Goal: Task Accomplishment & Management: Manage account settings

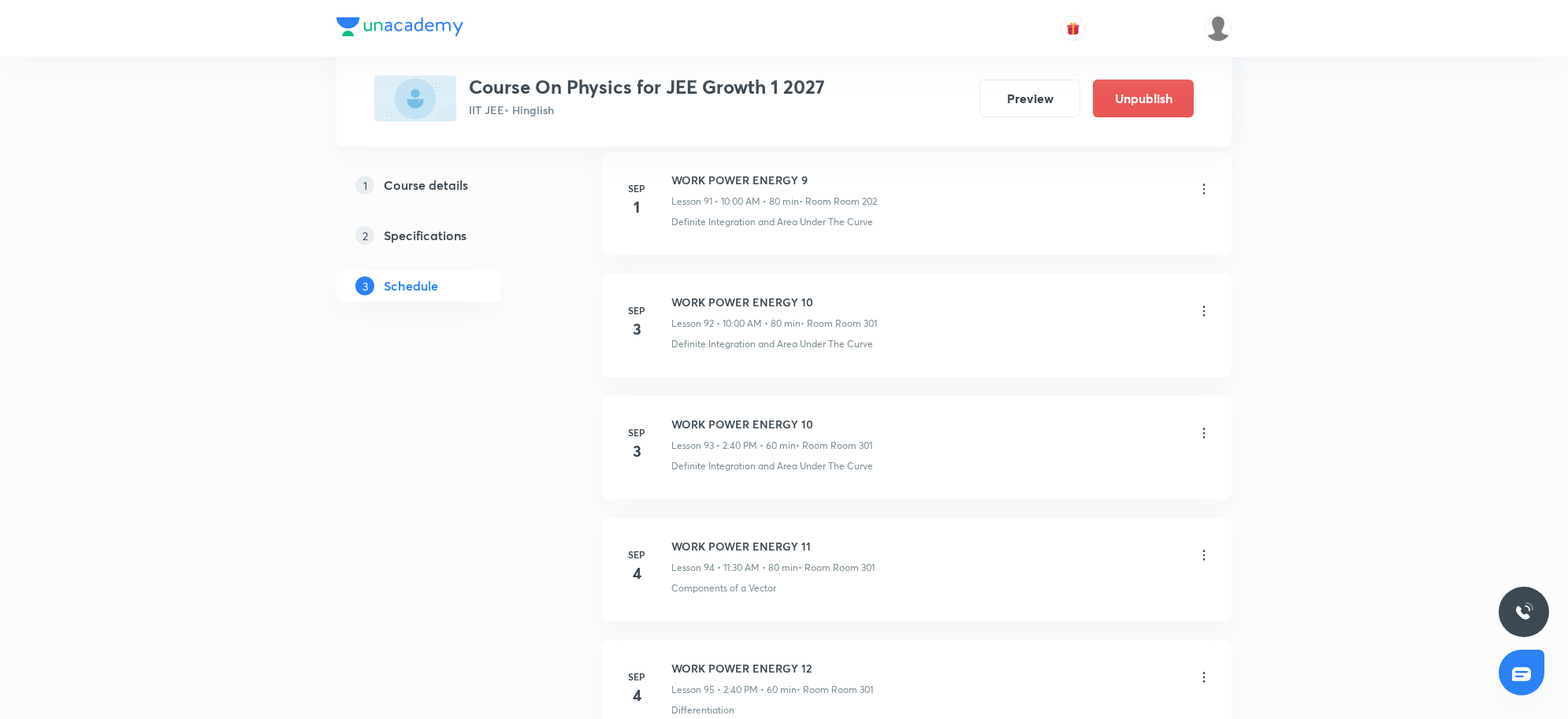
scroll to position [12280, 0]
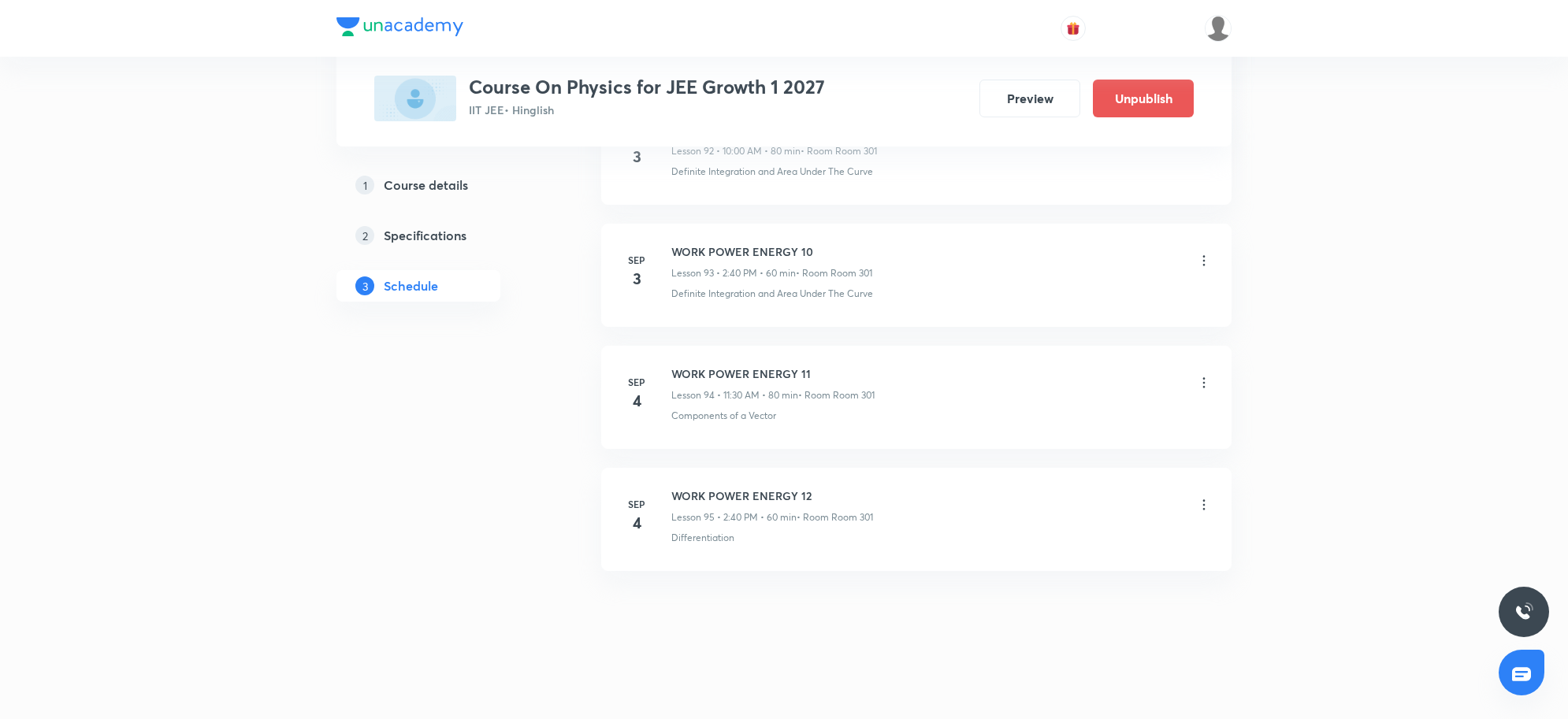
click at [1207, 507] on icon at bounding box center [1204, 505] width 16 height 16
click at [1066, 576] on p "Delete" at bounding box center [1064, 575] width 33 height 17
click at [1005, 702] on button "Delete" at bounding box center [1011, 686] width 139 height 38
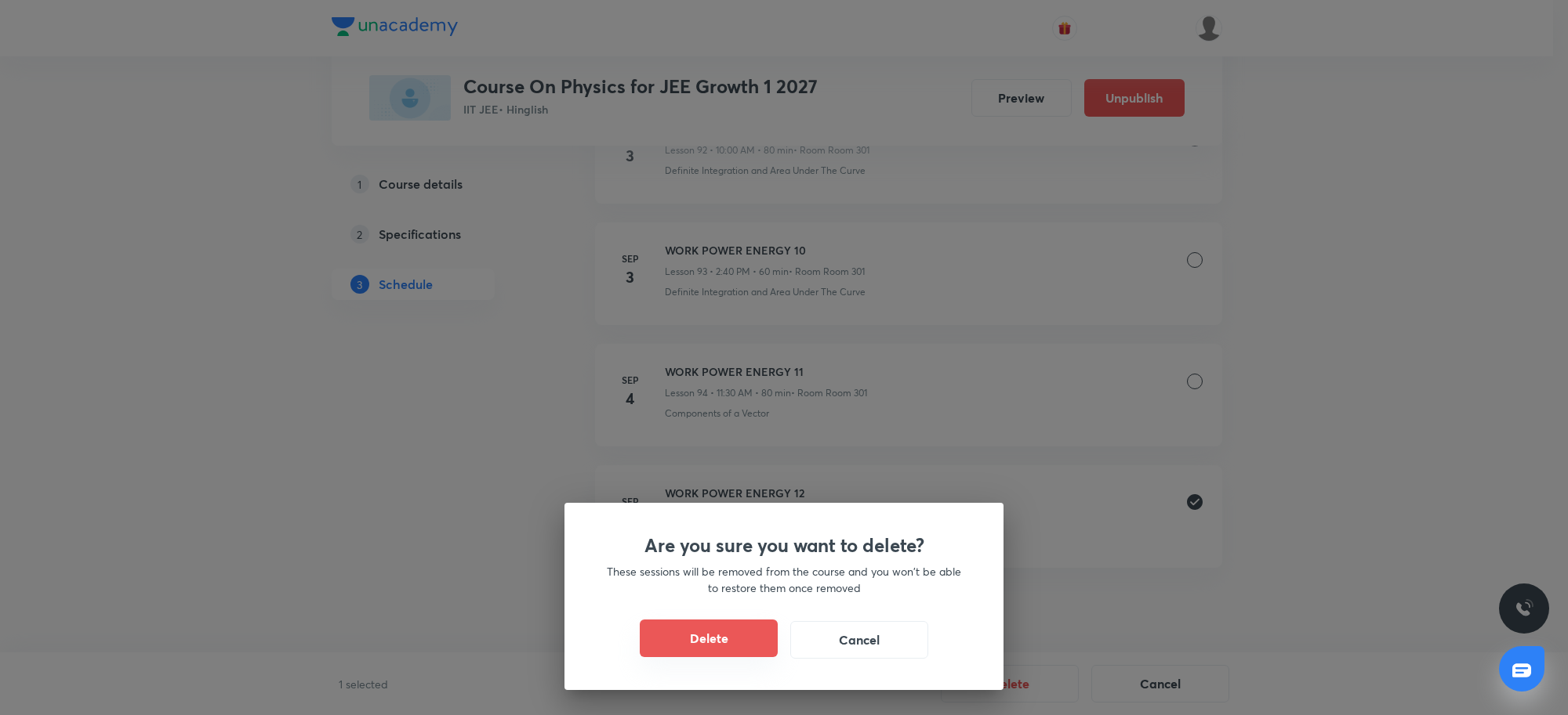
click at [720, 640] on button "Delete" at bounding box center [708, 638] width 138 height 37
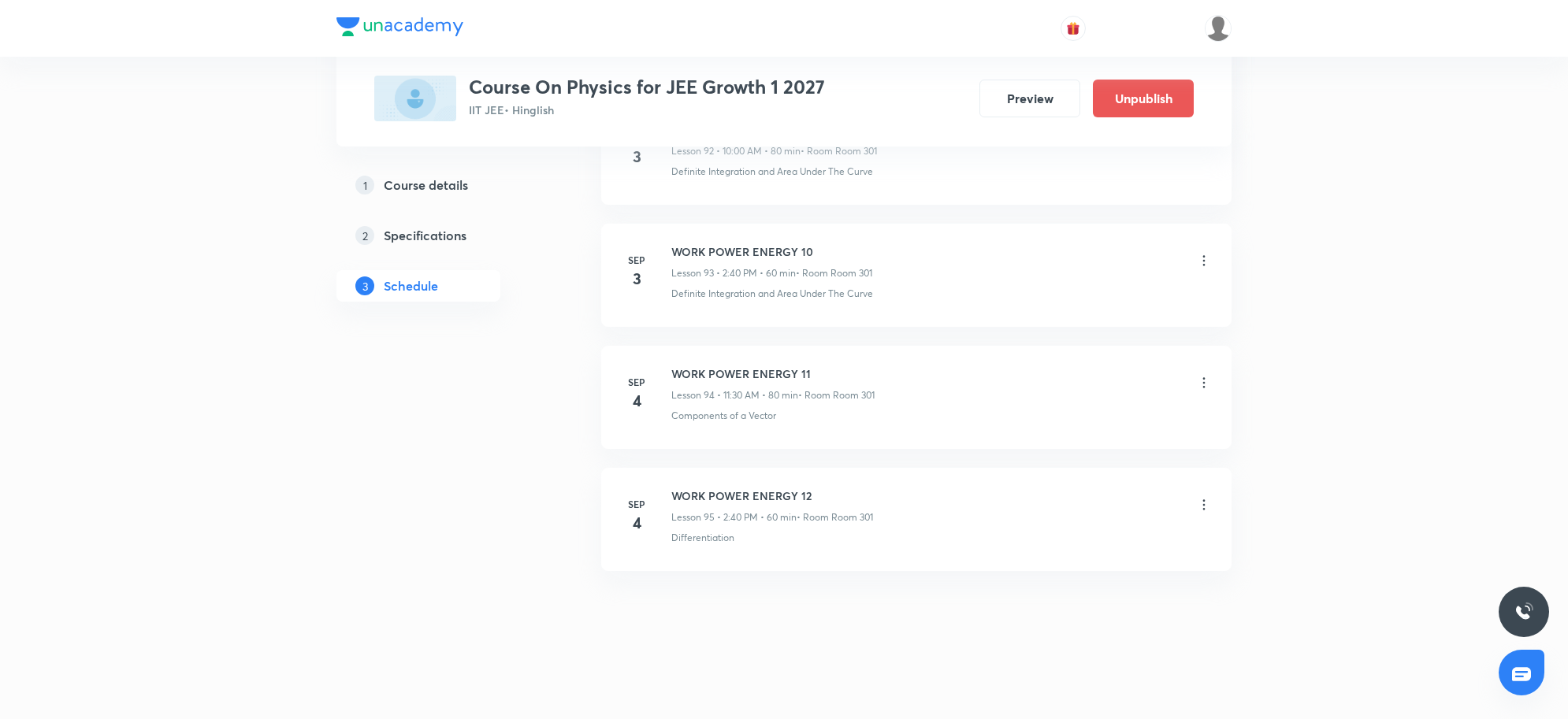
scroll to position [12158, 0]
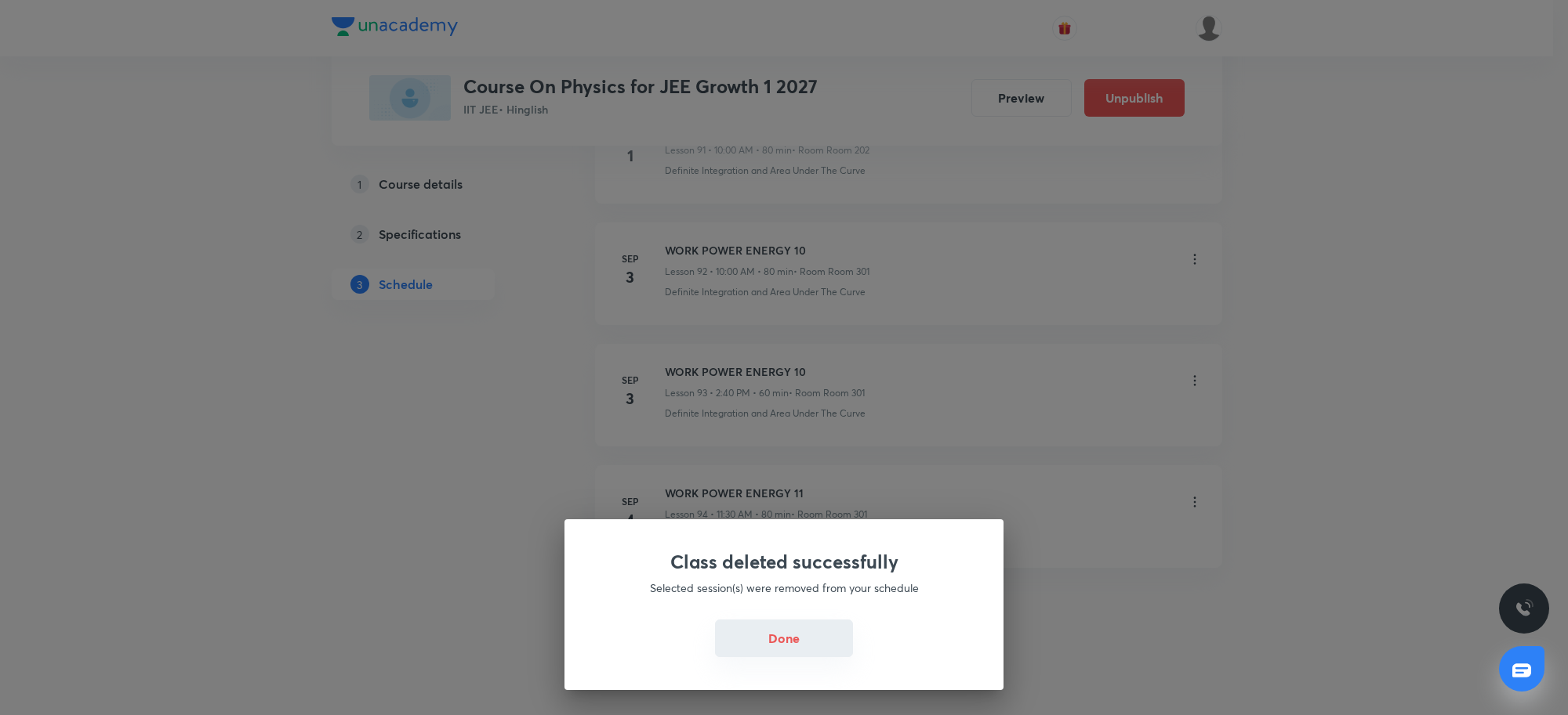
click at [785, 645] on button "Done" at bounding box center [783, 638] width 138 height 37
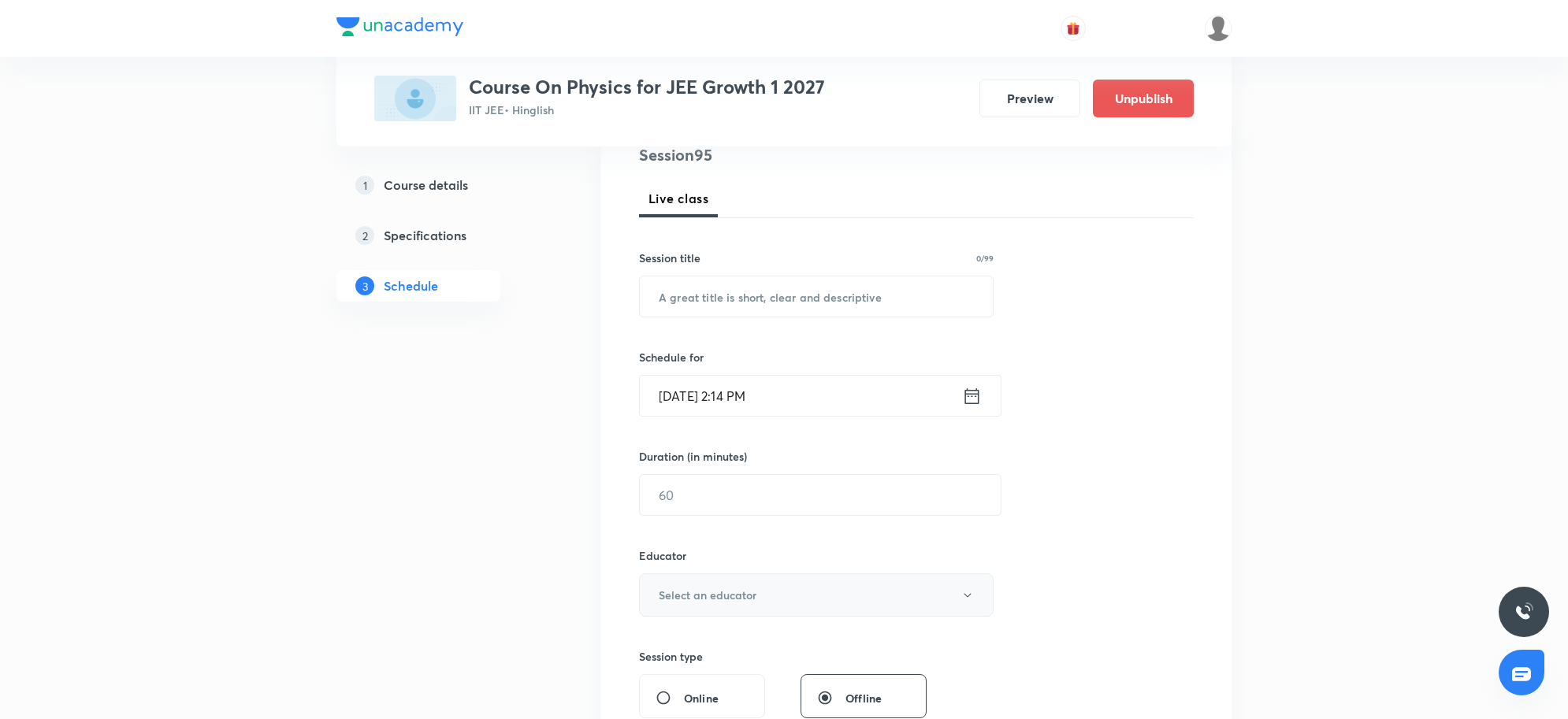
click at [719, 586] on button "Select an educator" at bounding box center [817, 595] width 355 height 43
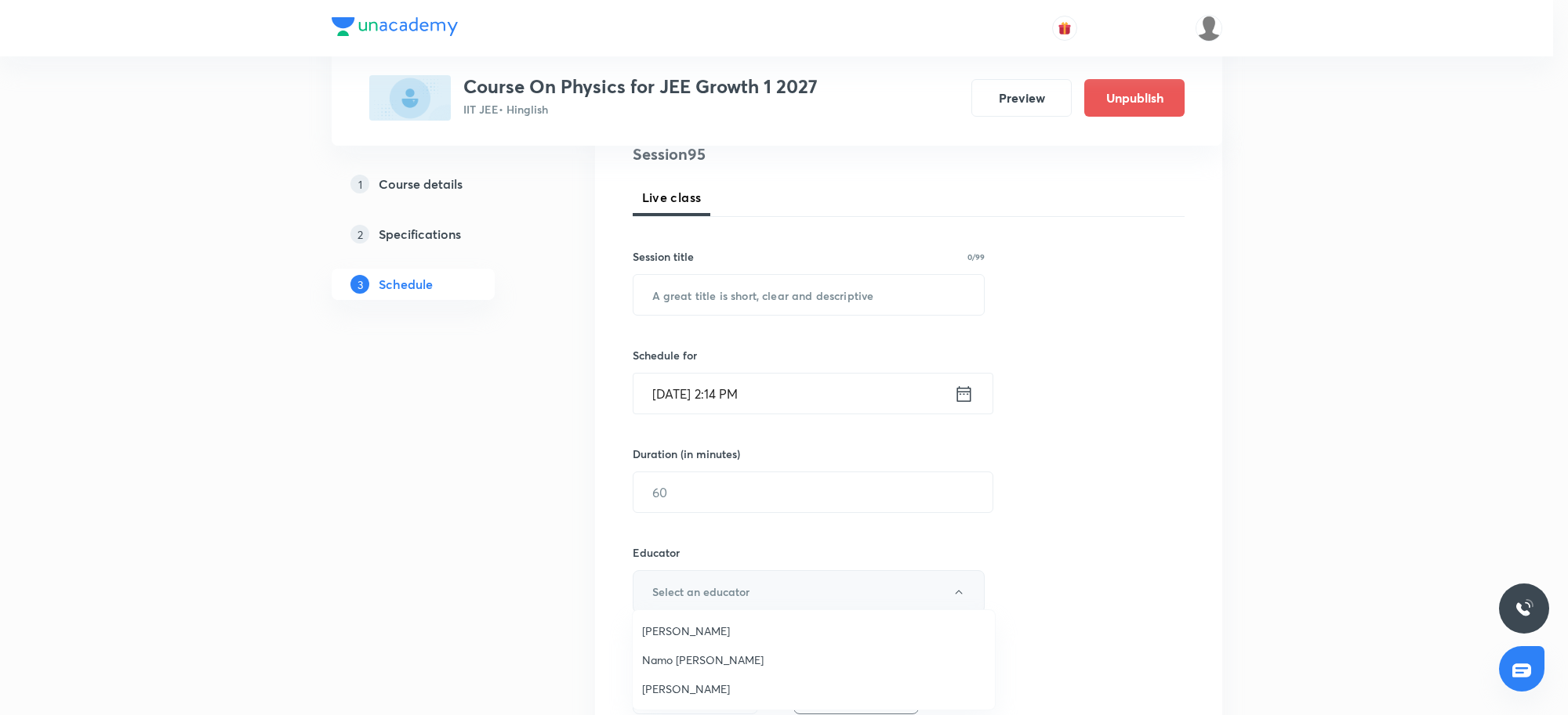
click at [715, 582] on div at bounding box center [784, 358] width 1568 height 715
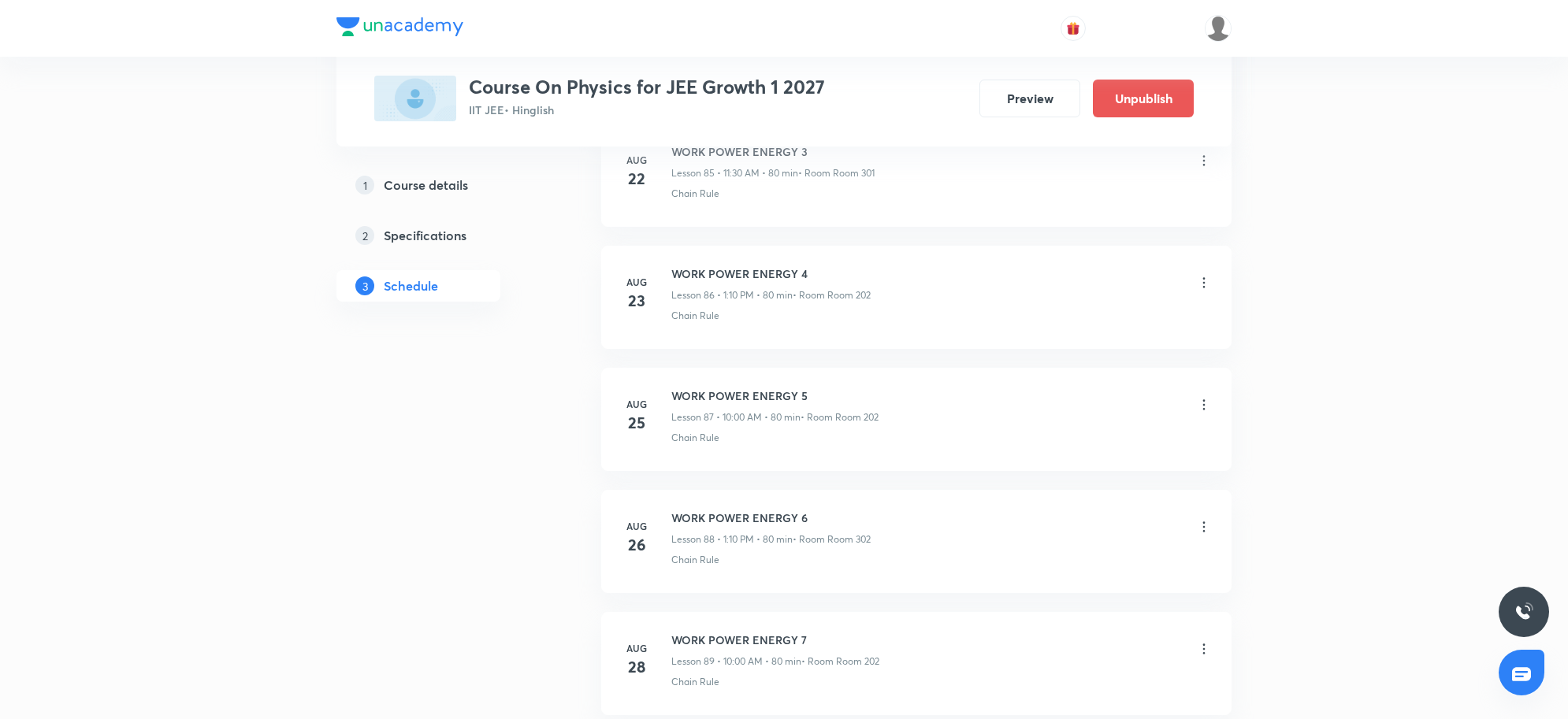
scroll to position [12158, 0]
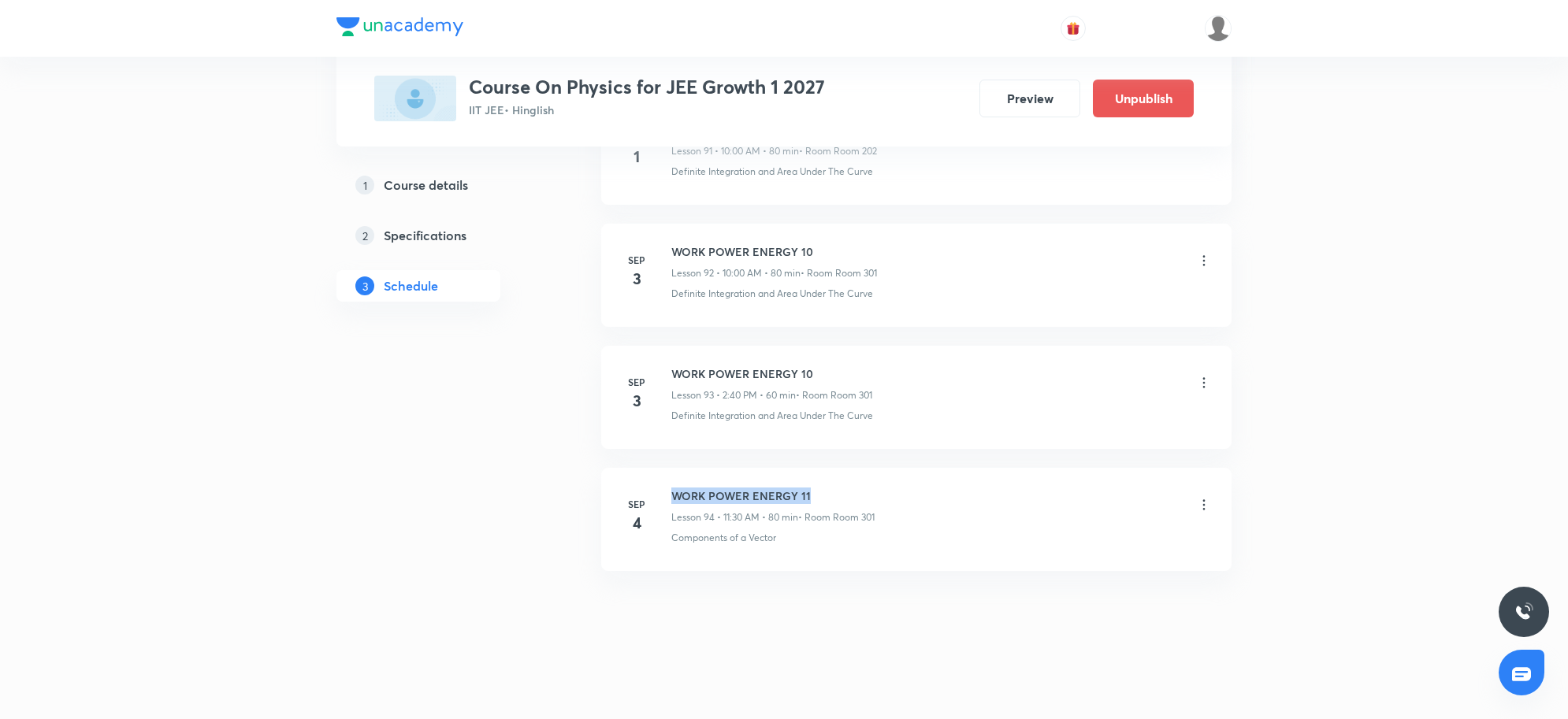
drag, startPoint x: 829, startPoint y: 490, endPoint x: 674, endPoint y: 490, distance: 155.0
click at [674, 490] on h6 "WORK POWER ENERGY 11" at bounding box center [773, 496] width 203 height 17
copy h6 "WORK POWER ENERGY 11"
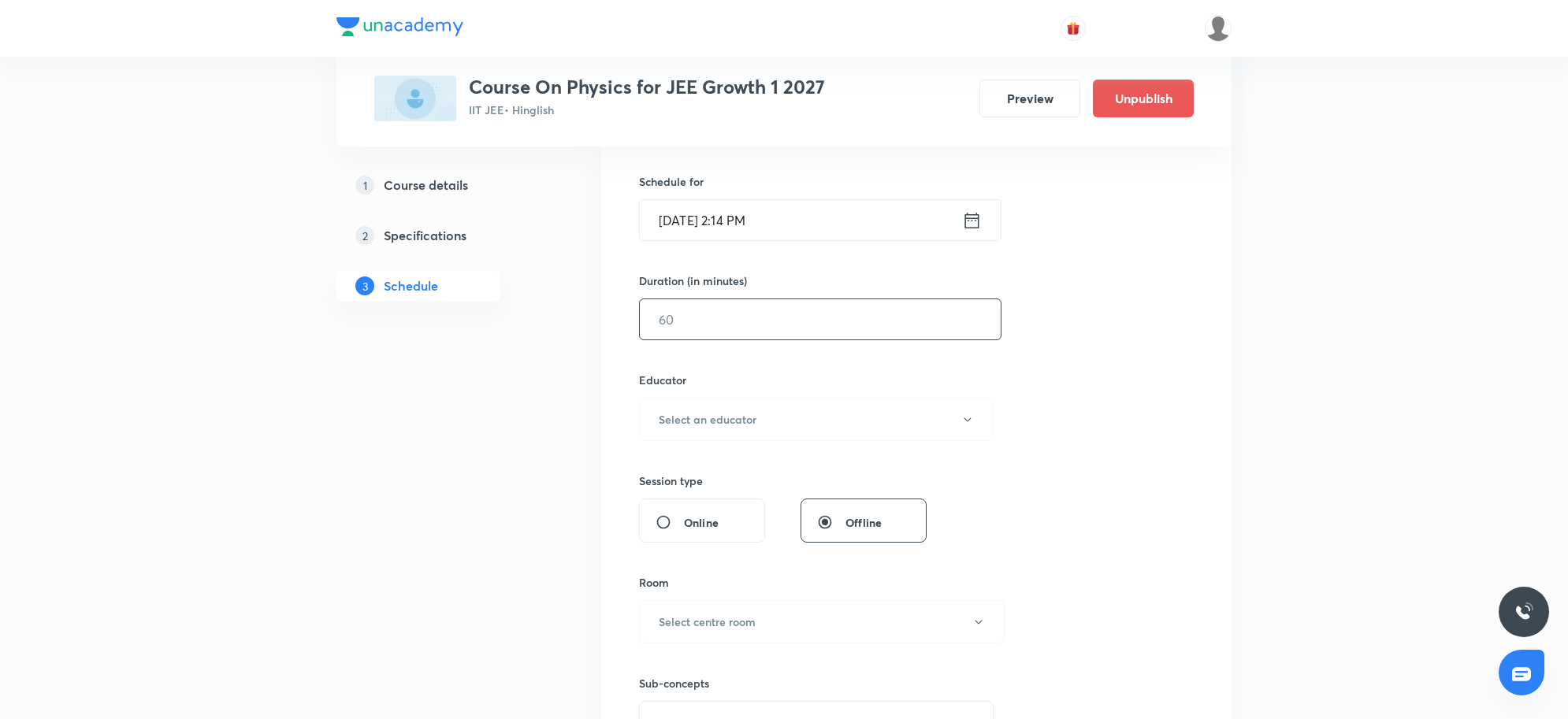
scroll to position [261, 0]
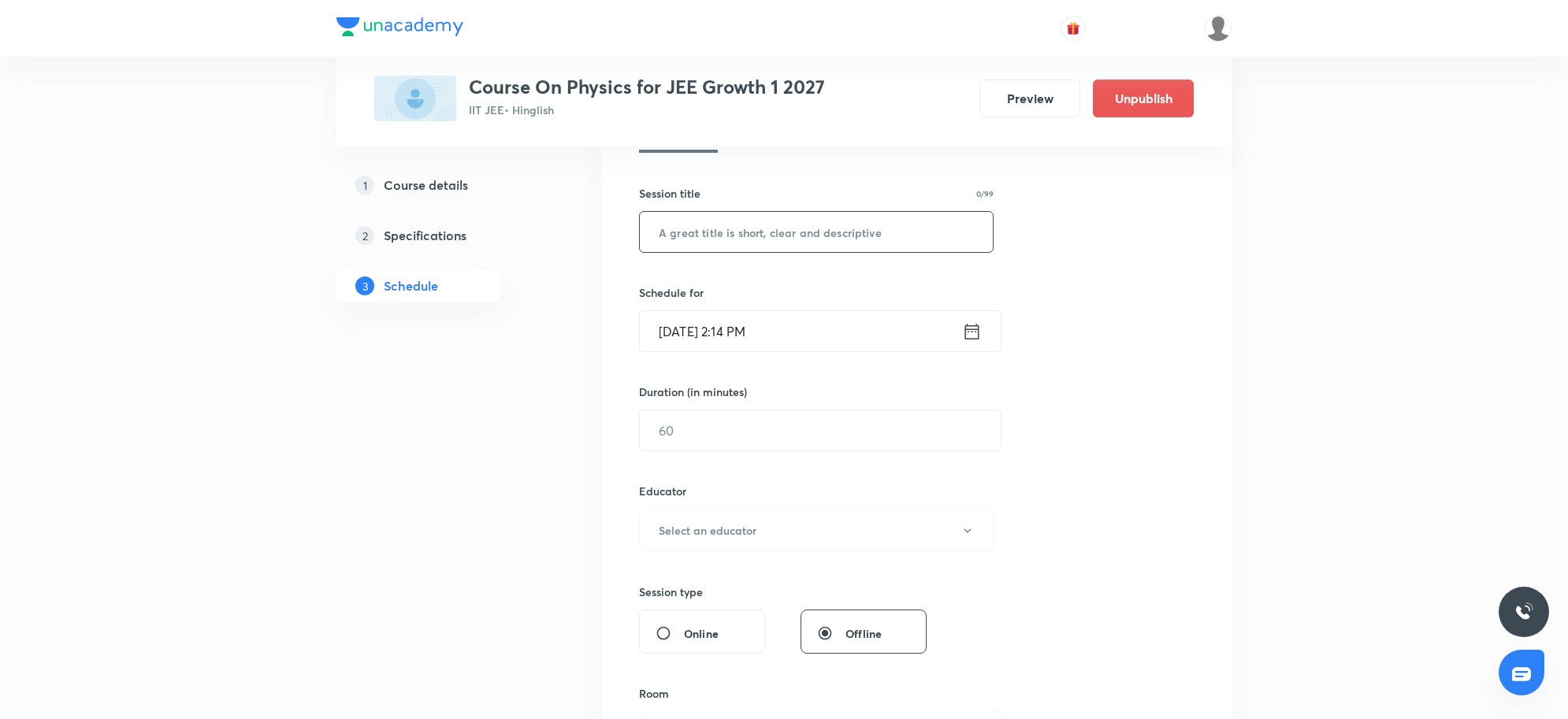
click at [798, 241] on input "text" at bounding box center [817, 233] width 353 height 40
paste input "WORK POWER ENERGY 11"
type input "WORK POWER ENERGY 12"
click at [830, 324] on input "Sep 4, 2025, 2:14 PM" at bounding box center [801, 331] width 322 height 40
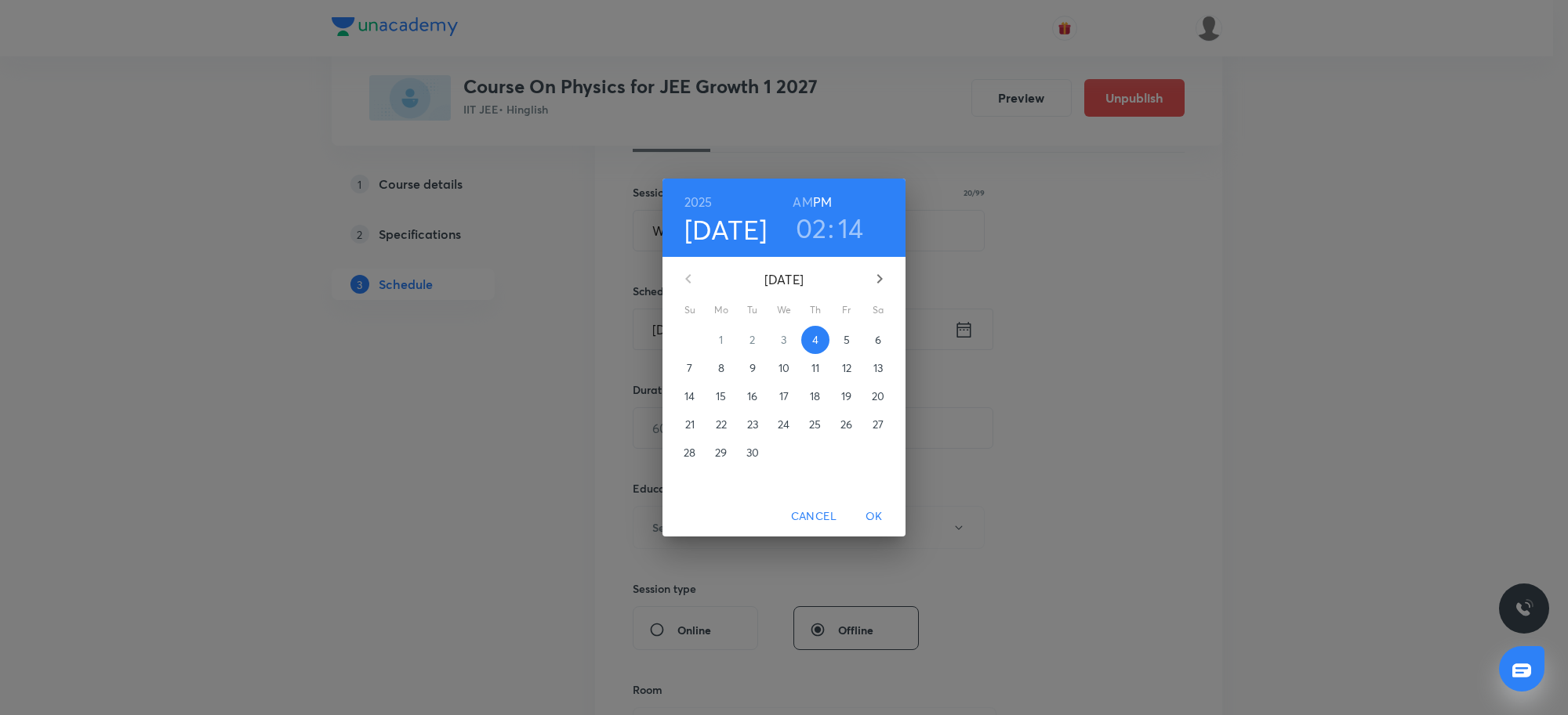
click at [843, 231] on h3 "14" at bounding box center [851, 228] width 26 height 33
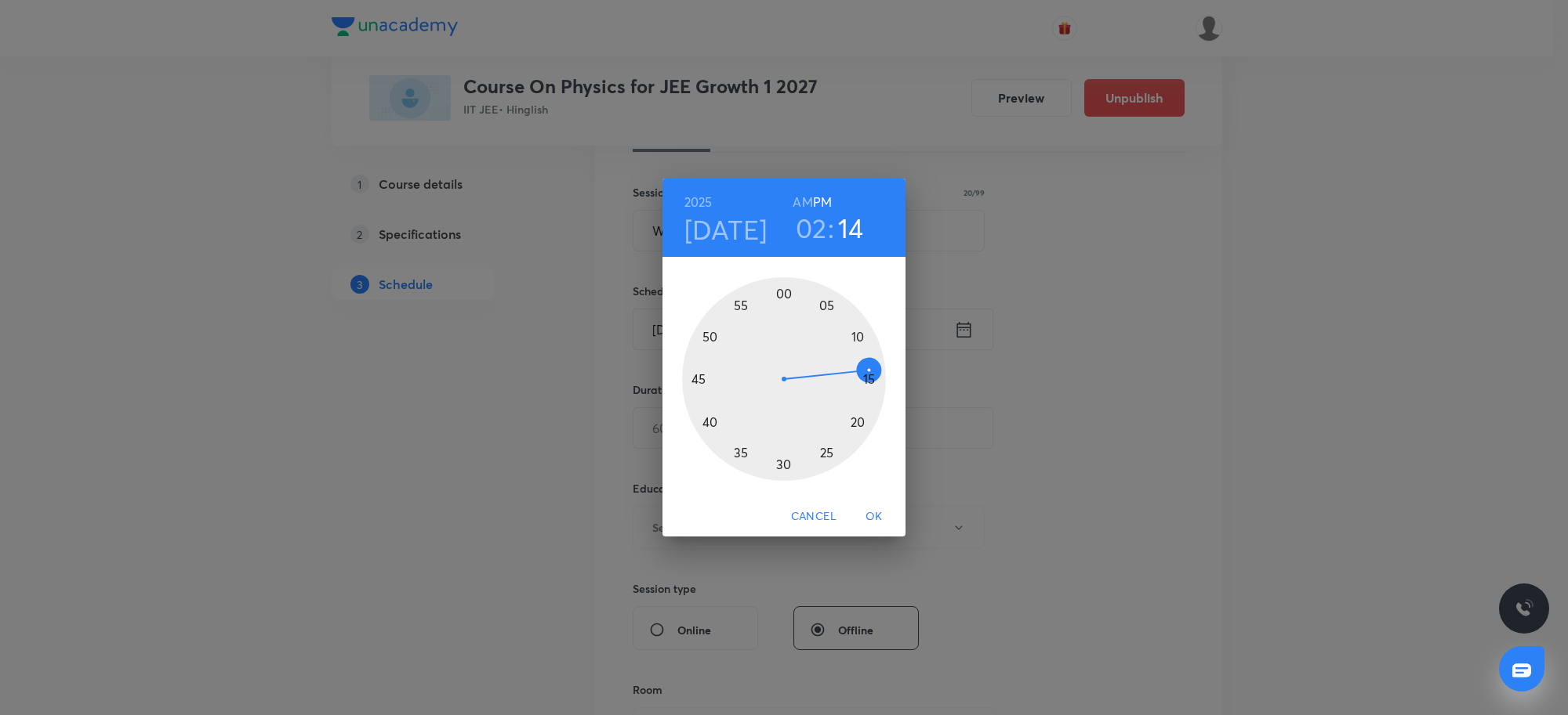
click at [708, 424] on div at bounding box center [783, 379] width 204 height 204
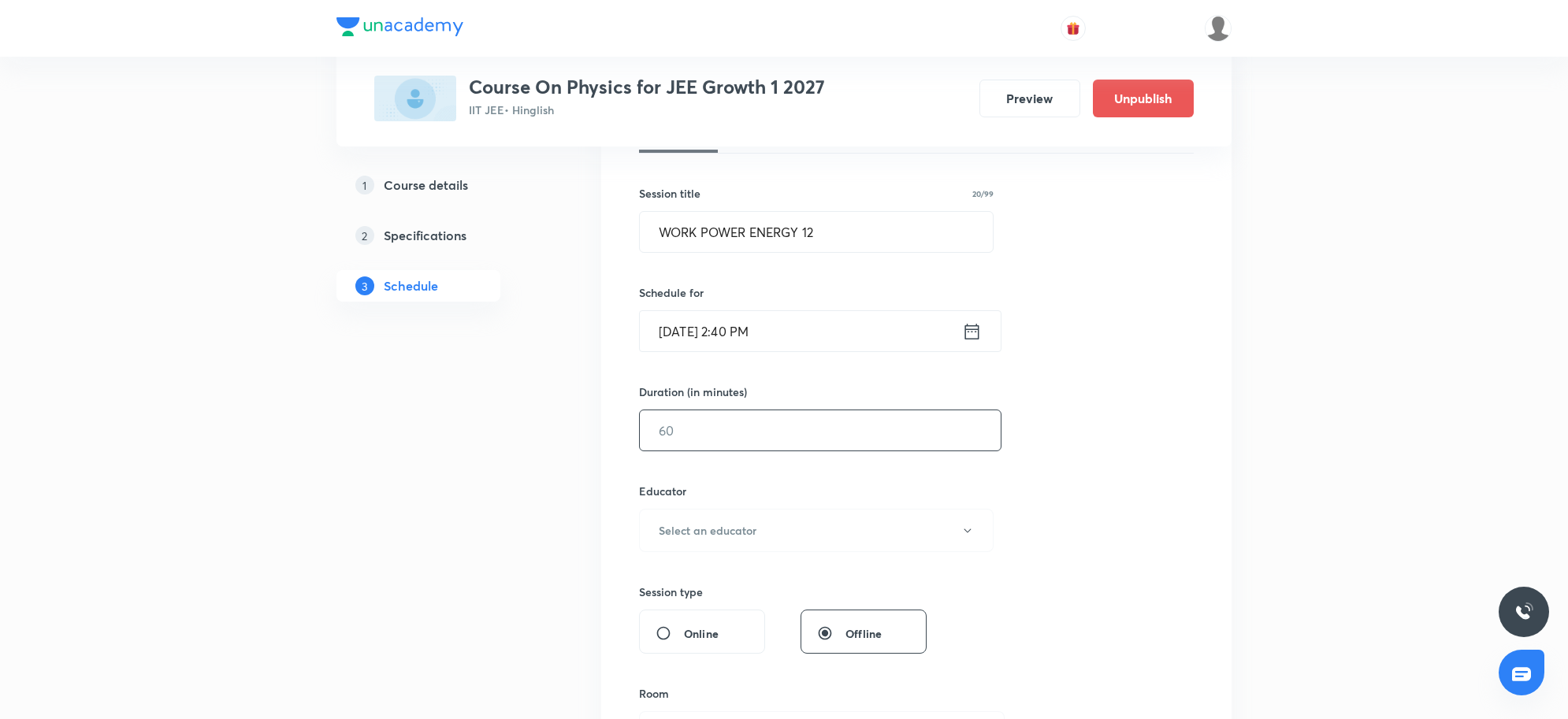
click at [718, 432] on input "text" at bounding box center [820, 430] width 361 height 40
type input "60"
click at [658, 533] on h6 "Select an educator" at bounding box center [707, 531] width 97 height 17
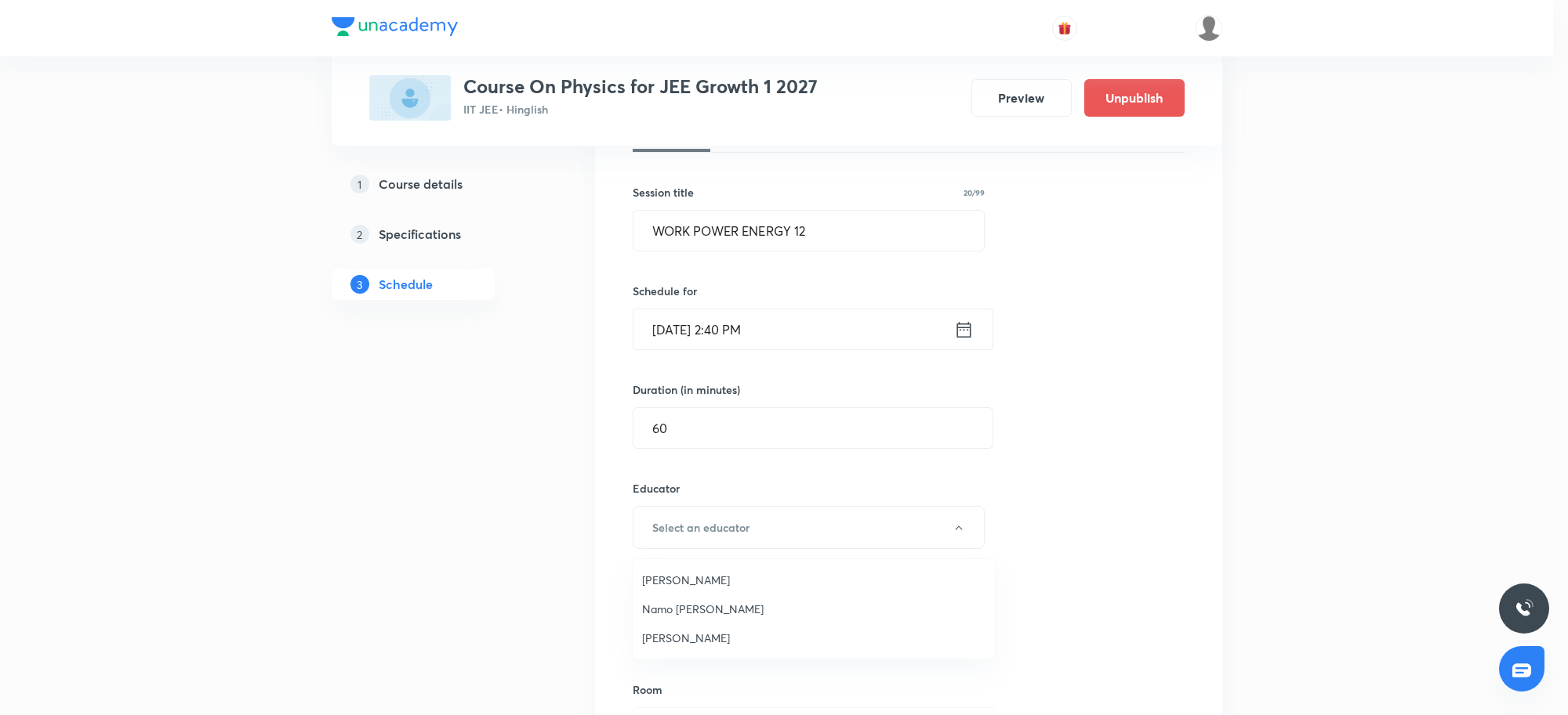
click at [659, 633] on span "Ritesh Kumar" at bounding box center [813, 638] width 343 height 16
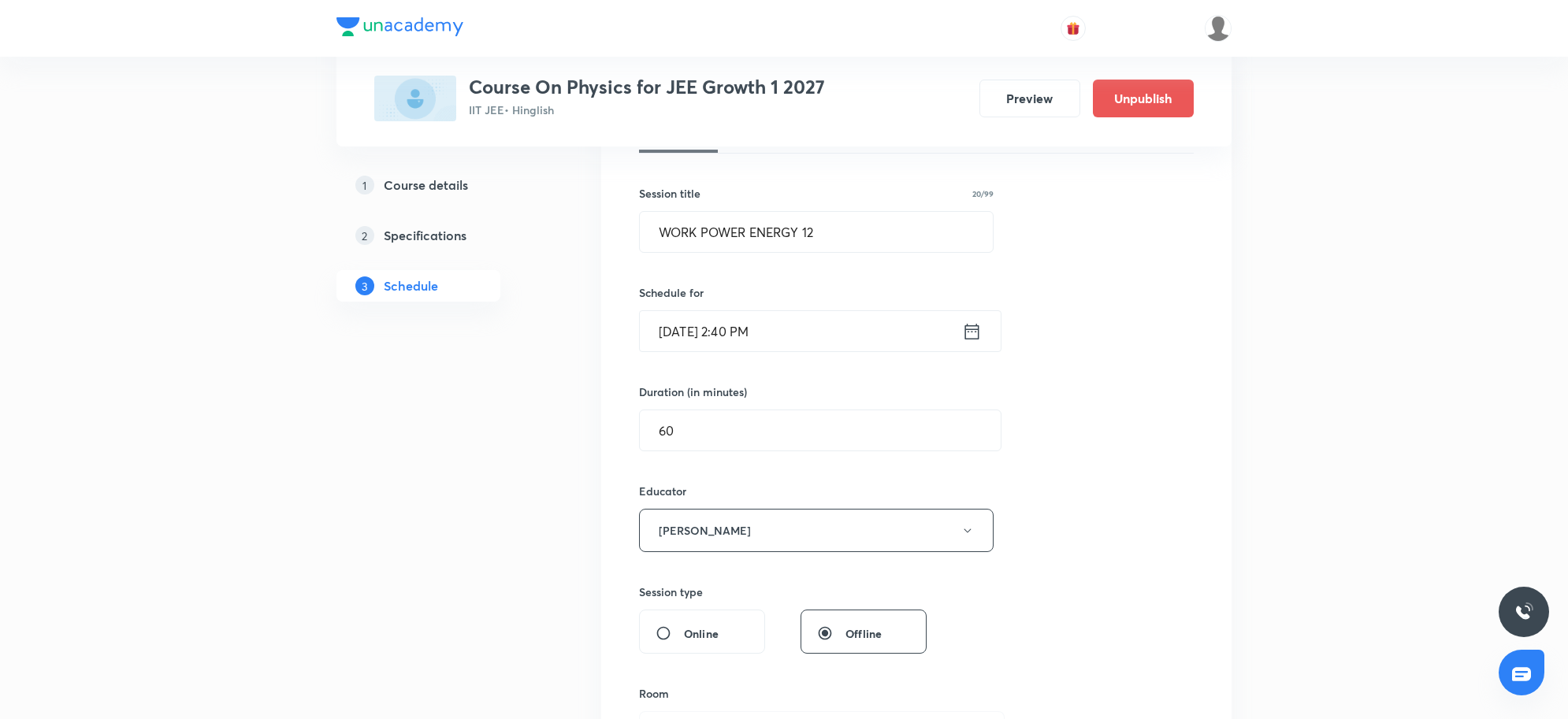
scroll to position [459, 0]
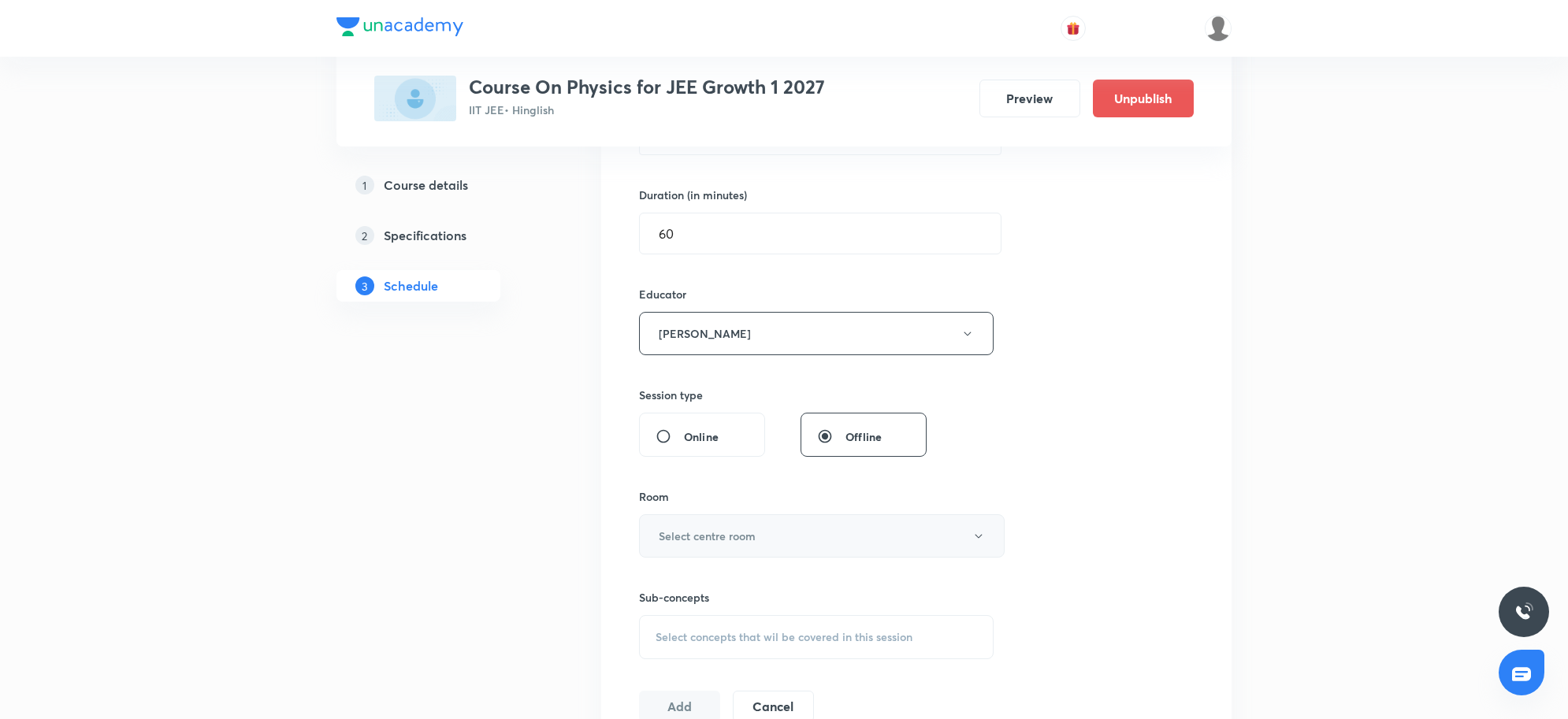
click at [710, 540] on h6 "Select centre room" at bounding box center [706, 536] width 97 height 17
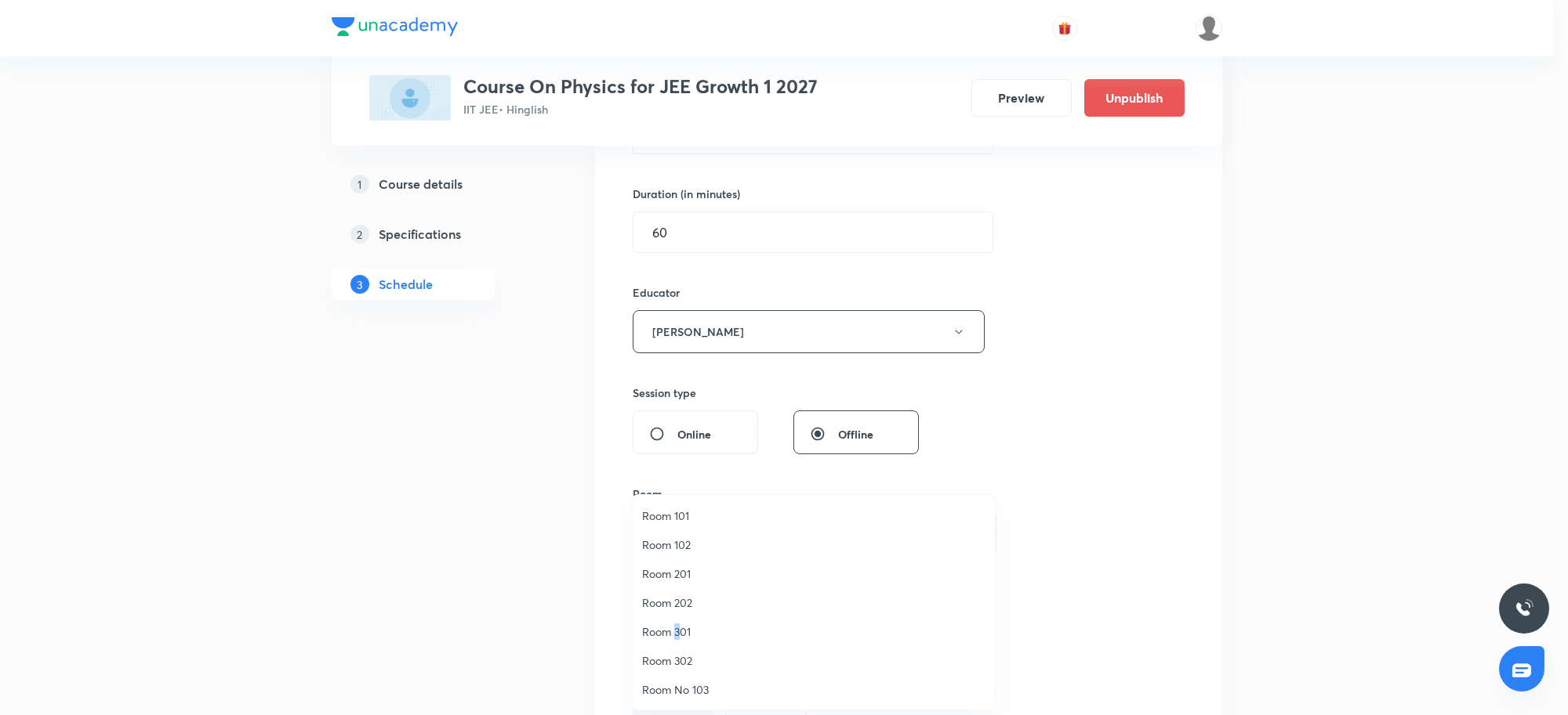
click at [680, 629] on span "Room 301" at bounding box center [813, 632] width 343 height 16
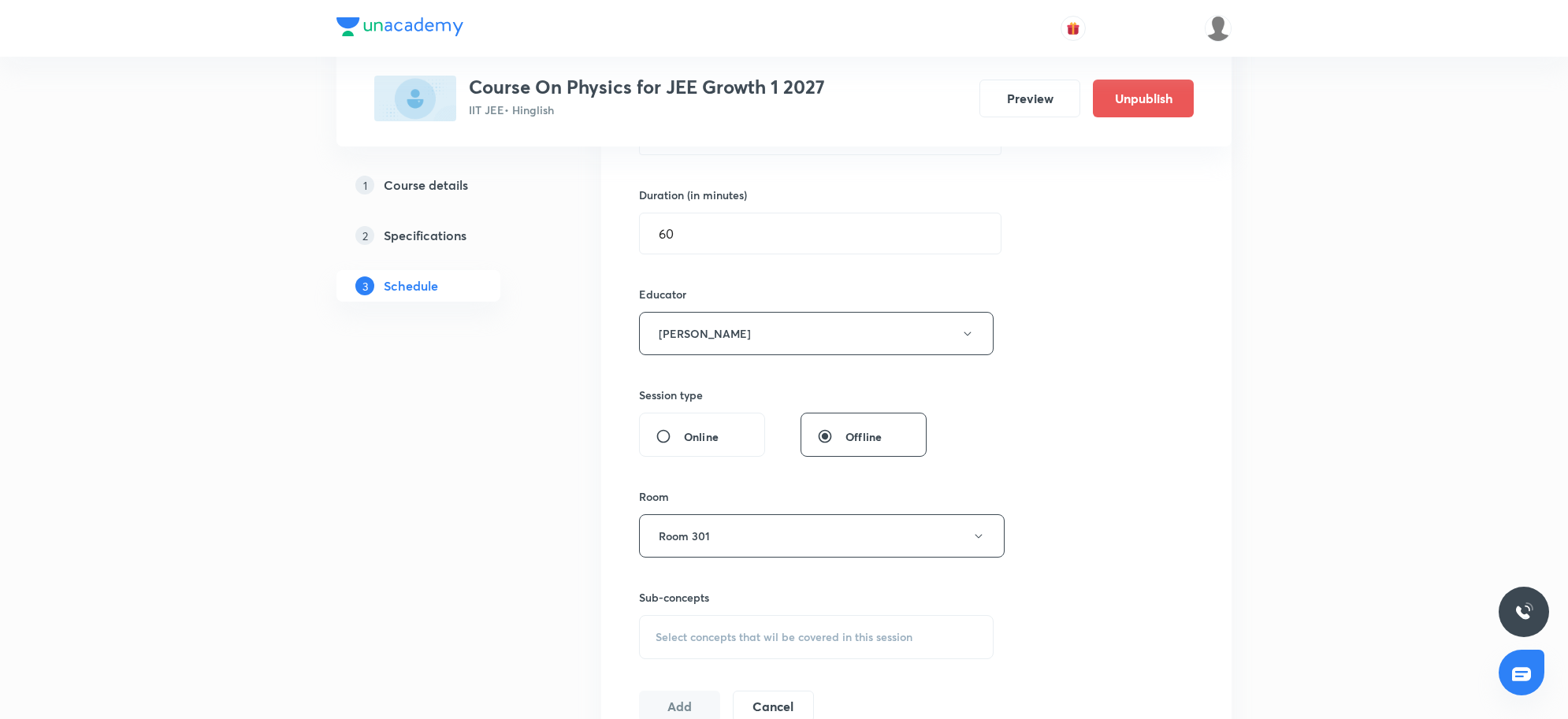
scroll to position [12158, 0]
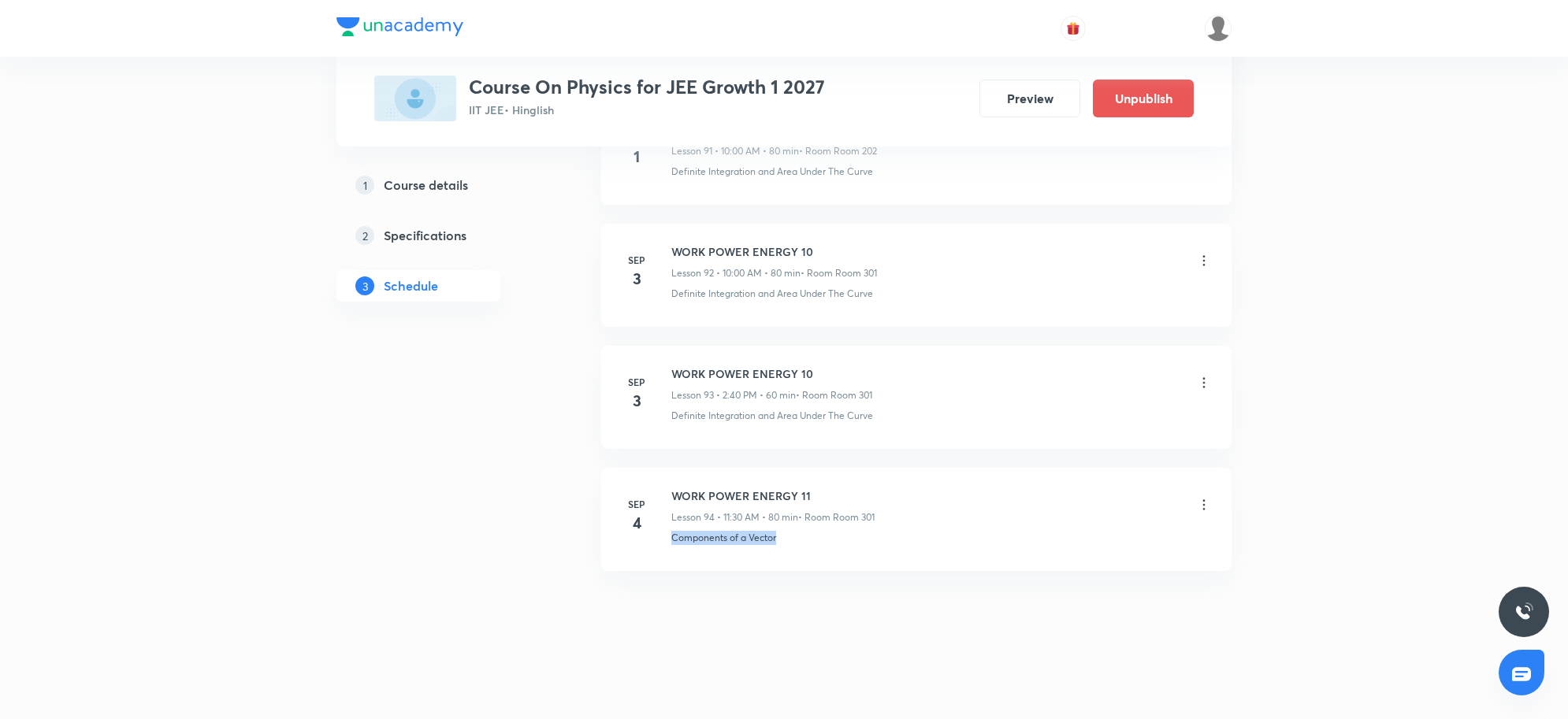
drag, startPoint x: 788, startPoint y: 537, endPoint x: 664, endPoint y: 550, distance: 124.7
click at [664, 550] on li "Sep 4 WORK POWER ENERGY 11 Lesson 94 • 11:30 AM • 80 min • Room Room 301 Compon…" at bounding box center [917, 519] width 631 height 103
copy p "Components of a Vector"
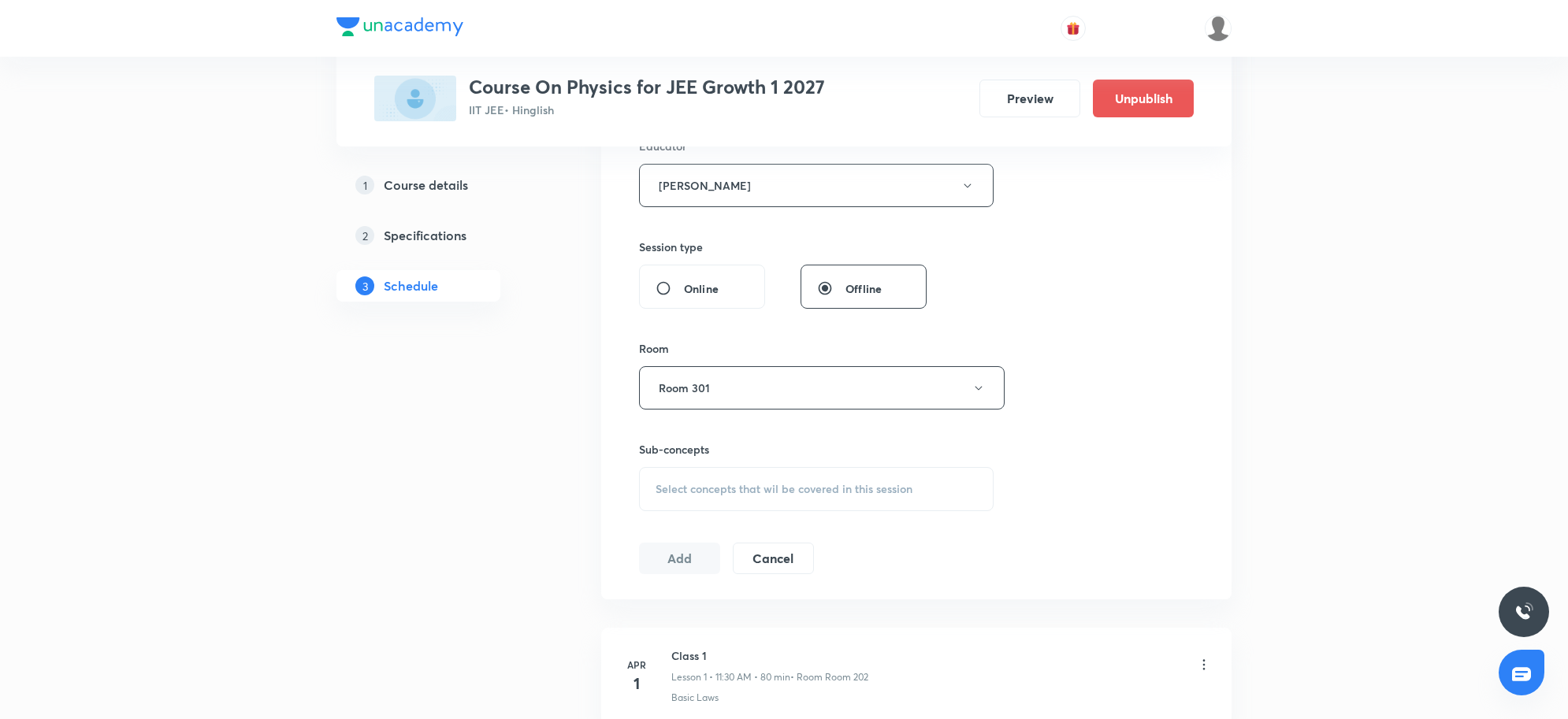
scroll to position [698, 0]
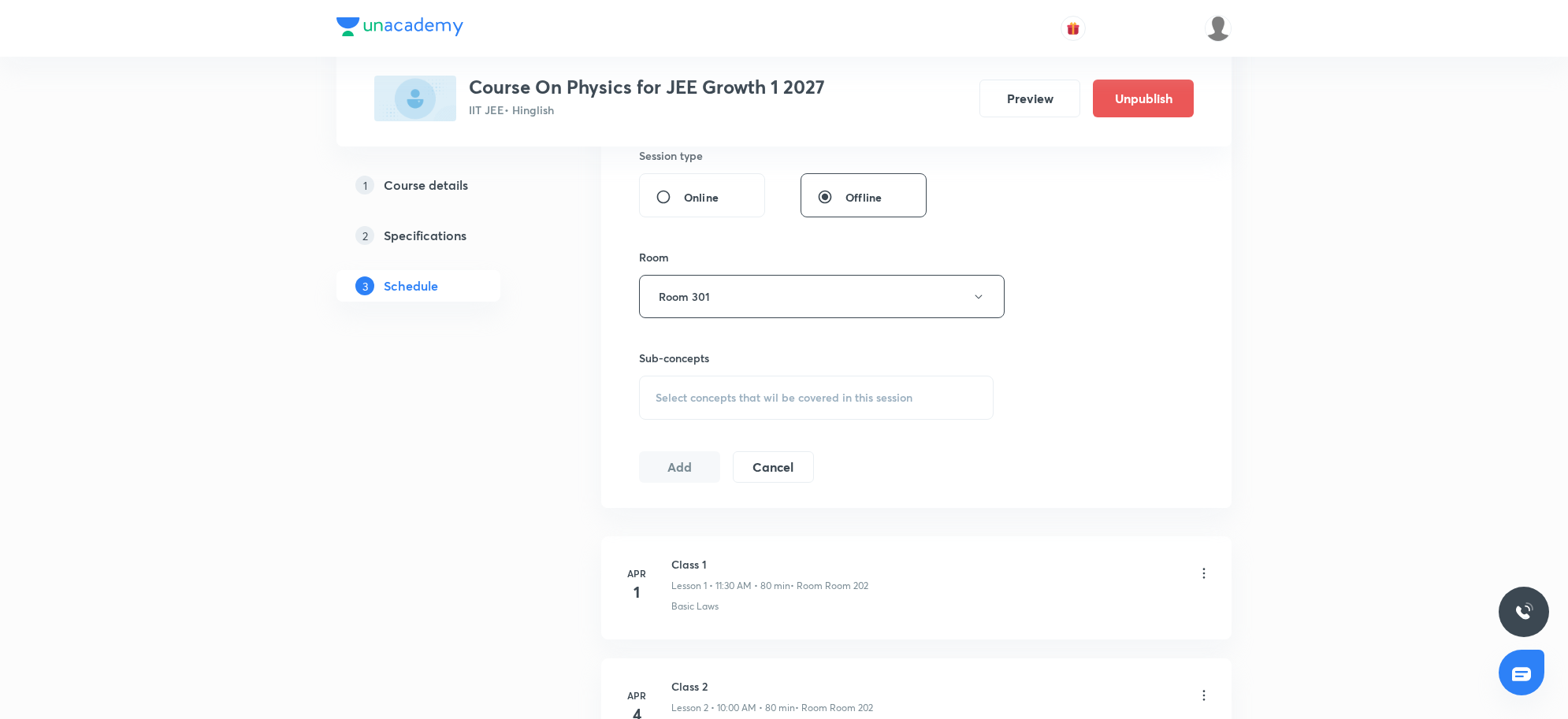
click at [735, 394] on span "Select concepts that wil be covered in this session" at bounding box center [784, 398] width 257 height 13
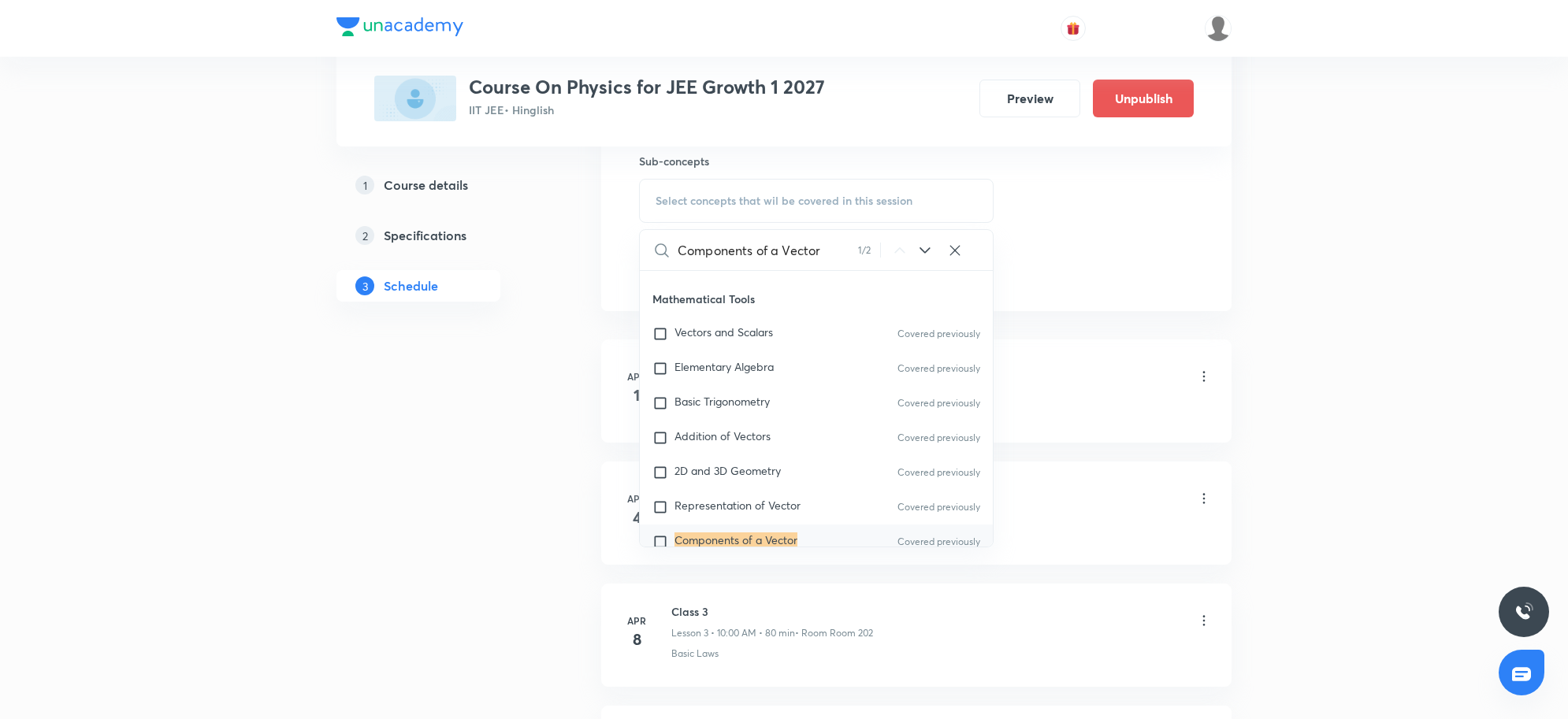
scroll to position [163, 0]
type input "Components of a Vector"
drag, startPoint x: 751, startPoint y: 476, endPoint x: 904, endPoint y: 359, distance: 192.6
click at [752, 476] on mark "Components of a Vector" at bounding box center [736, 473] width 123 height 15
checkbox input "true"
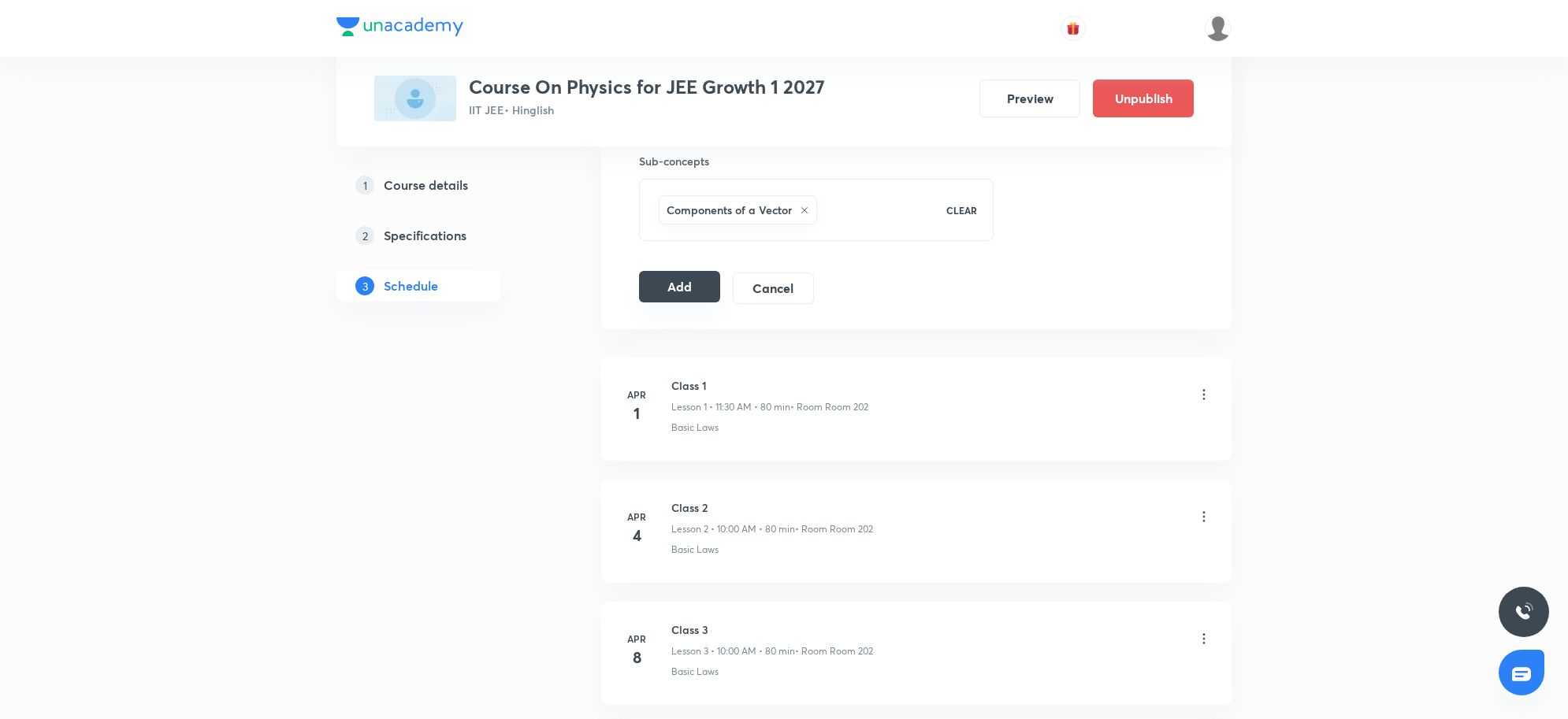
click at [658, 302] on button "Add" at bounding box center [680, 287] width 81 height 31
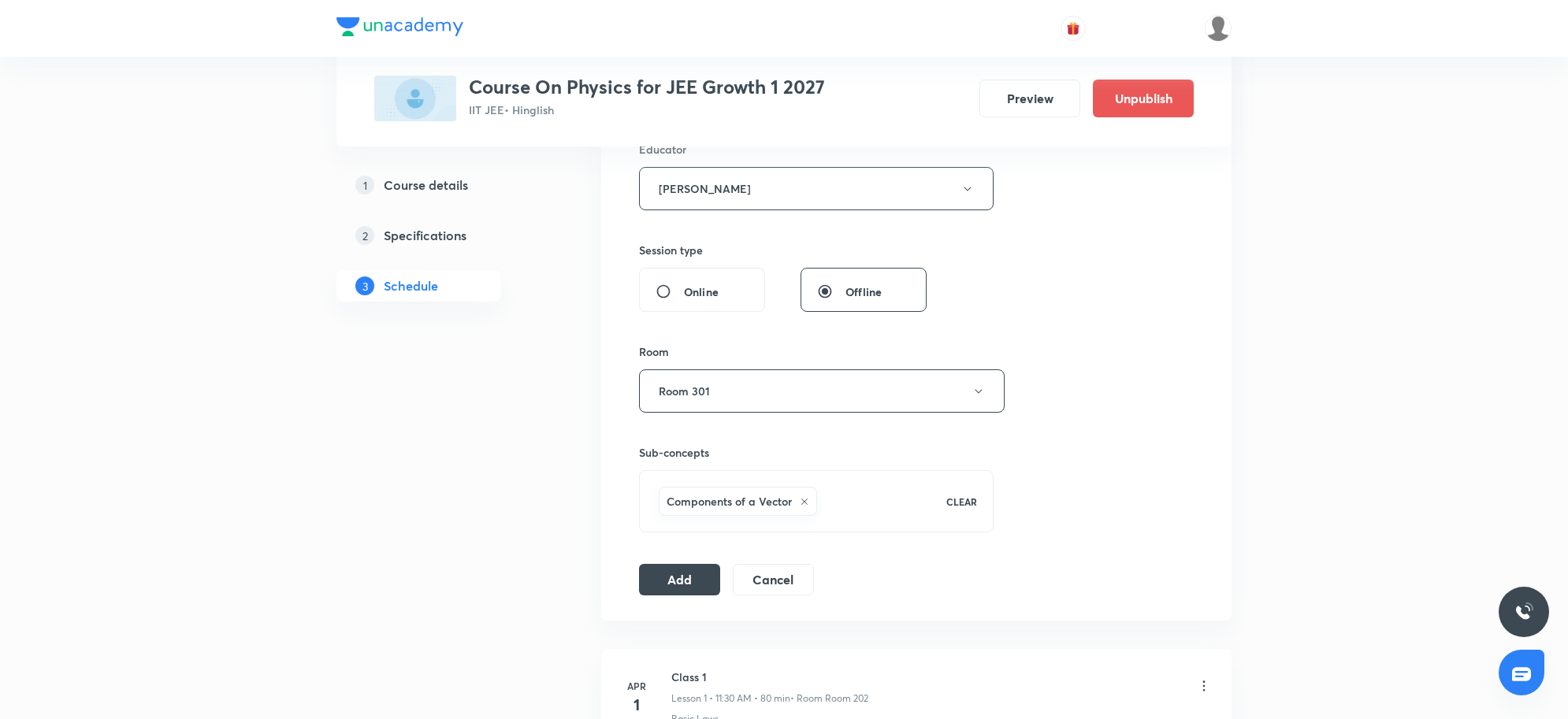
scroll to position [650, 0]
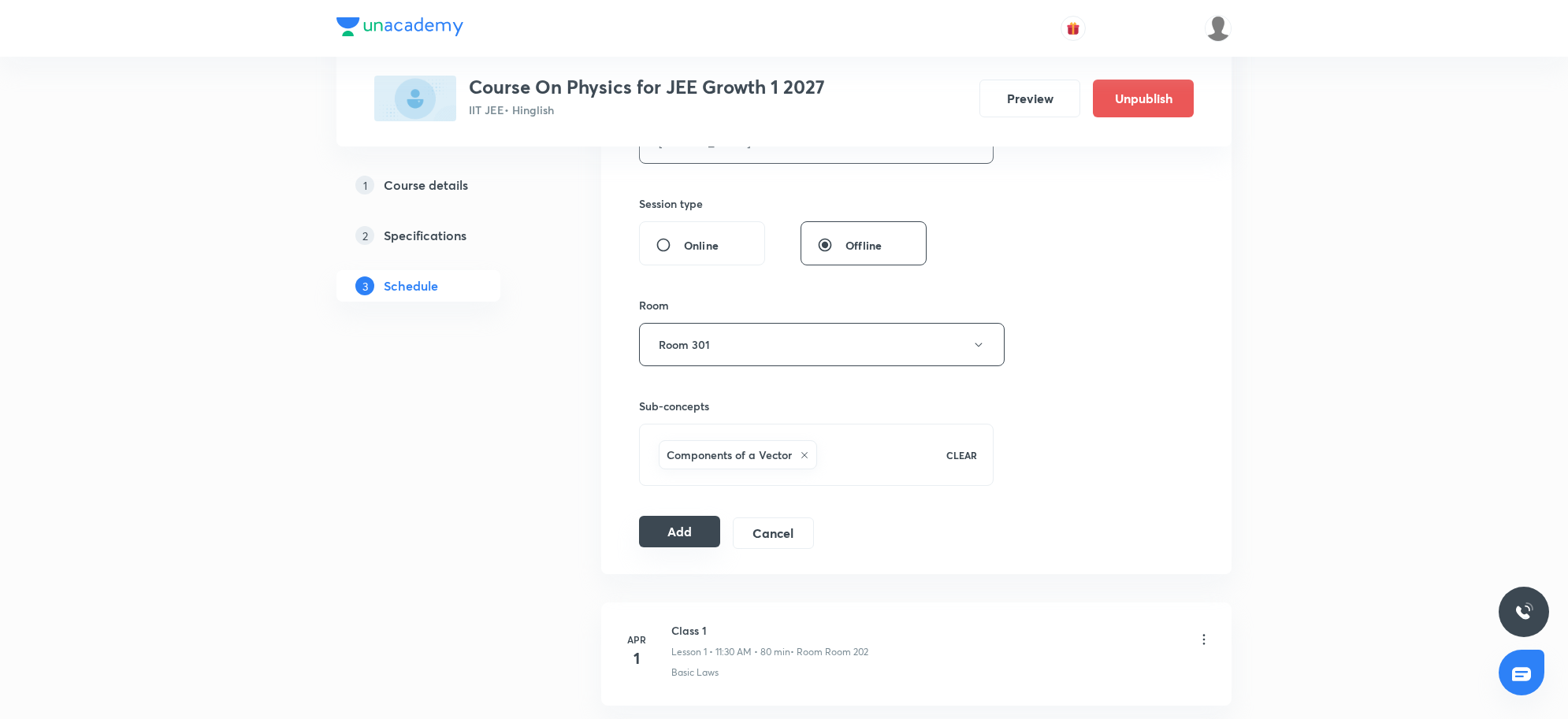
click at [687, 542] on button "Add" at bounding box center [680, 531] width 81 height 31
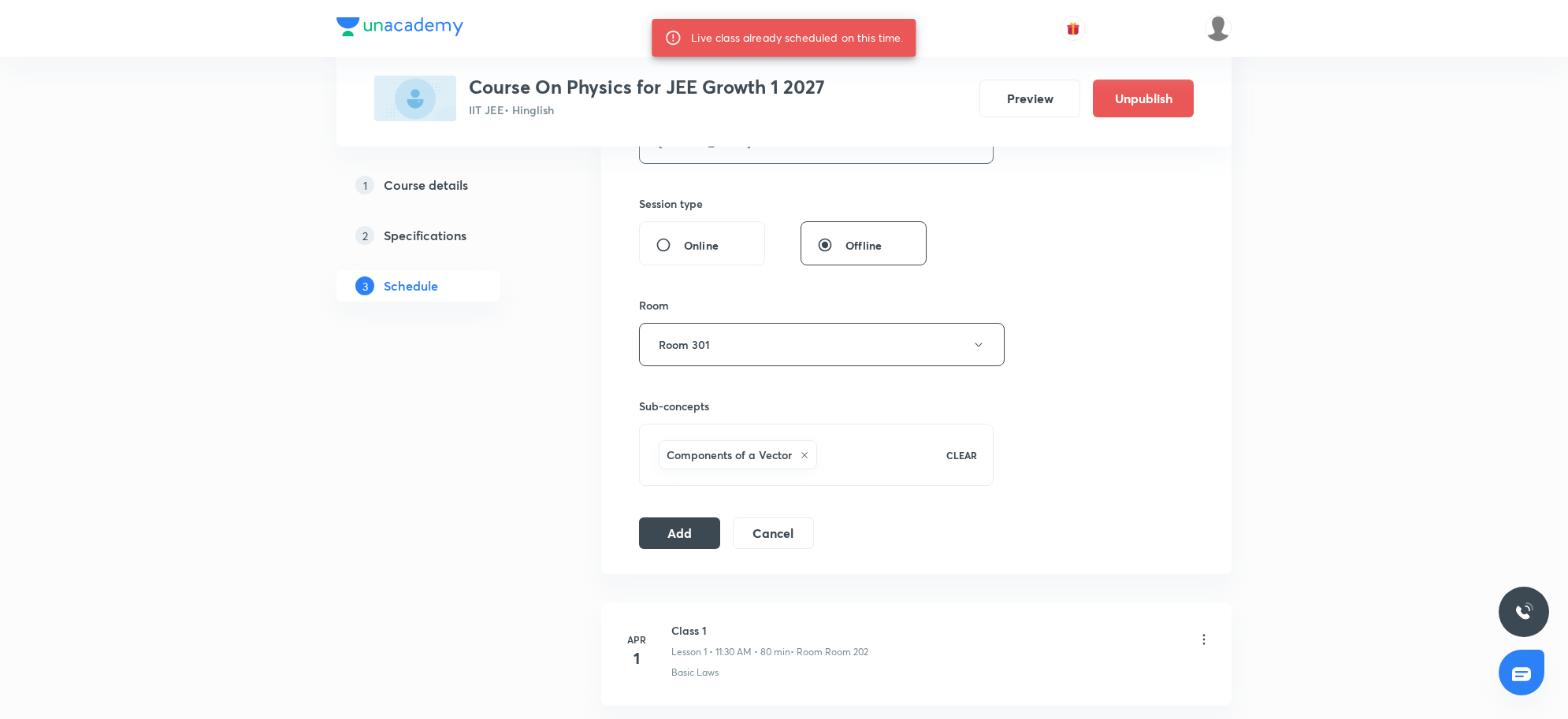
click at [1093, 375] on div "Session 95 Live class Session title 20/99 WORK POWER ENERGY 12 ​ Schedule for S…" at bounding box center [916, 120] width 555 height 859
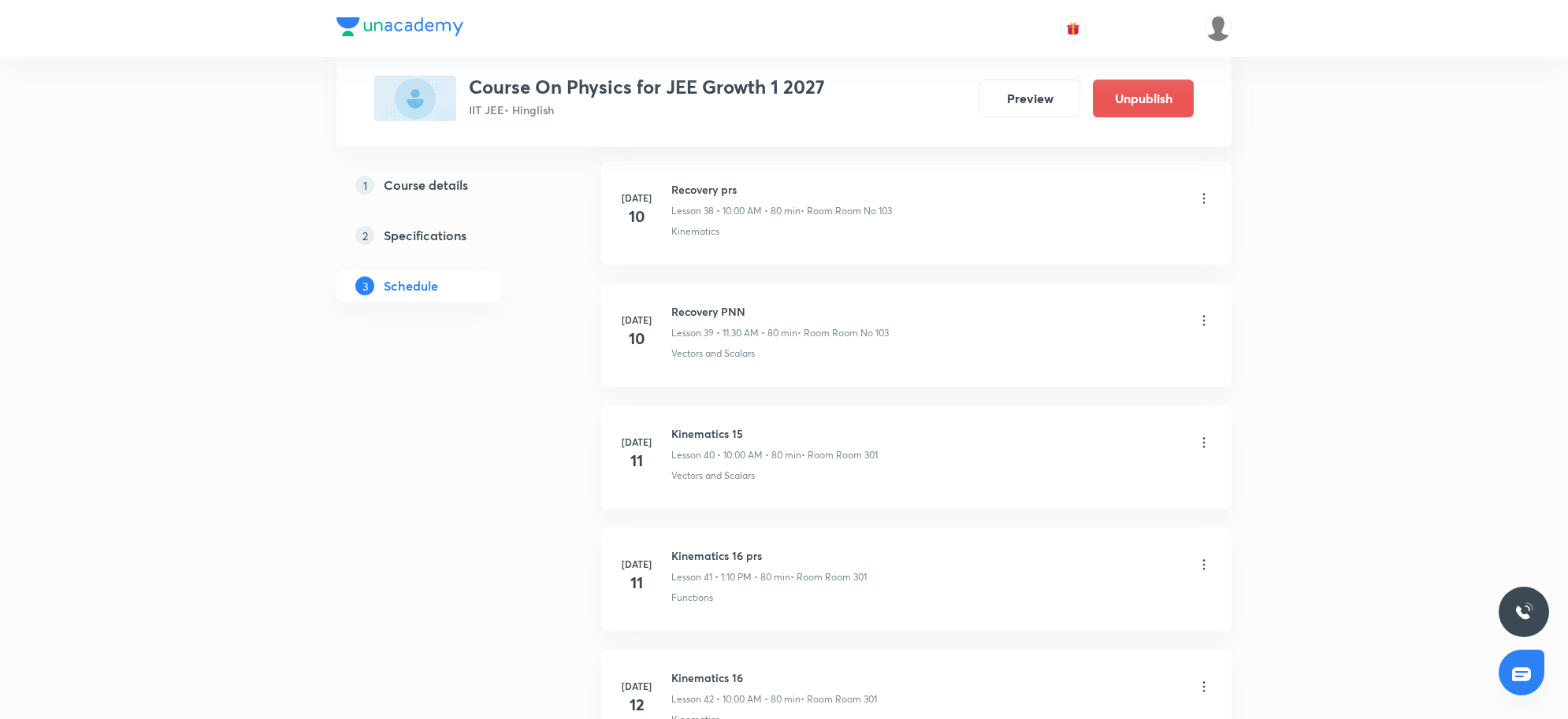
scroll to position [5968, 0]
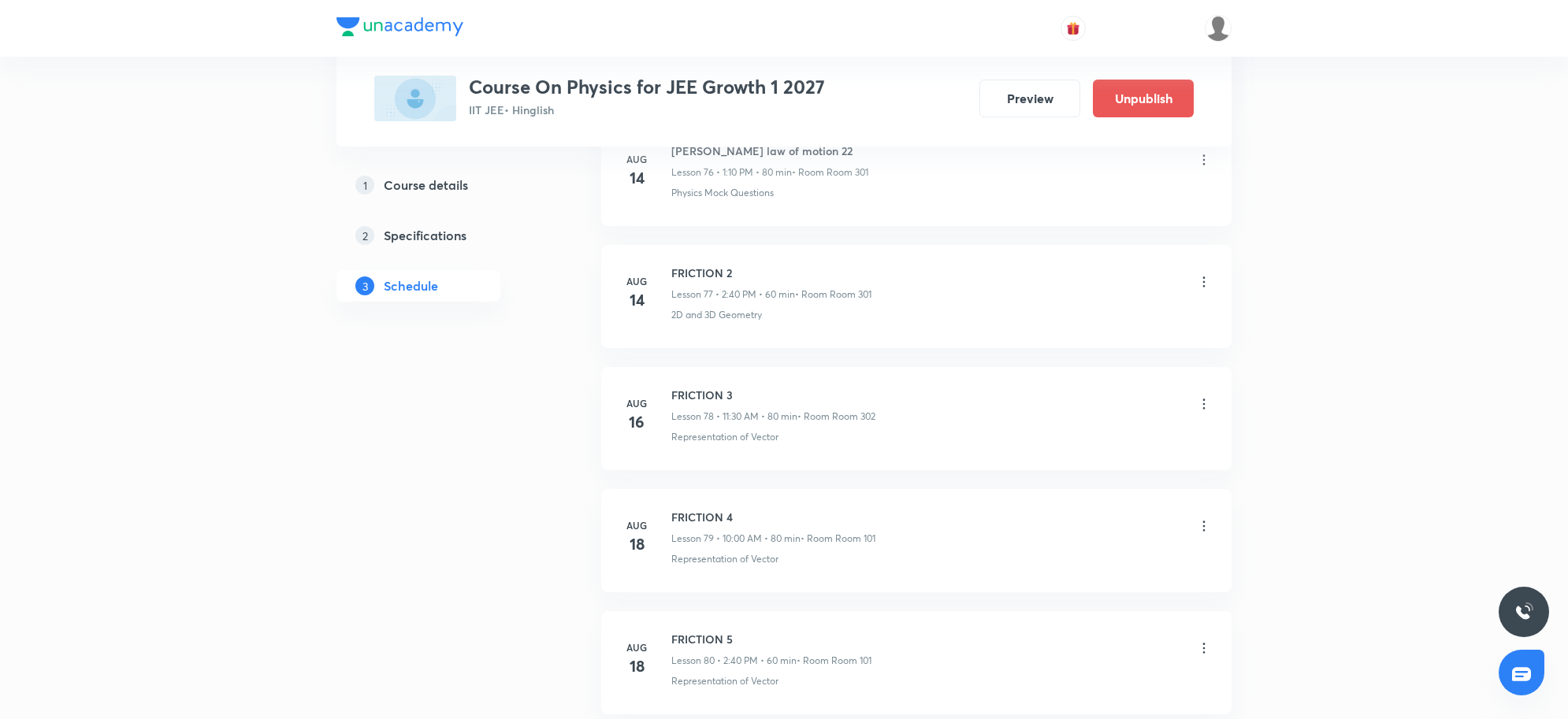
scroll to position [12280, 0]
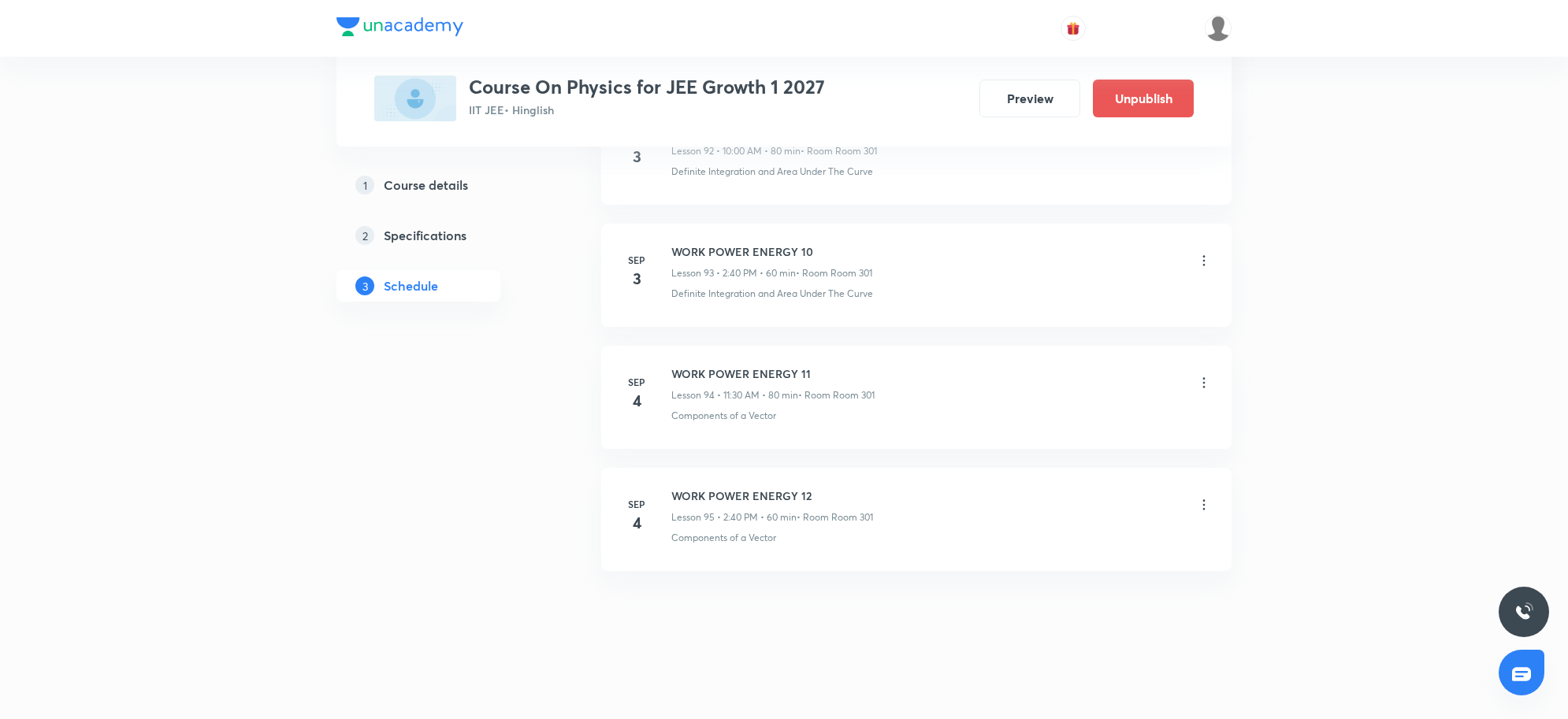
click at [818, 518] on p "• Room Room 301" at bounding box center [834, 517] width 76 height 14
drag, startPoint x: 687, startPoint y: 496, endPoint x: 837, endPoint y: 538, distance: 155.8
click at [801, 501] on h6 "Plant Kingdom 2" at bounding box center [779, 496] width 216 height 17
click at [852, 555] on li "Sep 4 Plant Kingdom 2 Lesson 38 • 5:30 PM • 80 min • Room Room No 103 Algae" at bounding box center [917, 519] width 631 height 103
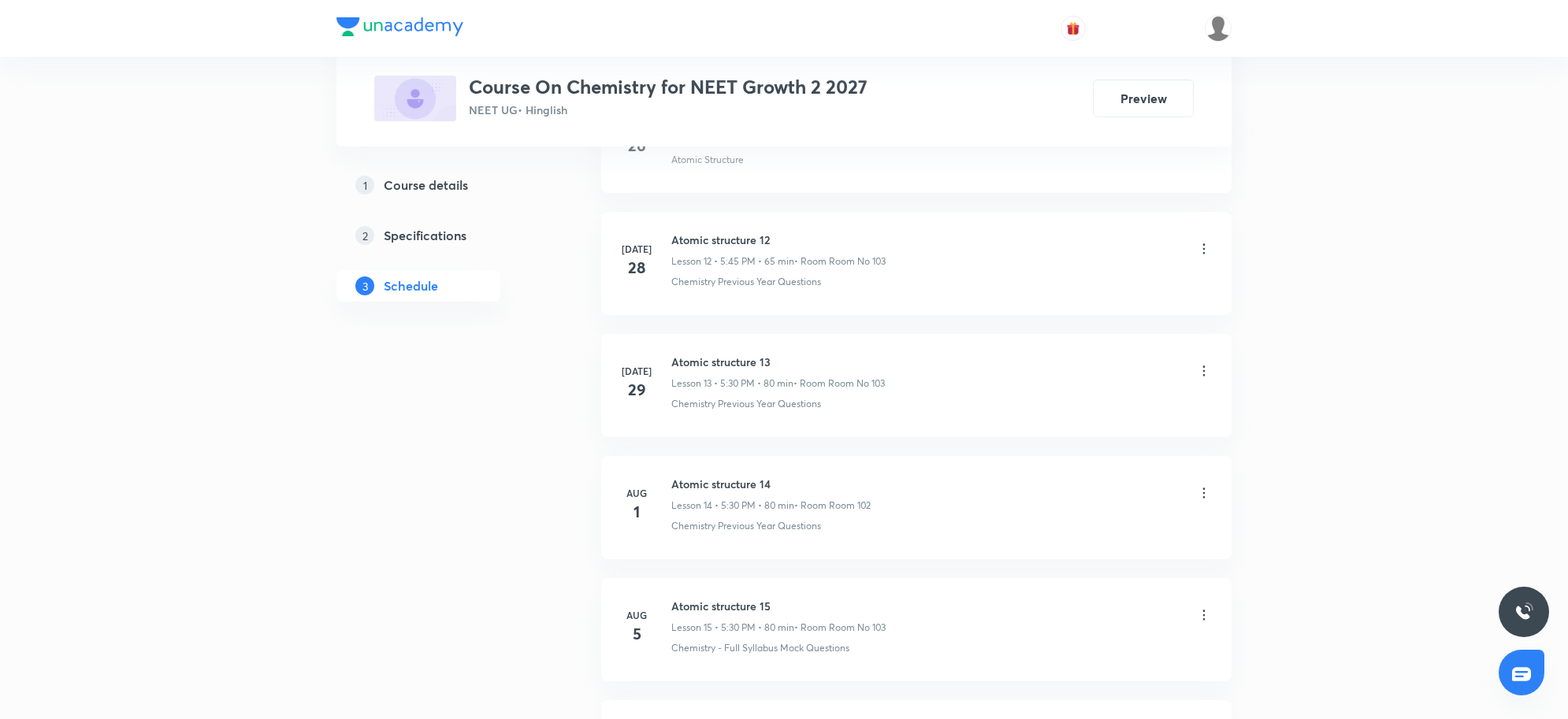
scroll to position [3973, 0]
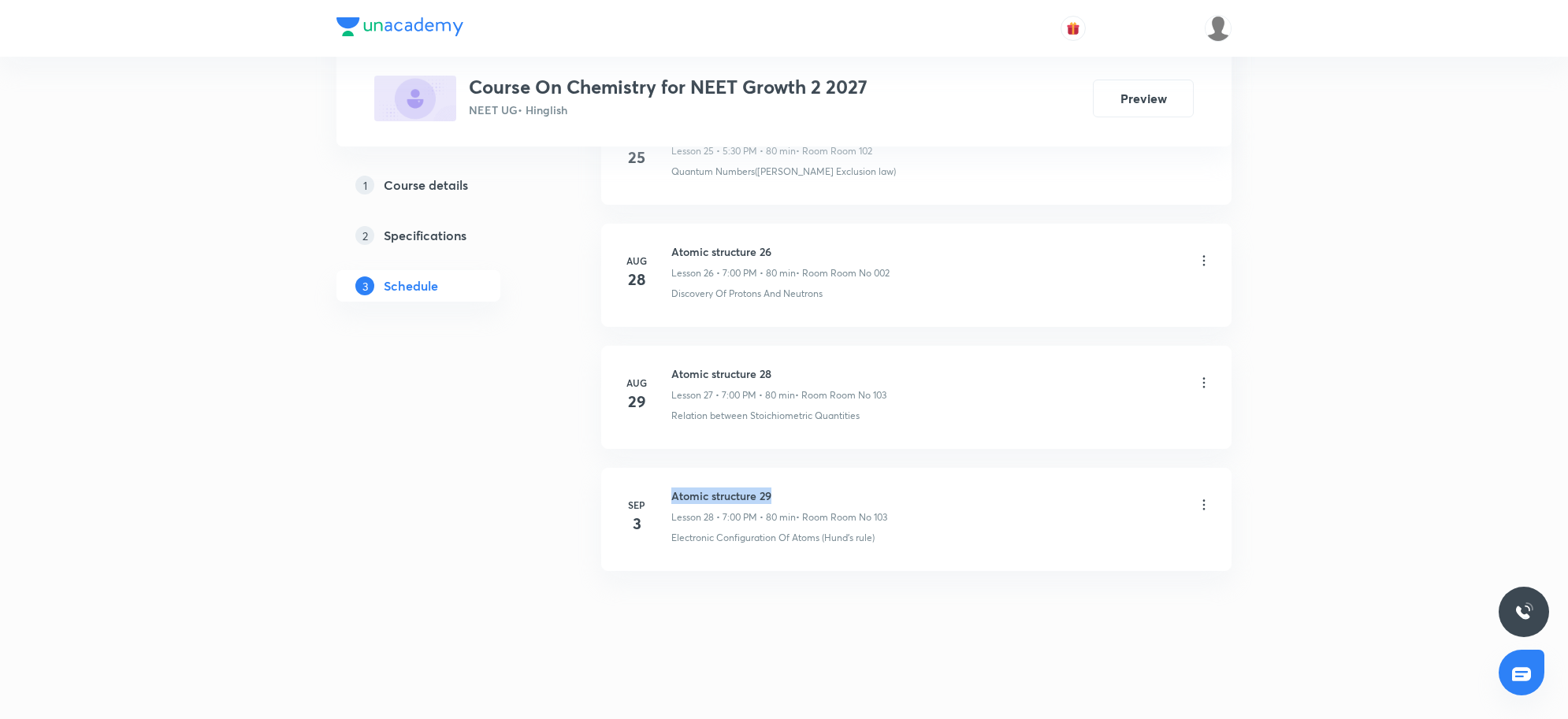
drag, startPoint x: 672, startPoint y: 493, endPoint x: 818, endPoint y: 488, distance: 146.1
click at [818, 488] on h6 "Atomic structure 29" at bounding box center [779, 496] width 216 height 17
copy h6 "Atomic structure 29"
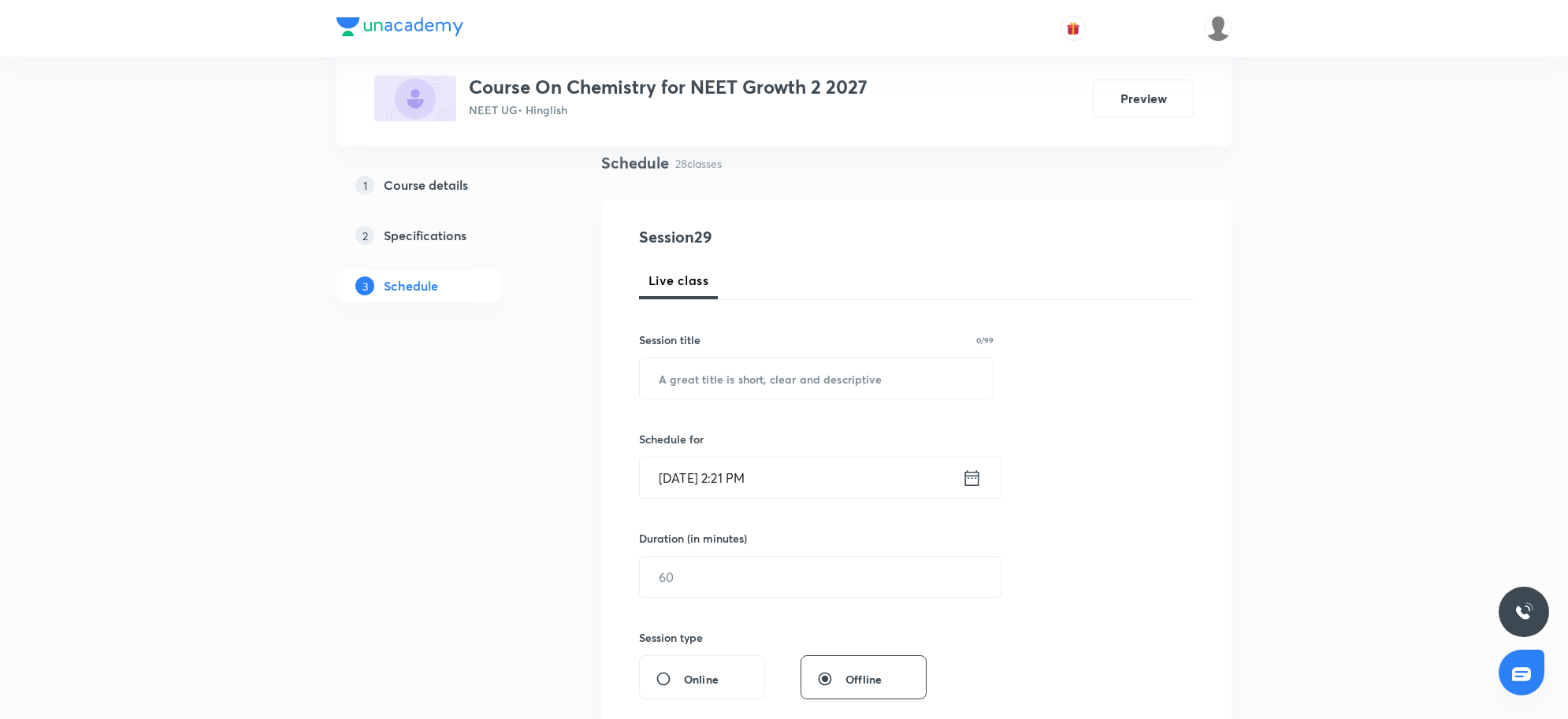
scroll to position [0, 0]
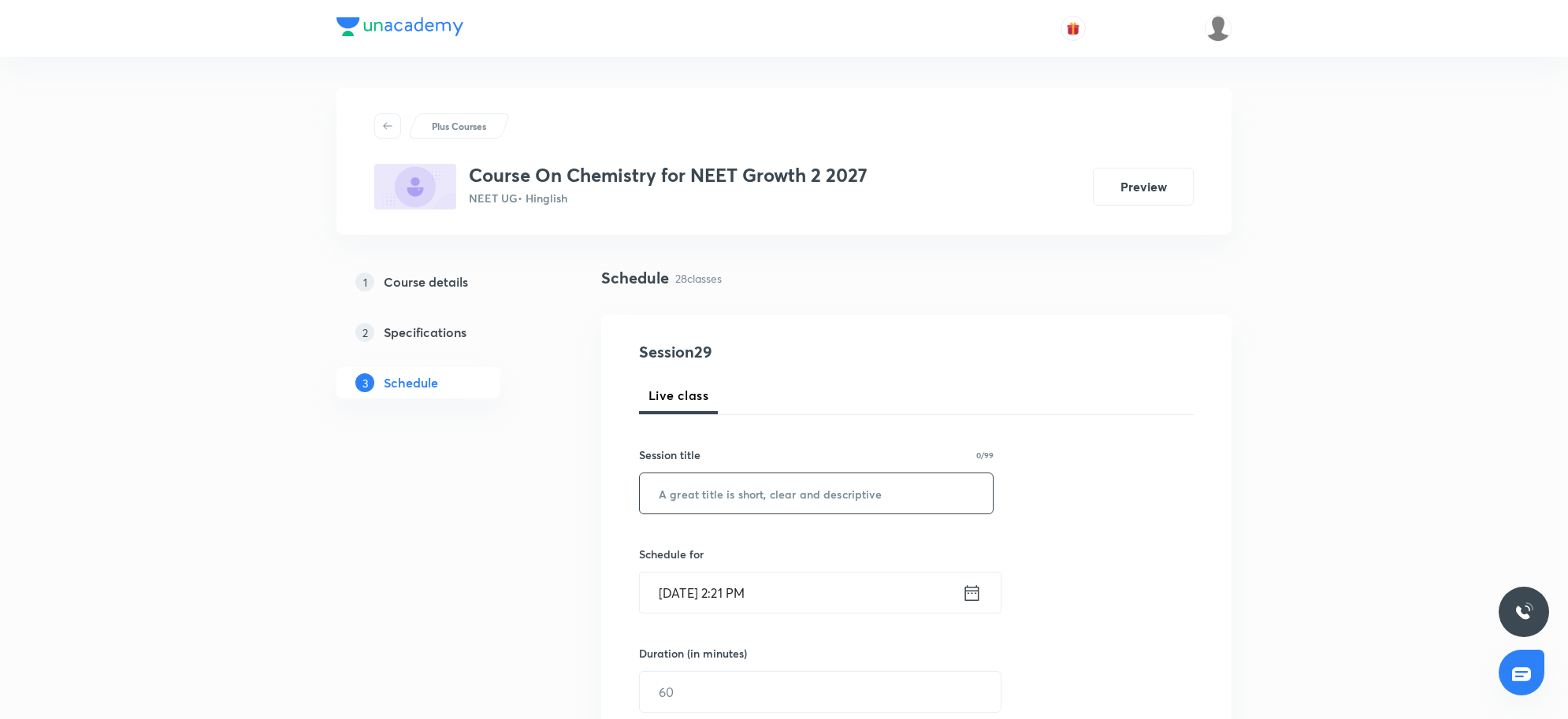
click at [779, 487] on input "text" at bounding box center [817, 494] width 353 height 40
paste input "Atomic structure 29"
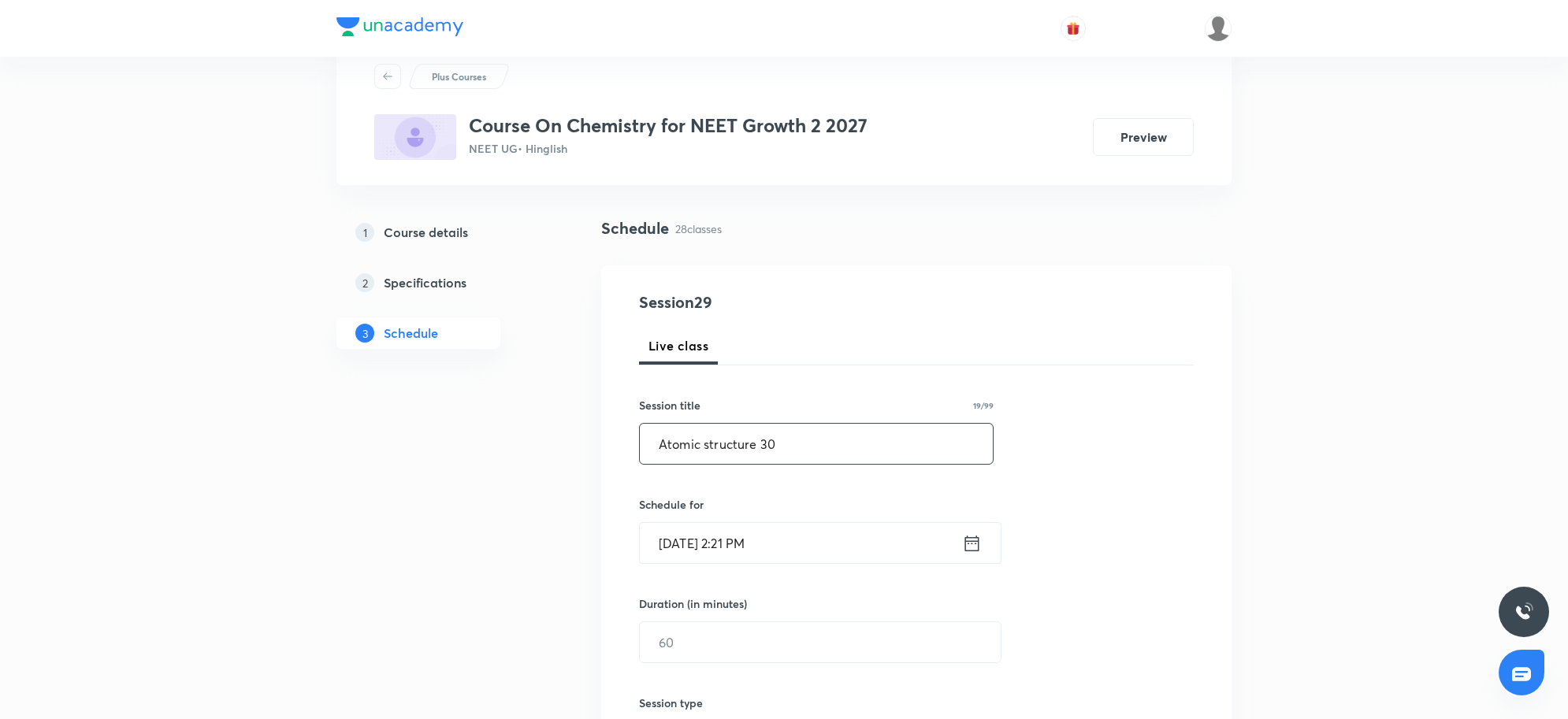
scroll to position [98, 0]
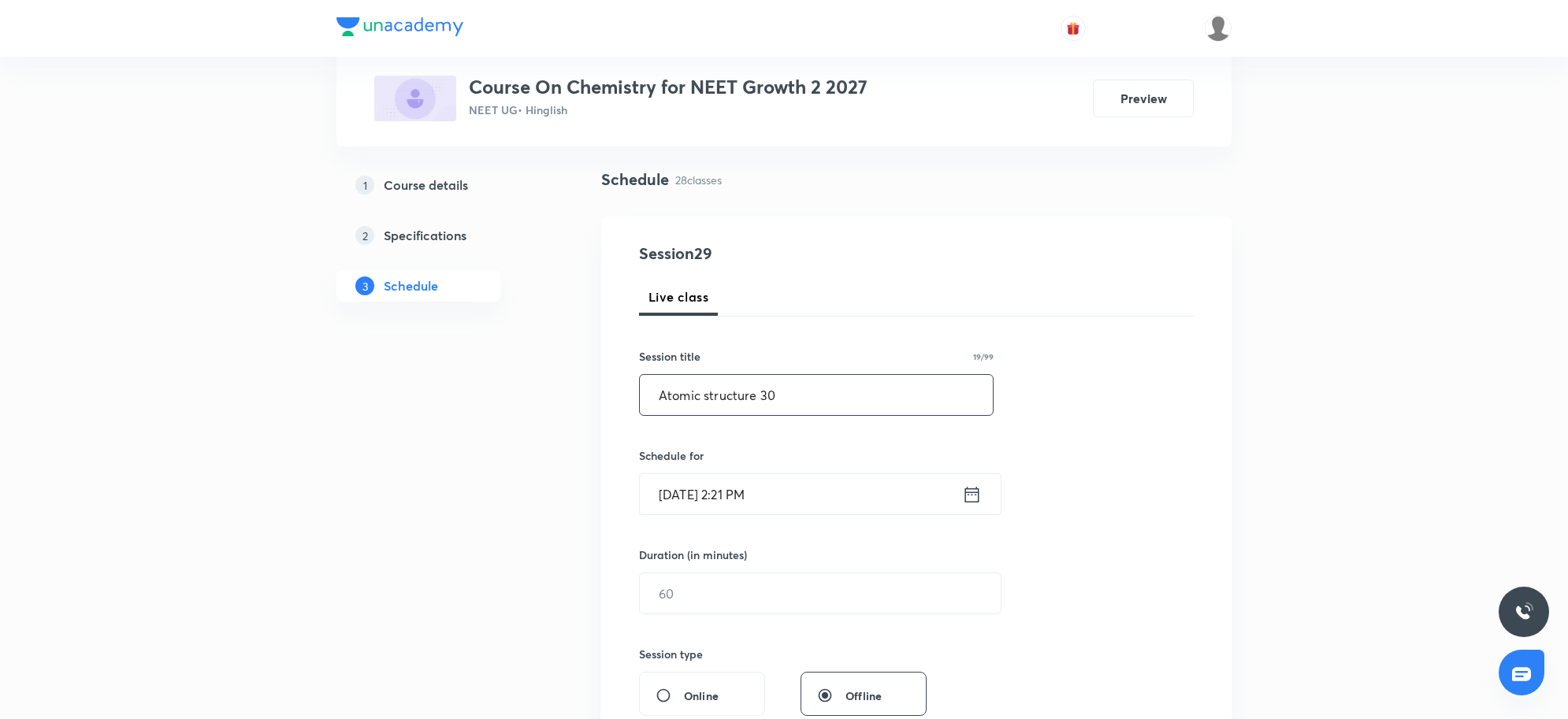
type input "Atomic structure 30"
click at [829, 510] on input "Sep 4, 2025, 2:21 PM" at bounding box center [801, 495] width 322 height 40
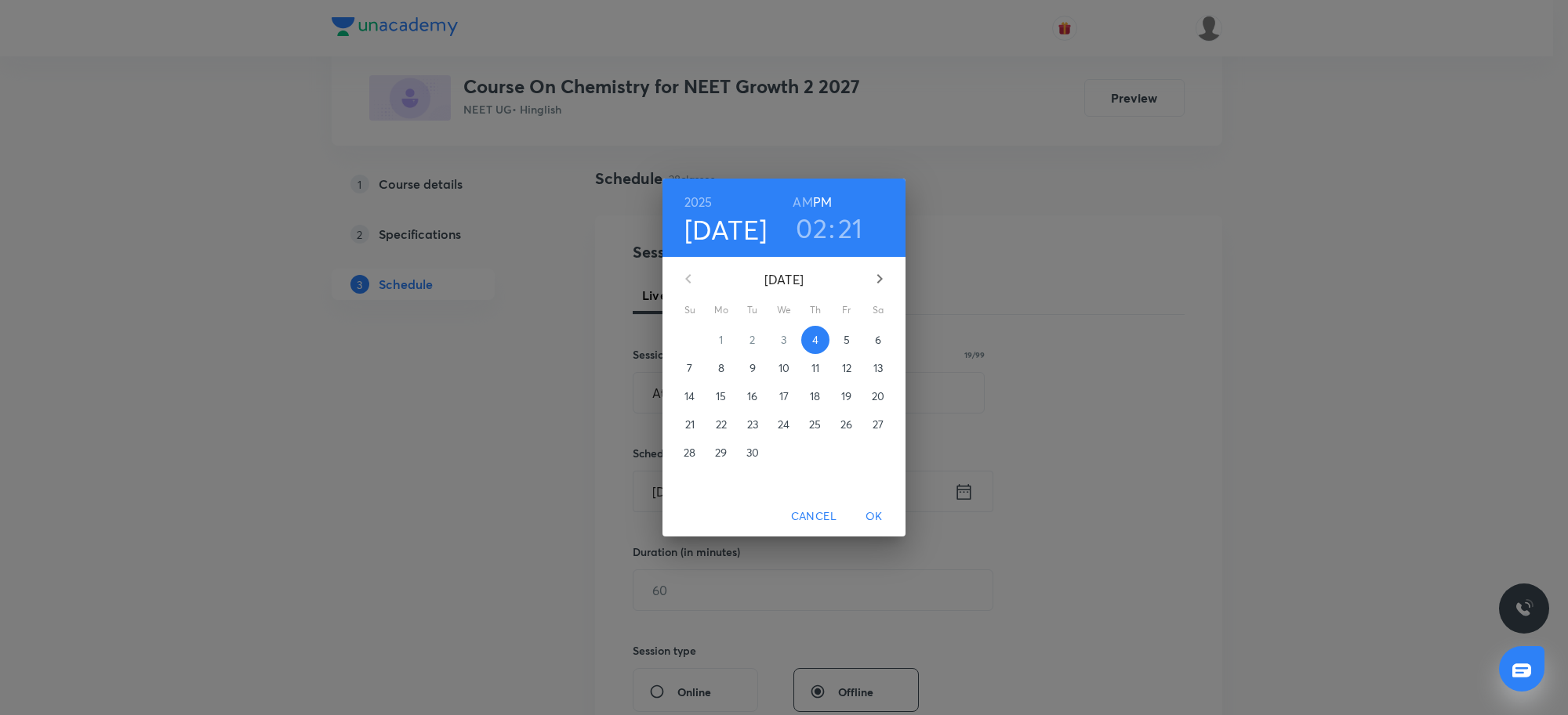
click at [823, 227] on h3 "02" at bounding box center [811, 228] width 31 height 33
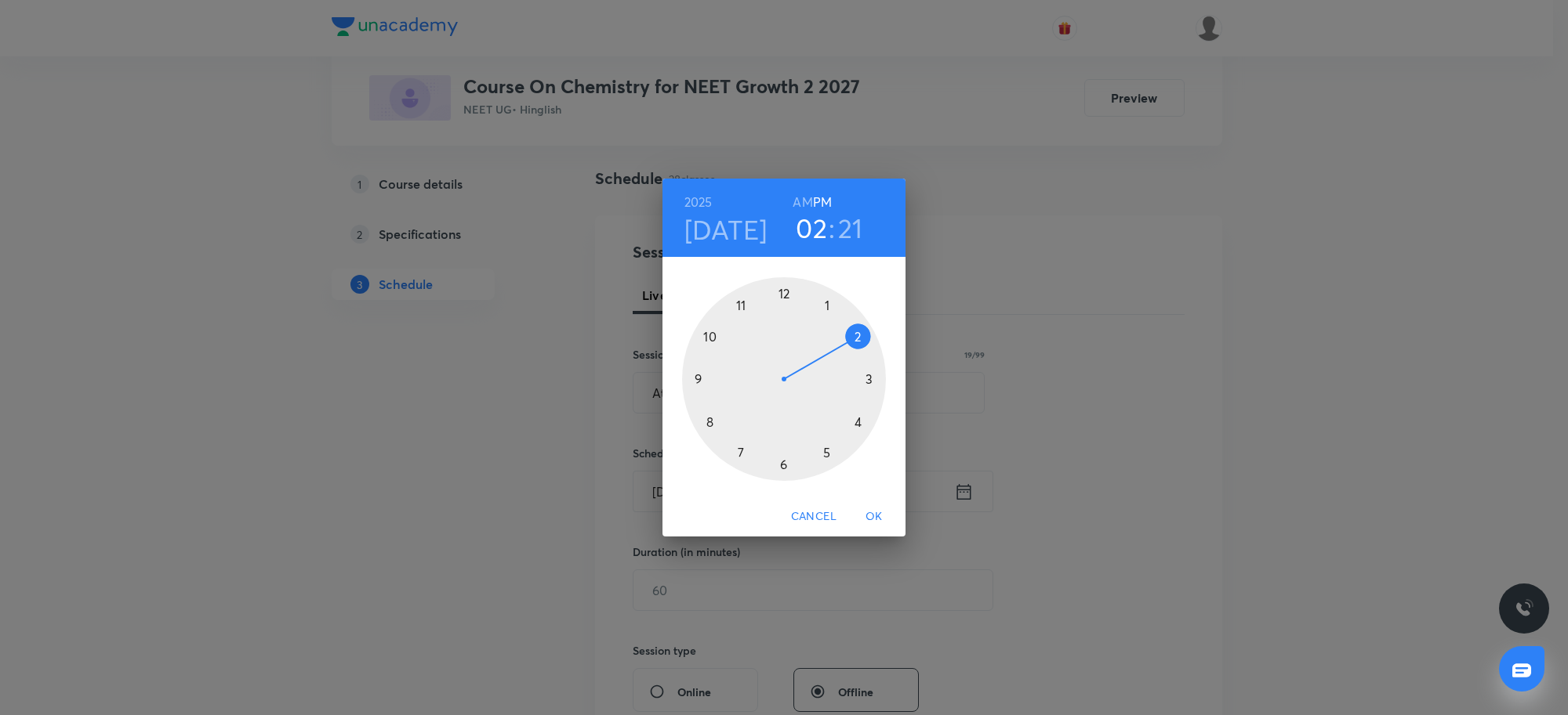
click at [742, 452] on div at bounding box center [783, 379] width 204 height 204
click at [785, 291] on div at bounding box center [783, 379] width 204 height 204
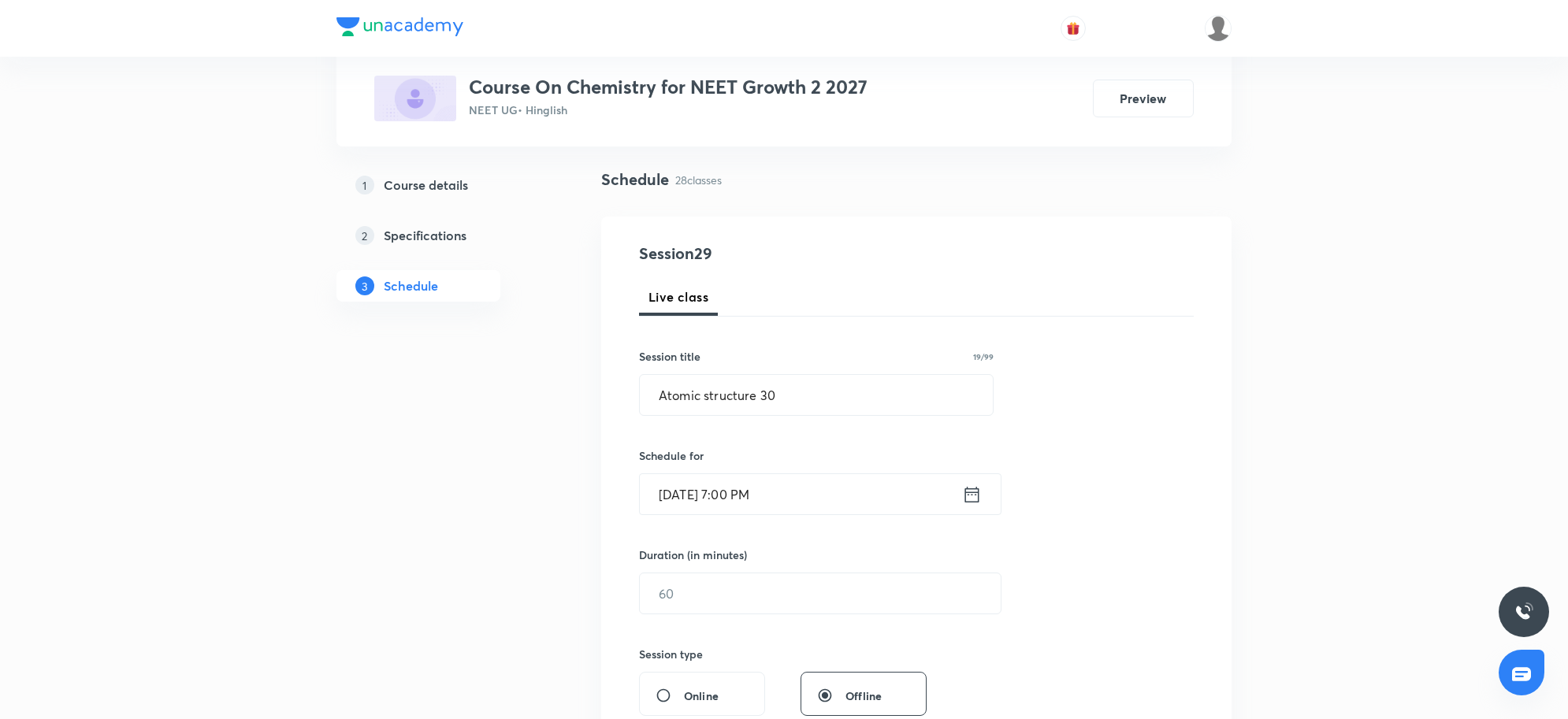
click at [810, 503] on input "Sep 4, 2025, 7:00 PM" at bounding box center [801, 495] width 322 height 40
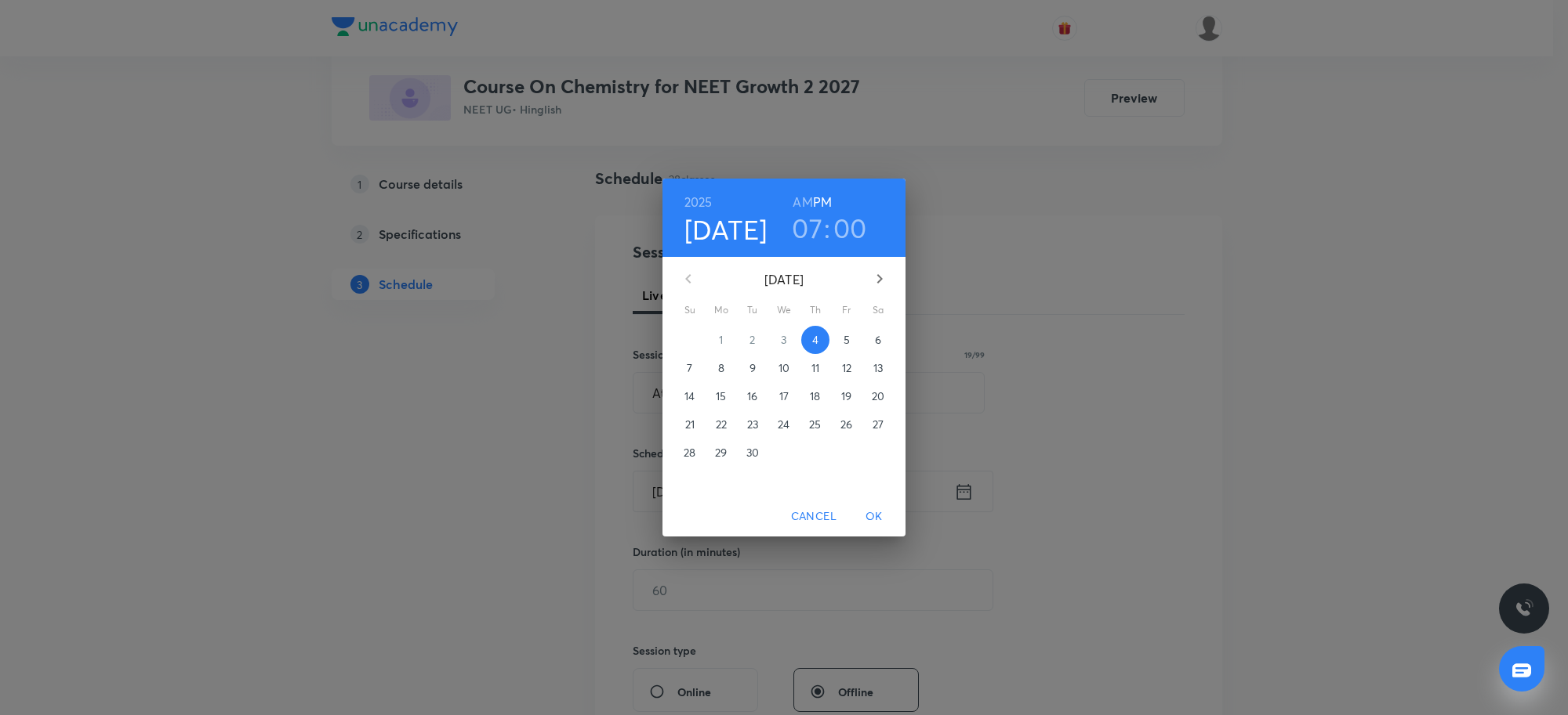
click at [1023, 326] on div "2025 Sep 4 07 : 00 AM PM September 2025 Su Mo Tu We Th Fr Sa 31 1 2 3 4 5 6 7 8…" at bounding box center [784, 358] width 1568 height 715
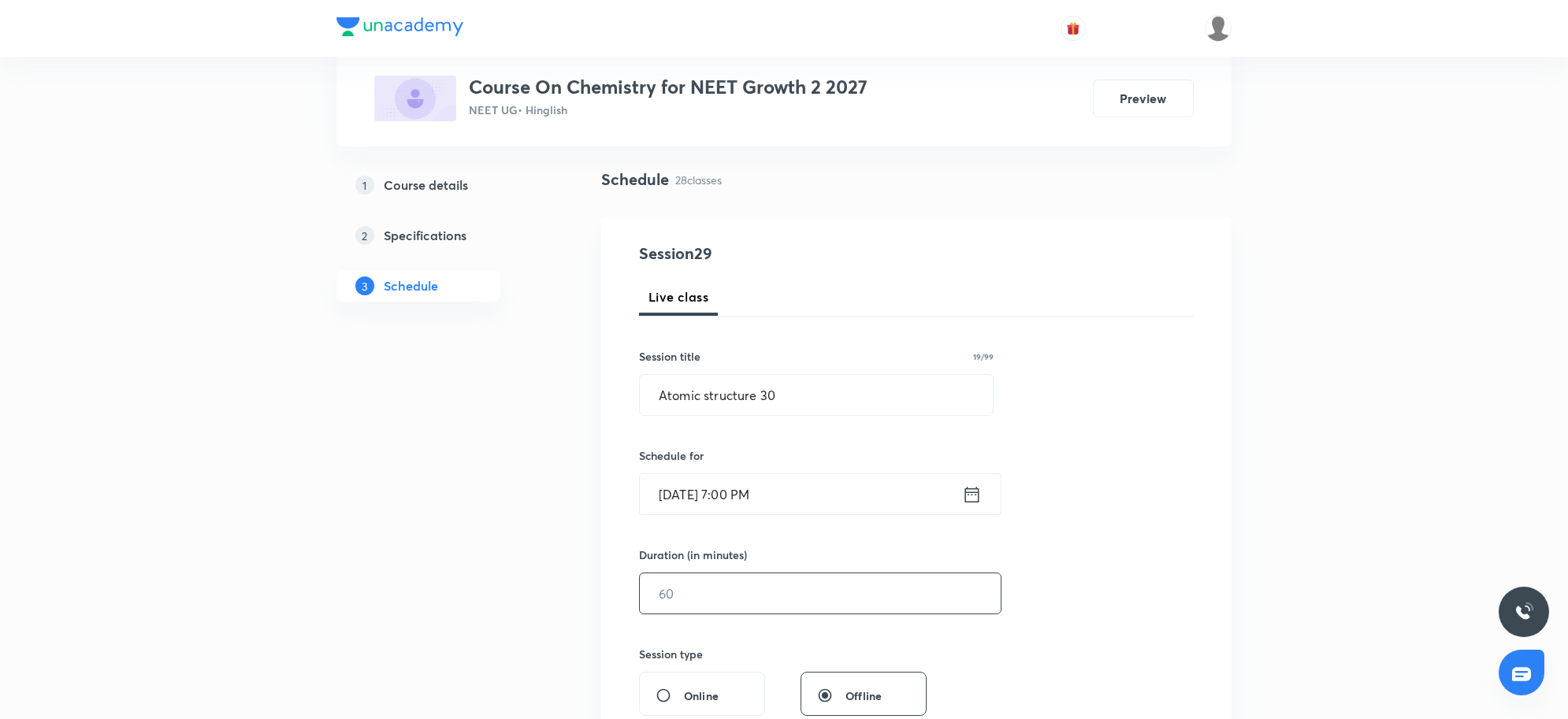
click at [766, 609] on input "text" at bounding box center [820, 594] width 361 height 40
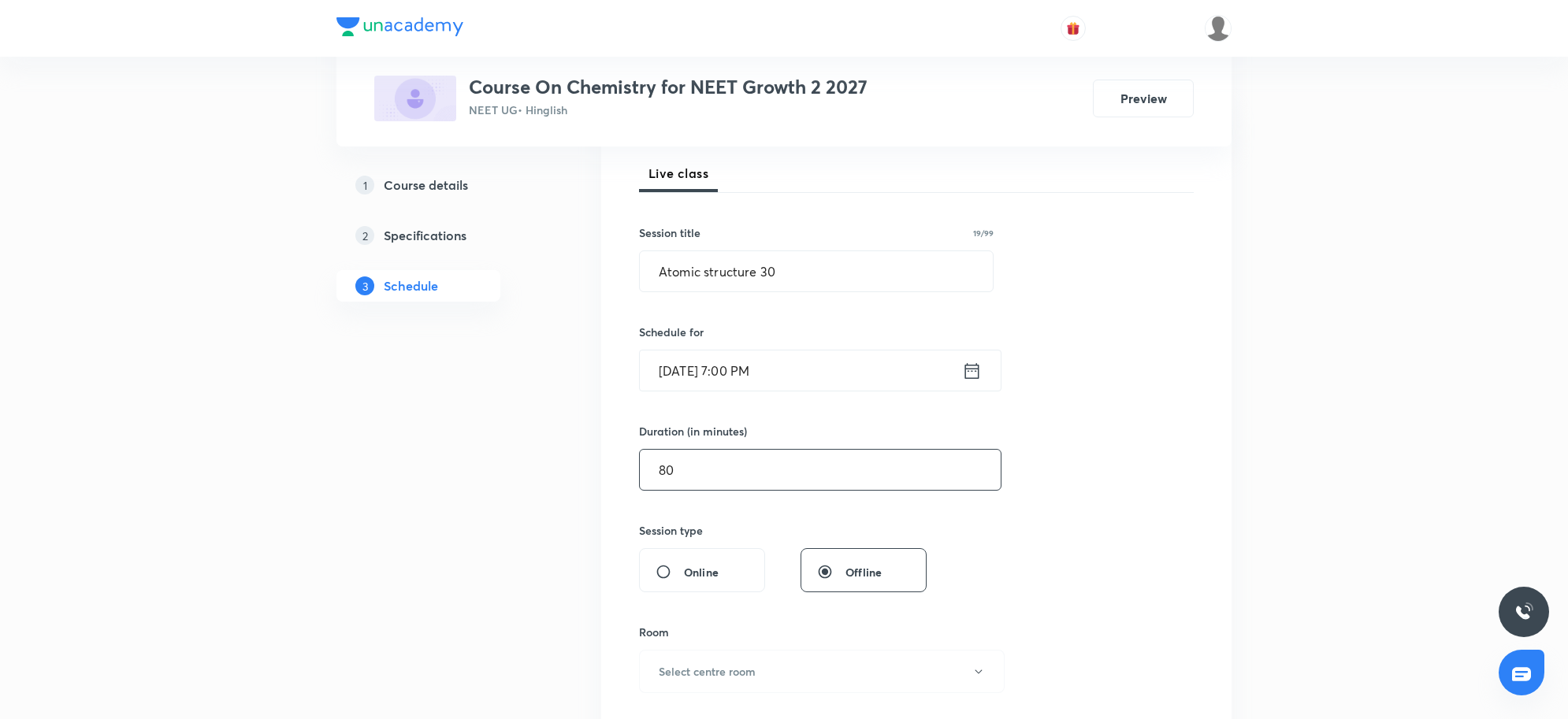
scroll to position [493, 0]
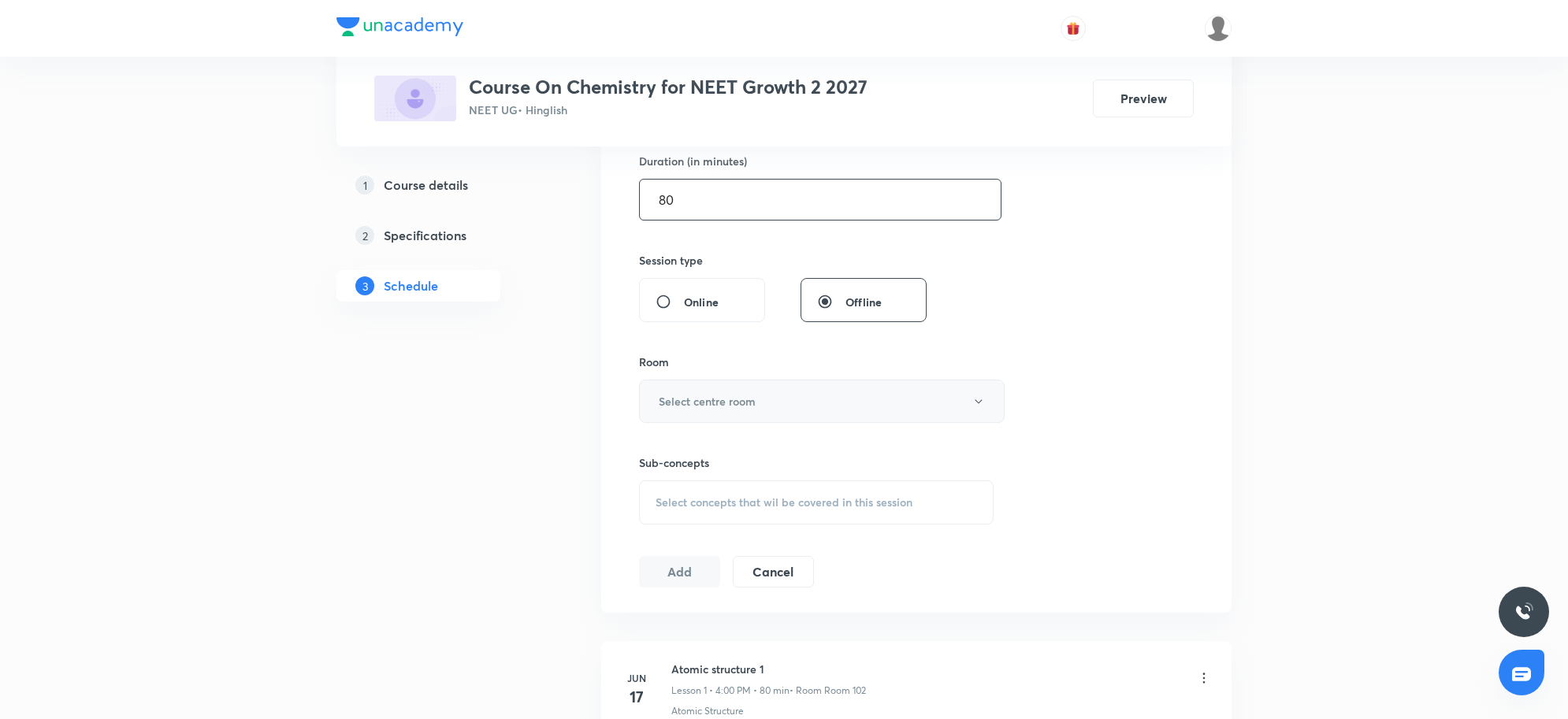
type input "80"
click at [745, 410] on h6 "Select centre room" at bounding box center [706, 402] width 97 height 17
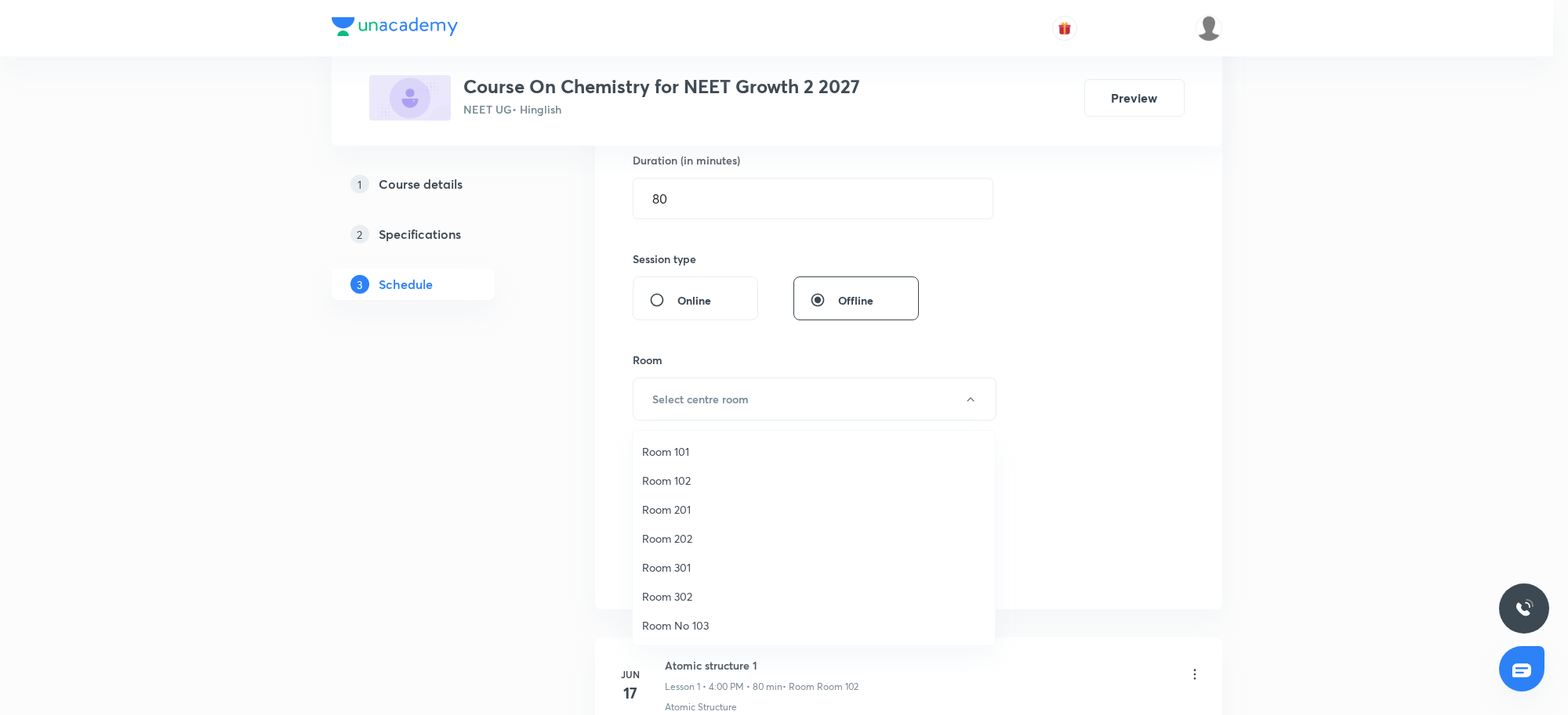
click at [686, 615] on li "Room No 103" at bounding box center [814, 625] width 362 height 29
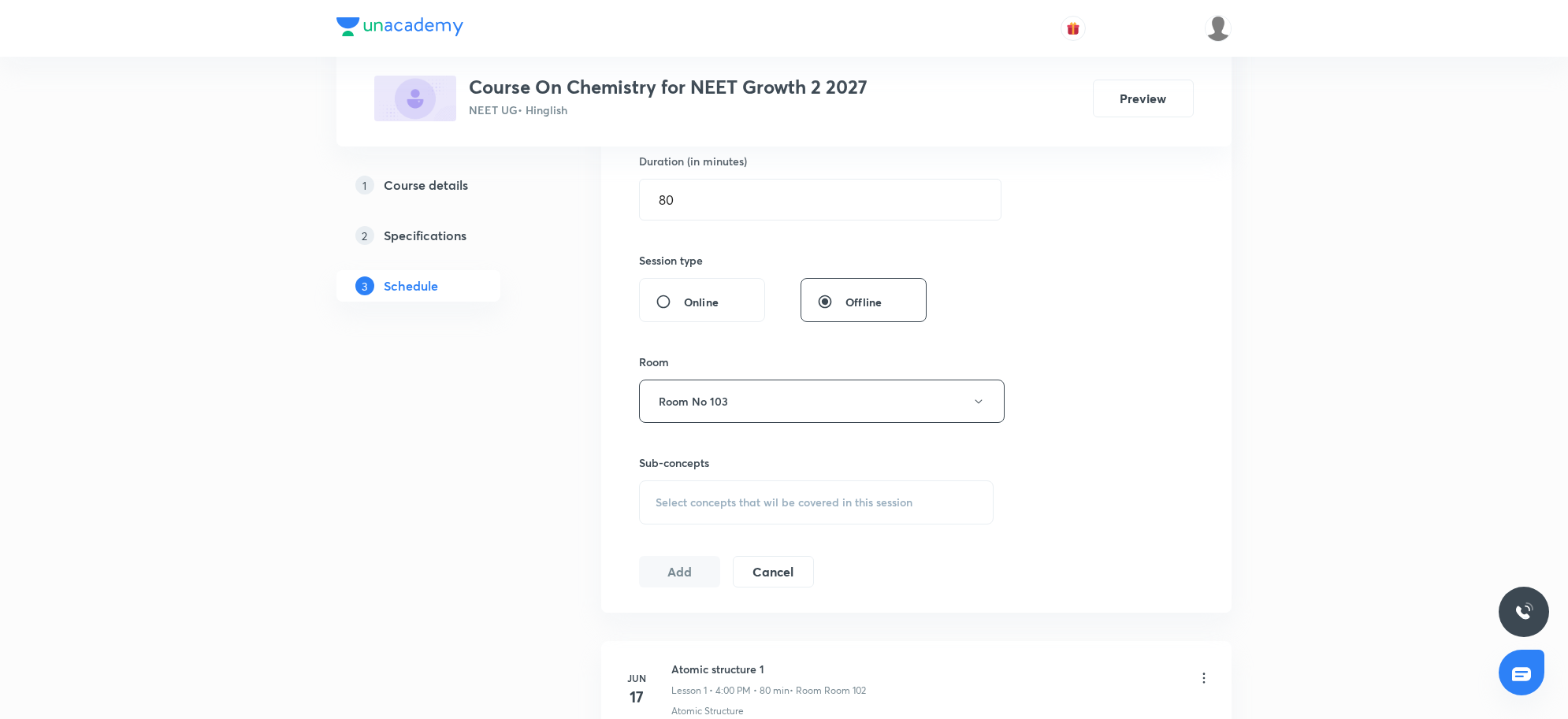
click at [1191, 500] on div "Session 29 Live class Session title 19/99 Atomic structure 30 ​ Schedule for Se…" at bounding box center [916, 218] width 555 height 740
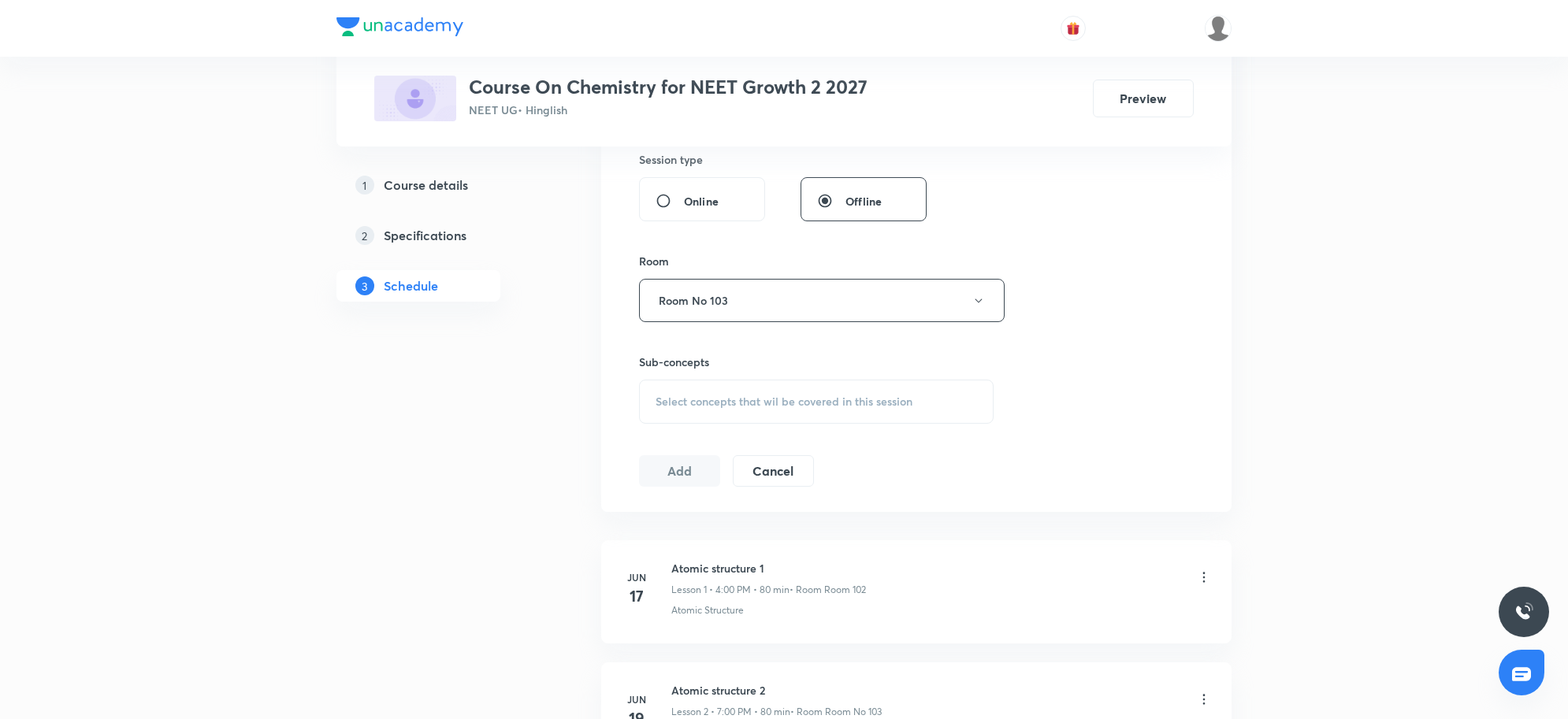
scroll to position [690, 0]
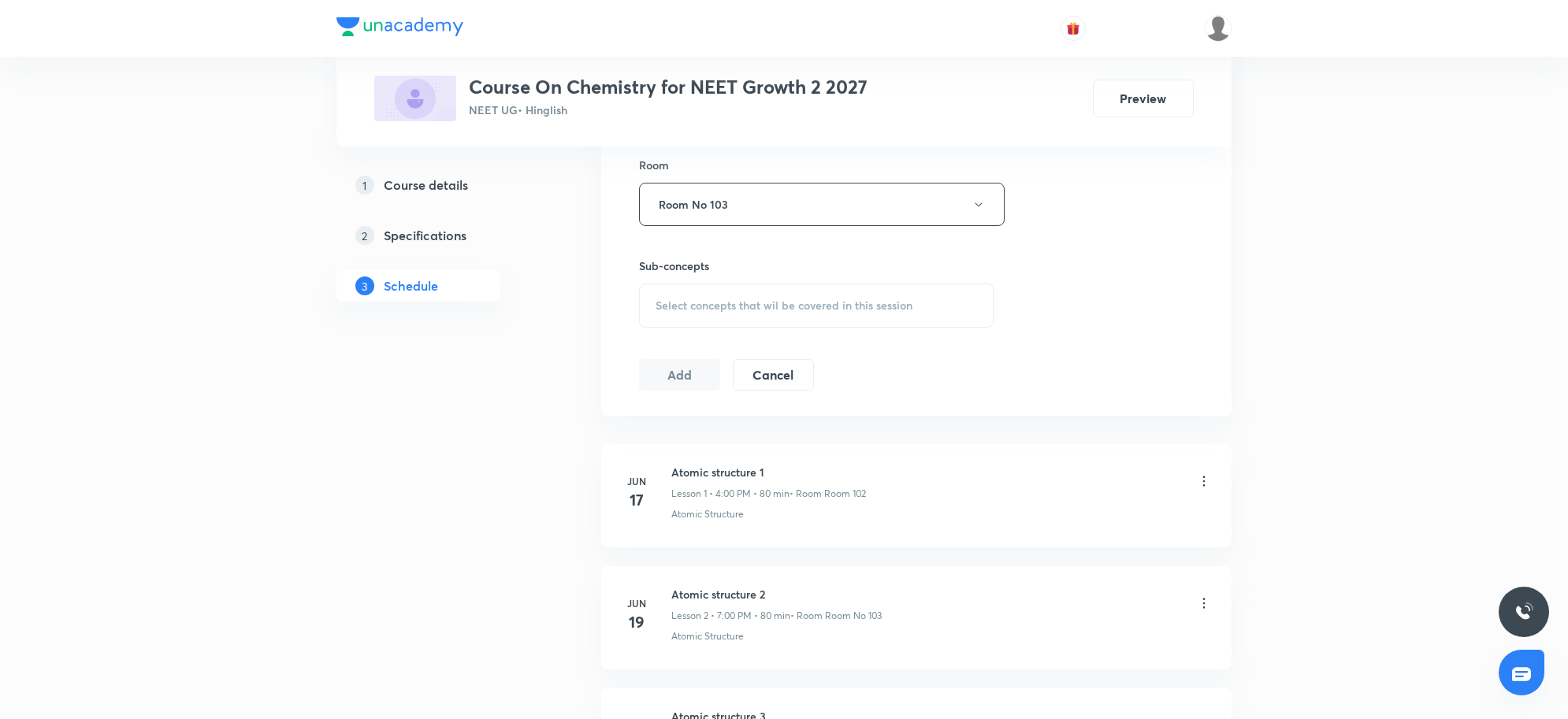
click at [782, 292] on div "Select concepts that wil be covered in this session" at bounding box center [817, 305] width 355 height 44
click at [790, 321] on div "Select concepts that wil be covered in this session" at bounding box center [817, 305] width 355 height 44
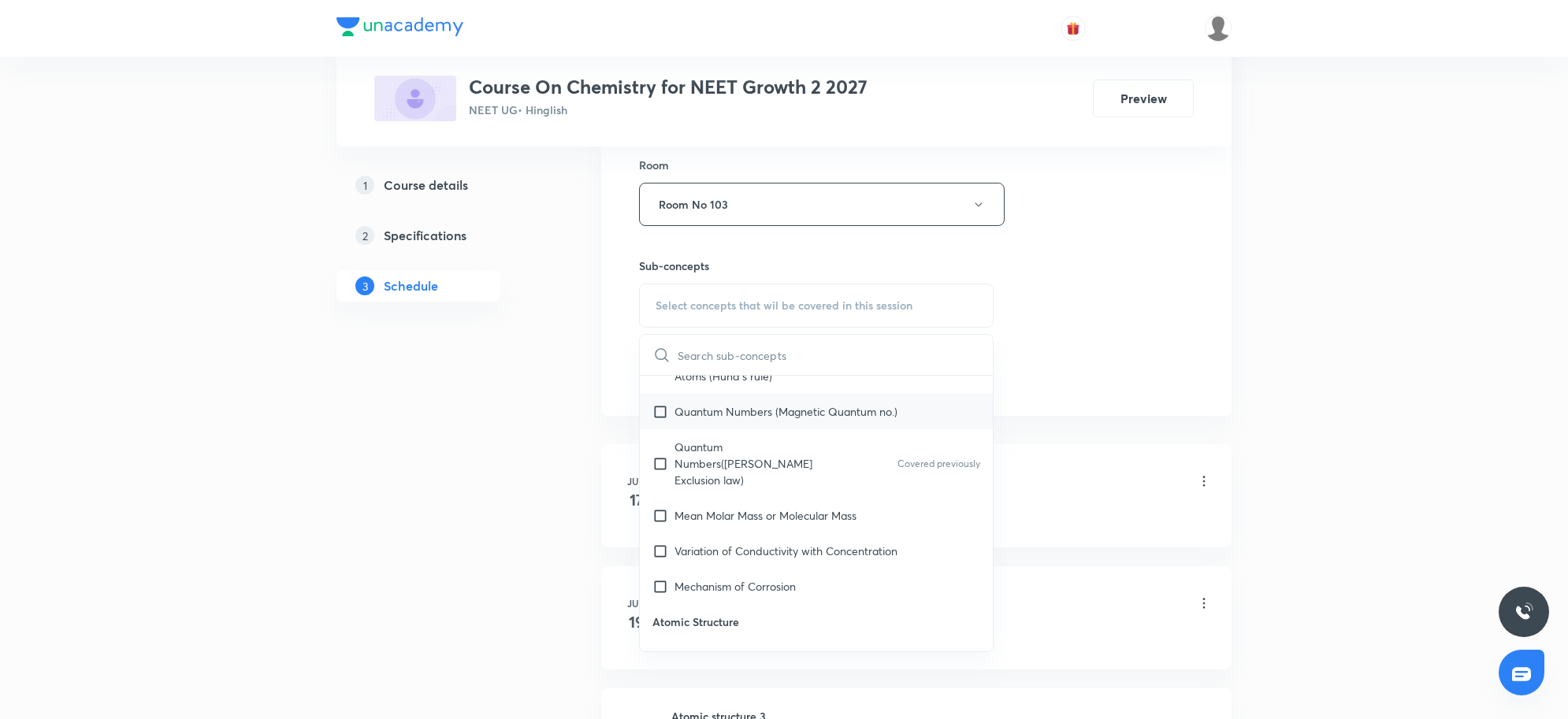
scroll to position [591, 0]
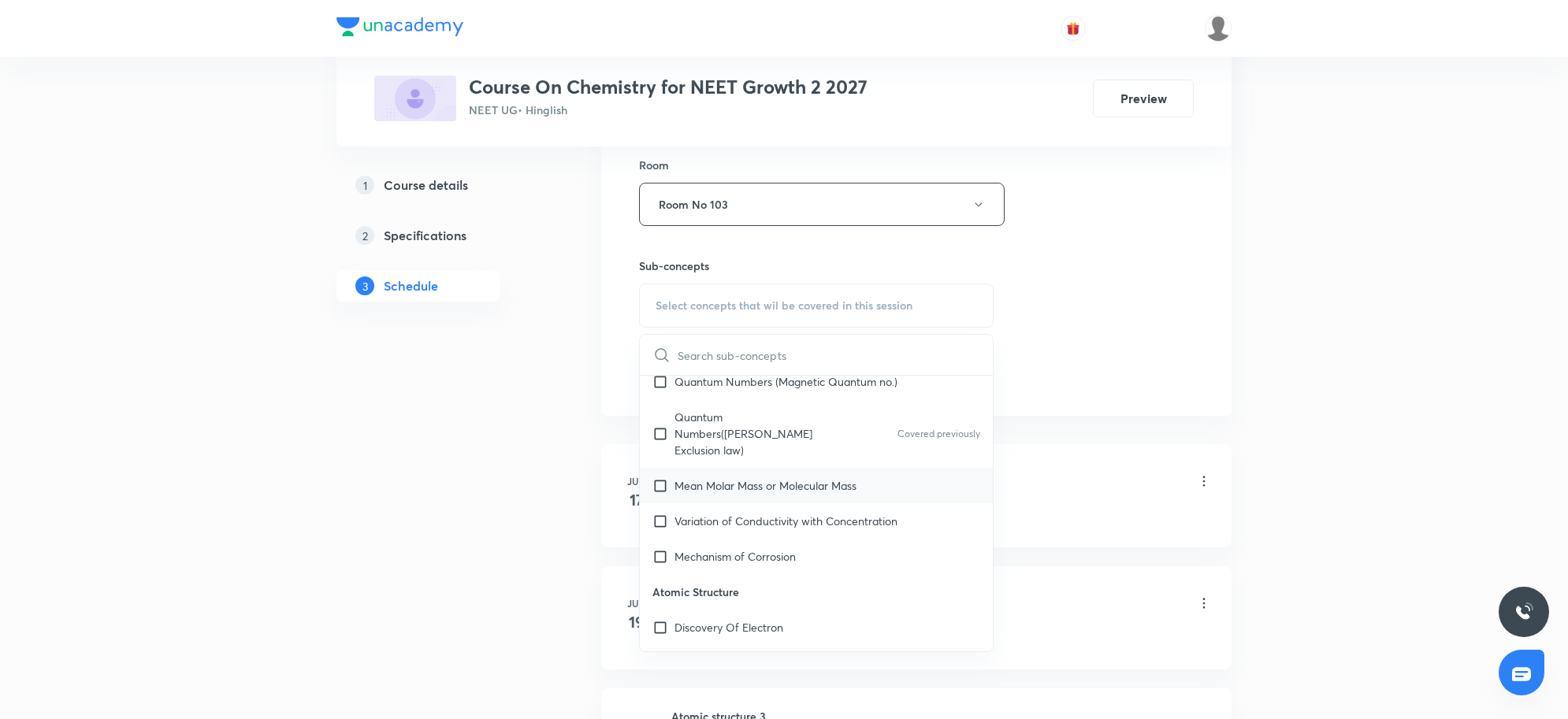
click at [841, 477] on p "Mean Molar Mass or Molecular Mass" at bounding box center [765, 485] width 182 height 17
checkbox input "true"
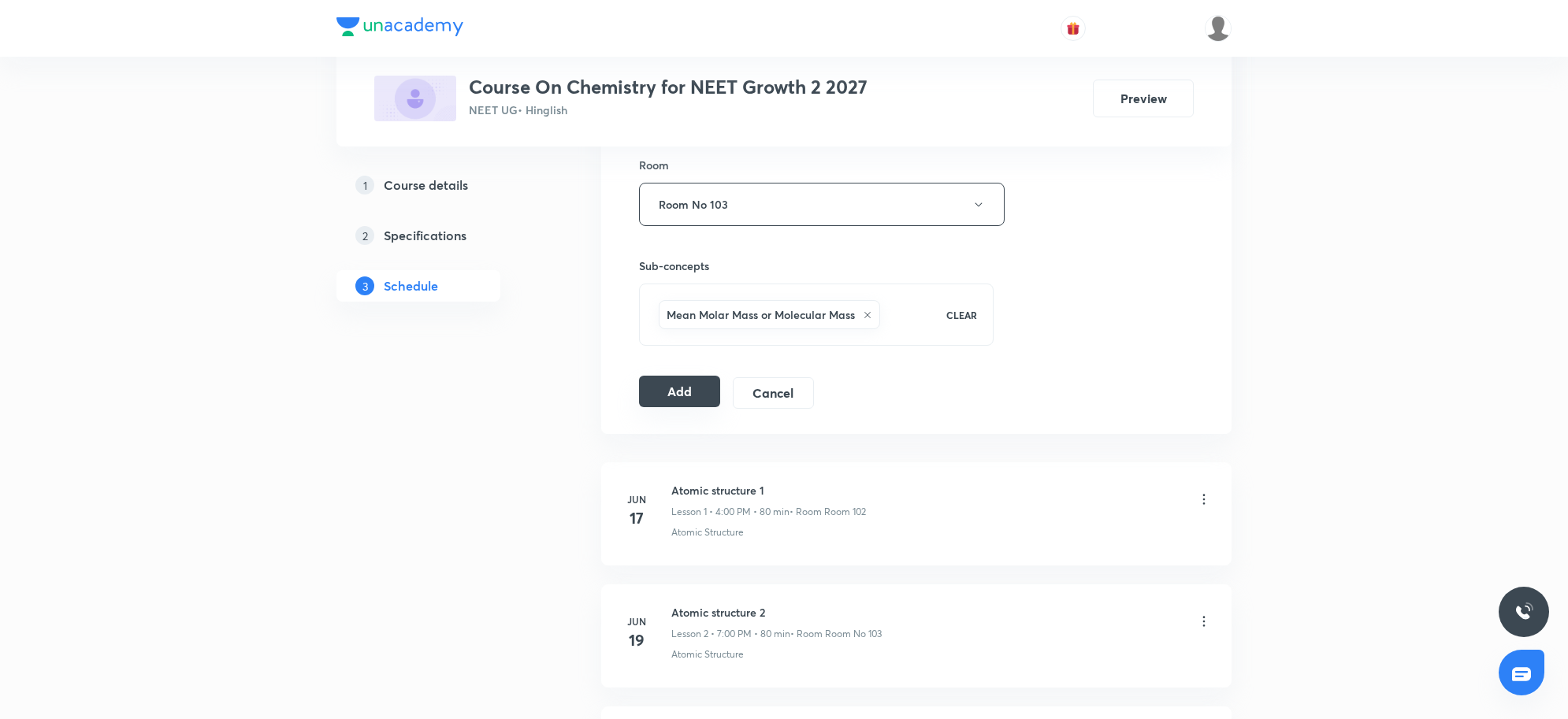
click at [682, 400] on button "Add" at bounding box center [680, 392] width 81 height 31
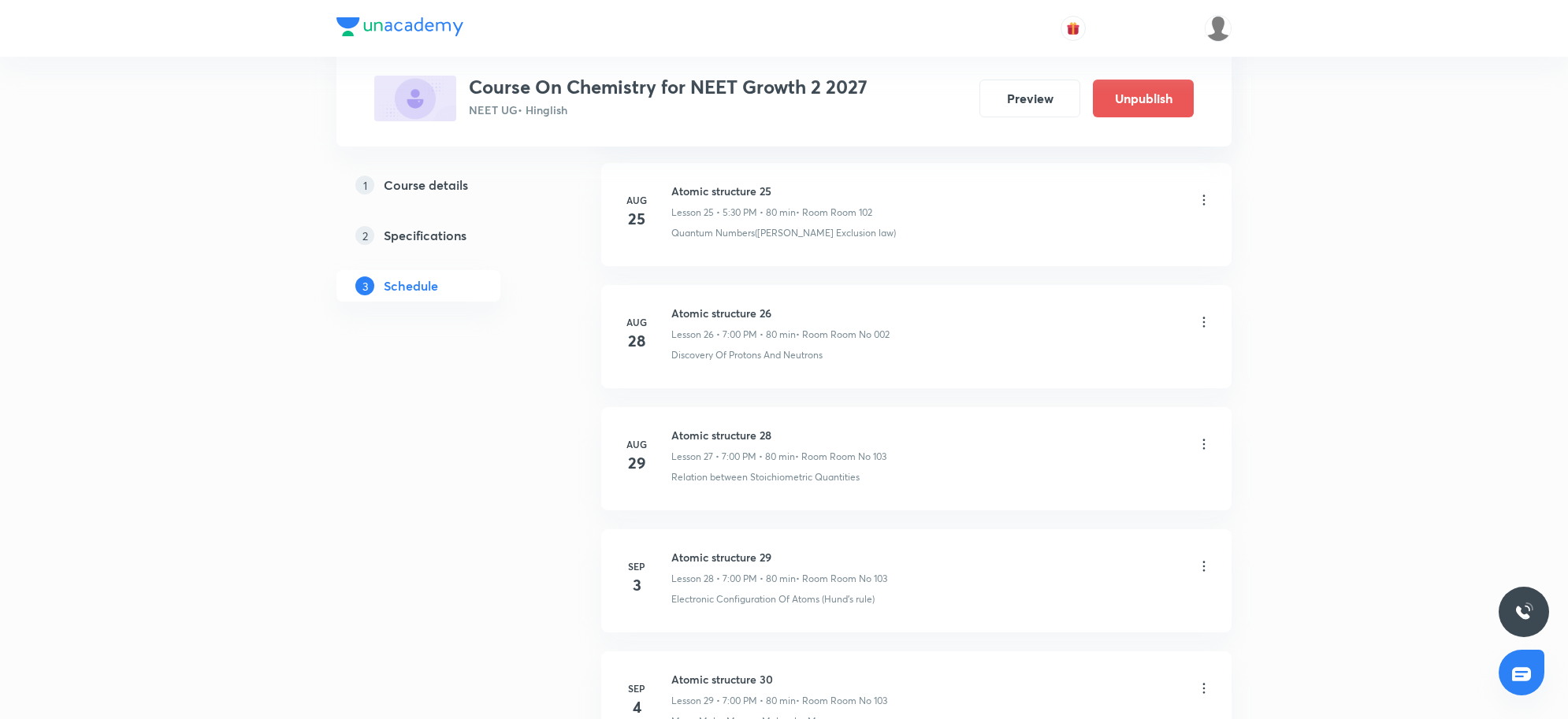
scroll to position [3370, 0]
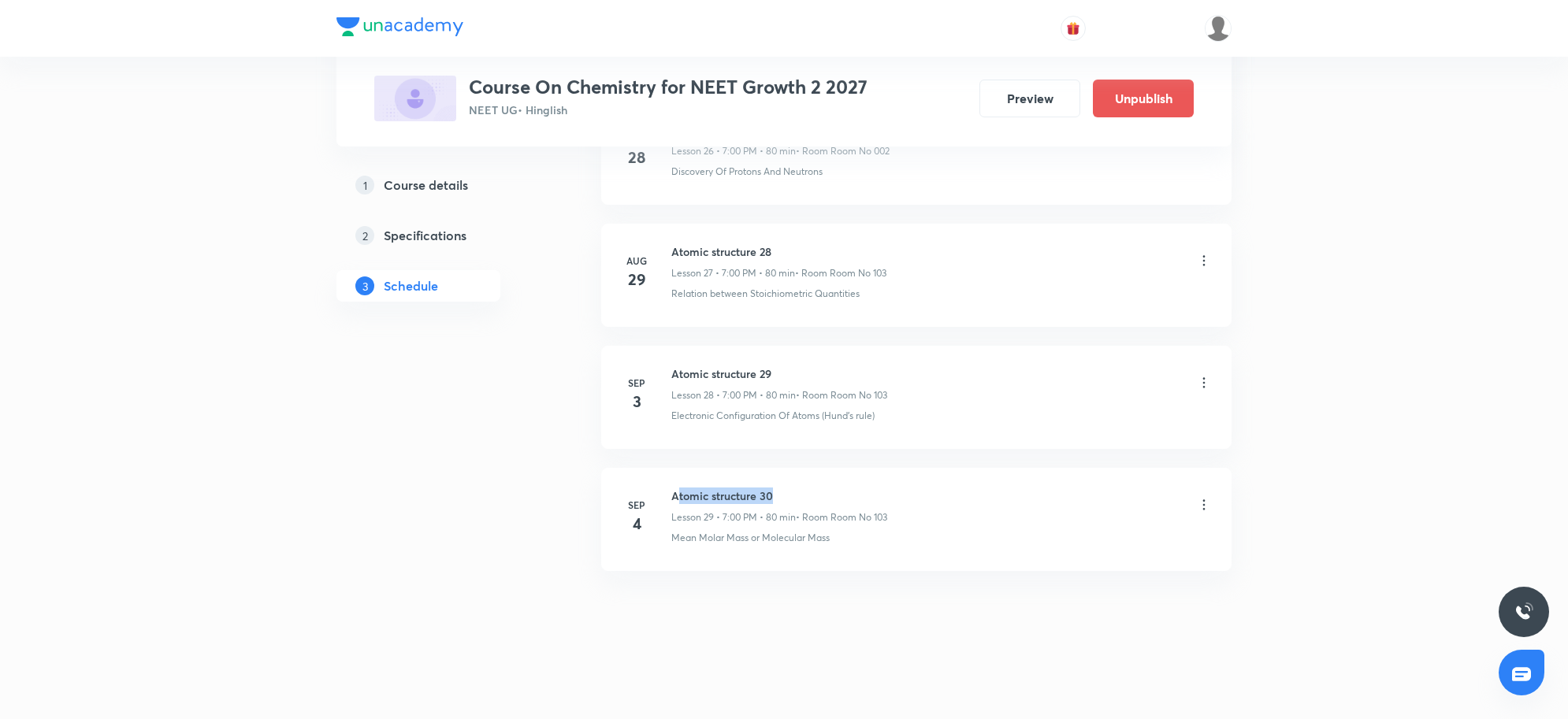
drag, startPoint x: 675, startPoint y: 496, endPoint x: 782, endPoint y: 501, distance: 107.1
click at [782, 501] on h6 "Atomic structure 30" at bounding box center [779, 496] width 216 height 17
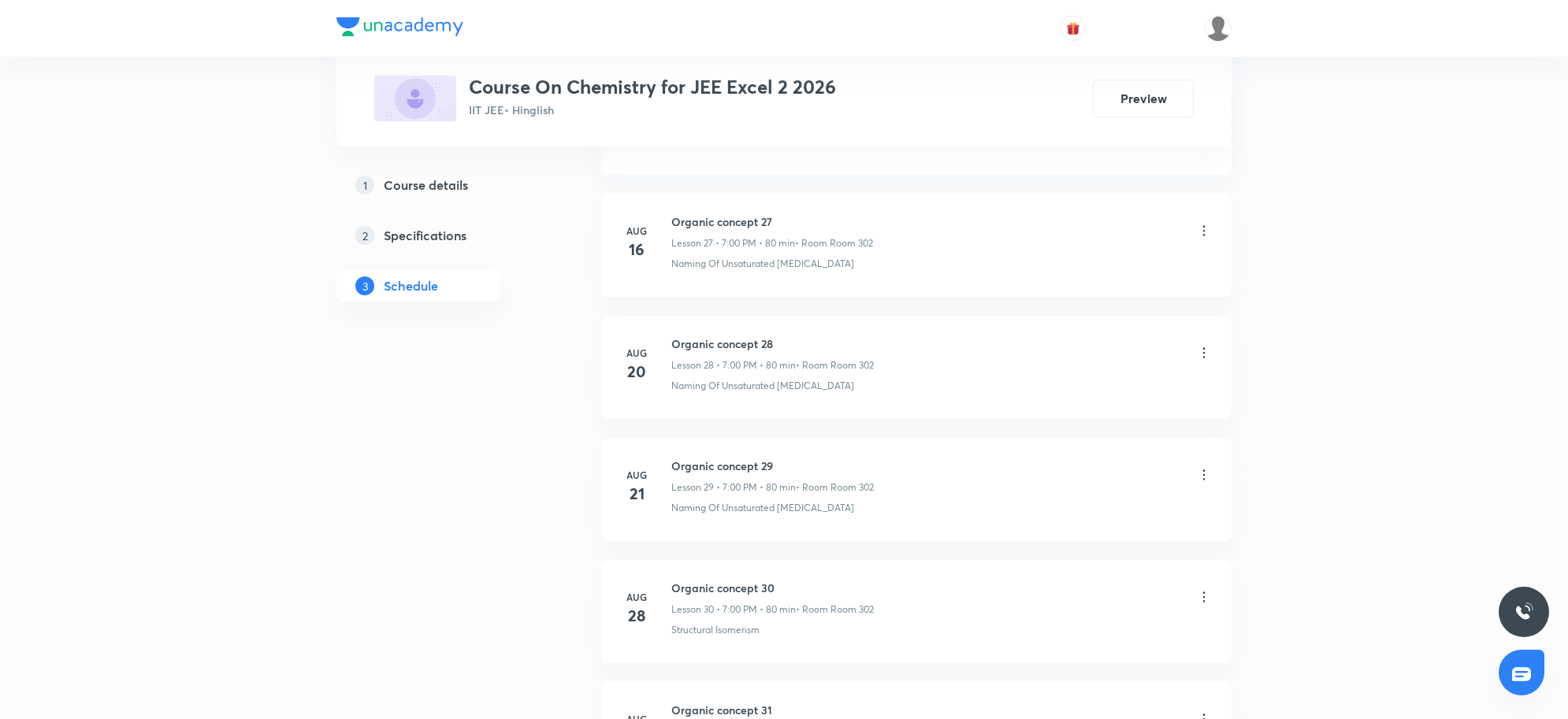
scroll to position [4463, 0]
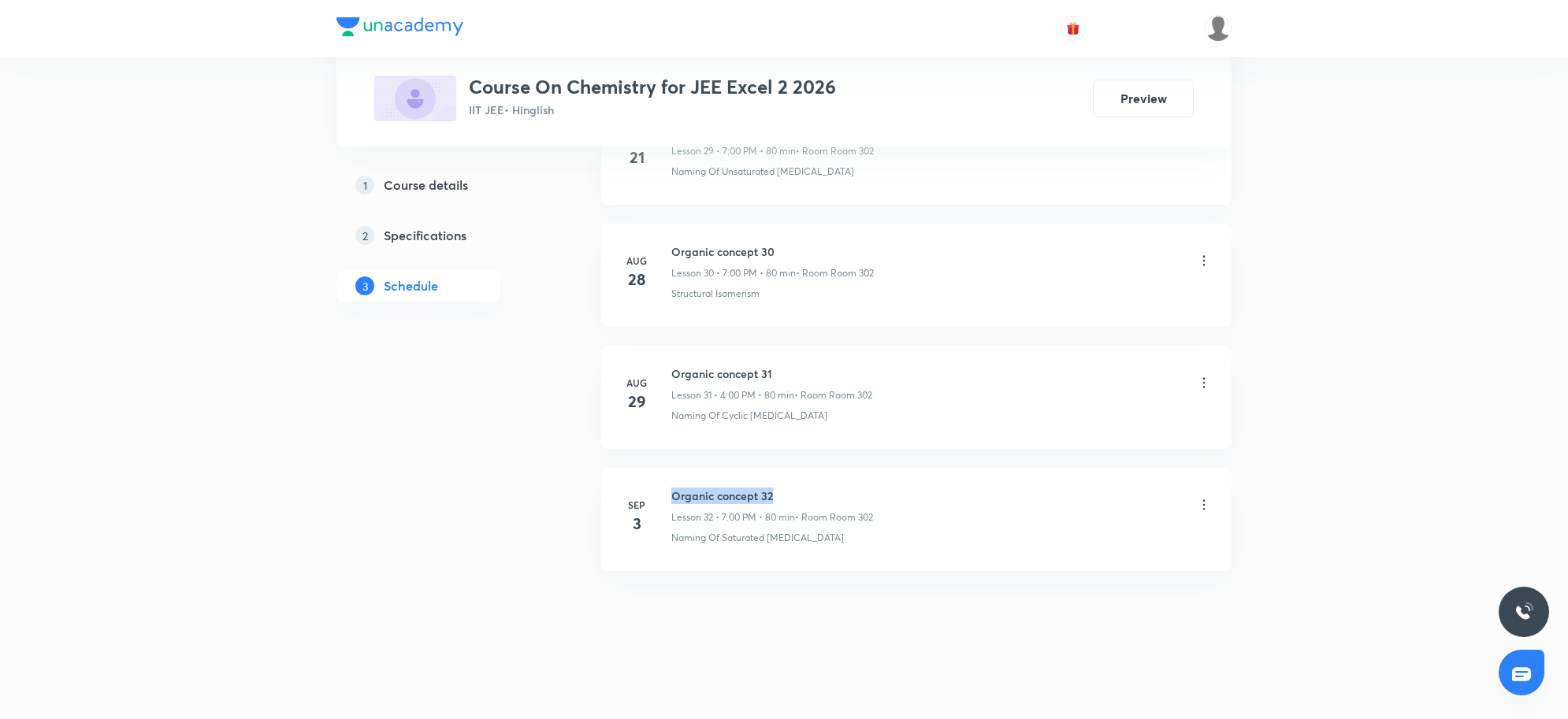
drag, startPoint x: 674, startPoint y: 493, endPoint x: 829, endPoint y: 479, distance: 155.6
click at [829, 479] on li "[DATE] Organic concept 32 Lesson 32 • 7:00 PM • 80 min • Room Room 302 Naming O…" at bounding box center [917, 519] width 631 height 103
copy h6 "Organic concept 32"
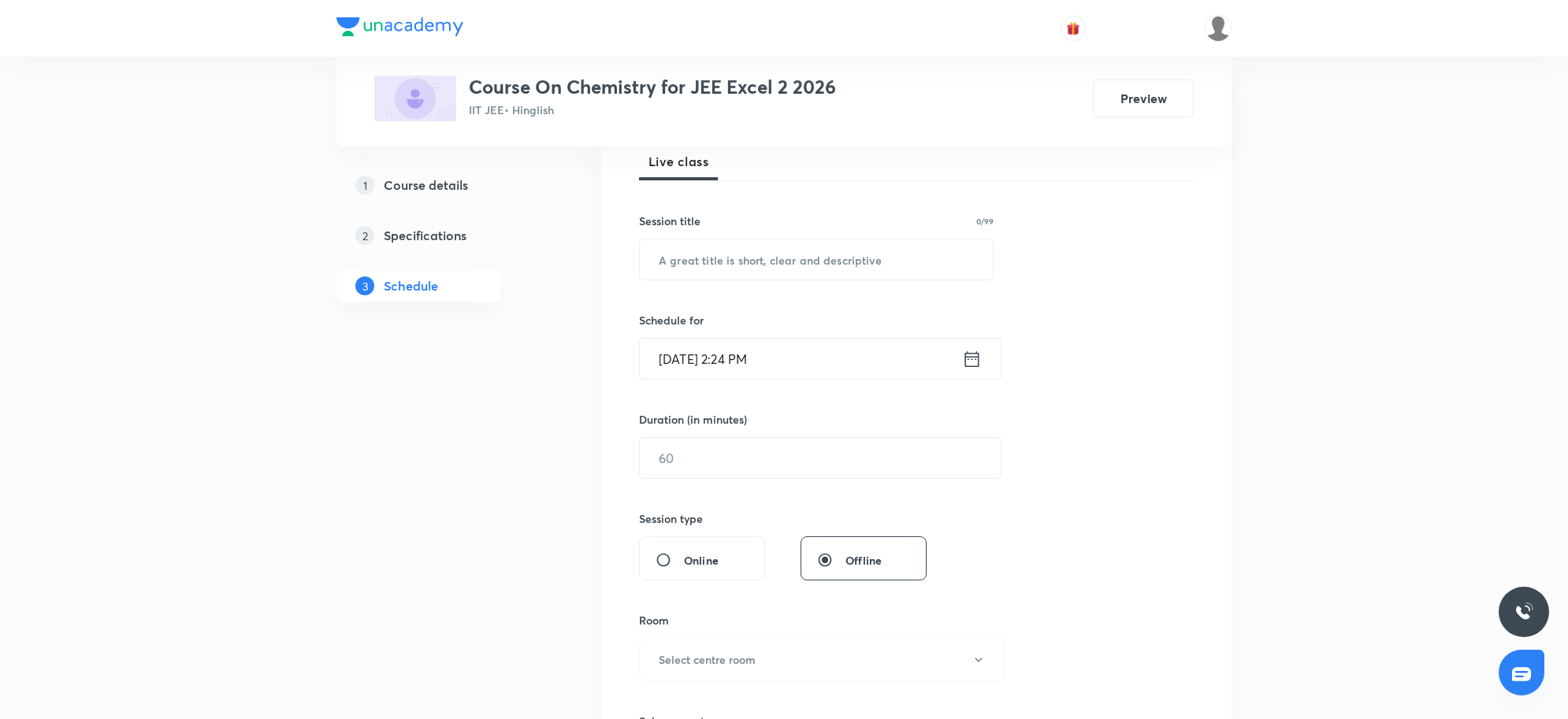
scroll to position [0, 0]
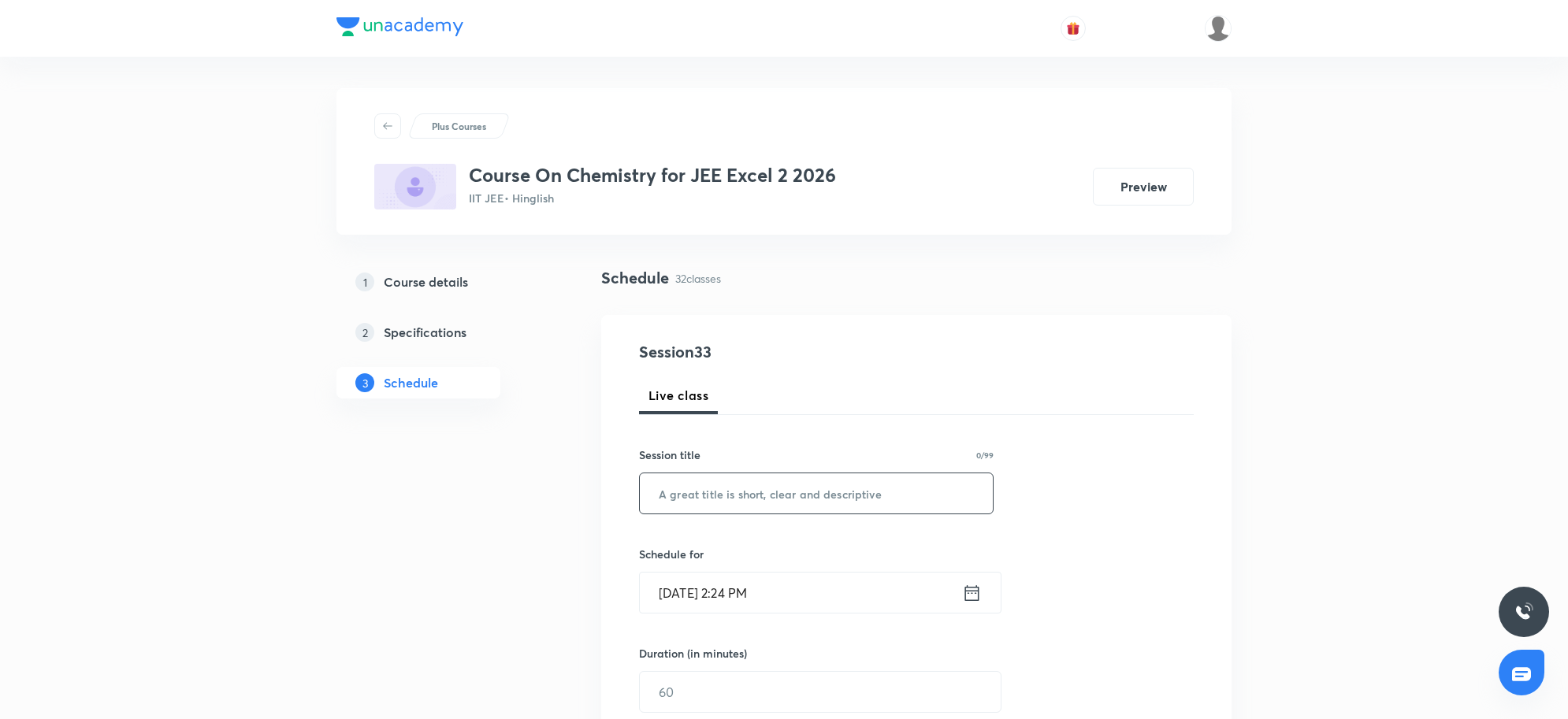
click at [719, 504] on input "text" at bounding box center [817, 494] width 353 height 40
paste input "Organic concept 32"
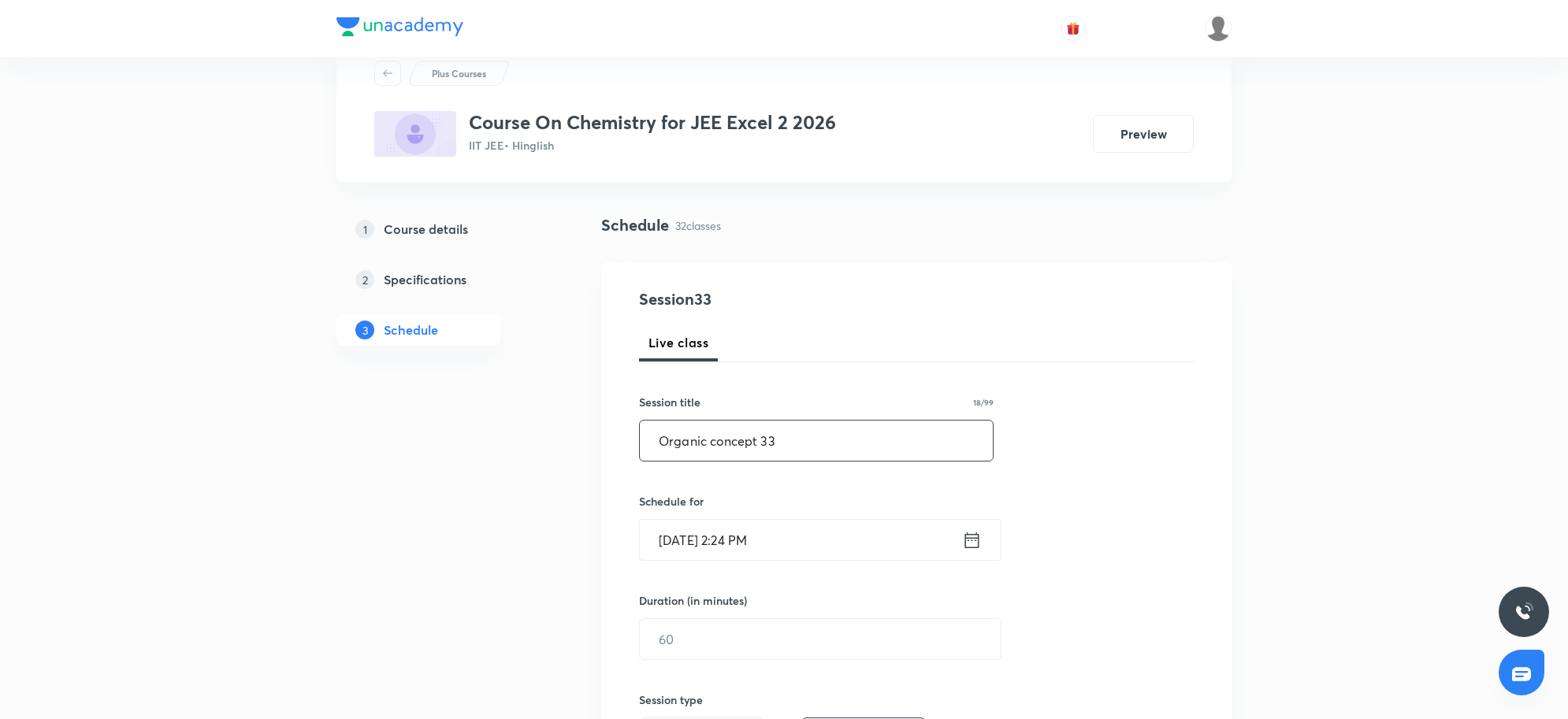
scroll to position [98, 0]
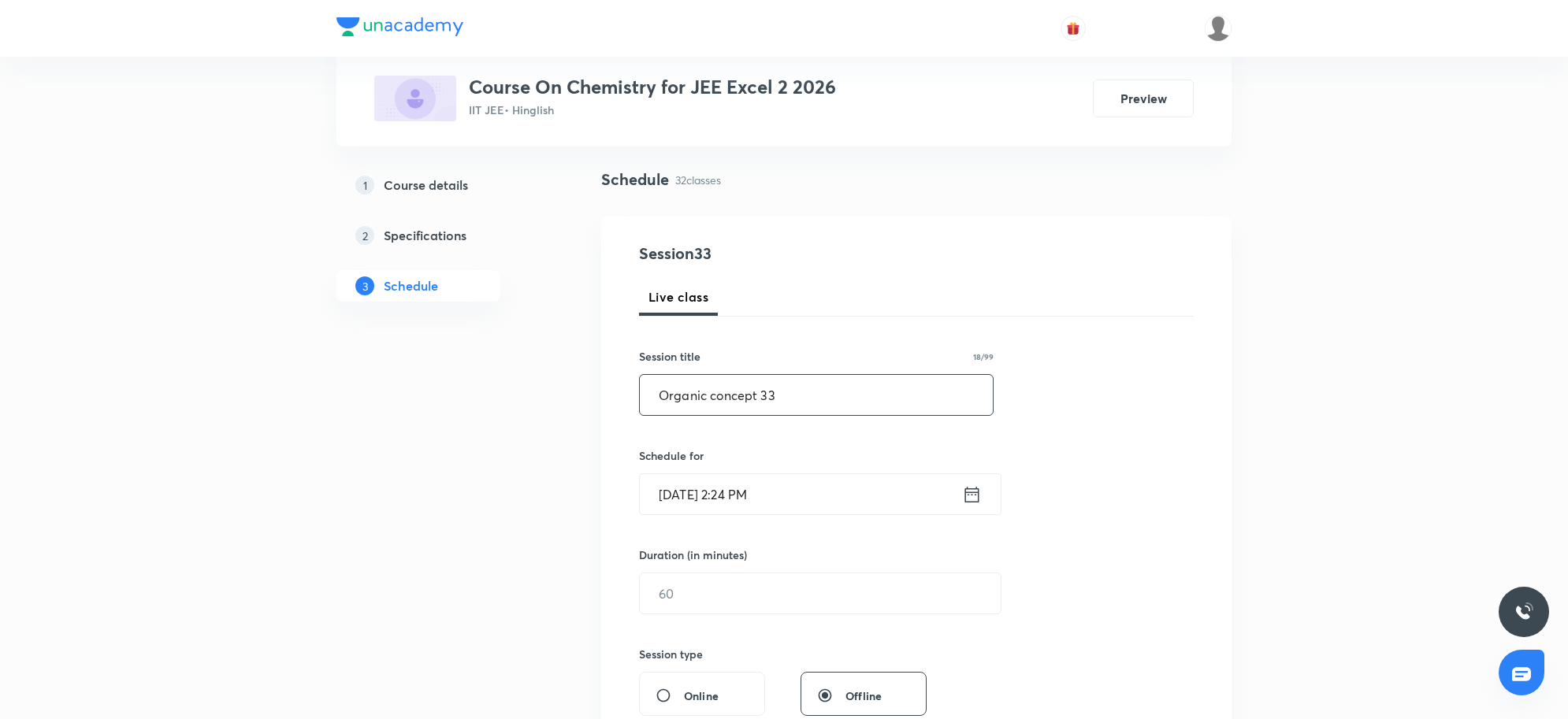
type input "Organic concept 33"
click at [814, 509] on input "Sep 4, 2025, 2:24 PM" at bounding box center [801, 495] width 322 height 40
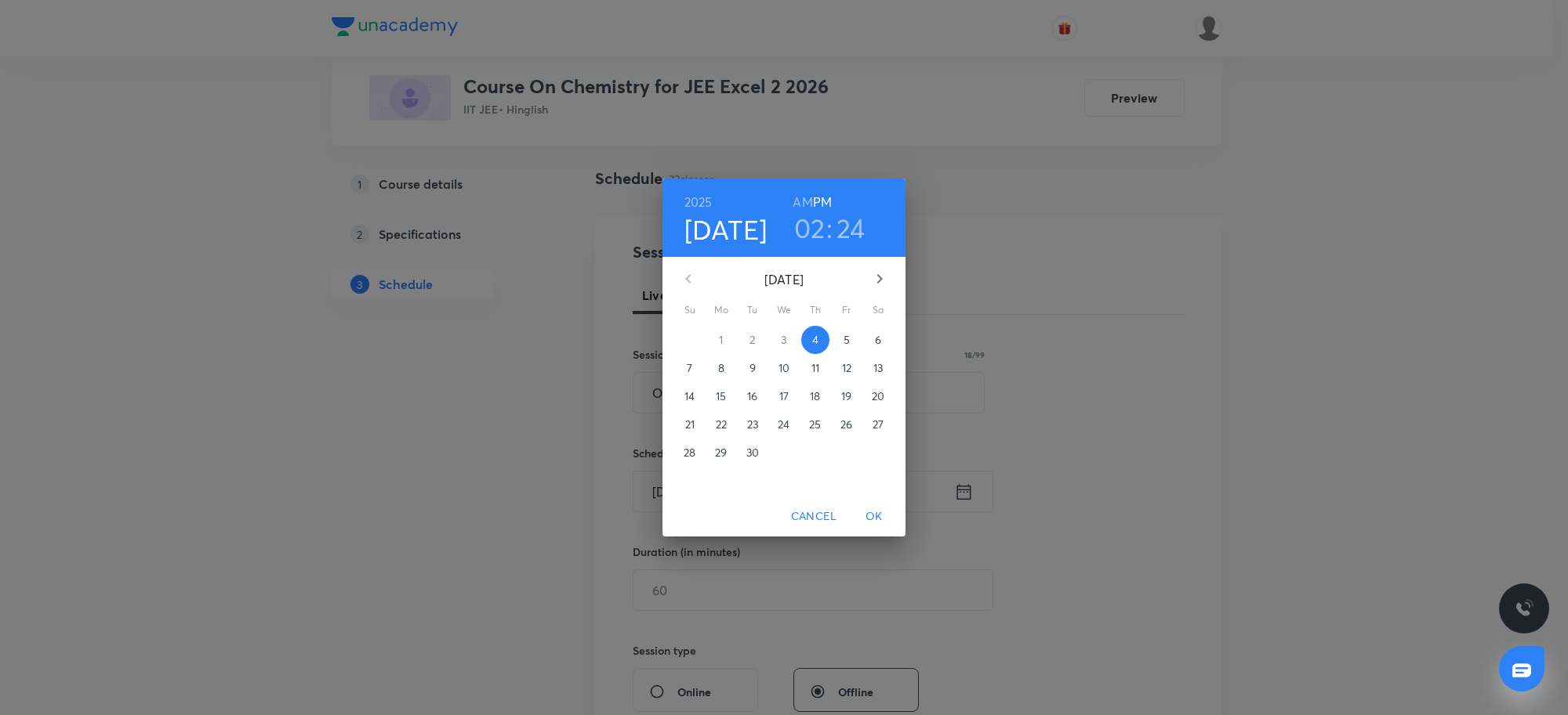
click at [806, 227] on h3 "02" at bounding box center [810, 228] width 31 height 33
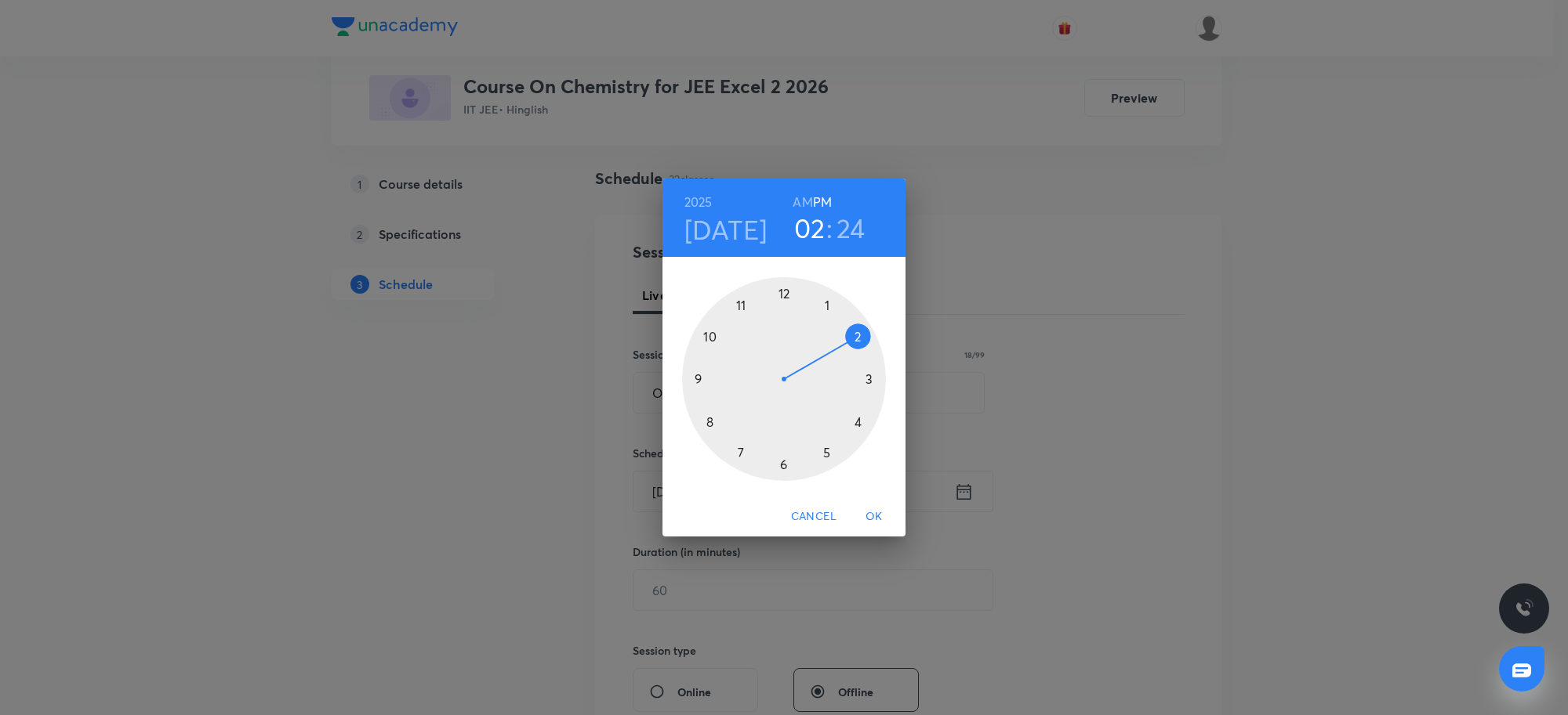
click at [863, 419] on div at bounding box center [783, 379] width 204 height 204
click at [789, 292] on div at bounding box center [783, 379] width 204 height 204
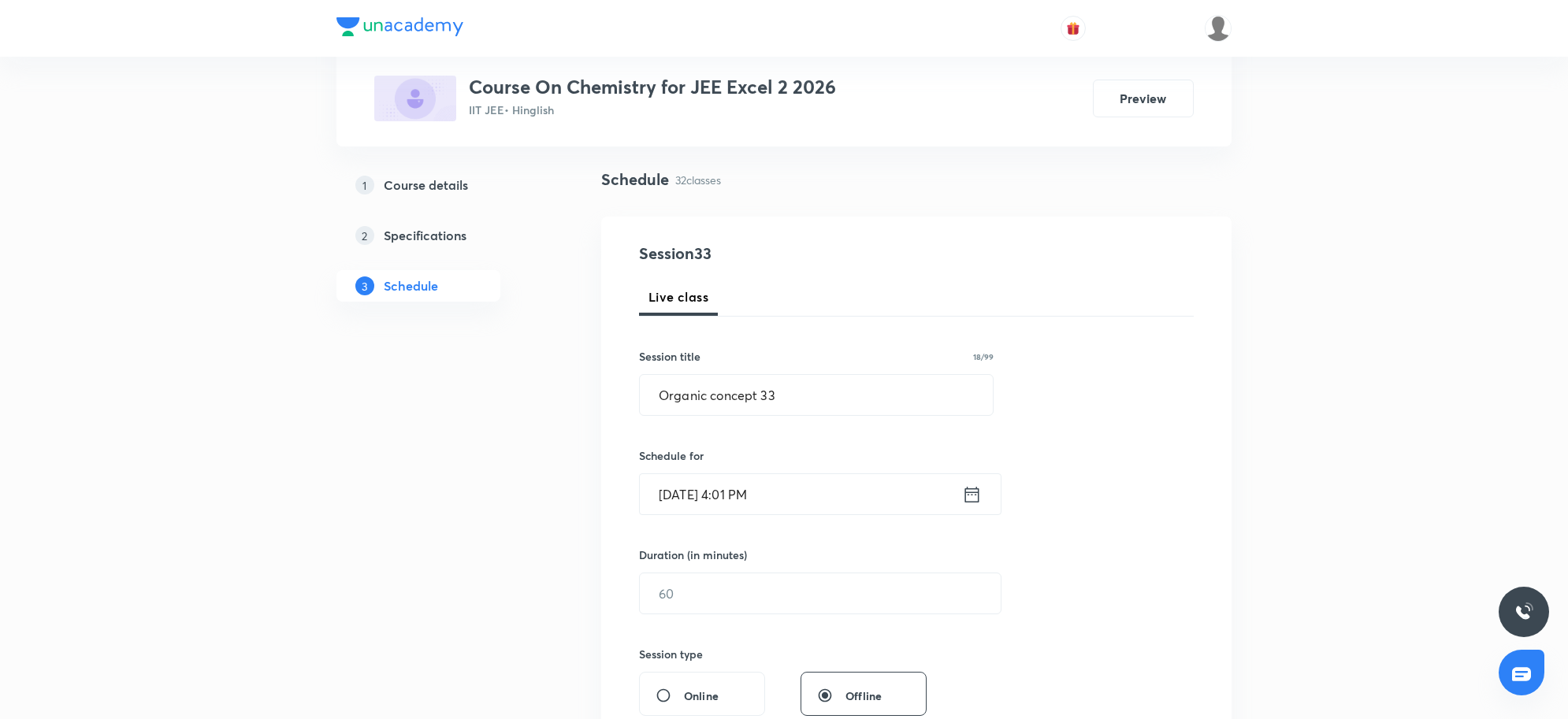
click at [814, 505] on input "Sep 4, 2025, 4:01 PM" at bounding box center [801, 495] width 322 height 40
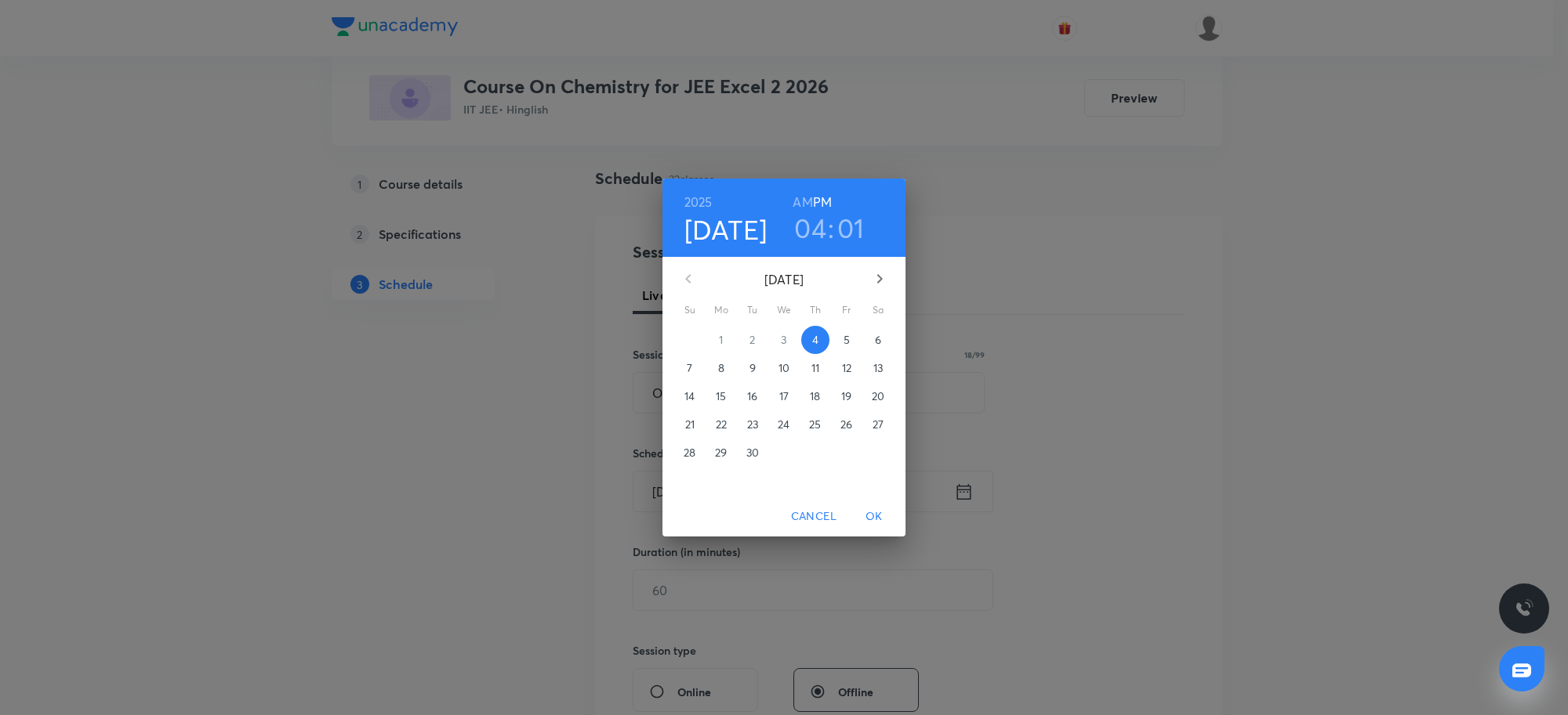
click at [841, 223] on h3 "01" at bounding box center [851, 228] width 27 height 33
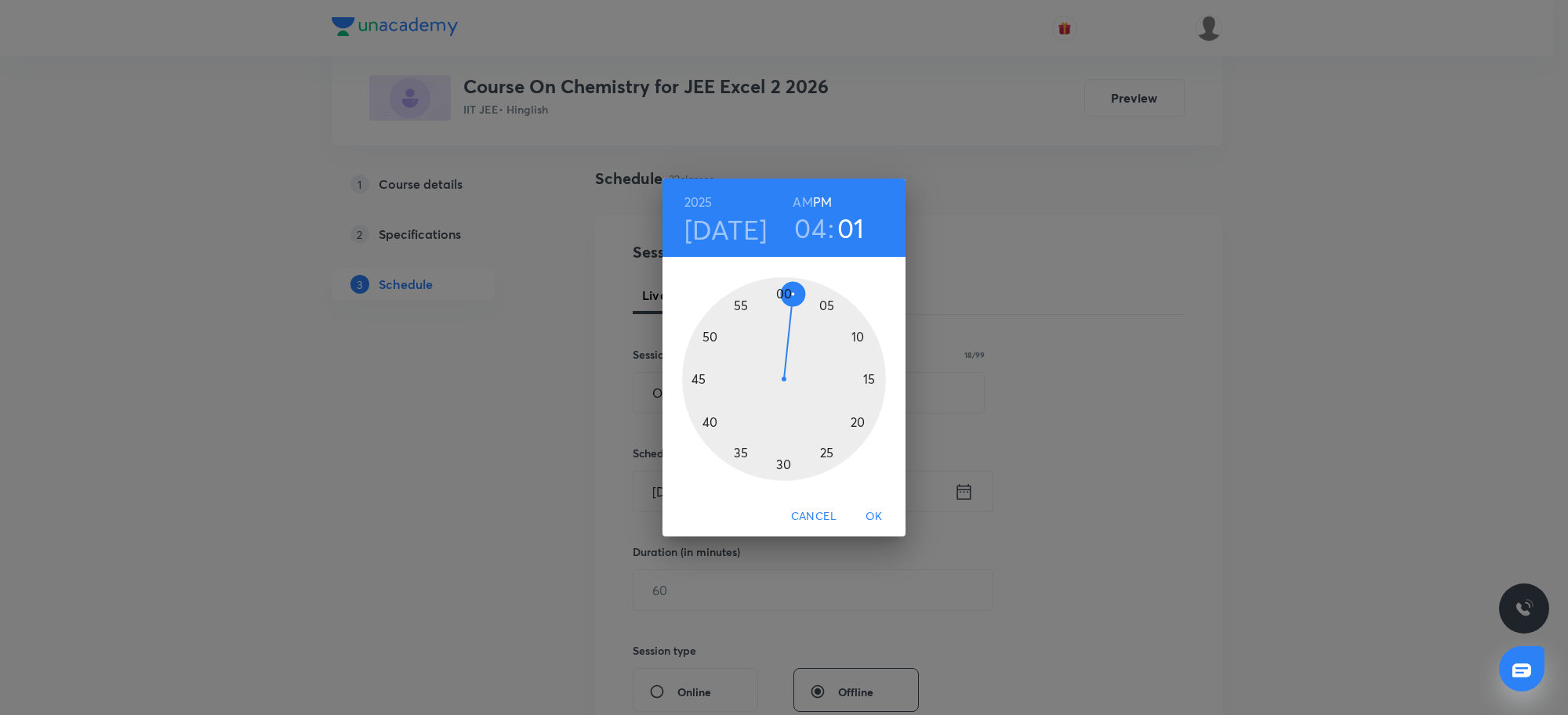
click at [780, 293] on div at bounding box center [783, 379] width 204 height 204
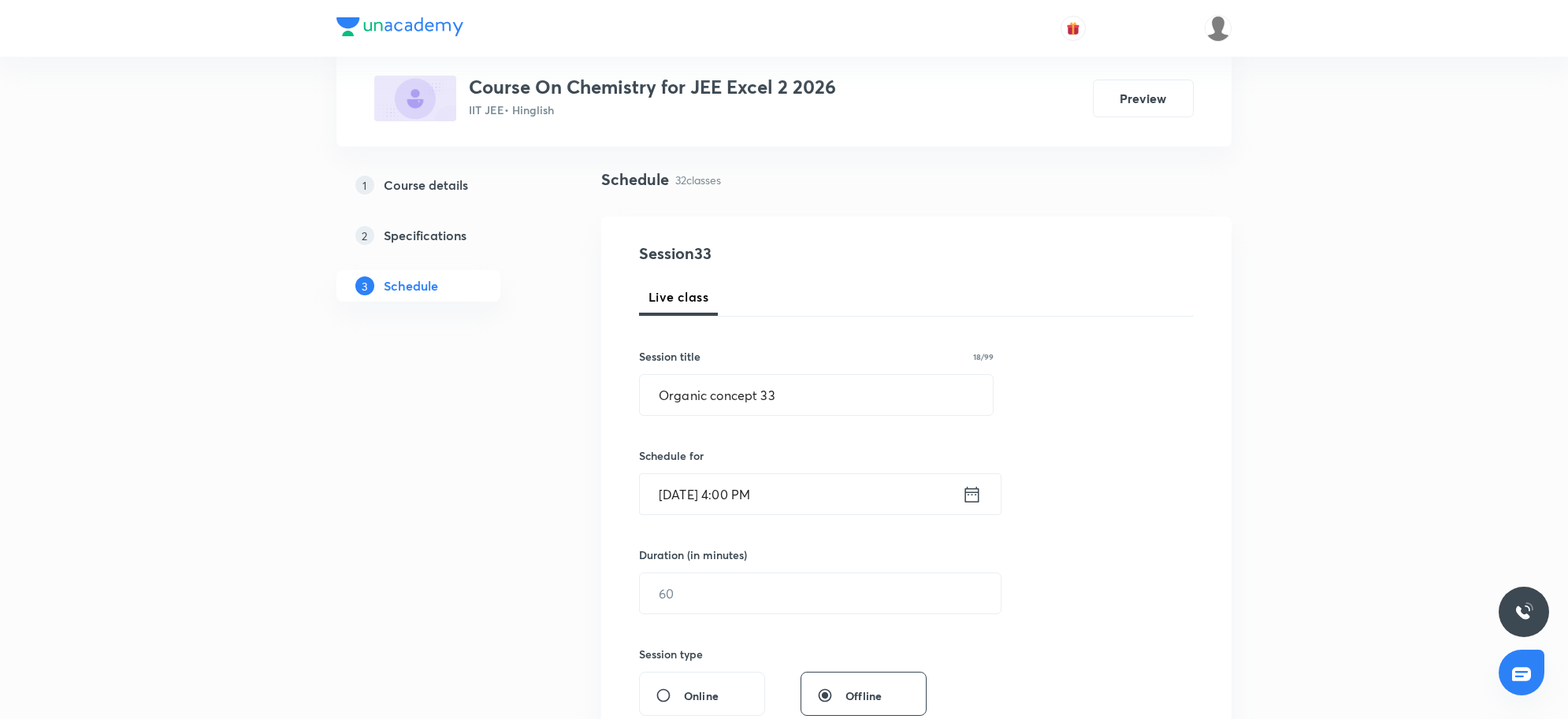
click at [802, 500] on input "Sep 4, 2025, 4:00 PM" at bounding box center [801, 495] width 322 height 40
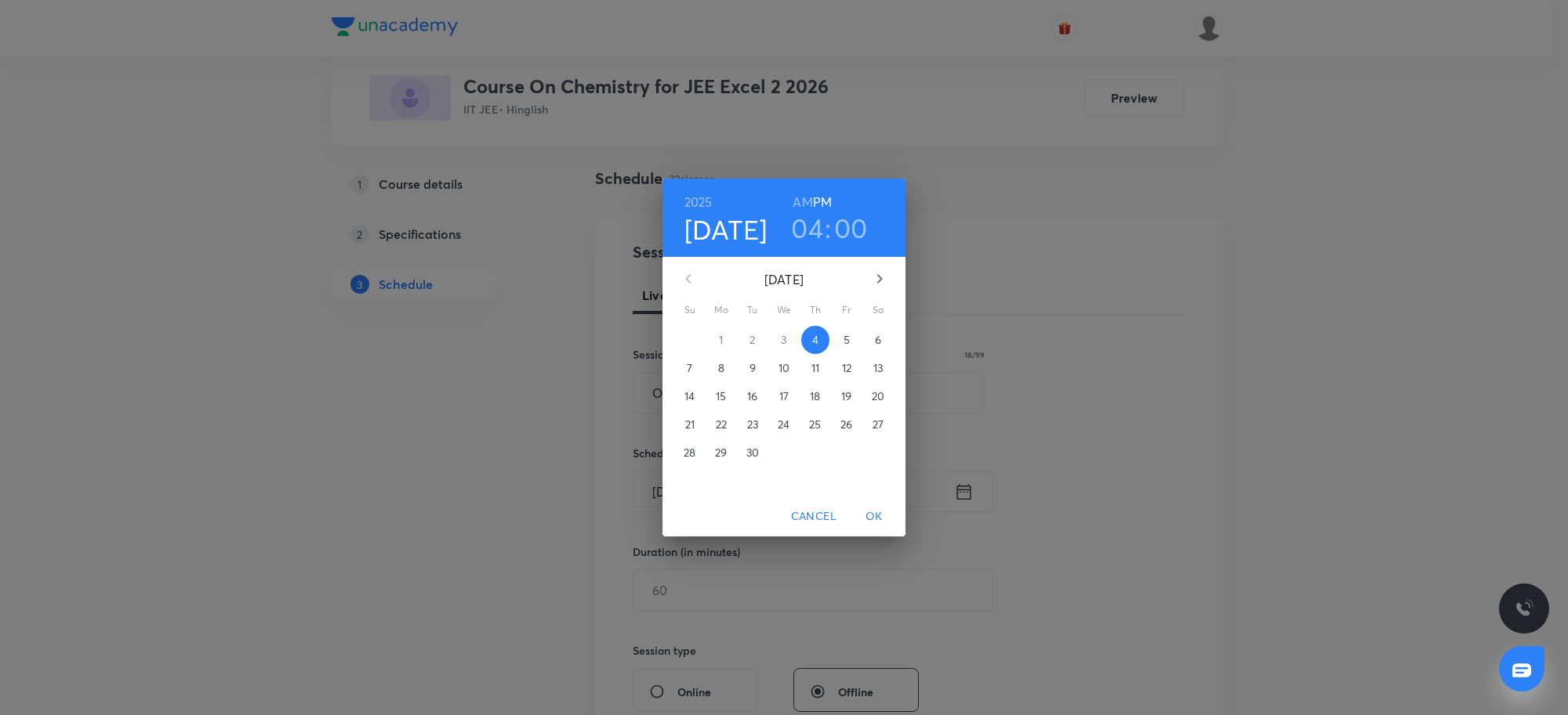
click at [1175, 584] on div "2025 Sep 4 04 : 00 AM PM September 2025 Su Mo Tu We Th Fr Sa 31 1 2 3 4 5 6 7 8…" at bounding box center [784, 358] width 1568 height 715
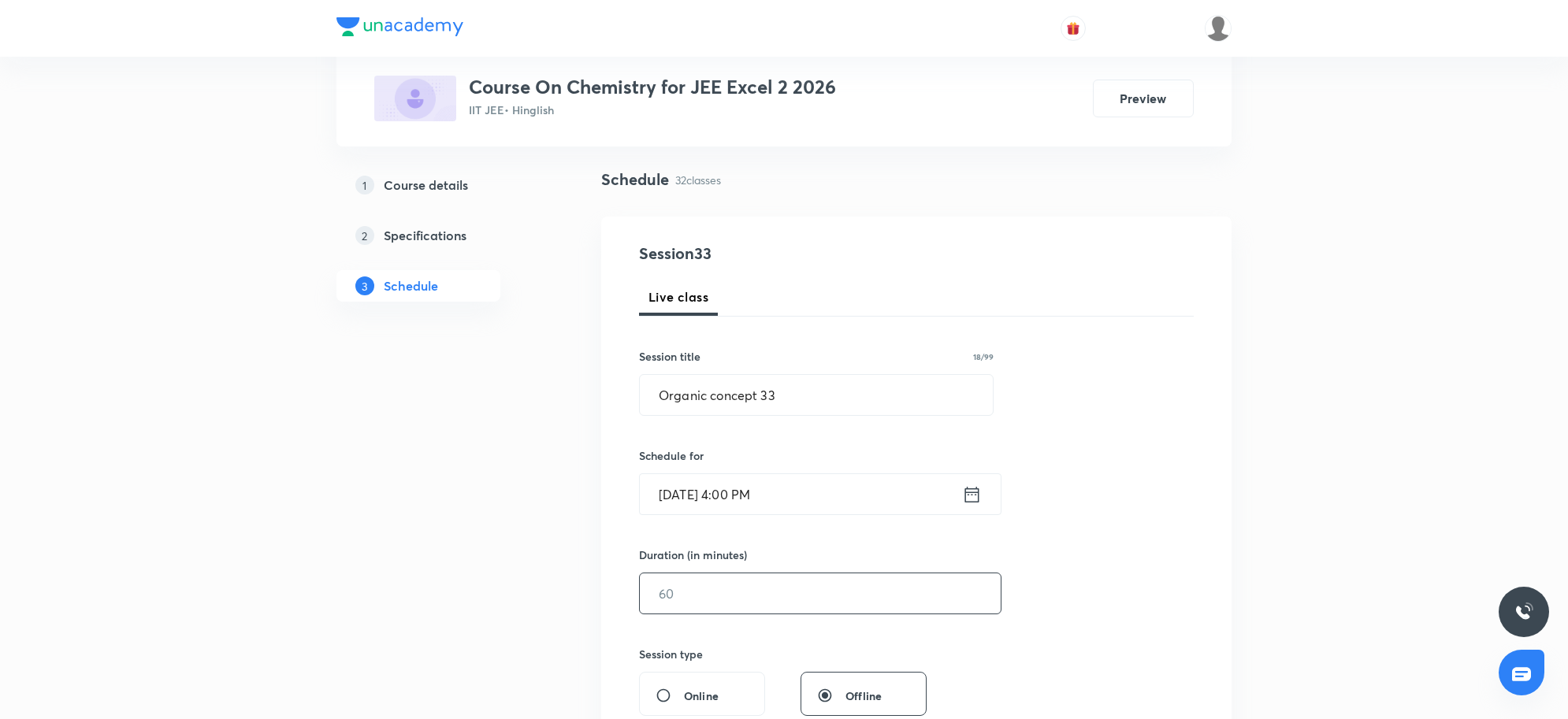
click at [801, 607] on input "text" at bounding box center [820, 594] width 361 height 40
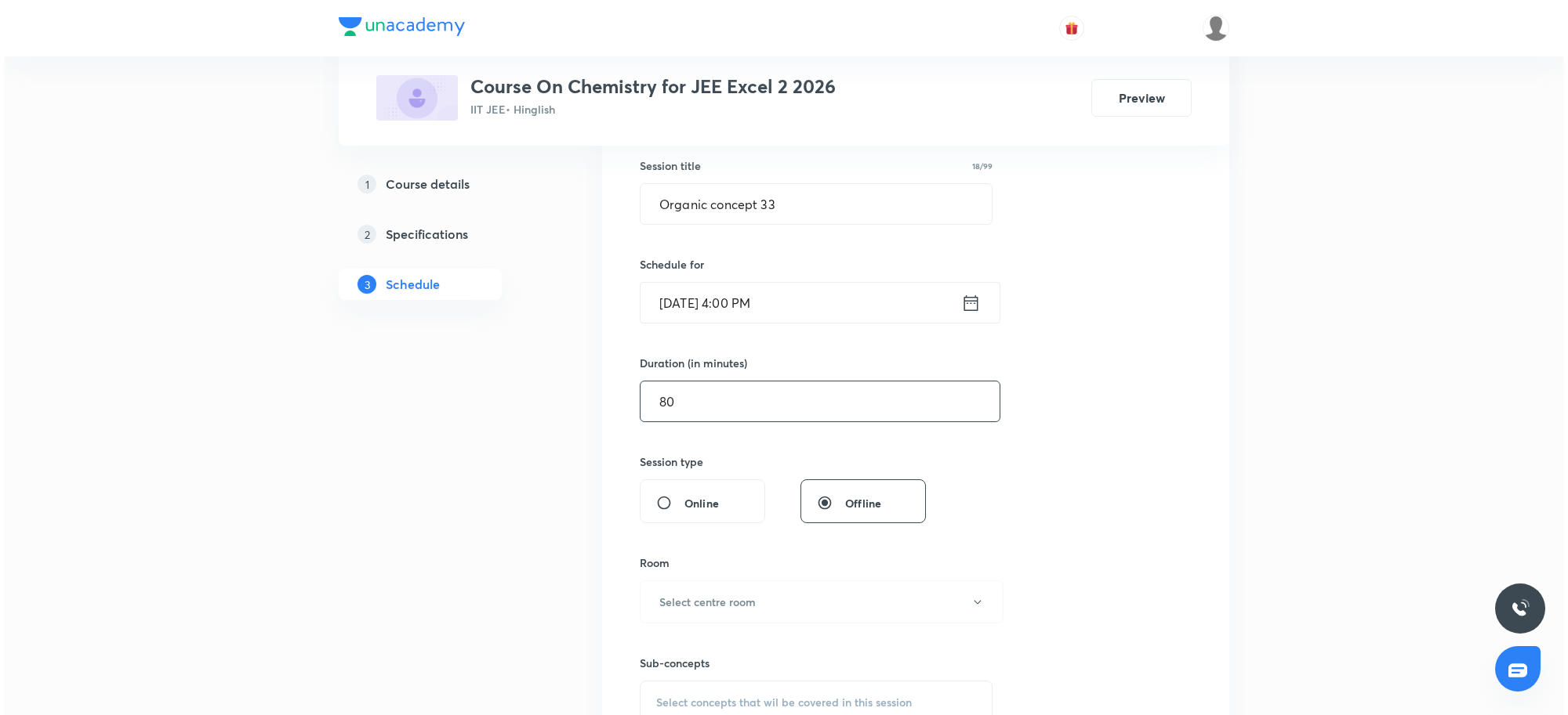
scroll to position [293, 0]
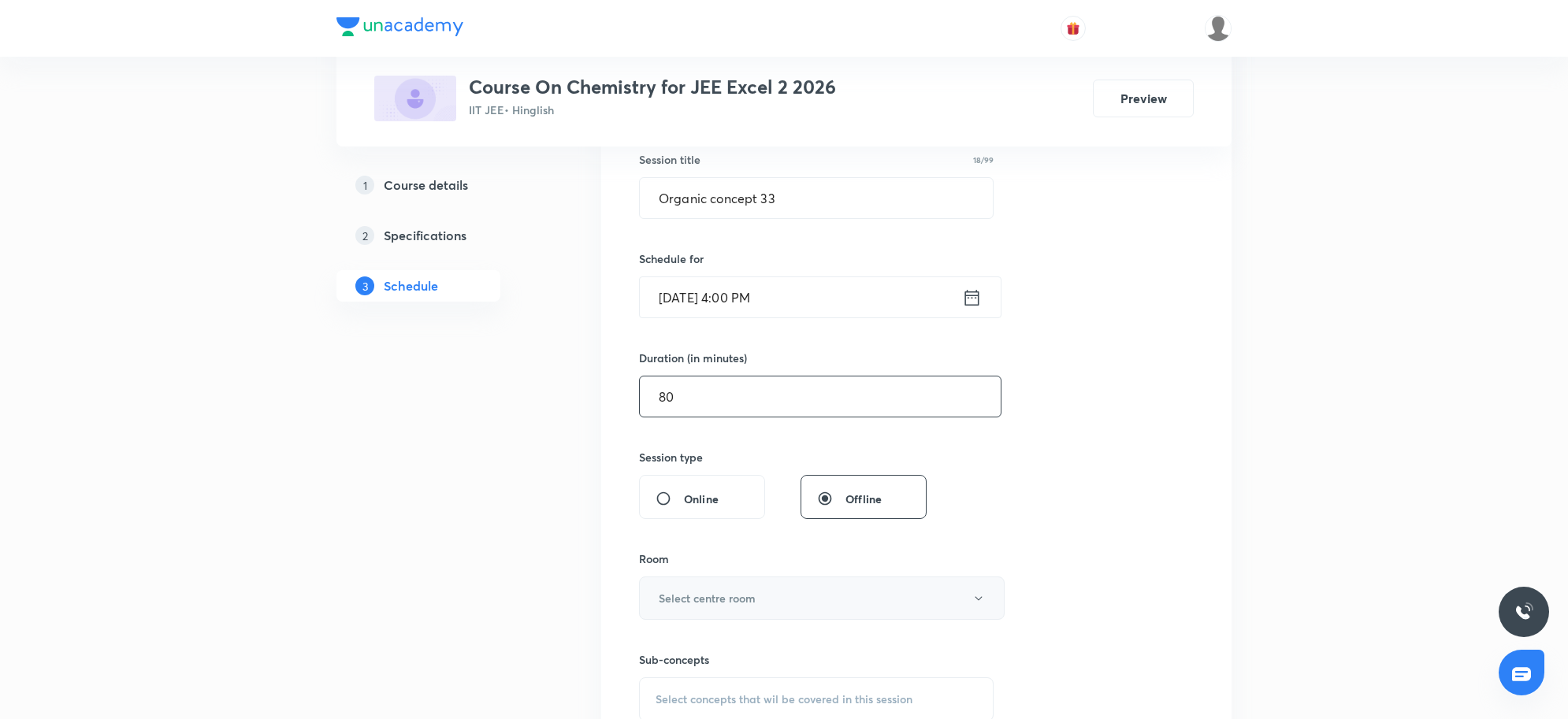
type input "80"
click at [812, 599] on button "Select centre room" at bounding box center [822, 598] width 366 height 43
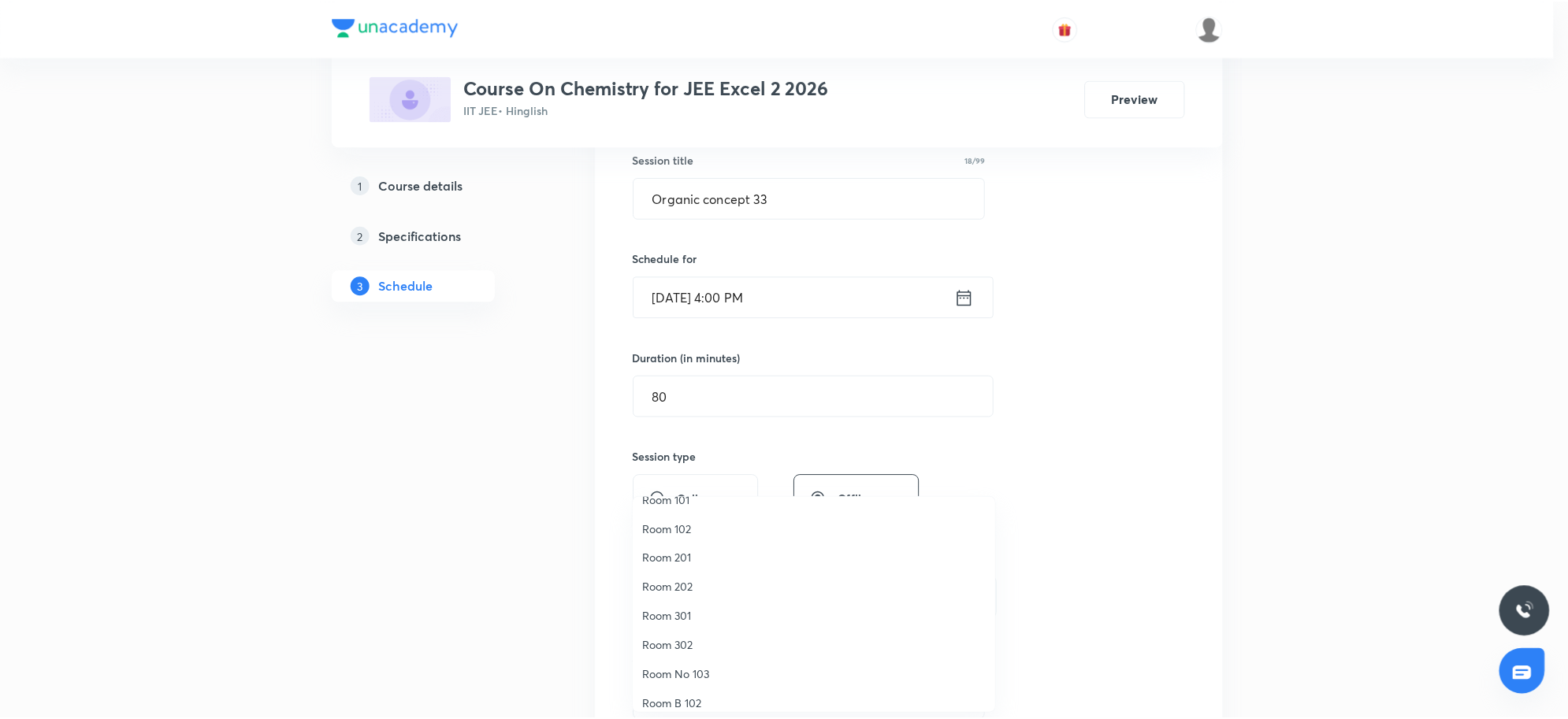
scroll to position [0, 0]
click at [683, 656] on span "Room 302" at bounding box center [818, 665] width 345 height 17
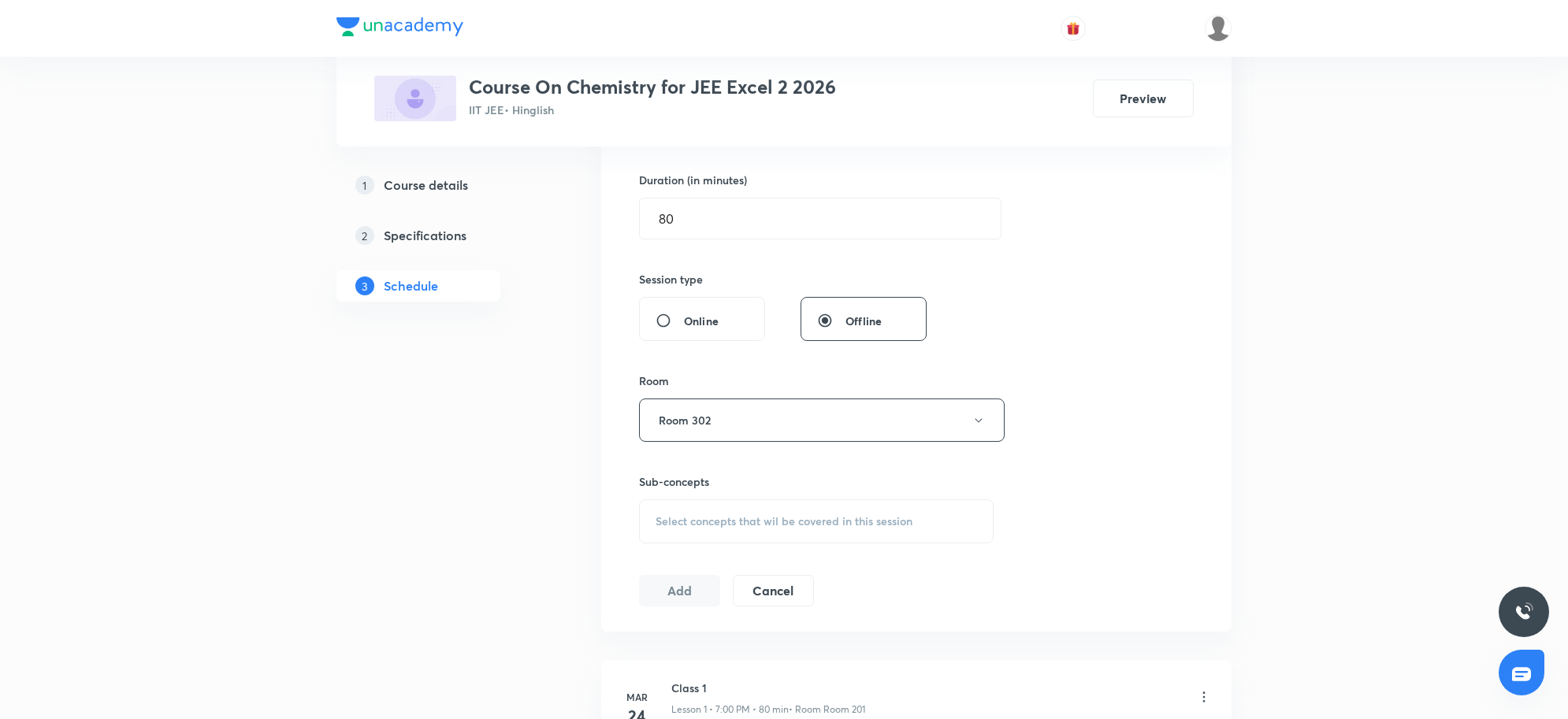
scroll to position [493, 0]
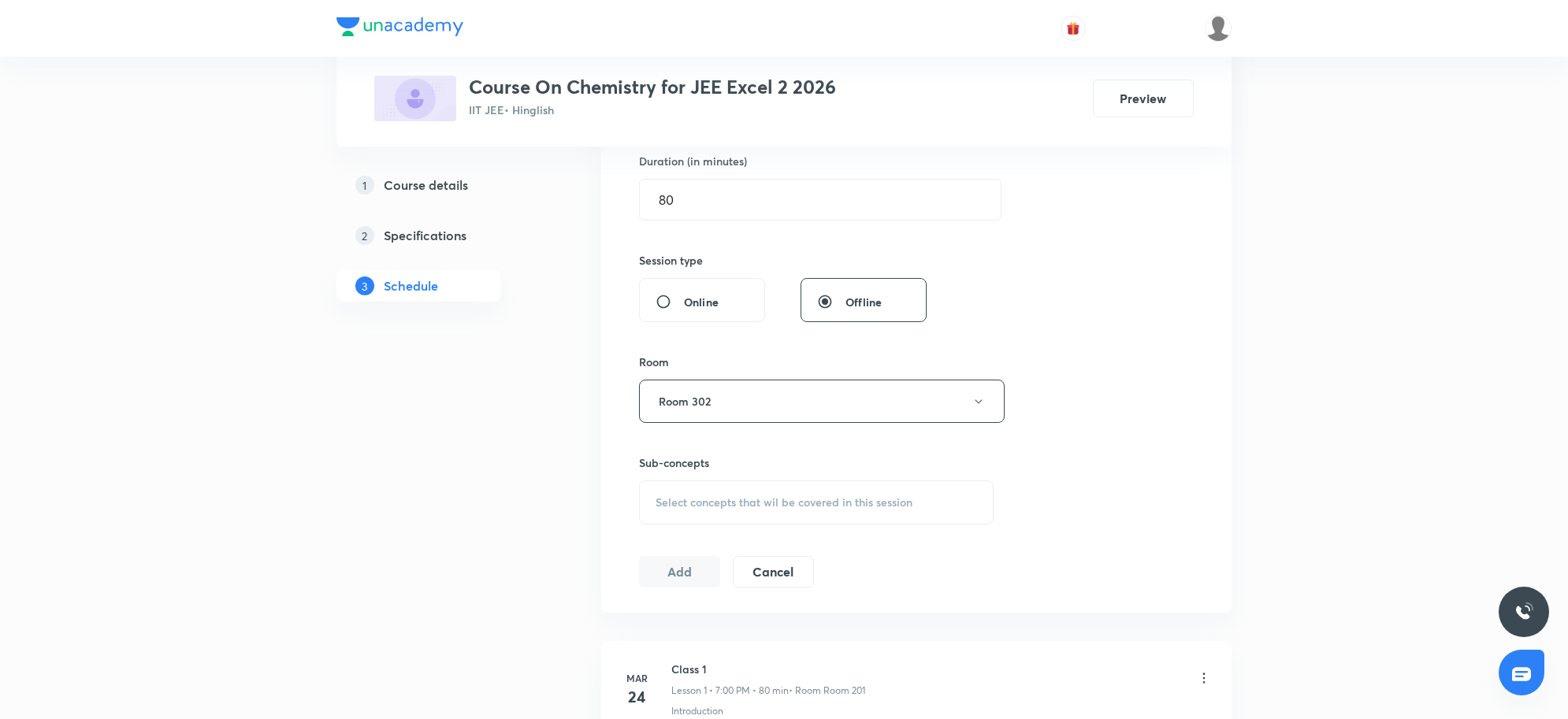
click at [780, 507] on span "Select concepts that wil be covered in this session" at bounding box center [784, 503] width 257 height 13
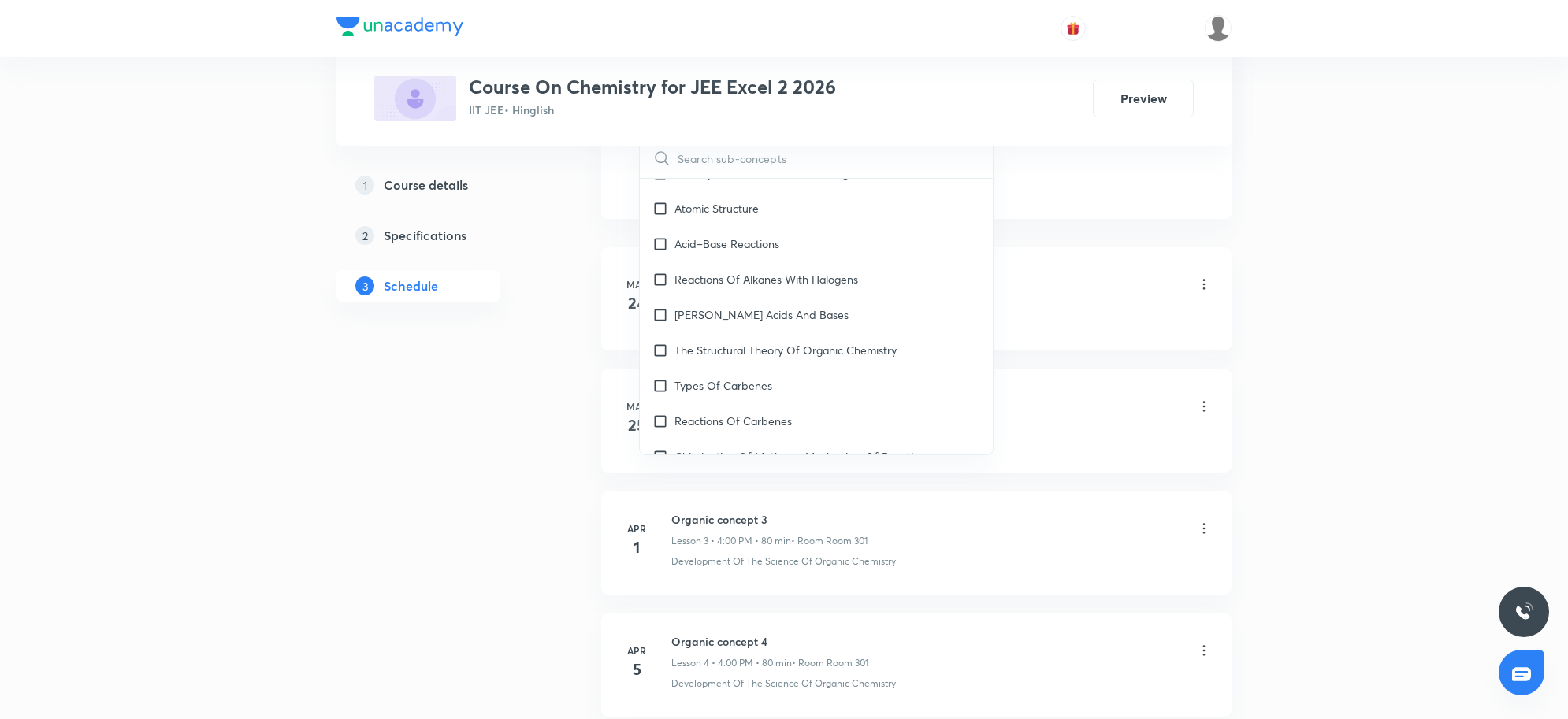
scroll to position [1379, 0]
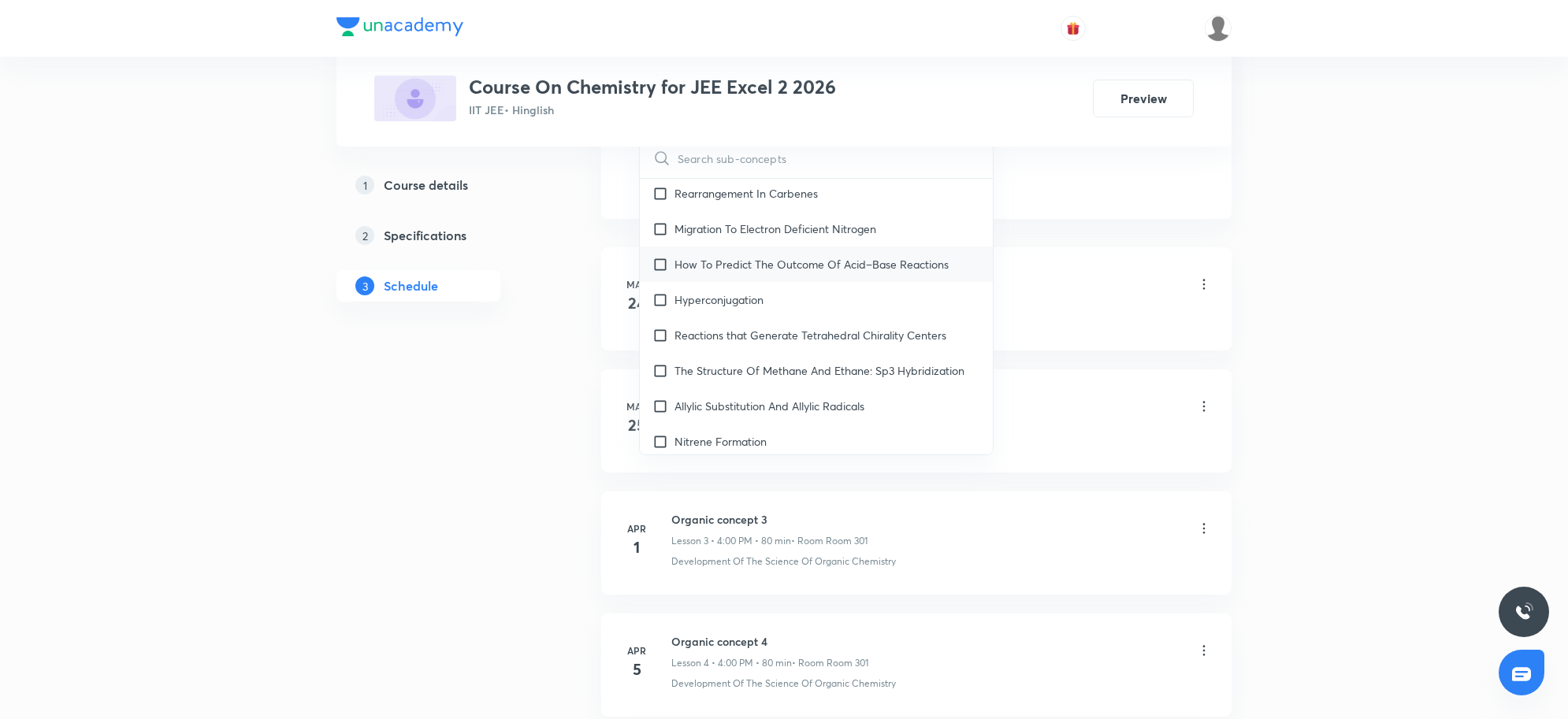
click at [776, 267] on p "How To Predict The Outcome Of Acid–Base Reactions" at bounding box center [811, 264] width 274 height 17
checkbox input "true"
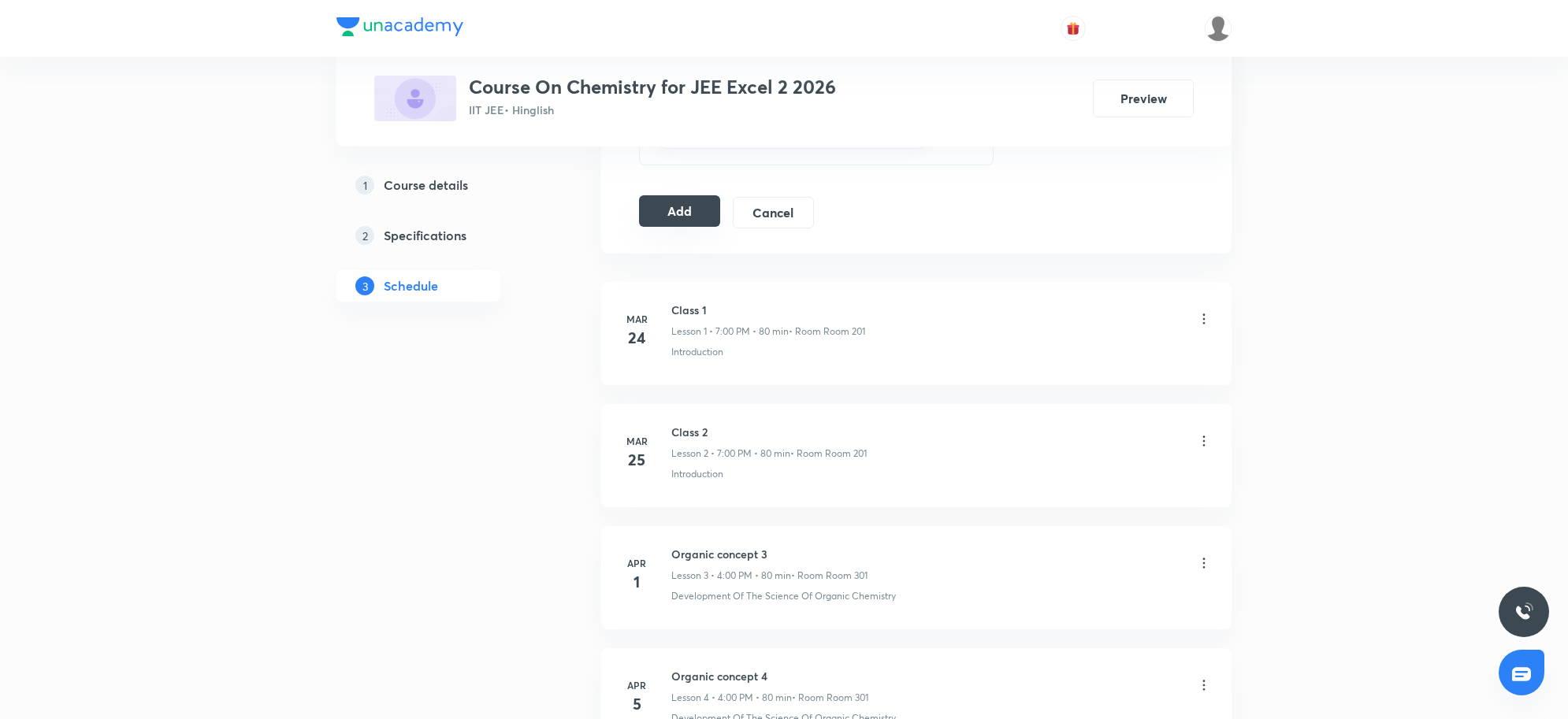
click at [676, 226] on button "Add" at bounding box center [680, 211] width 81 height 31
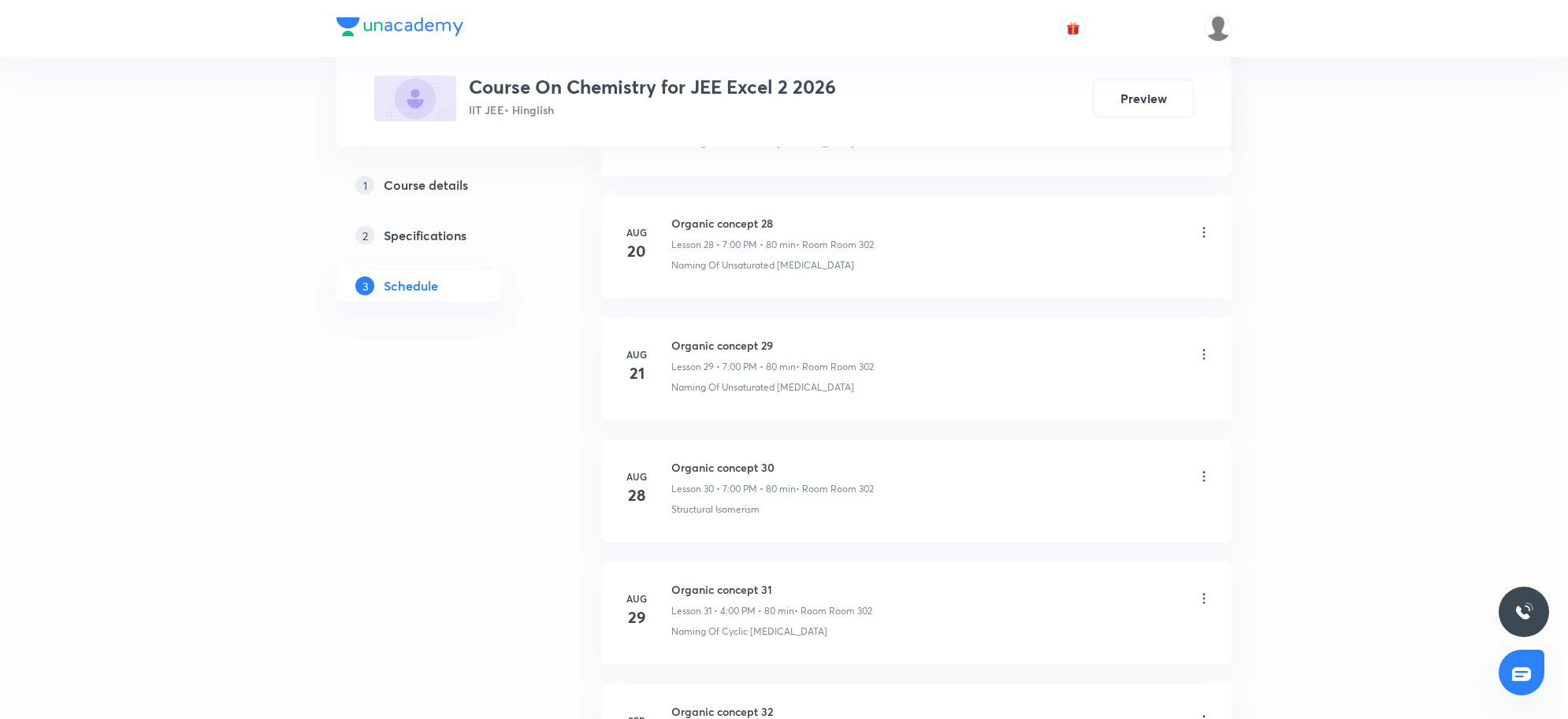
scroll to position [3737, 0]
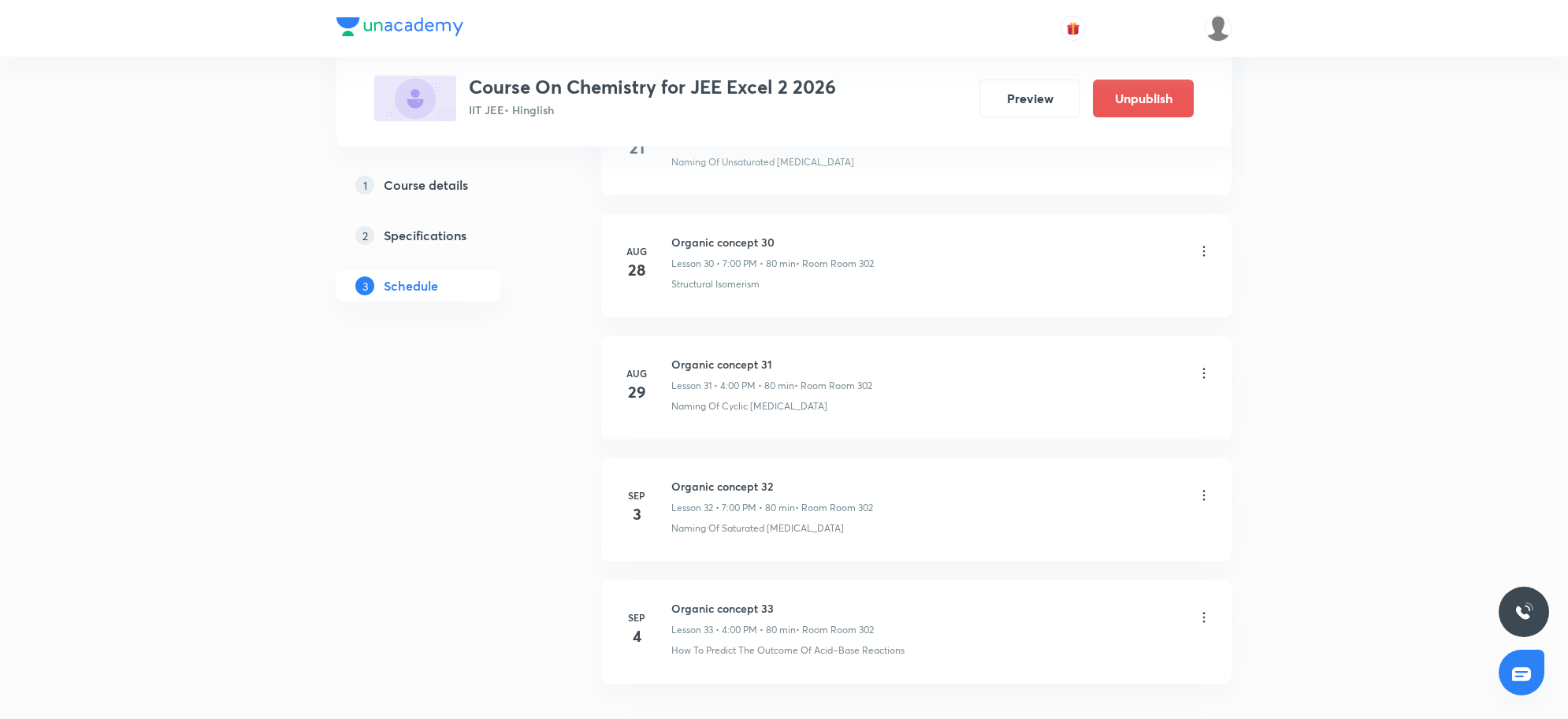
drag, startPoint x: 660, startPoint y: 612, endPoint x: 703, endPoint y: 615, distance: 43.1
click at [664, 612] on div "Sep 4 Organic concept 33 Lesson 33 • 4:00 PM • 80 min • Room Room 302 How To Pr…" at bounding box center [916, 629] width 591 height 58
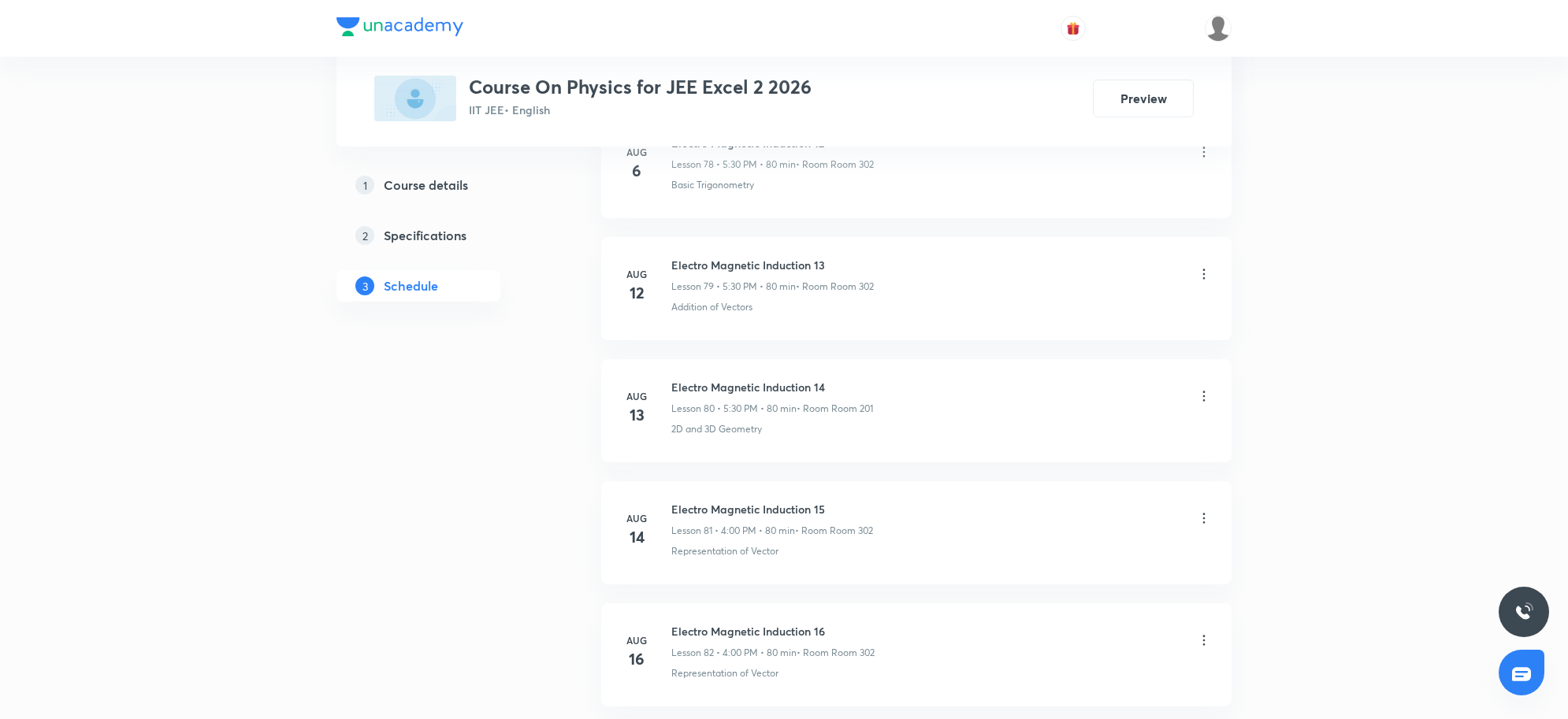
scroll to position [11811, 0]
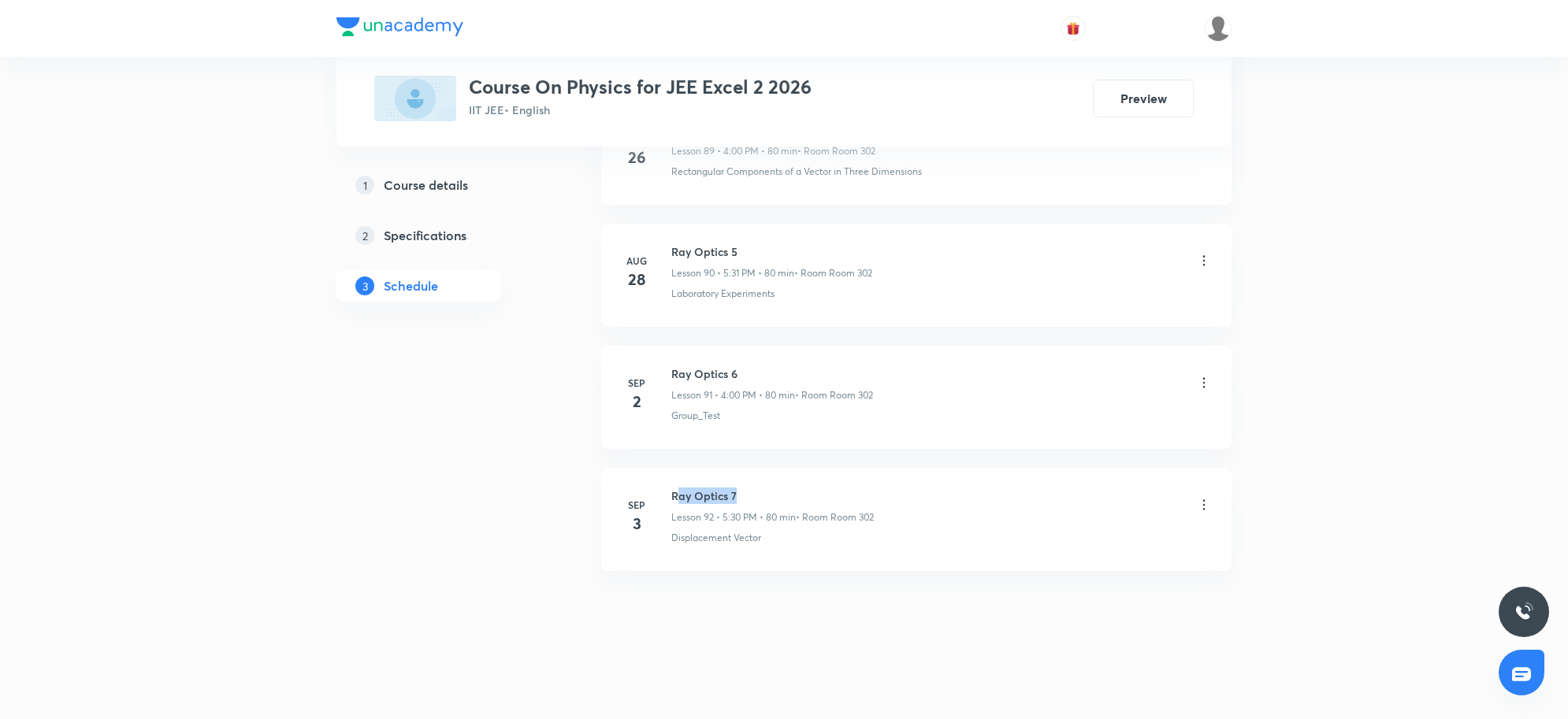
drag, startPoint x: 679, startPoint y: 489, endPoint x: 753, endPoint y: 483, distance: 74.2
click at [753, 483] on li "Sep 3 Ray Optics 7 Lesson 92 • 5:30 PM • 80 min • Room Room 302 Displacement Ve…" at bounding box center [917, 519] width 631 height 103
drag, startPoint x: 672, startPoint y: 487, endPoint x: 831, endPoint y: 493, distance: 159.1
click at [831, 493] on div "Sep 3 Ray Optics 7 Lesson 92 • 5:30 PM • 80 min • Room Room 302 Displacement Ve…" at bounding box center [916, 516] width 591 height 58
copy h6 "Ray Optics 7"
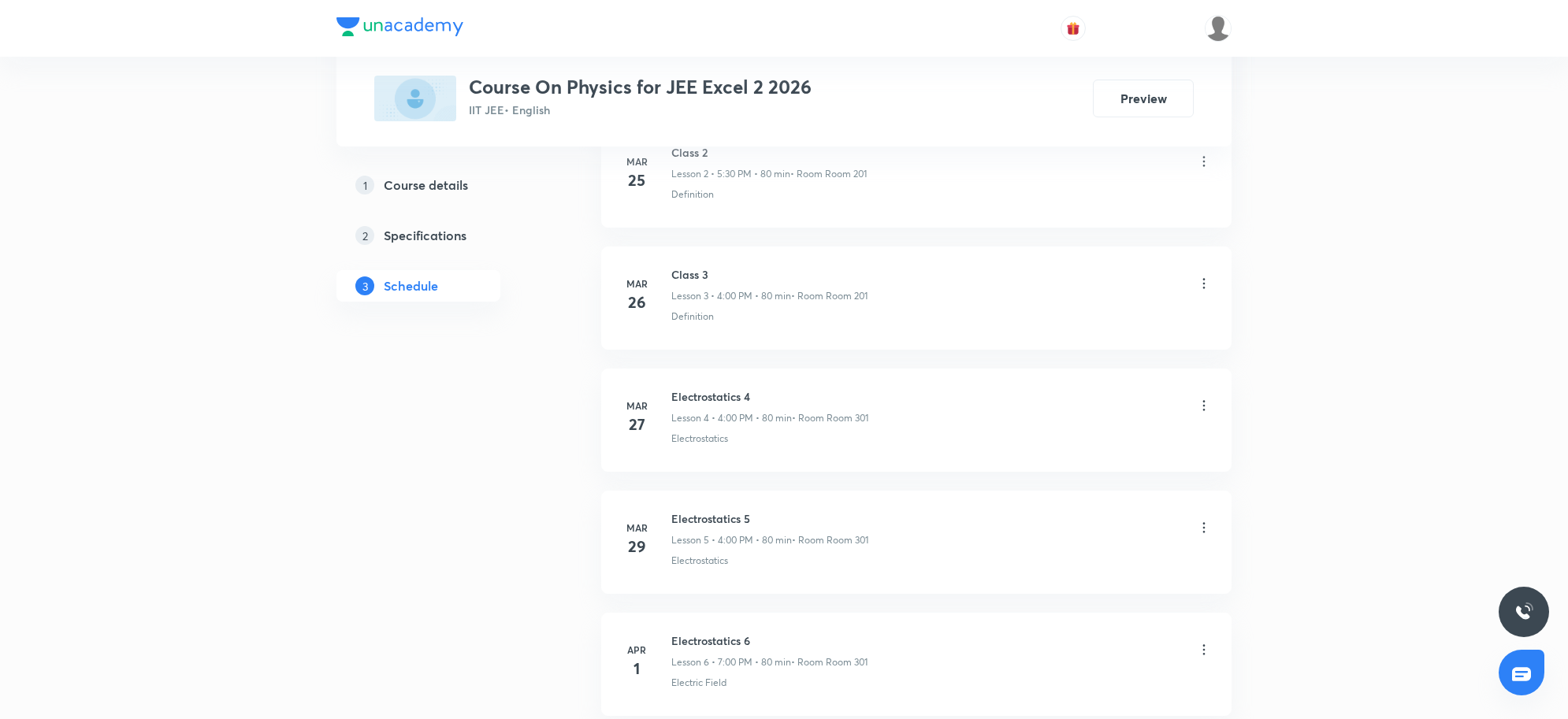
scroll to position [0, 0]
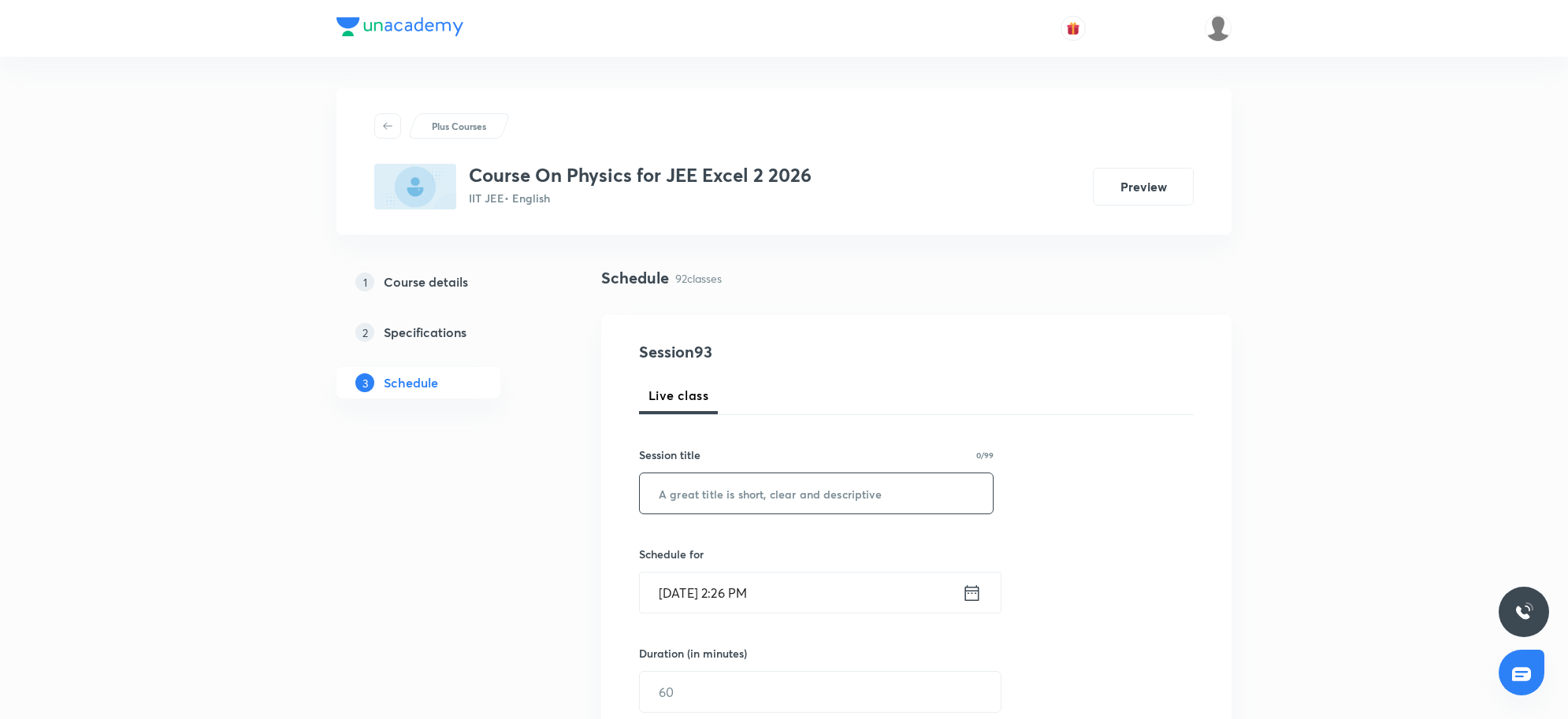
click at [658, 487] on input "text" at bounding box center [817, 494] width 353 height 40
paste input "Ray Optics 7"
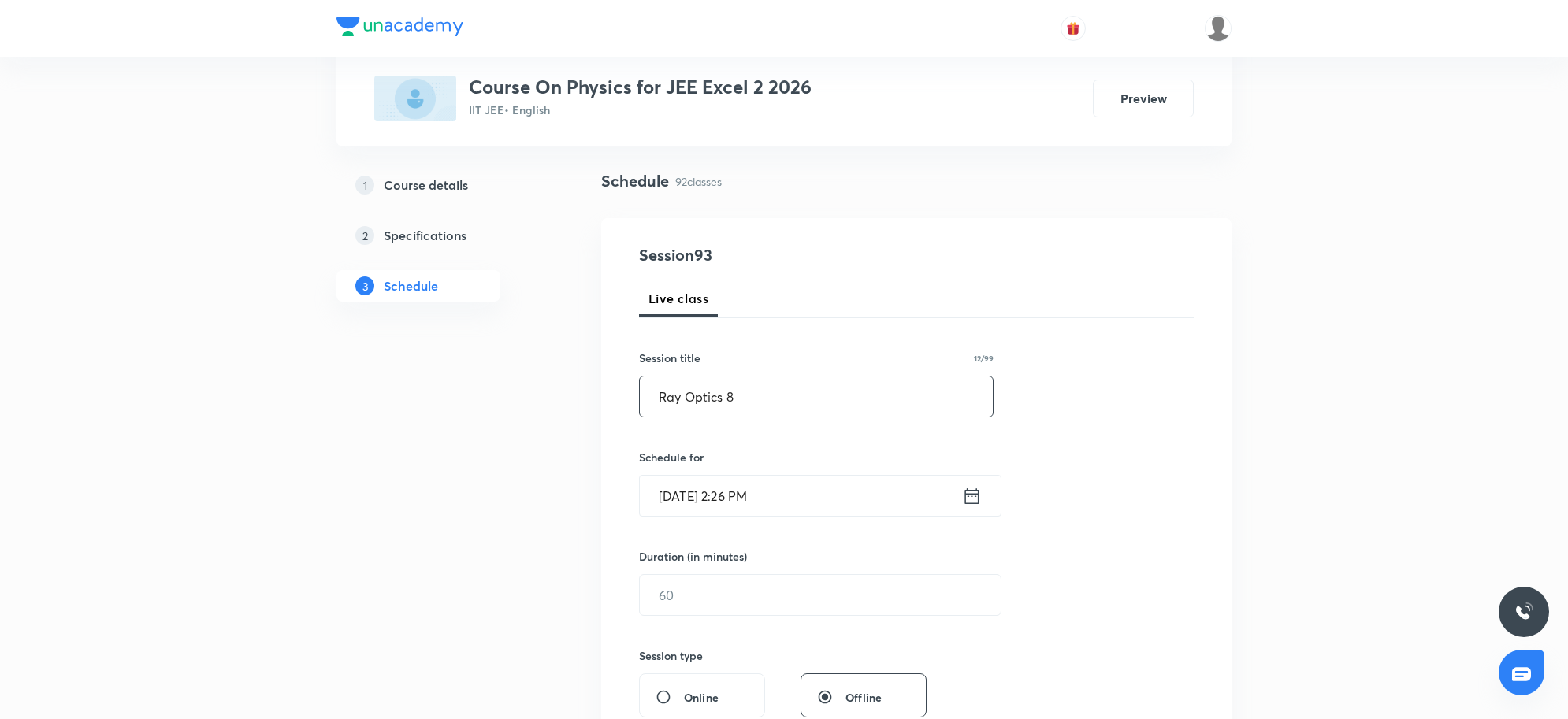
scroll to position [98, 0]
type input "Ray Optics 8"
click at [853, 498] on input "Sep 4, 2025, 2:26 PM" at bounding box center [801, 495] width 322 height 40
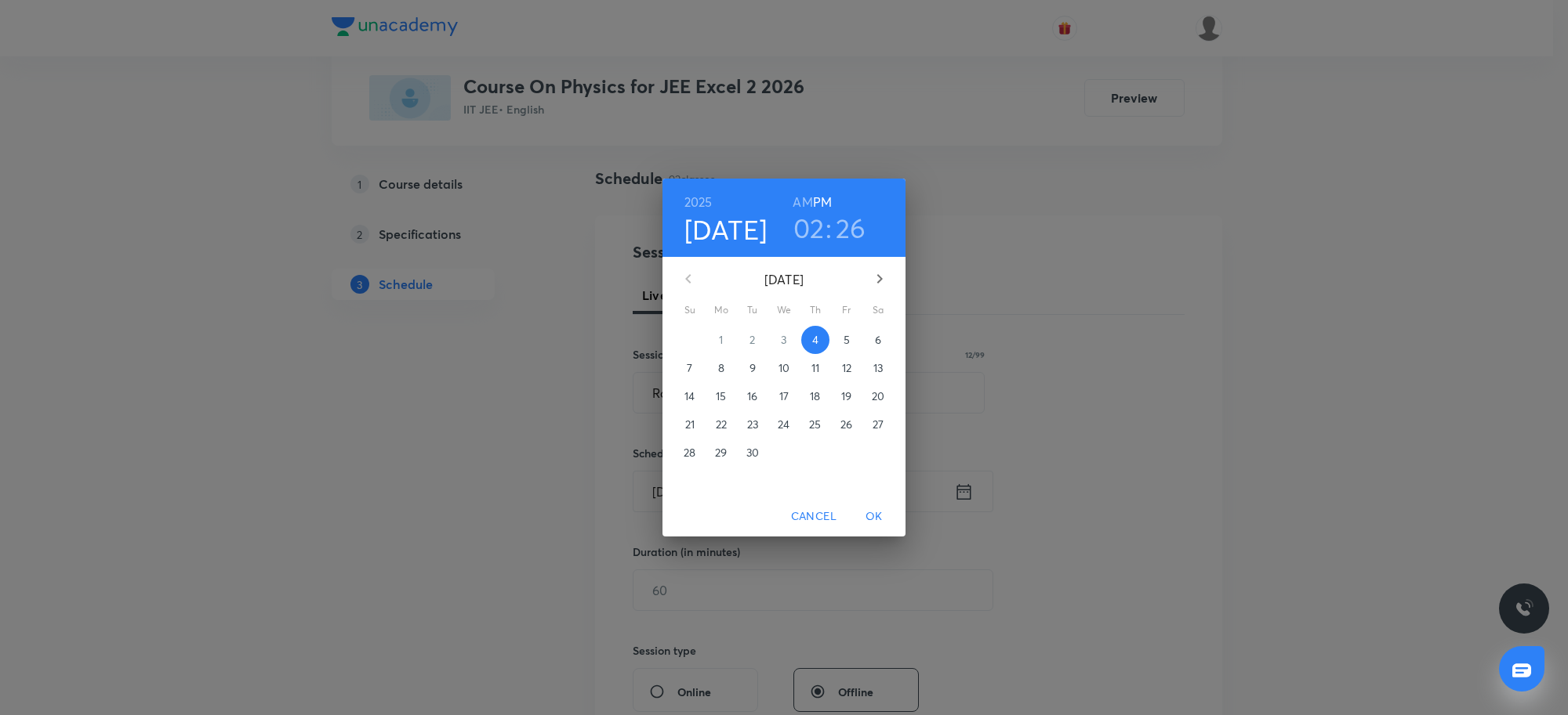
click at [1149, 500] on div "2025 Sep 4 02 : 26 AM PM September 2025 Su Mo Tu We Th Fr Sa 31 1 2 3 4 5 6 7 8…" at bounding box center [784, 358] width 1568 height 715
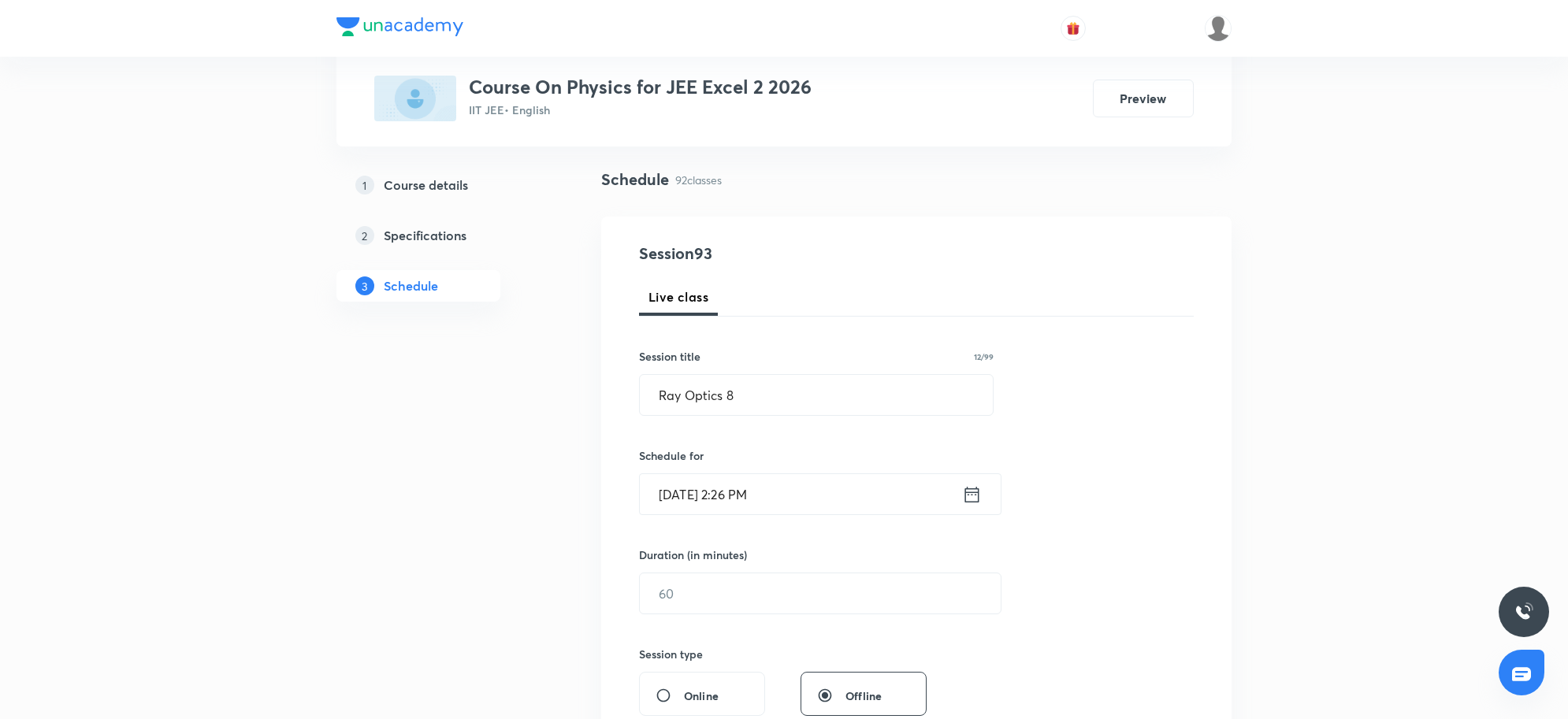
click at [822, 493] on input "Sep 4, 2025, 2:26 PM" at bounding box center [801, 495] width 322 height 40
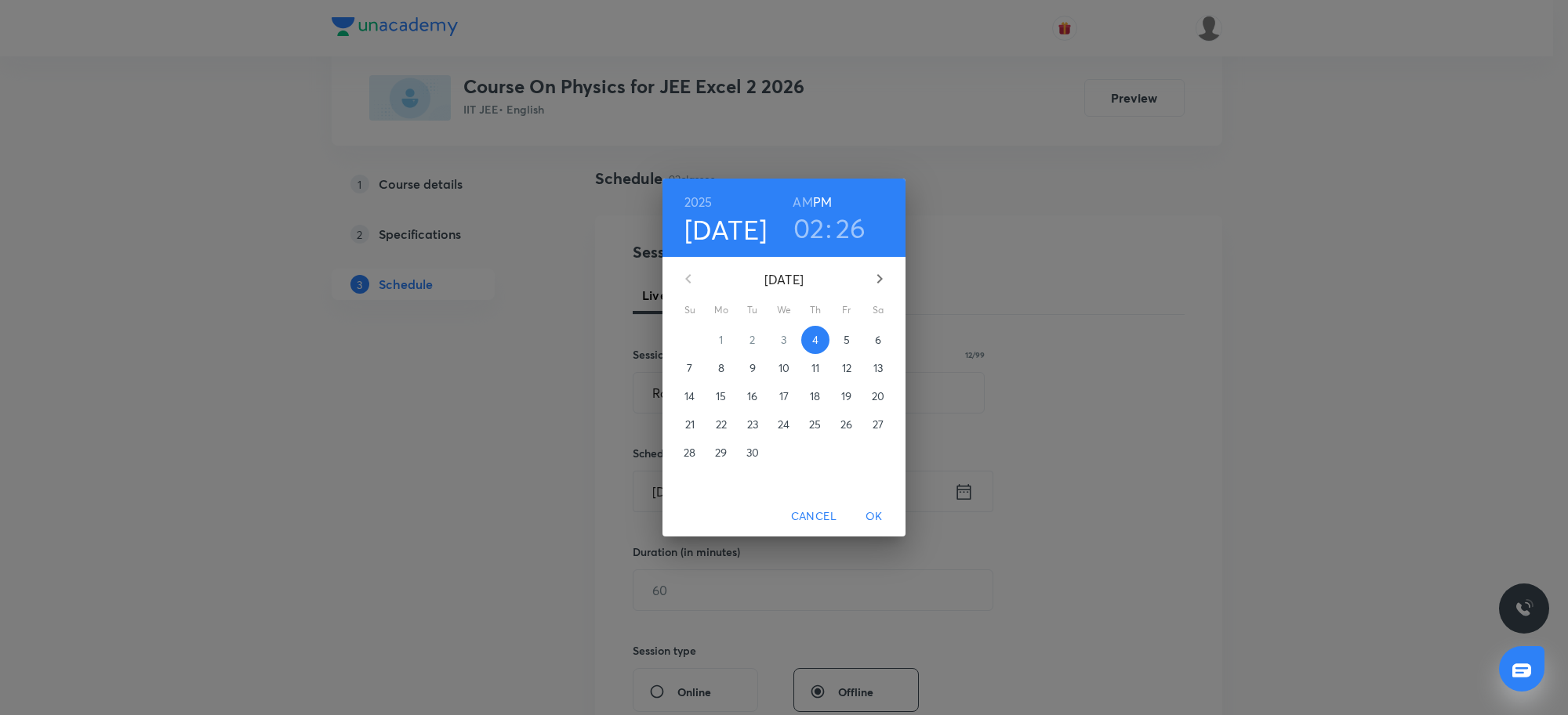
click at [819, 239] on h3 "02" at bounding box center [809, 228] width 31 height 33
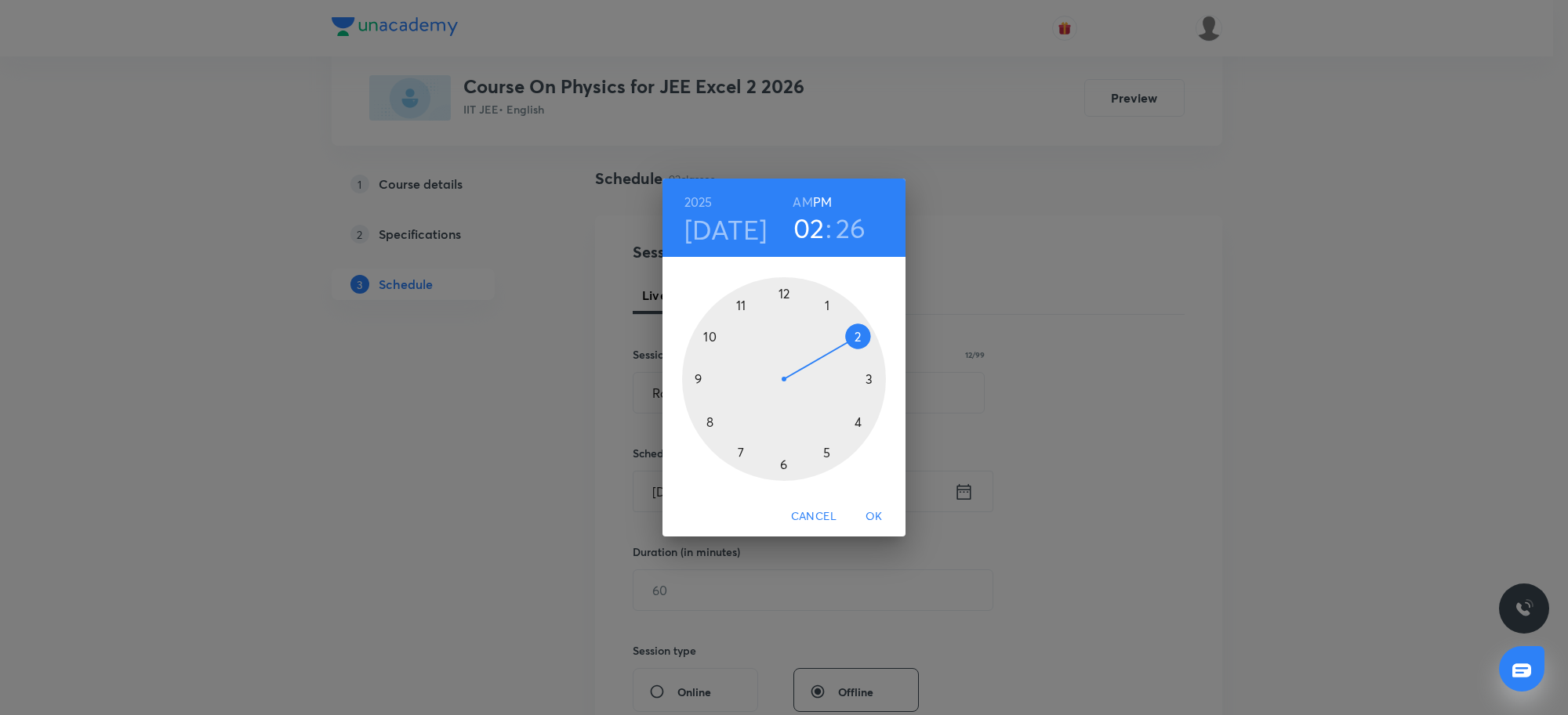
click at [829, 453] on div at bounding box center [783, 379] width 204 height 204
click at [782, 461] on div at bounding box center [783, 379] width 204 height 204
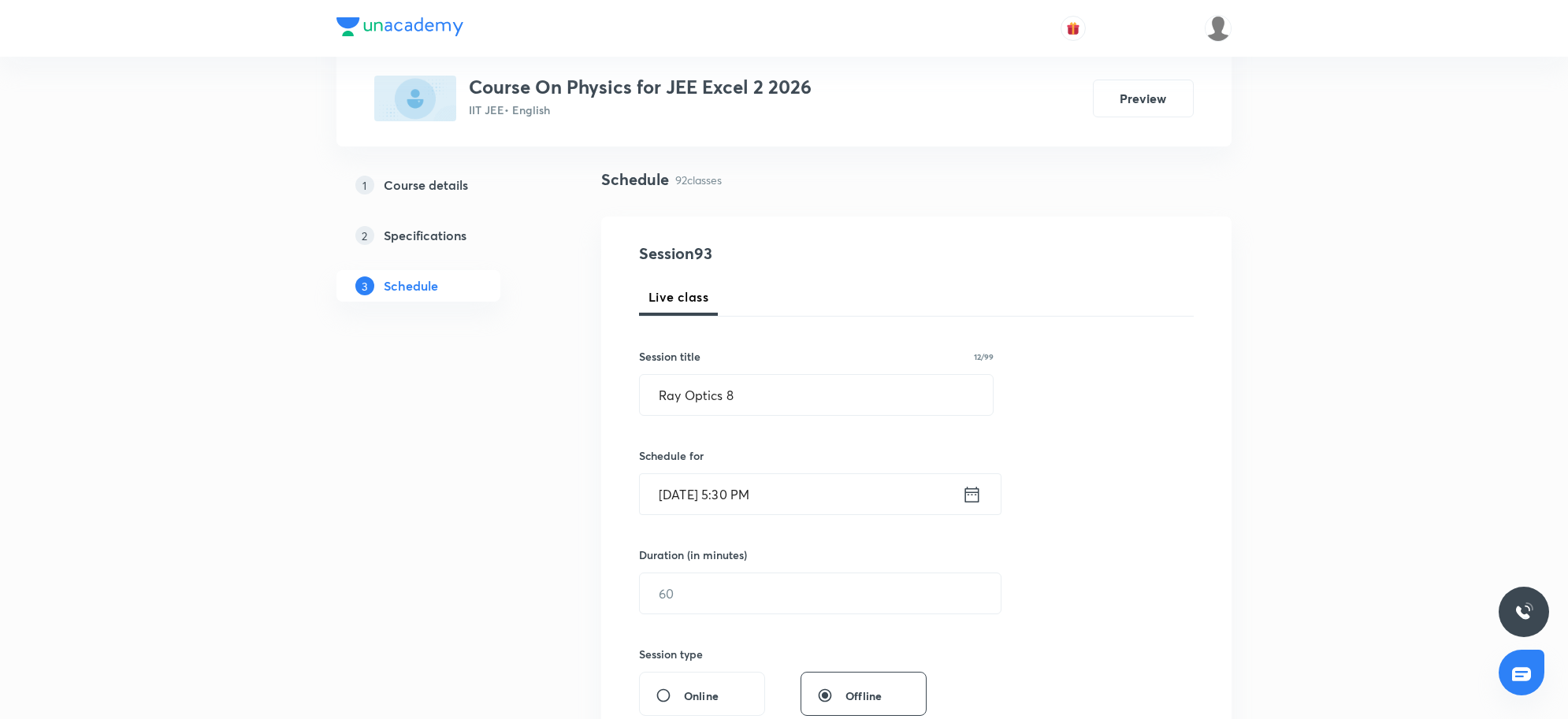
click at [806, 491] on input "Sep 4, 2025, 5:30 PM" at bounding box center [801, 495] width 322 height 40
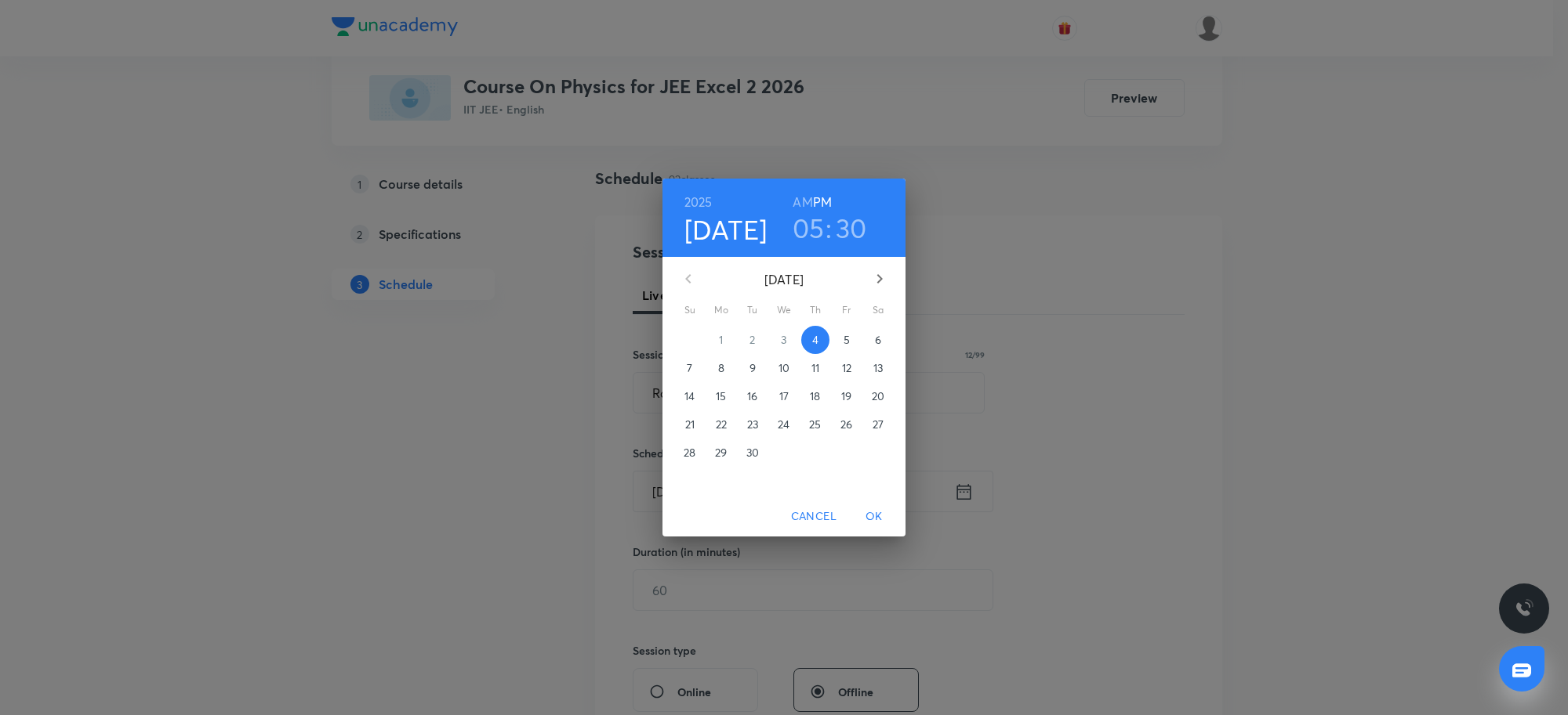
click at [1264, 437] on div "2025 Sep 4 05 : 30 AM PM September 2025 Su Mo Tu We Th Fr Sa 31 1 2 3 4 5 6 7 8…" at bounding box center [784, 358] width 1568 height 715
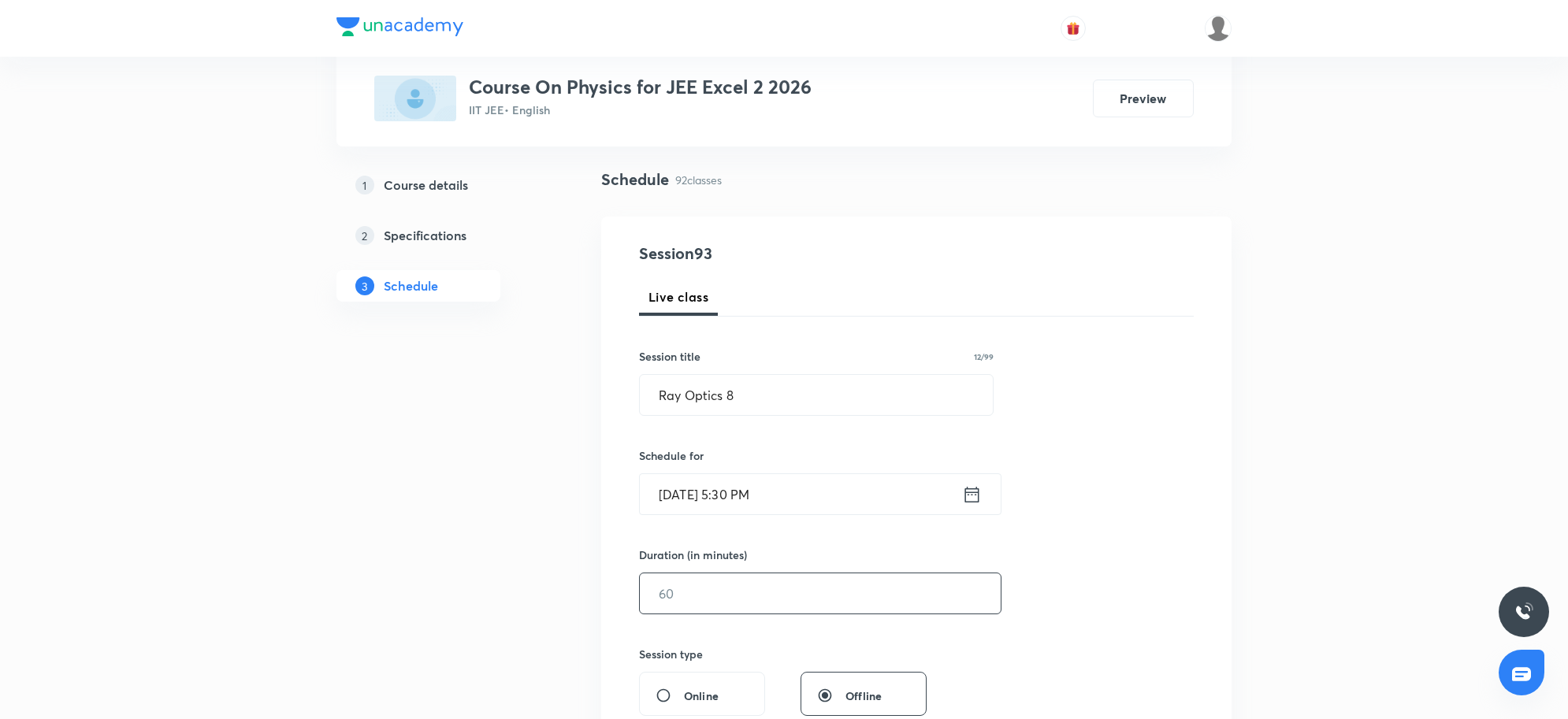
click at [773, 588] on input "text" at bounding box center [820, 594] width 361 height 40
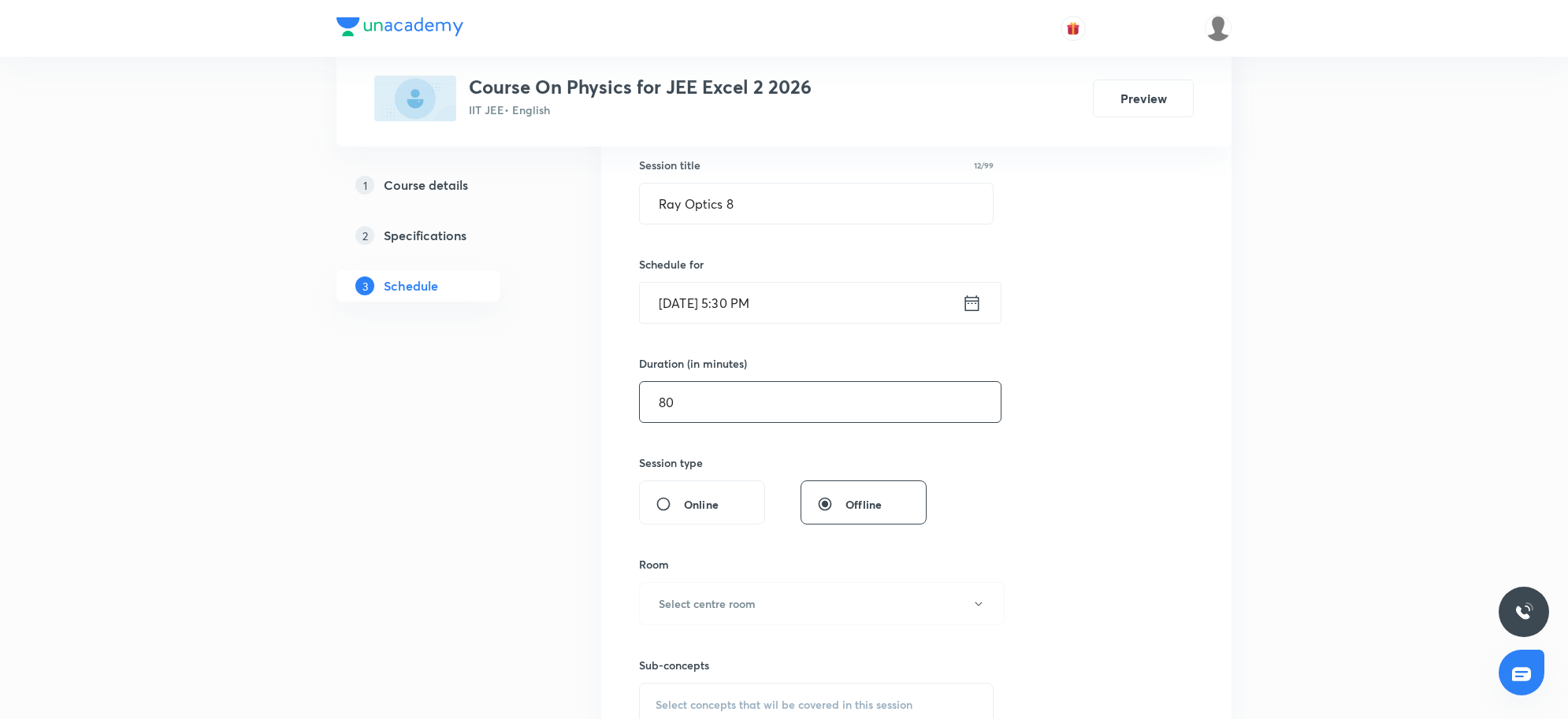
scroll to position [295, 0]
type input "80"
click at [812, 608] on button "Select centre room" at bounding box center [822, 598] width 366 height 43
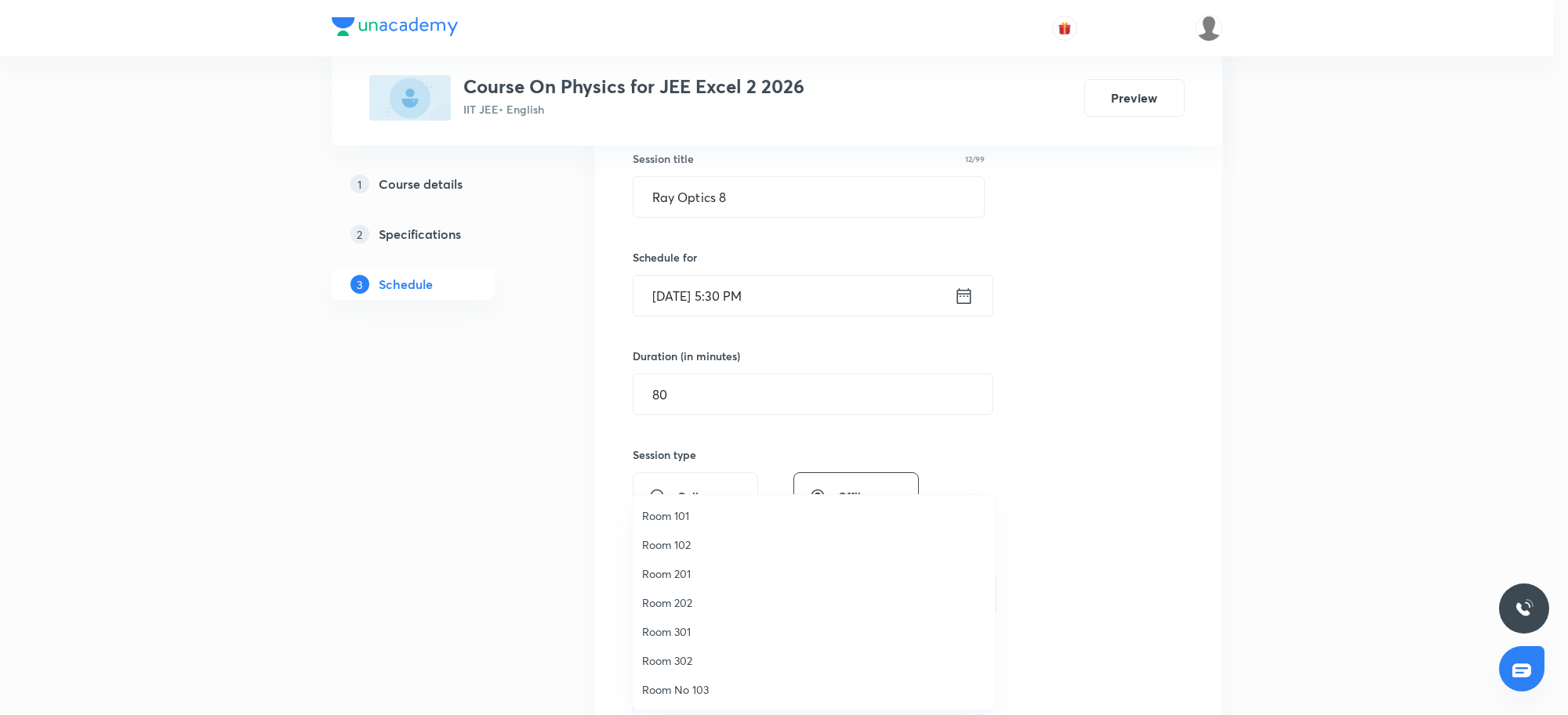
click at [702, 660] on span "Room 302" at bounding box center [813, 661] width 343 height 16
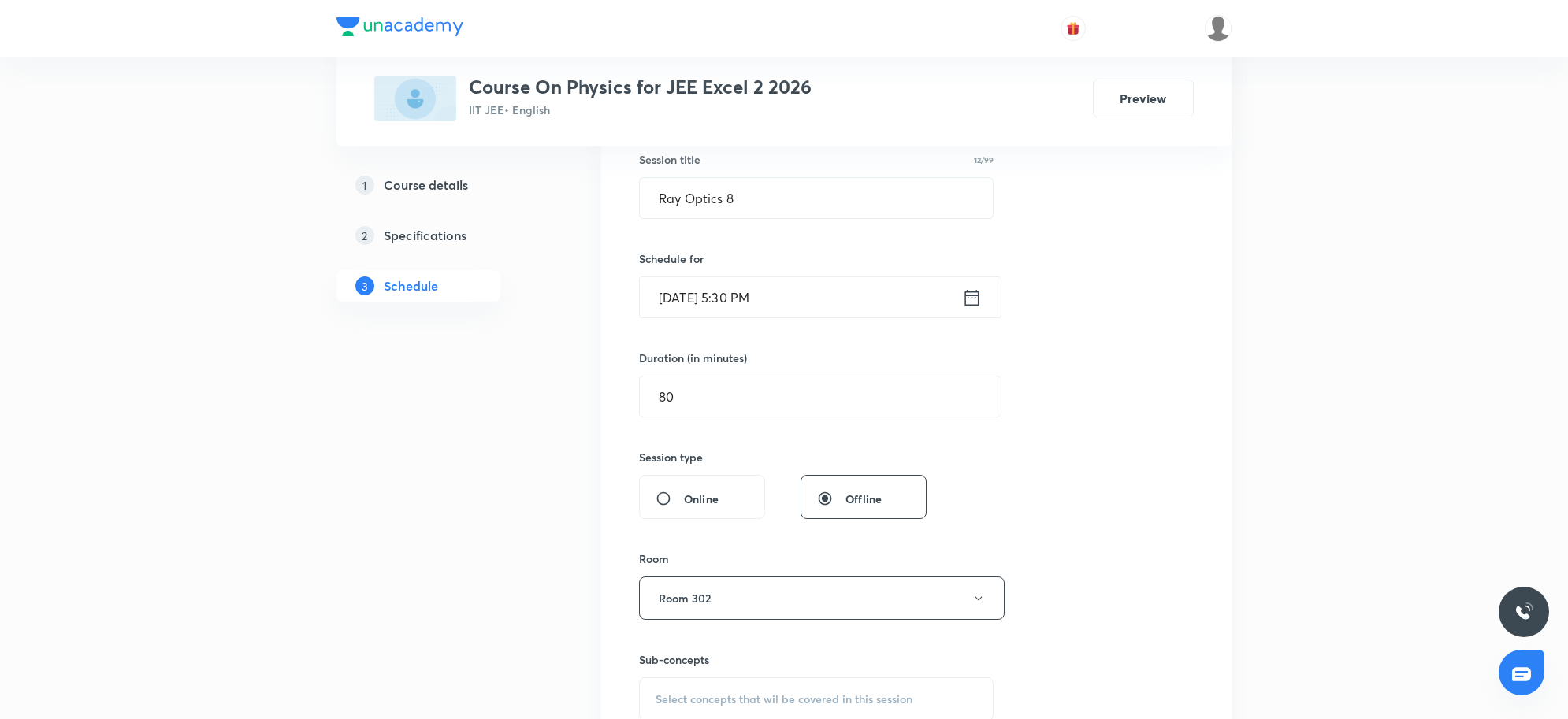
click at [1143, 522] on div "Session 93 Live class Session title 12/99 Ray Optics 8 ​ Schedule for Sep 4, 20…" at bounding box center [916, 415] width 555 height 740
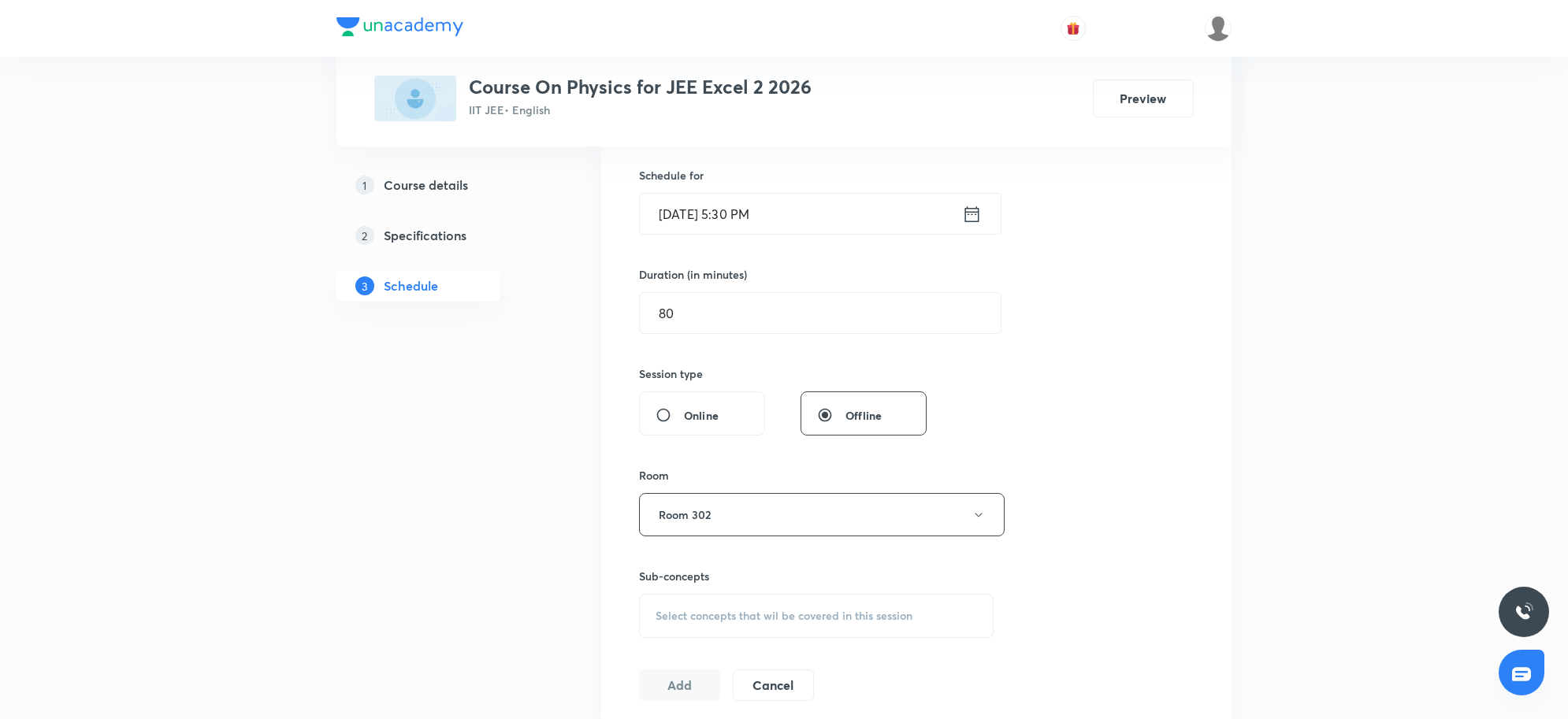
scroll to position [493, 0]
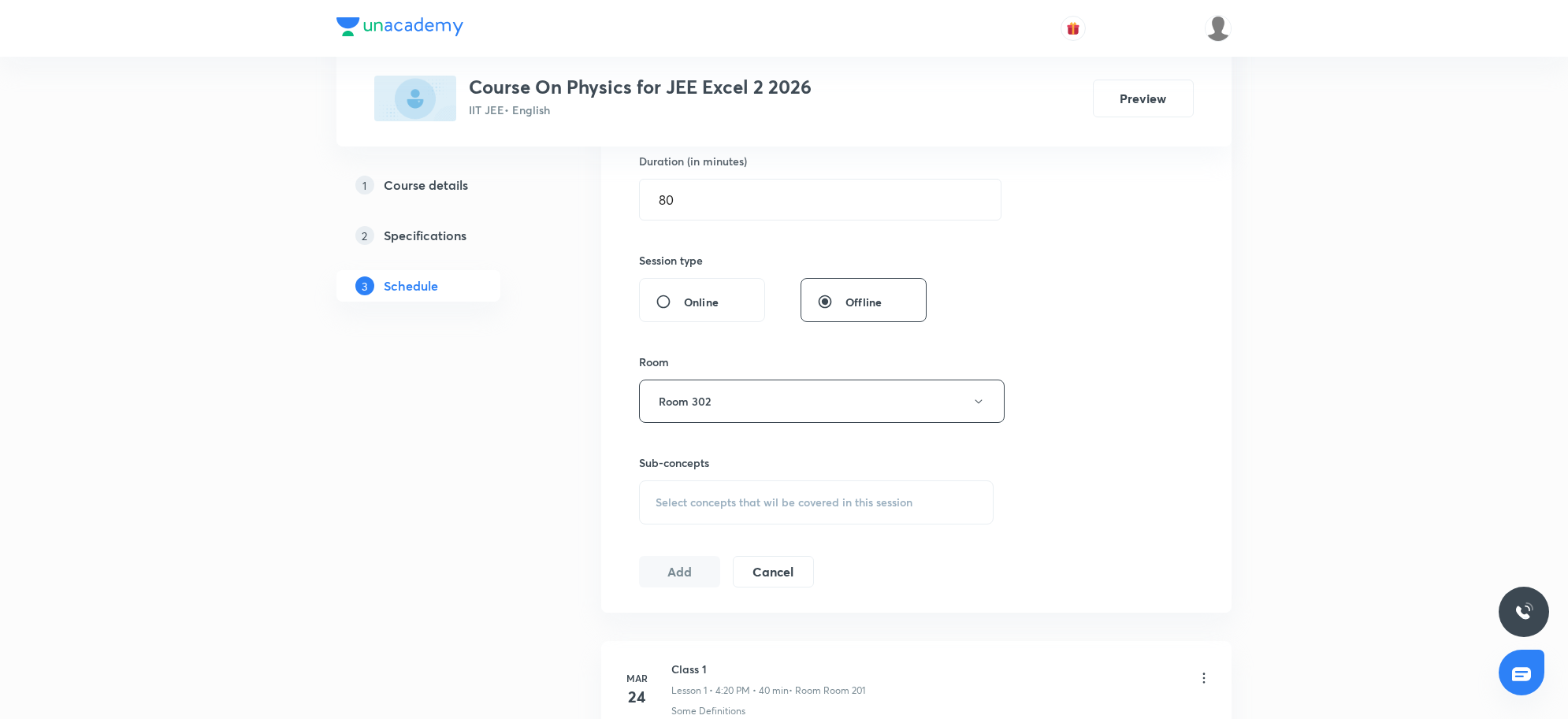
click at [830, 503] on span "Select concepts that wil be covered in this session" at bounding box center [784, 503] width 257 height 13
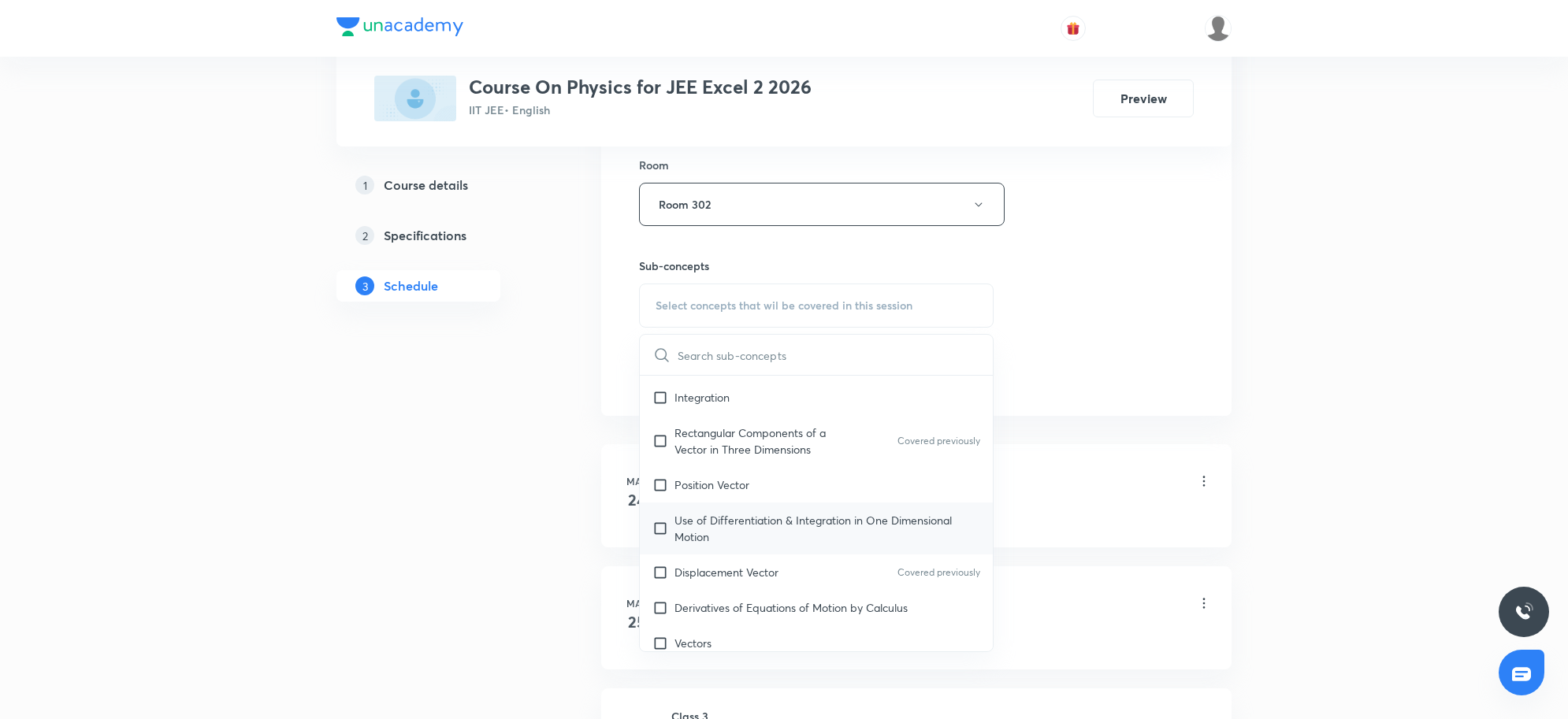
scroll to position [591, 0]
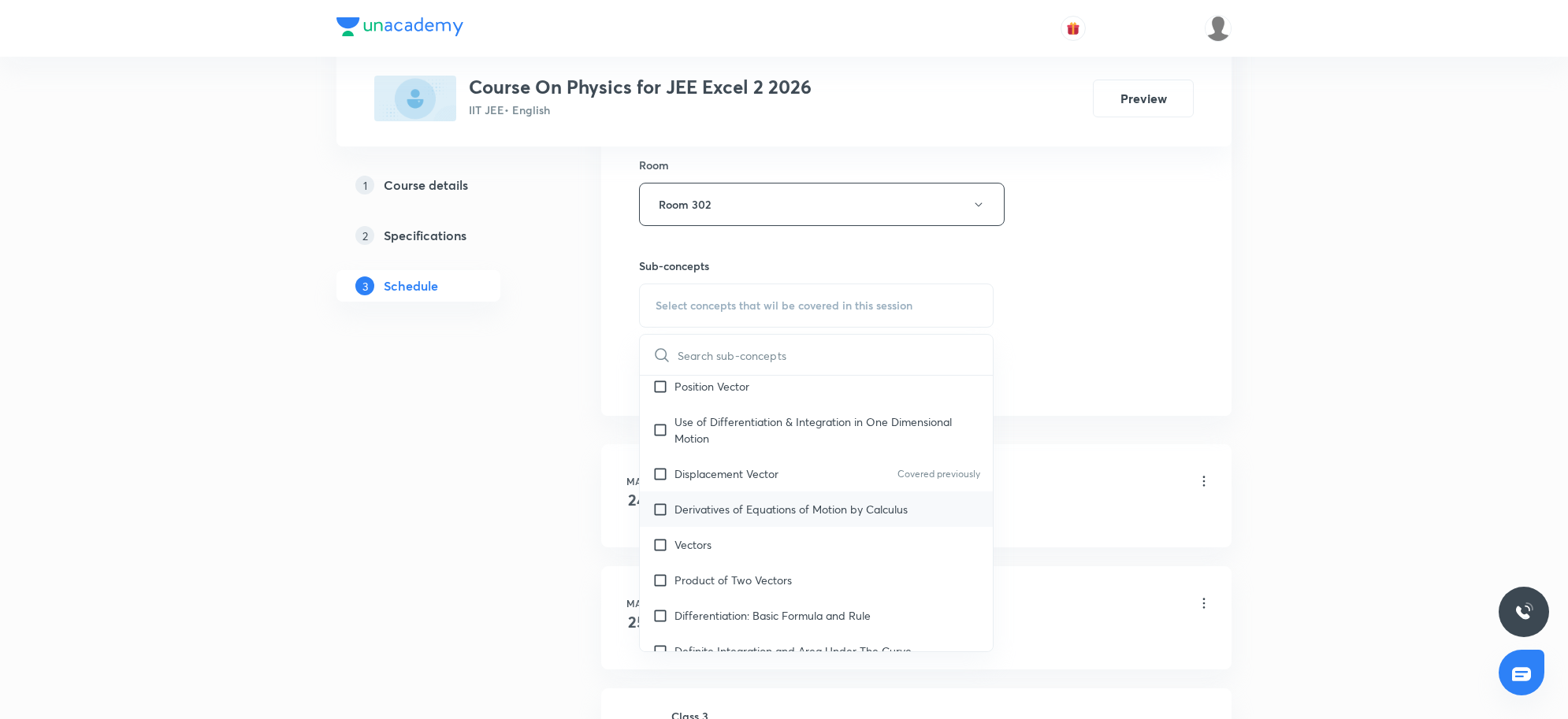
click at [773, 507] on p "Derivatives of Equations of Motion by Calculus" at bounding box center [791, 509] width 234 height 17
checkbox input "true"
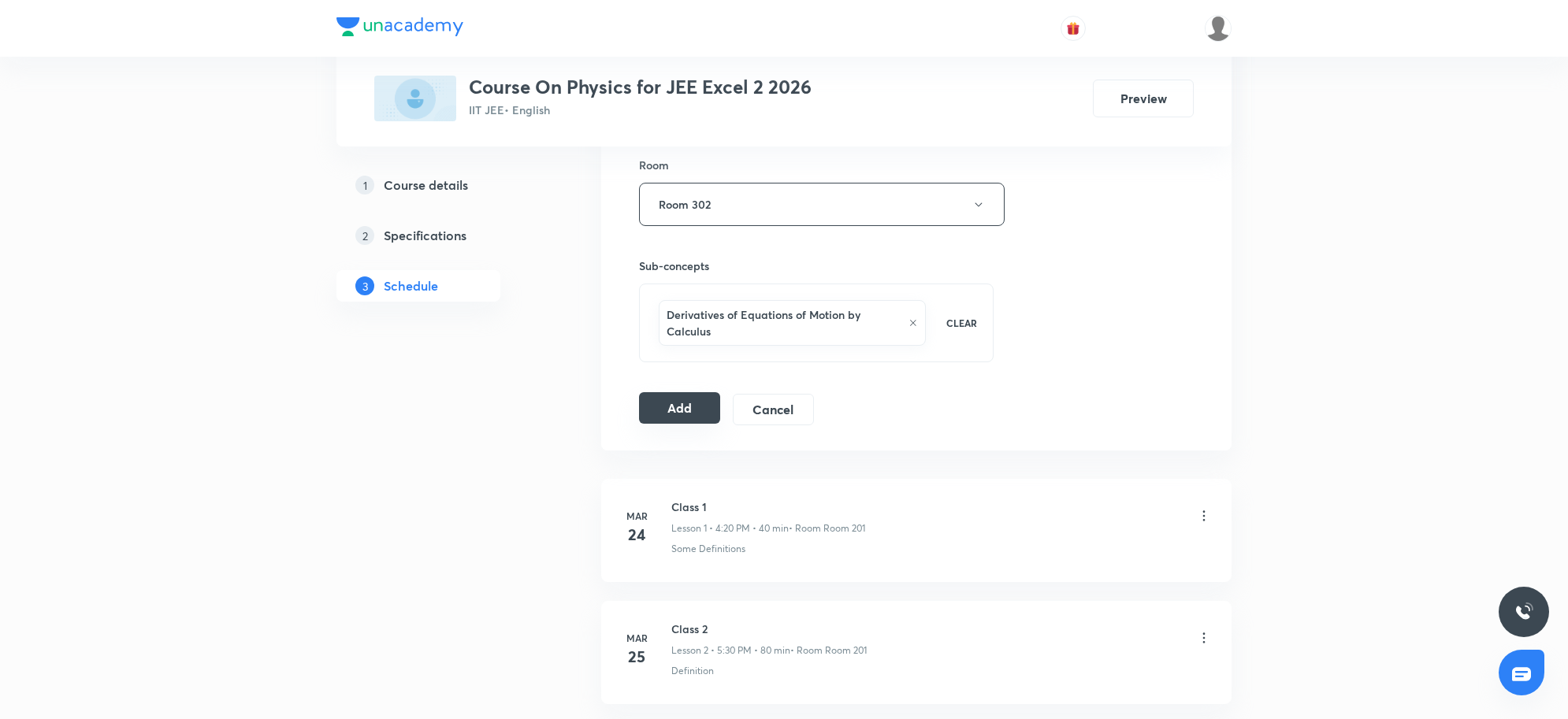
click at [700, 410] on button "Add" at bounding box center [680, 408] width 81 height 31
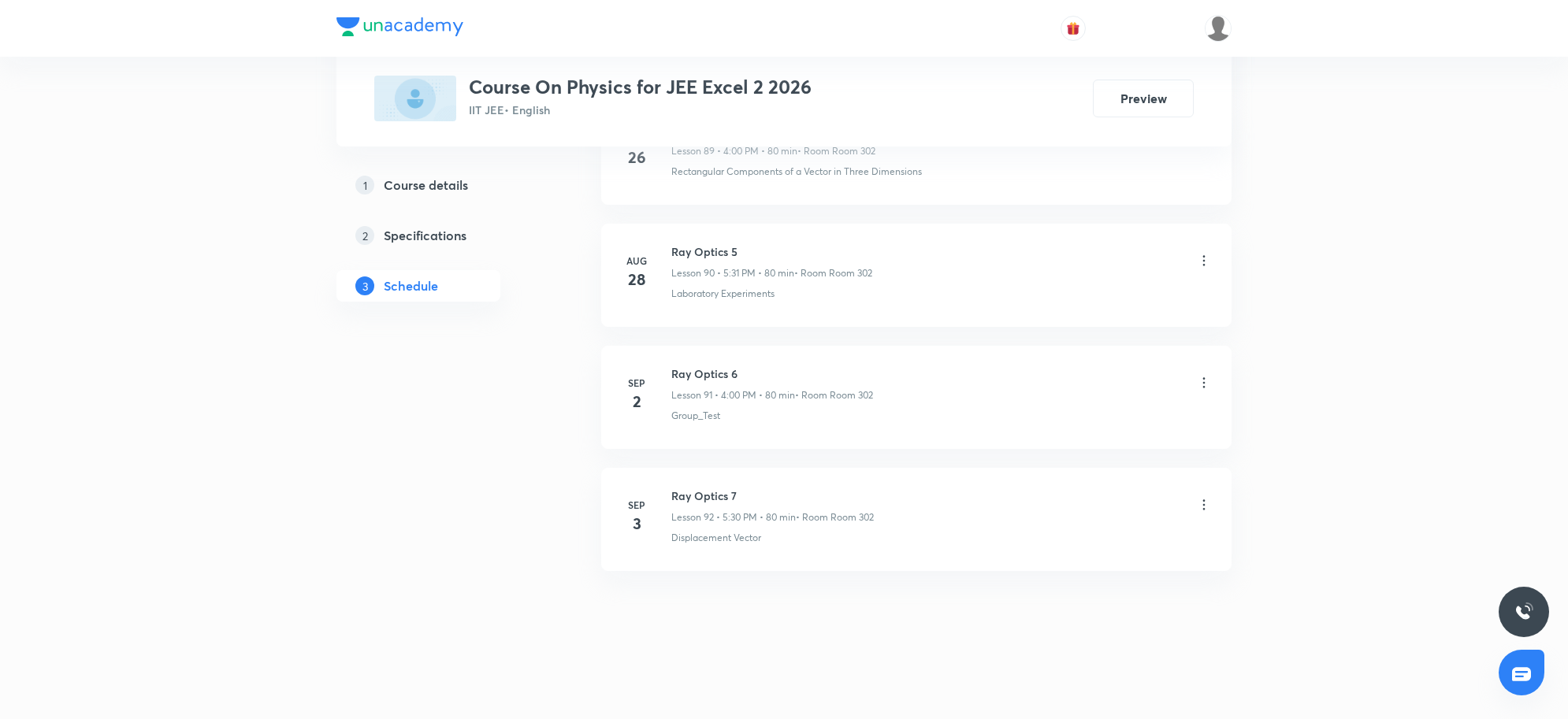
scroll to position [11085, 0]
click at [725, 503] on h6 "Ray Optics 8" at bounding box center [773, 496] width 202 height 17
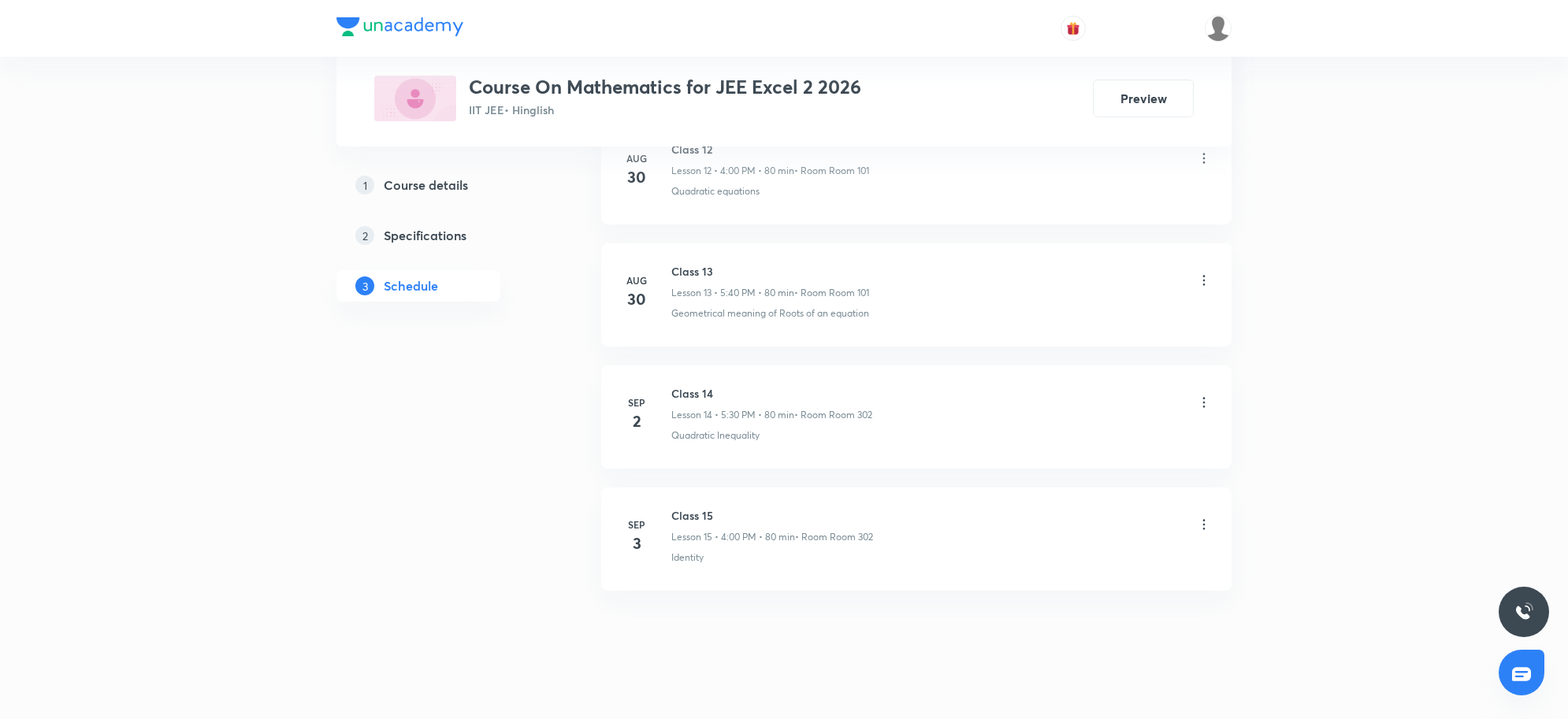
scroll to position [2381, 0]
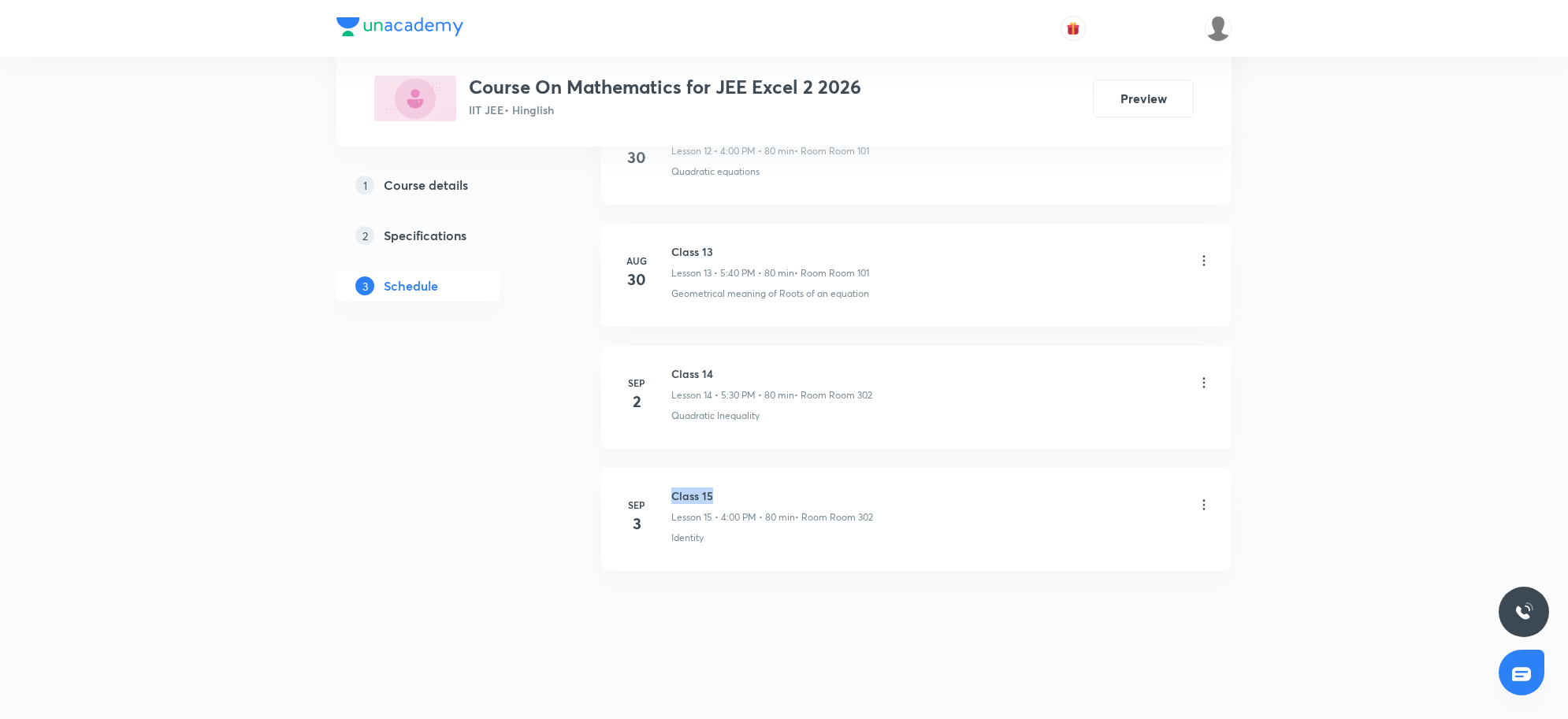
drag, startPoint x: 672, startPoint y: 493, endPoint x: 773, endPoint y: 498, distance: 101.1
click at [773, 498] on h6 "Class 15" at bounding box center [772, 496] width 201 height 17
copy h6 "Class 15"
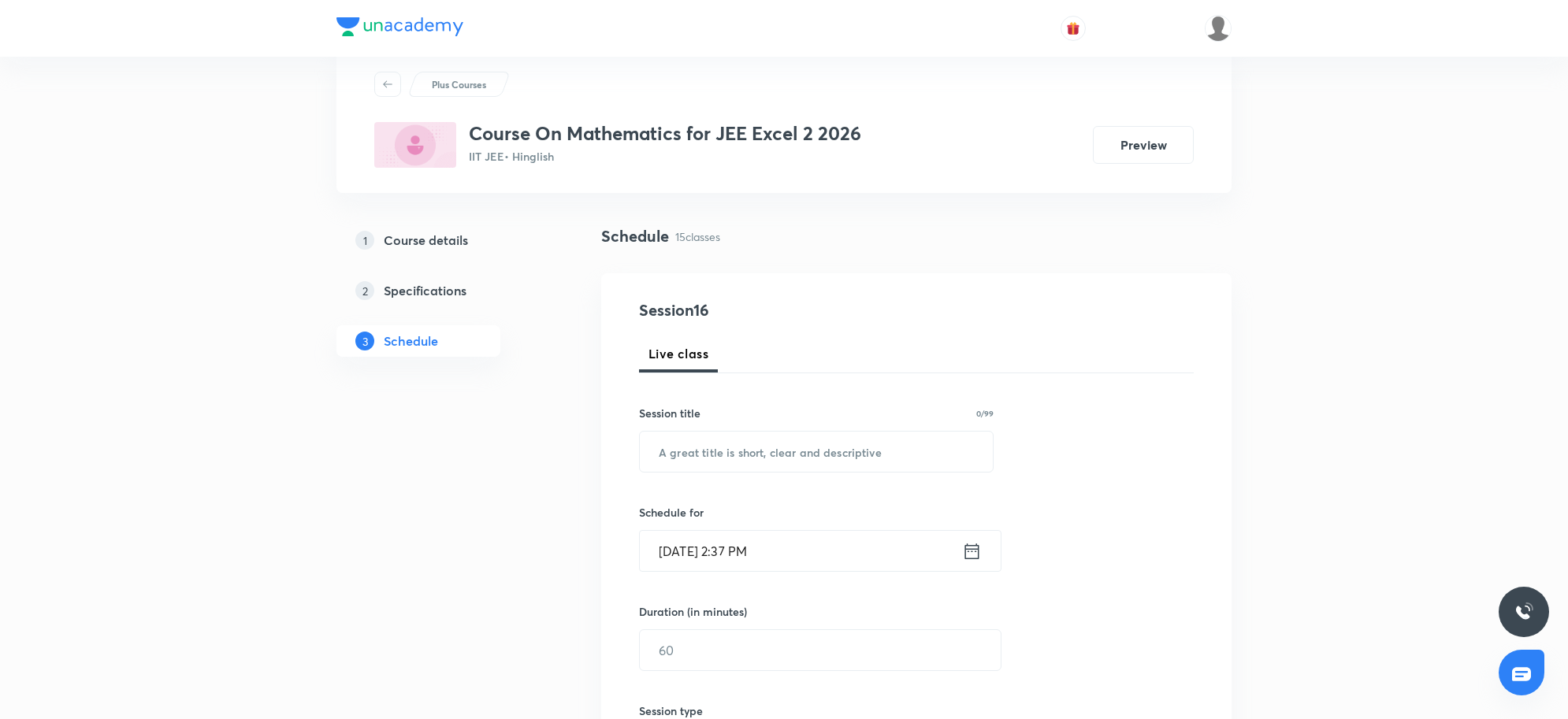
scroll to position [0, 0]
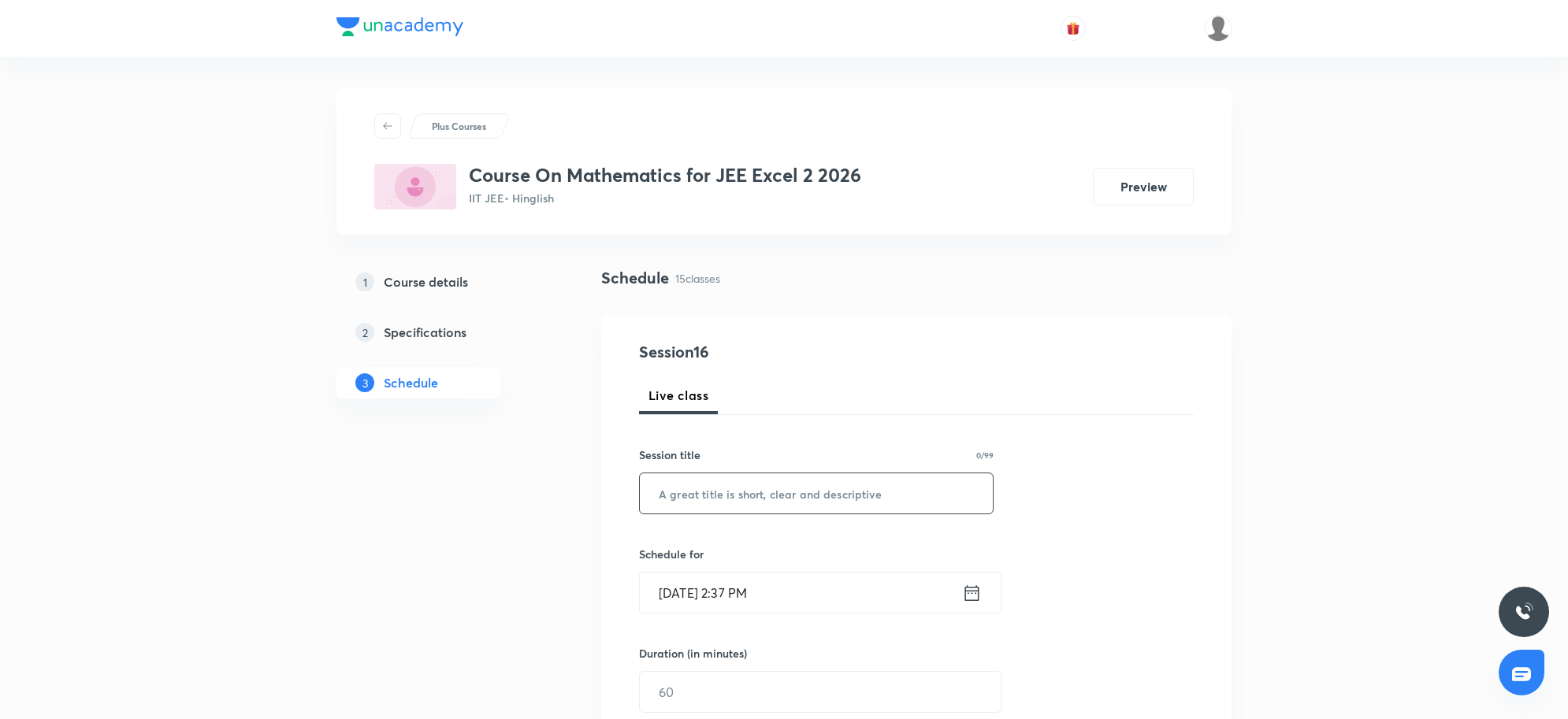
click at [705, 497] on input "text" at bounding box center [817, 494] width 353 height 40
paste input "Class 15"
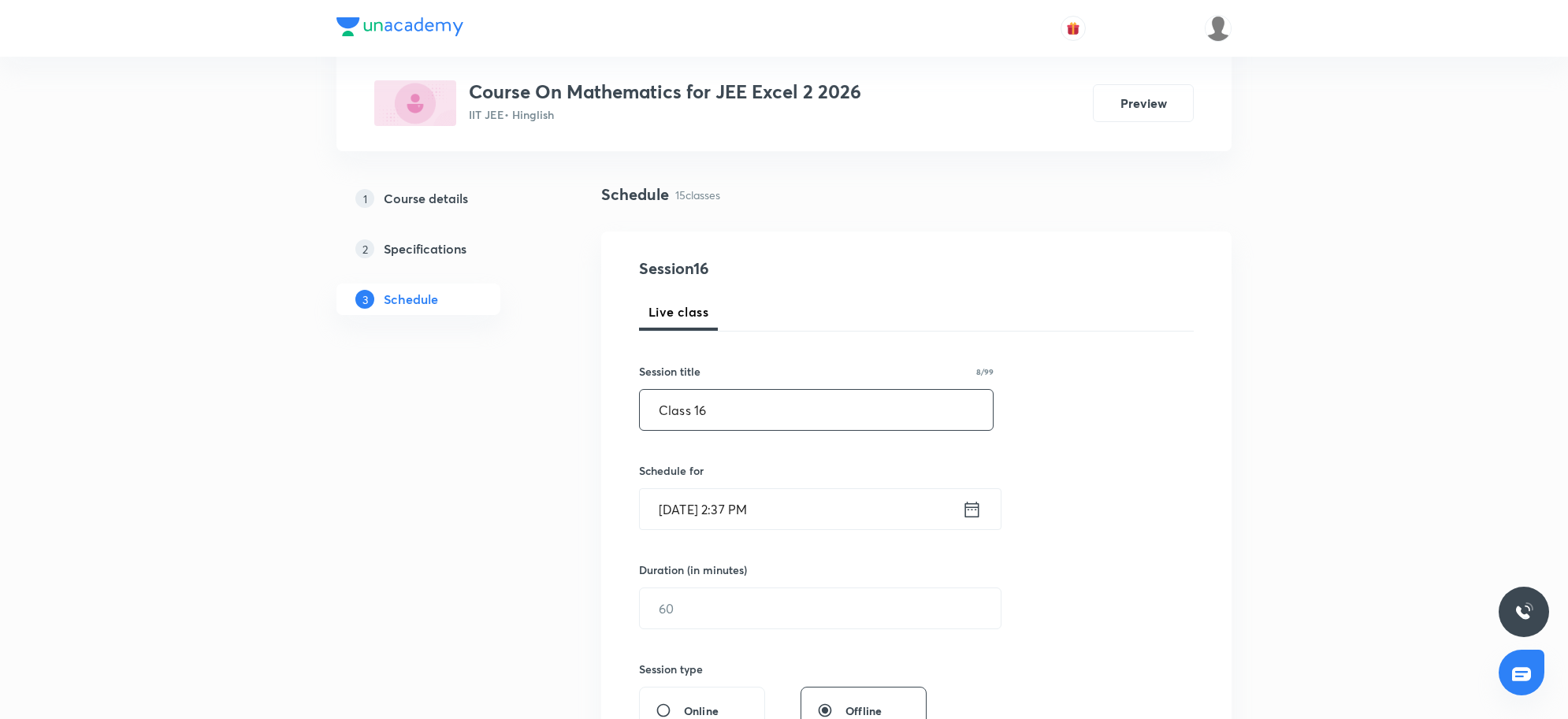
scroll to position [197, 0]
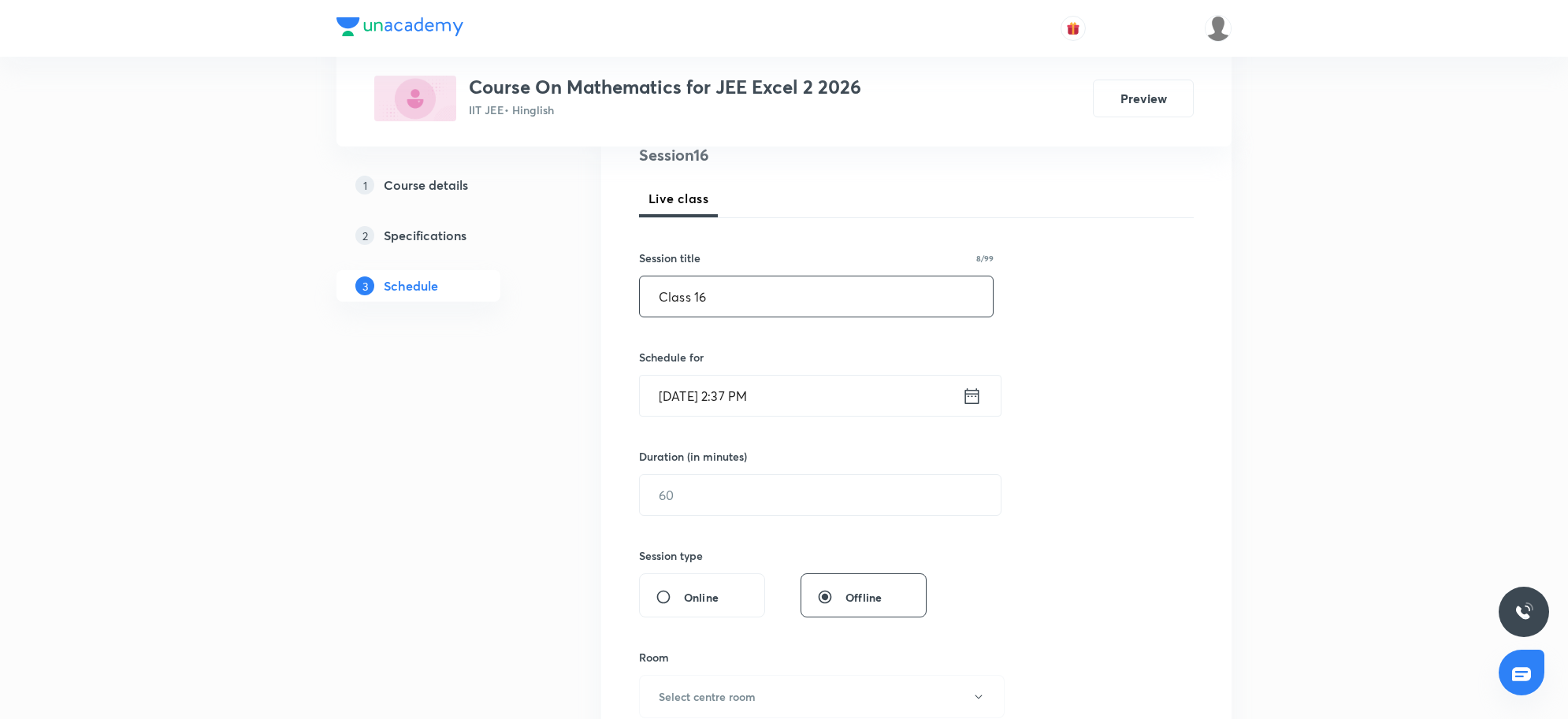
type input "Class 16"
click at [788, 390] on input "[DATE] 2:37 PM" at bounding box center [801, 396] width 322 height 40
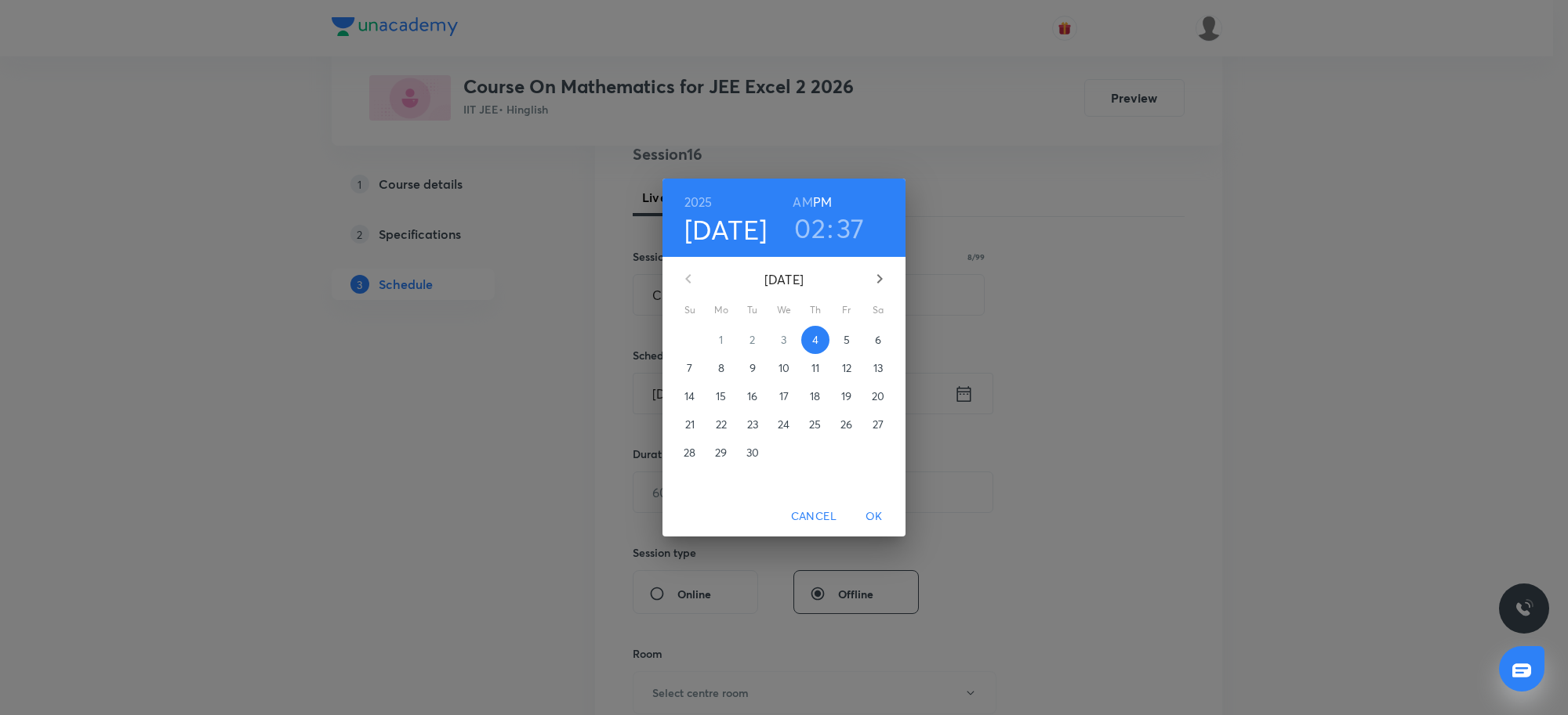
click at [813, 222] on h3 "02" at bounding box center [810, 228] width 31 height 33
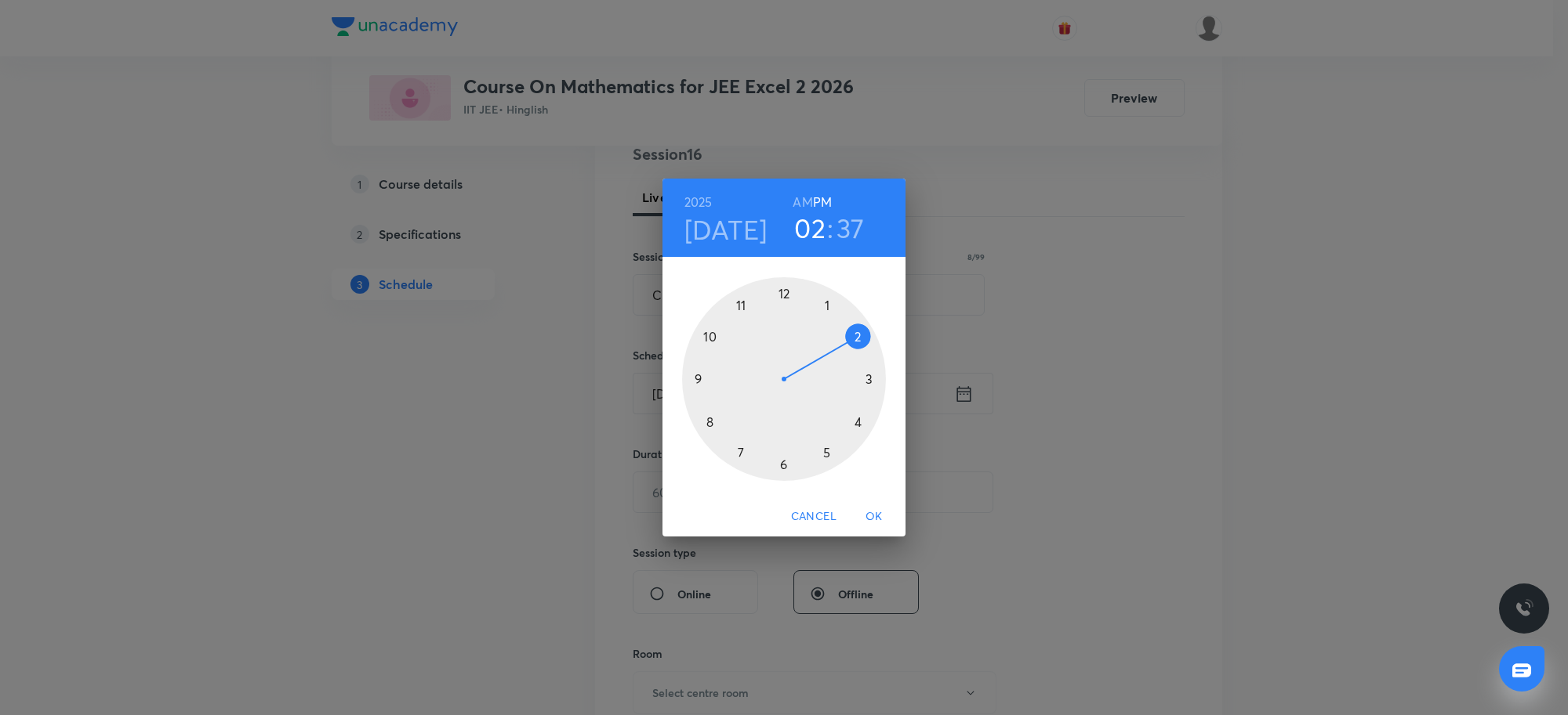
click at [737, 452] on div at bounding box center [783, 379] width 204 height 204
click at [784, 287] on div at bounding box center [783, 379] width 204 height 204
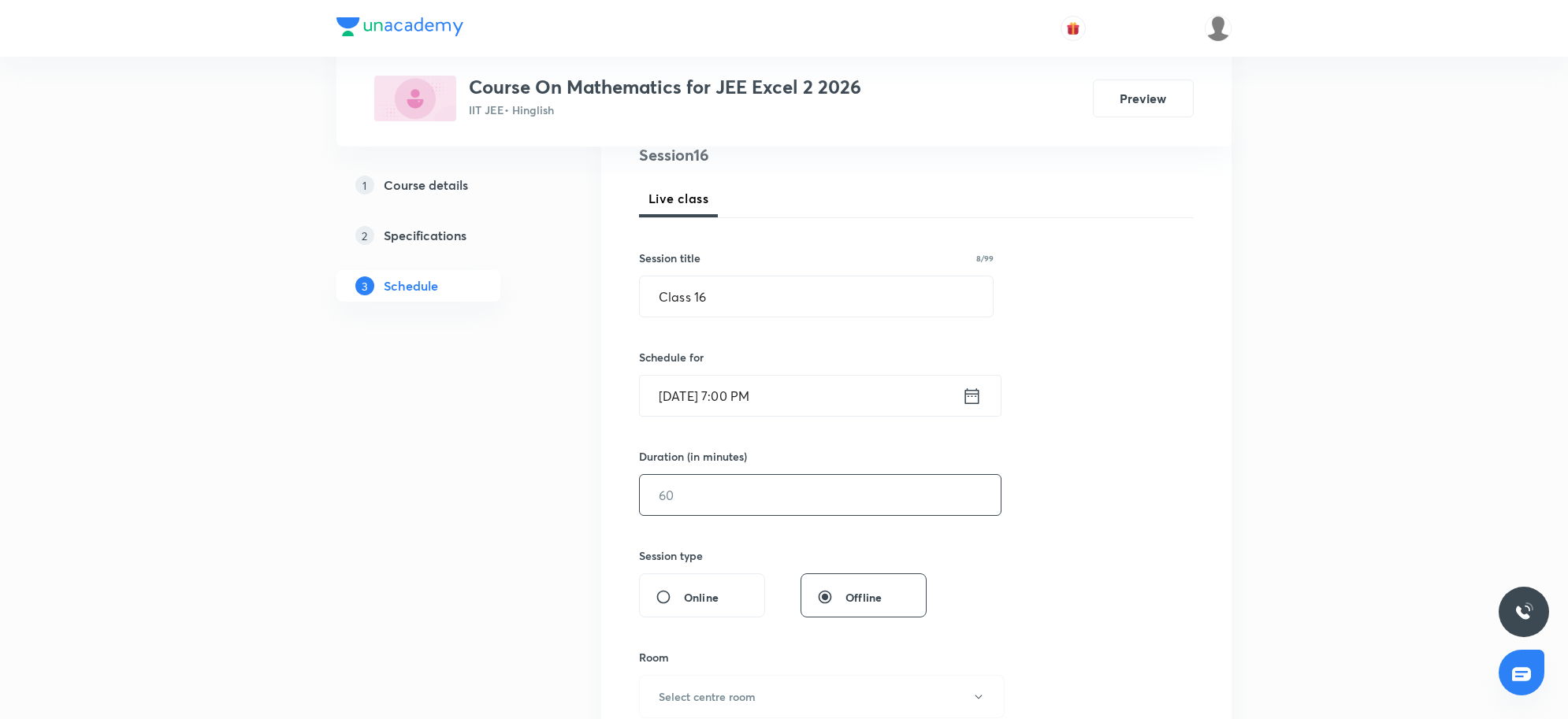
click at [804, 493] on input "text" at bounding box center [820, 496] width 361 height 40
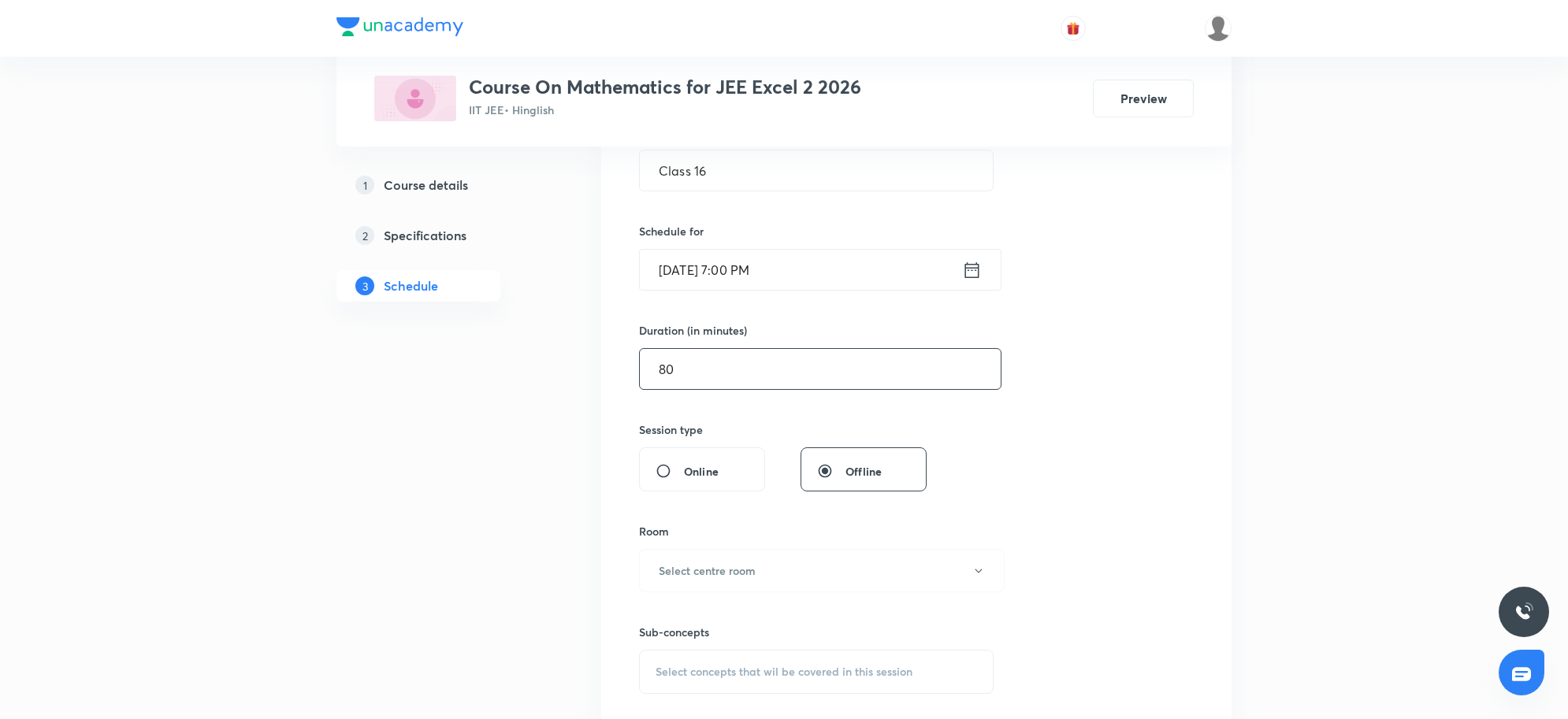
scroll to position [591, 0]
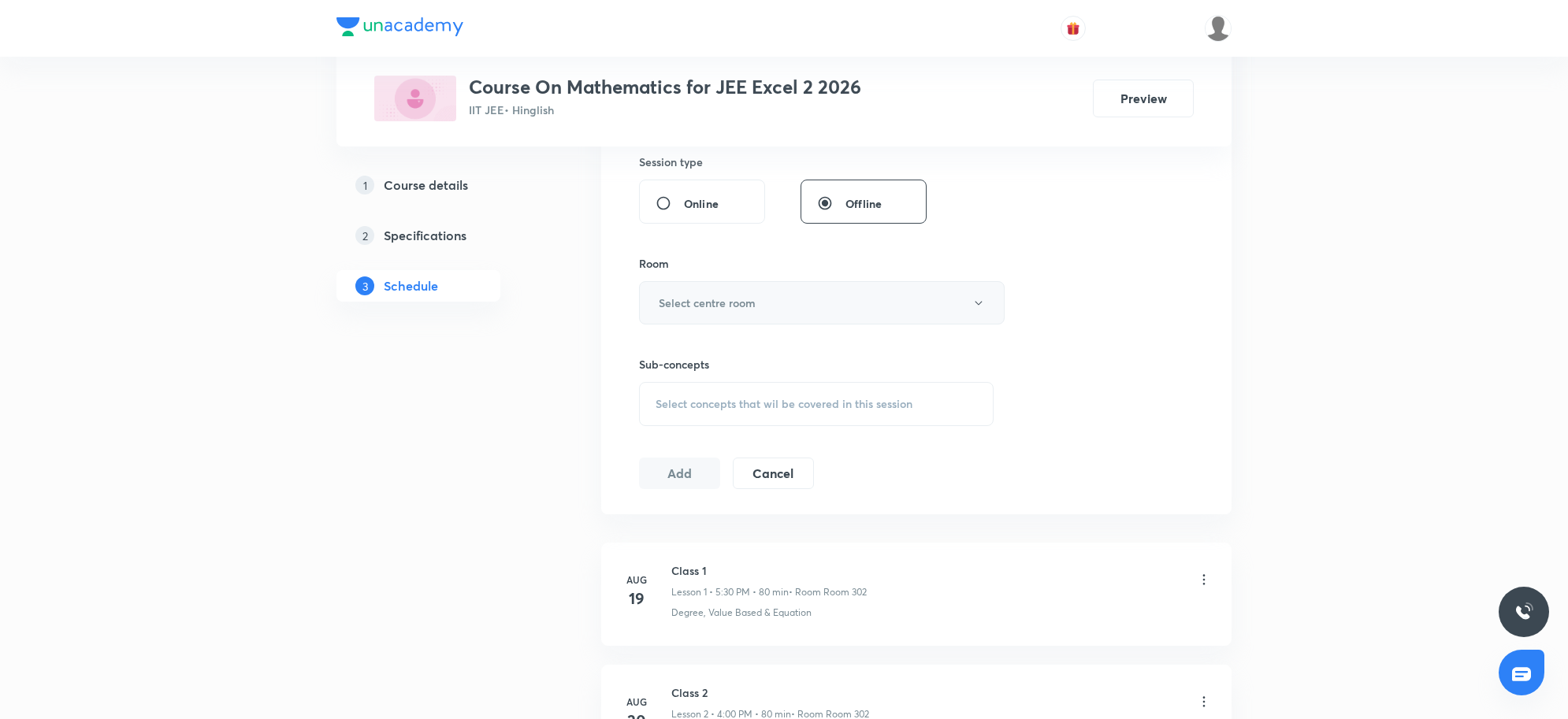
type input "80"
click at [770, 316] on button "Select centre room" at bounding box center [822, 302] width 366 height 43
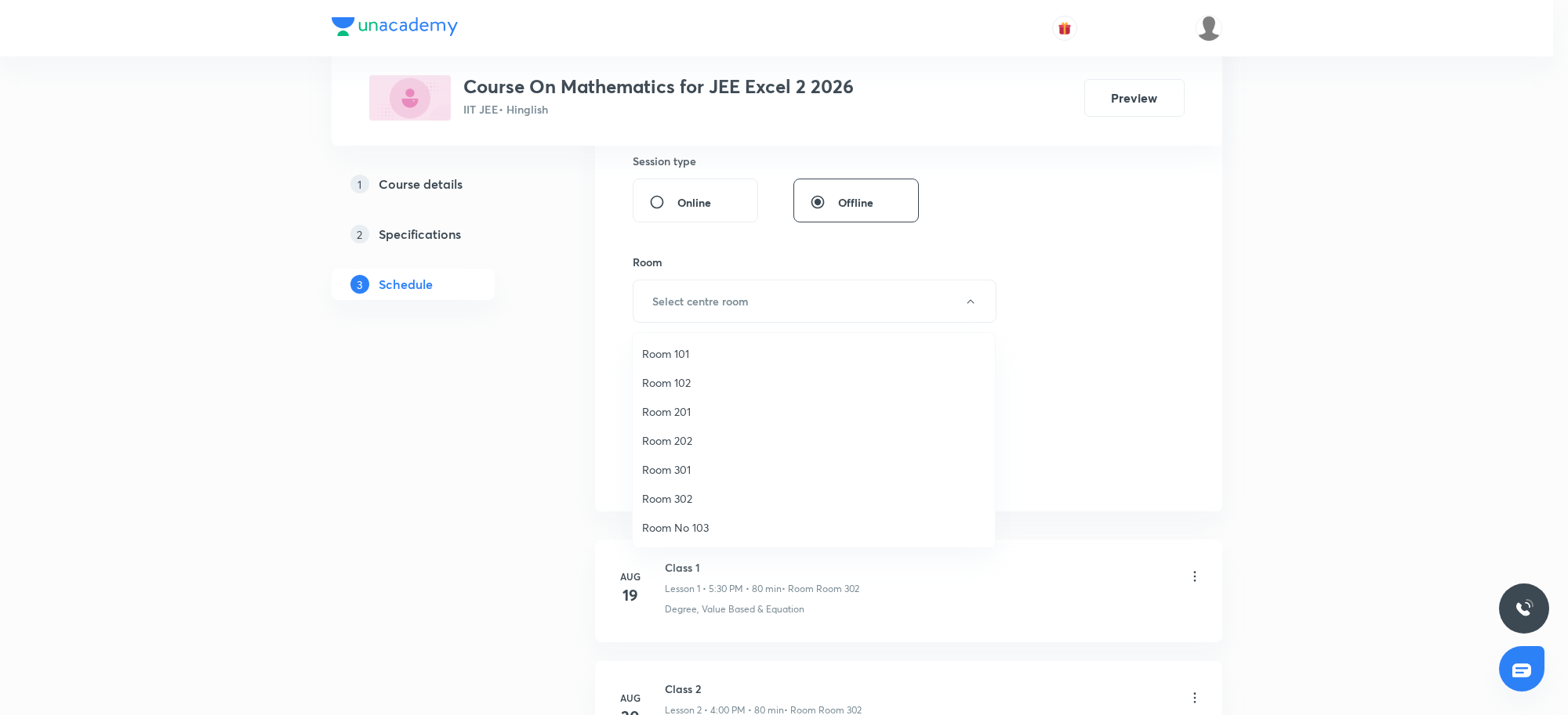
click at [698, 495] on span "Room 302" at bounding box center [813, 498] width 343 height 16
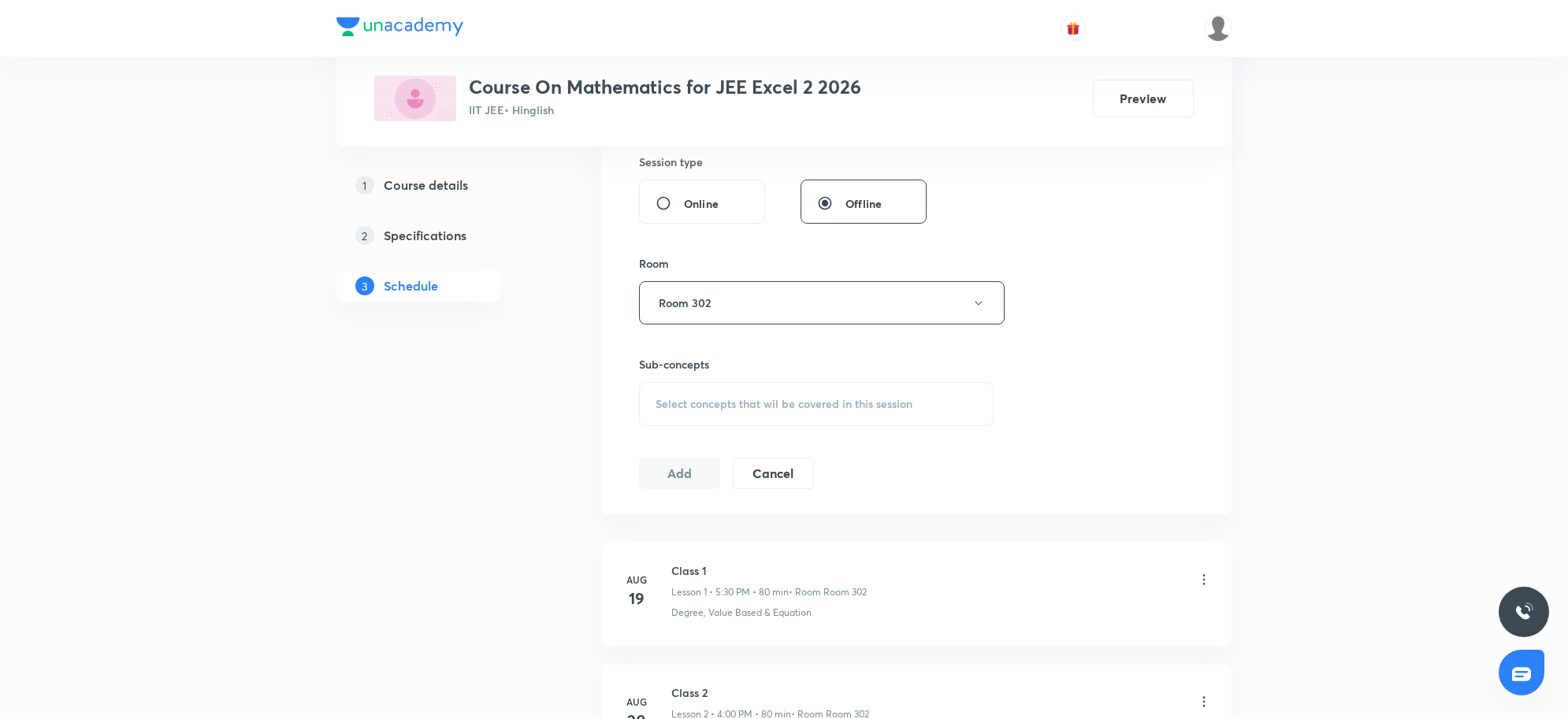
click at [1089, 392] on div "Session 16 Live class Session title 8/99 Class 16 ​ Schedule for [DATE] 7:00 PM…" at bounding box center [916, 120] width 555 height 740
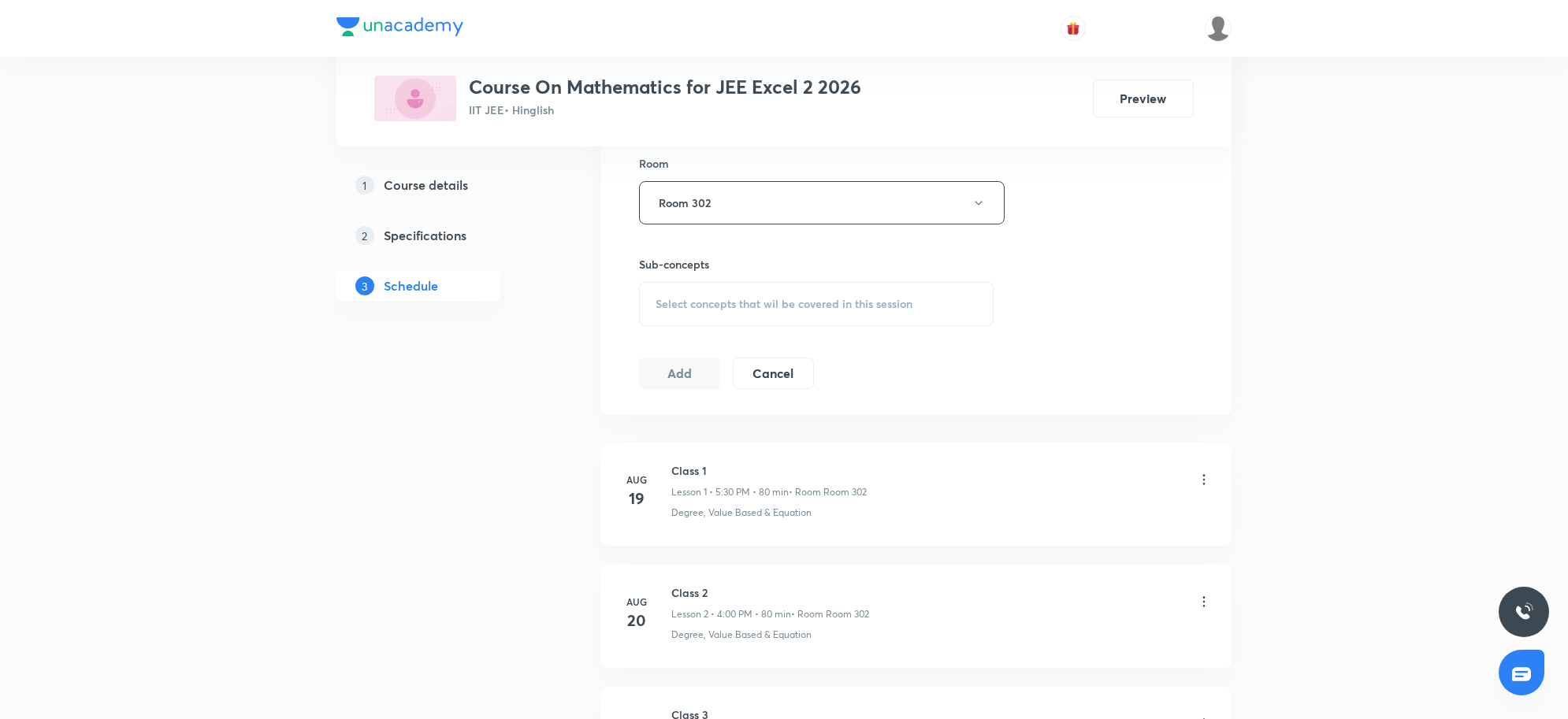
scroll to position [788, 0]
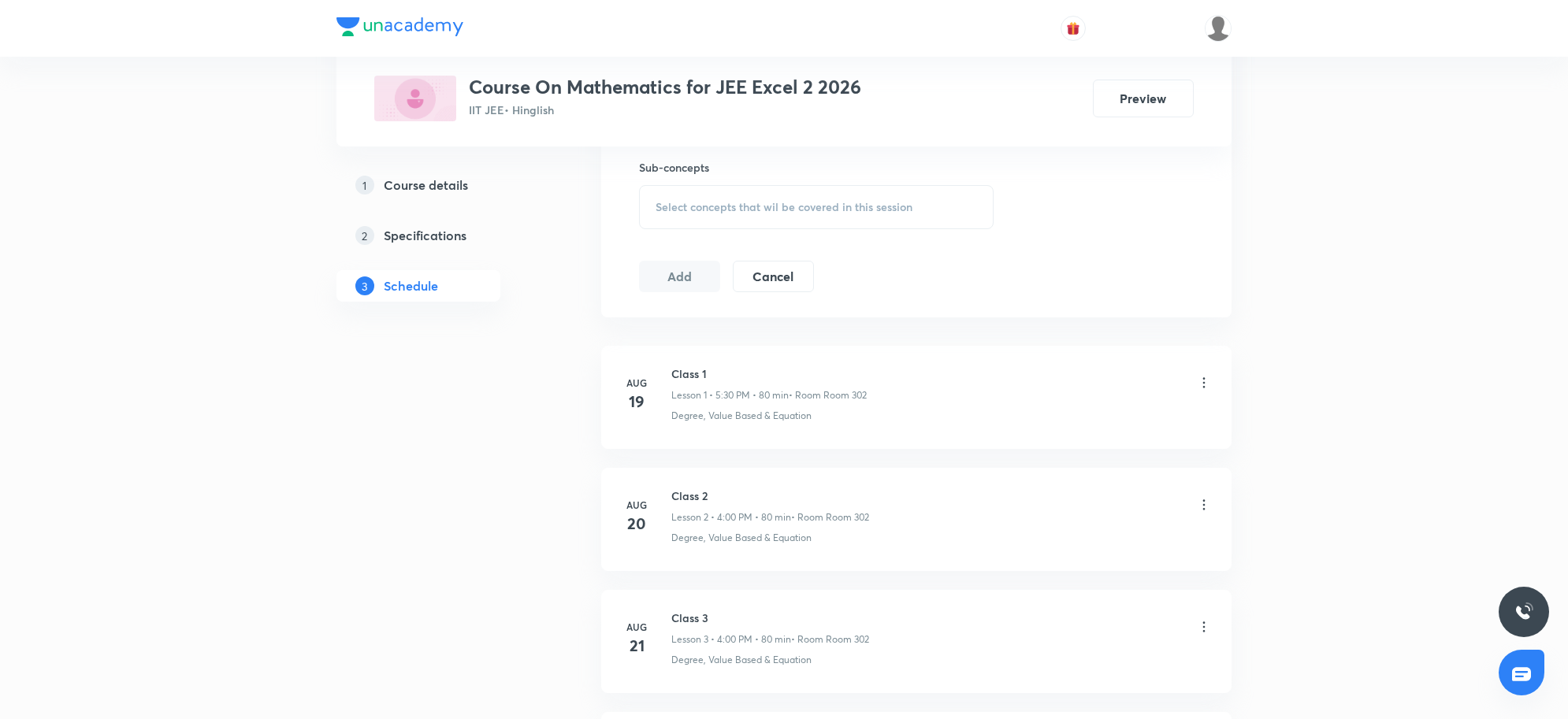
click at [852, 211] on span "Select concepts that wil be covered in this session" at bounding box center [784, 208] width 257 height 13
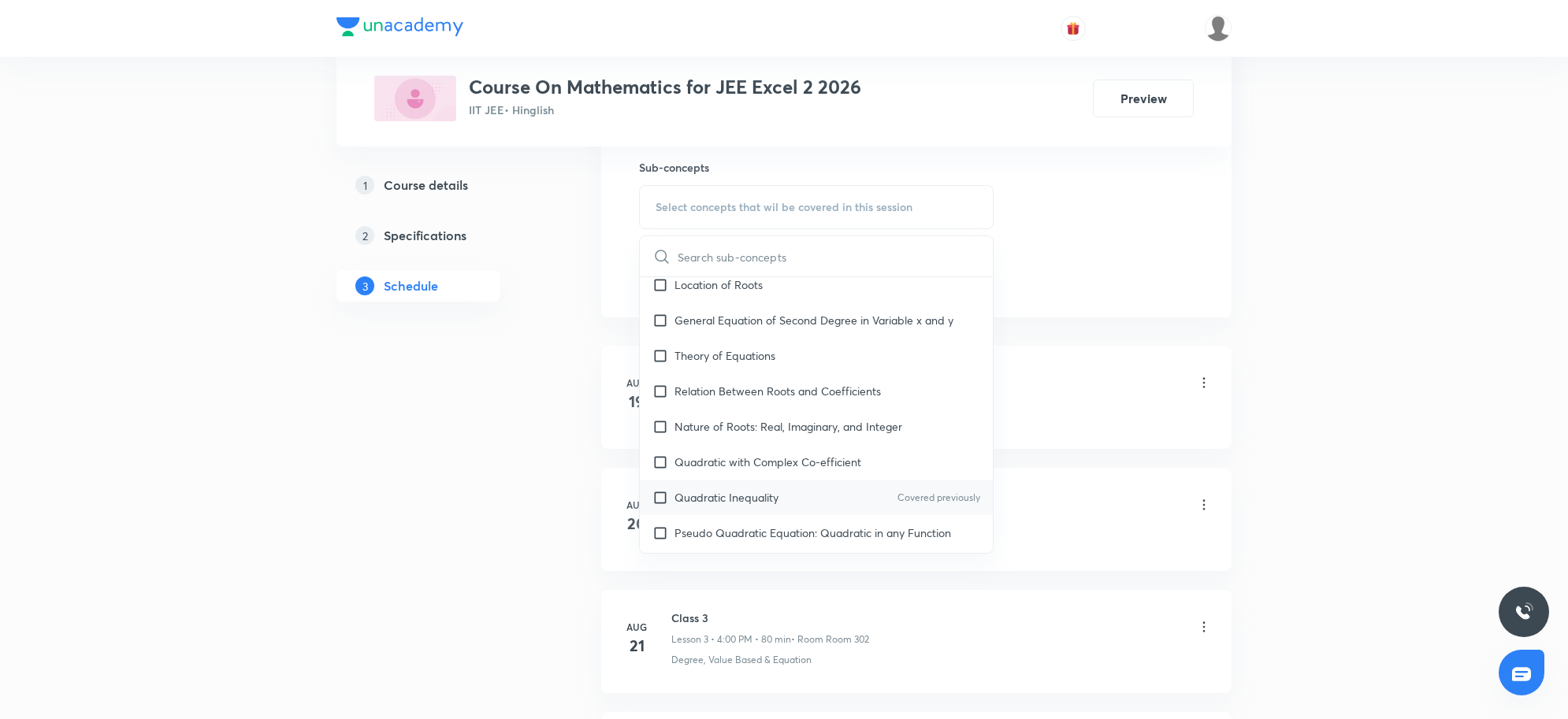
scroll to position [690, 0]
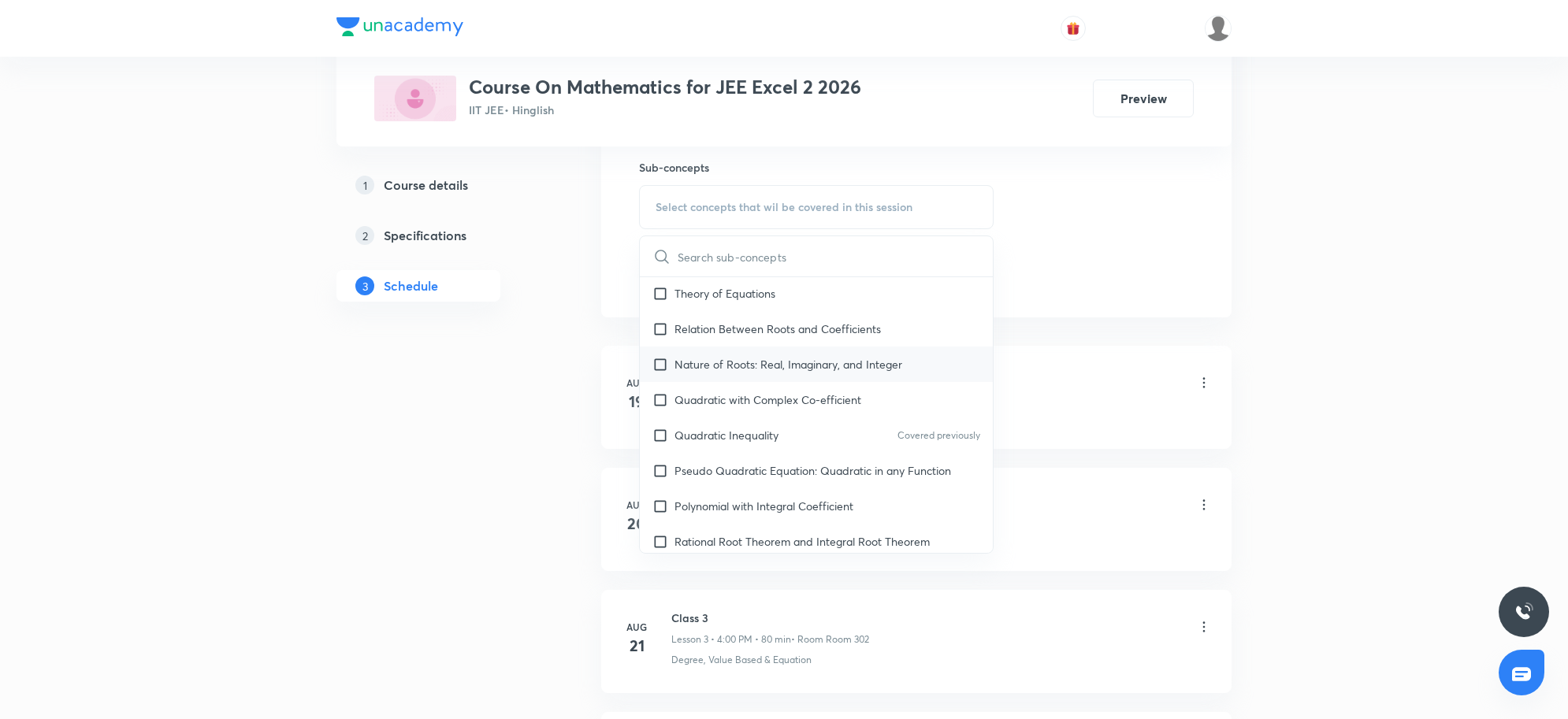
click at [782, 375] on div "Nature of Roots: Real, Imaginary, and Integer" at bounding box center [817, 364] width 353 height 36
checkbox input "true"
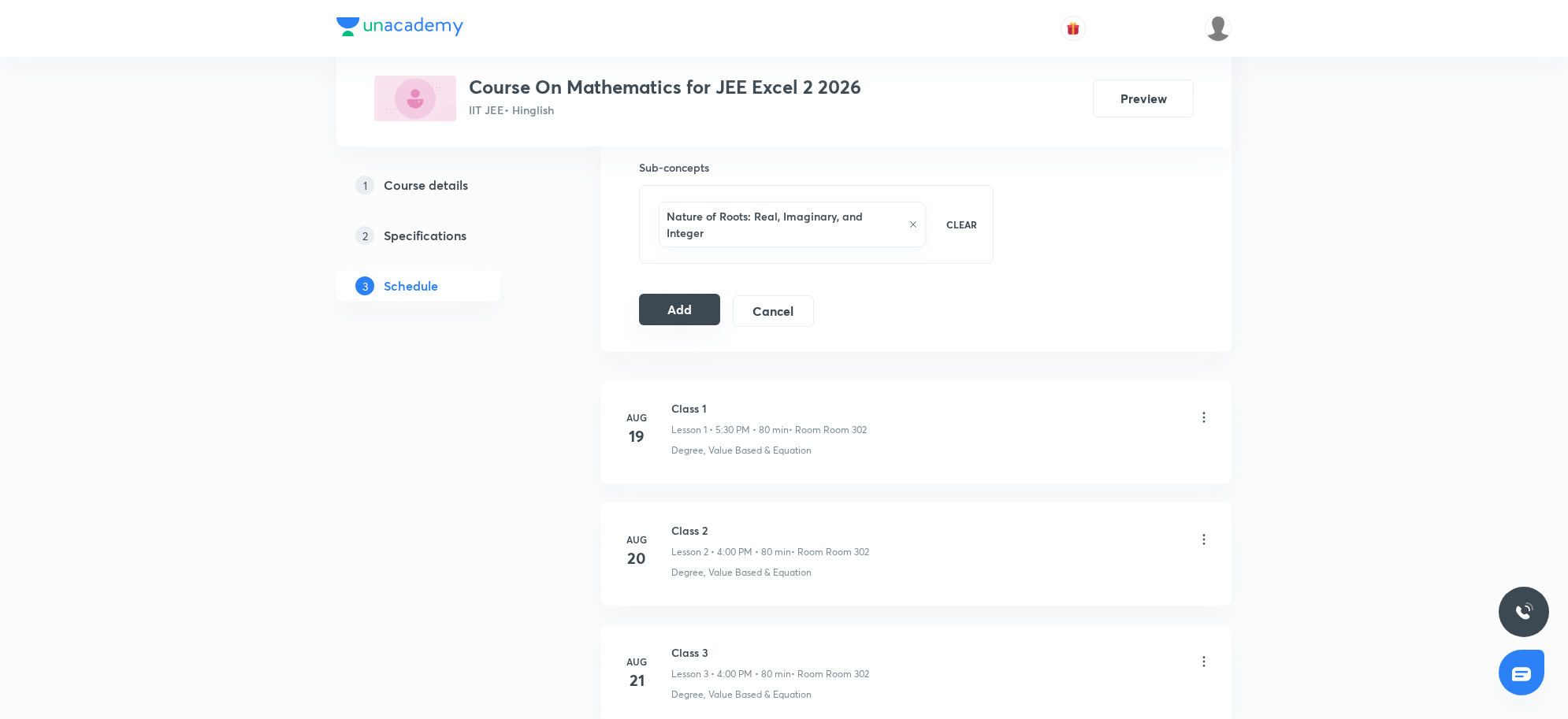
click at [707, 309] on button "Add" at bounding box center [680, 310] width 81 height 31
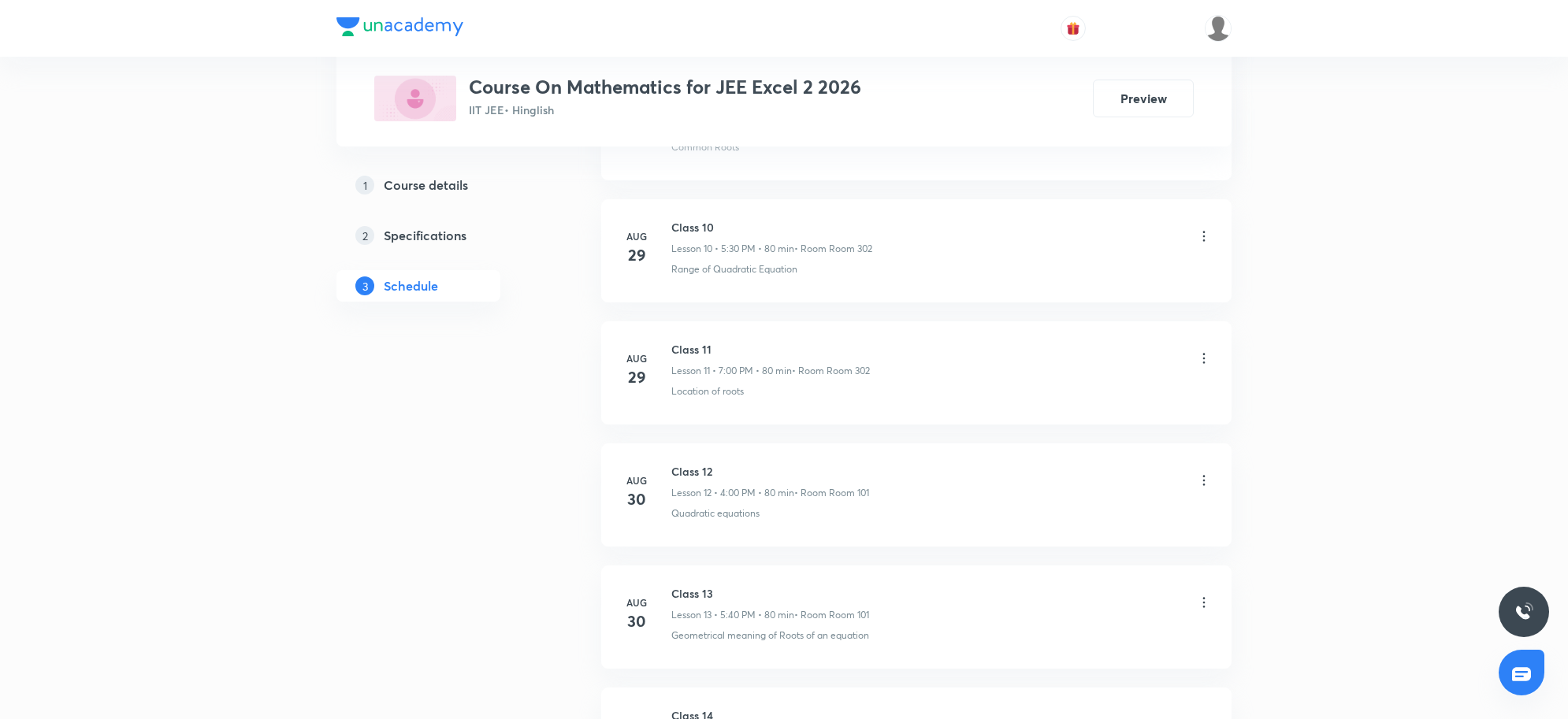
scroll to position [2416, 0]
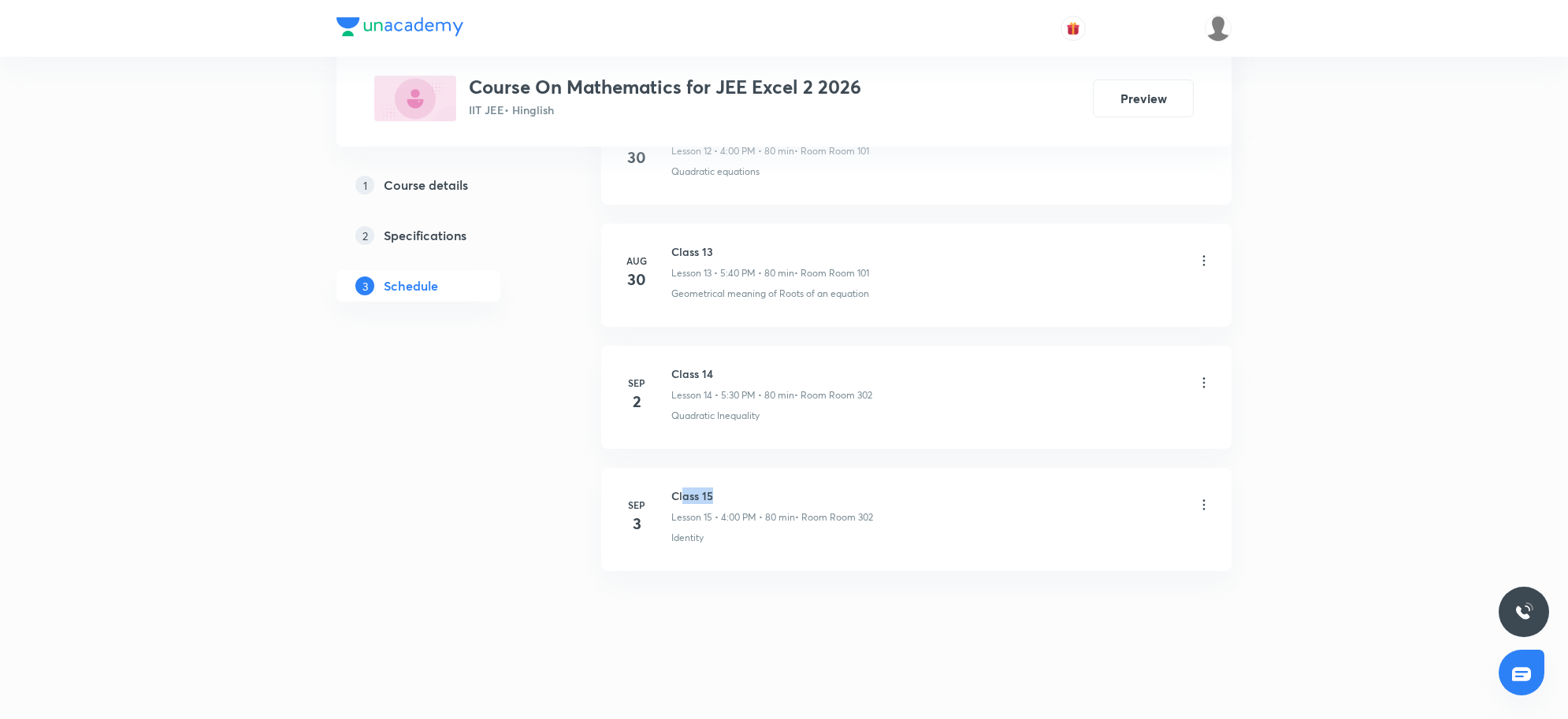
drag, startPoint x: 683, startPoint y: 496, endPoint x: 805, endPoint y: 498, distance: 122.0
click at [805, 498] on h6 "Class 15" at bounding box center [772, 496] width 201 height 17
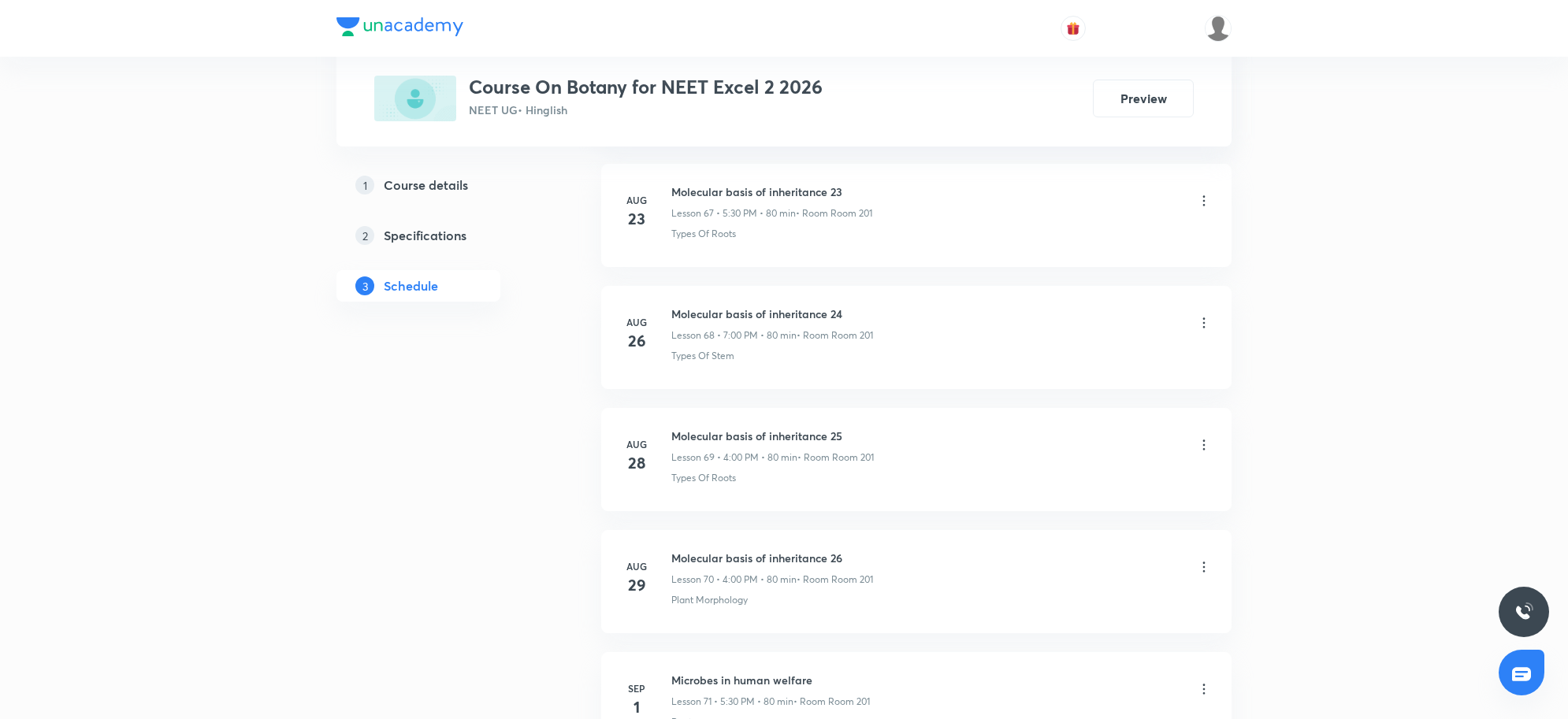
scroll to position [9362, 0]
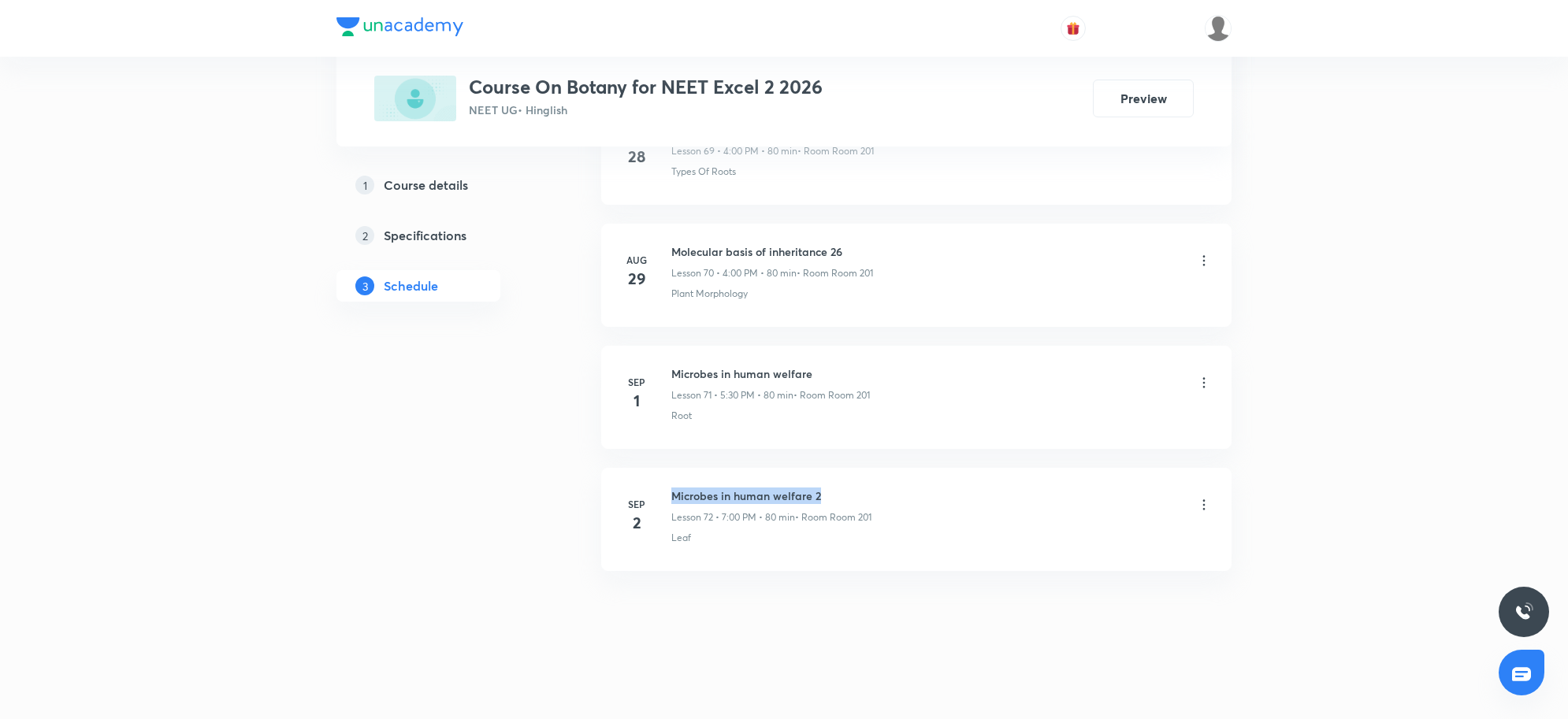
drag, startPoint x: 667, startPoint y: 490, endPoint x: 887, endPoint y: 494, distance: 220.0
click at [887, 494] on div "[DATE] Microbes in human welfare 2 Lesson 72 • 7:00 PM • 80 min • Room Room 201…" at bounding box center [916, 516] width 591 height 58
copy h6 "Microbes in human welfare 2"
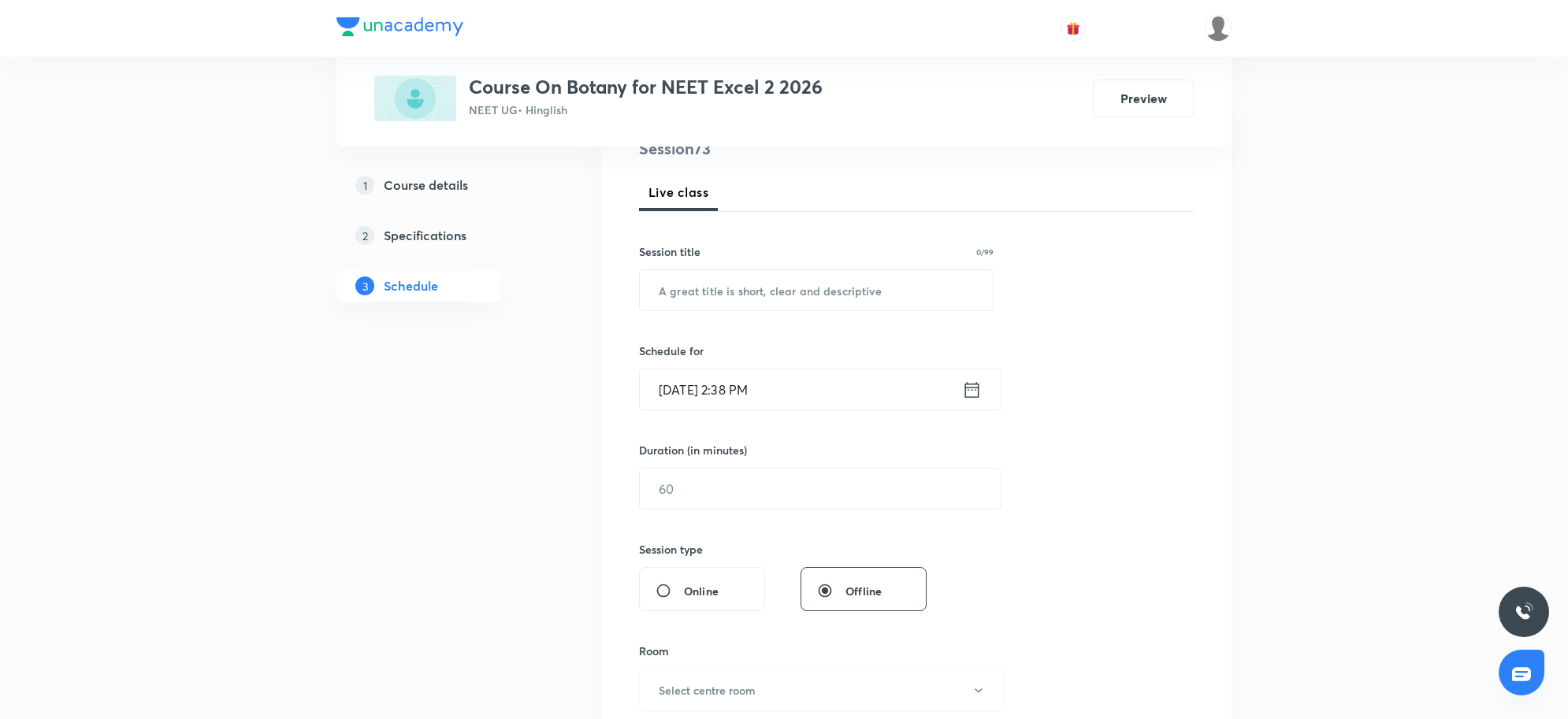
scroll to position [201, 0]
click at [696, 305] on input "text" at bounding box center [817, 292] width 353 height 40
paste input "Microbes in human welfare 2"
type input "Microbes in human welfare 3"
click at [841, 410] on input "Sep 4, 2025, 2:38 PM" at bounding box center [801, 392] width 322 height 40
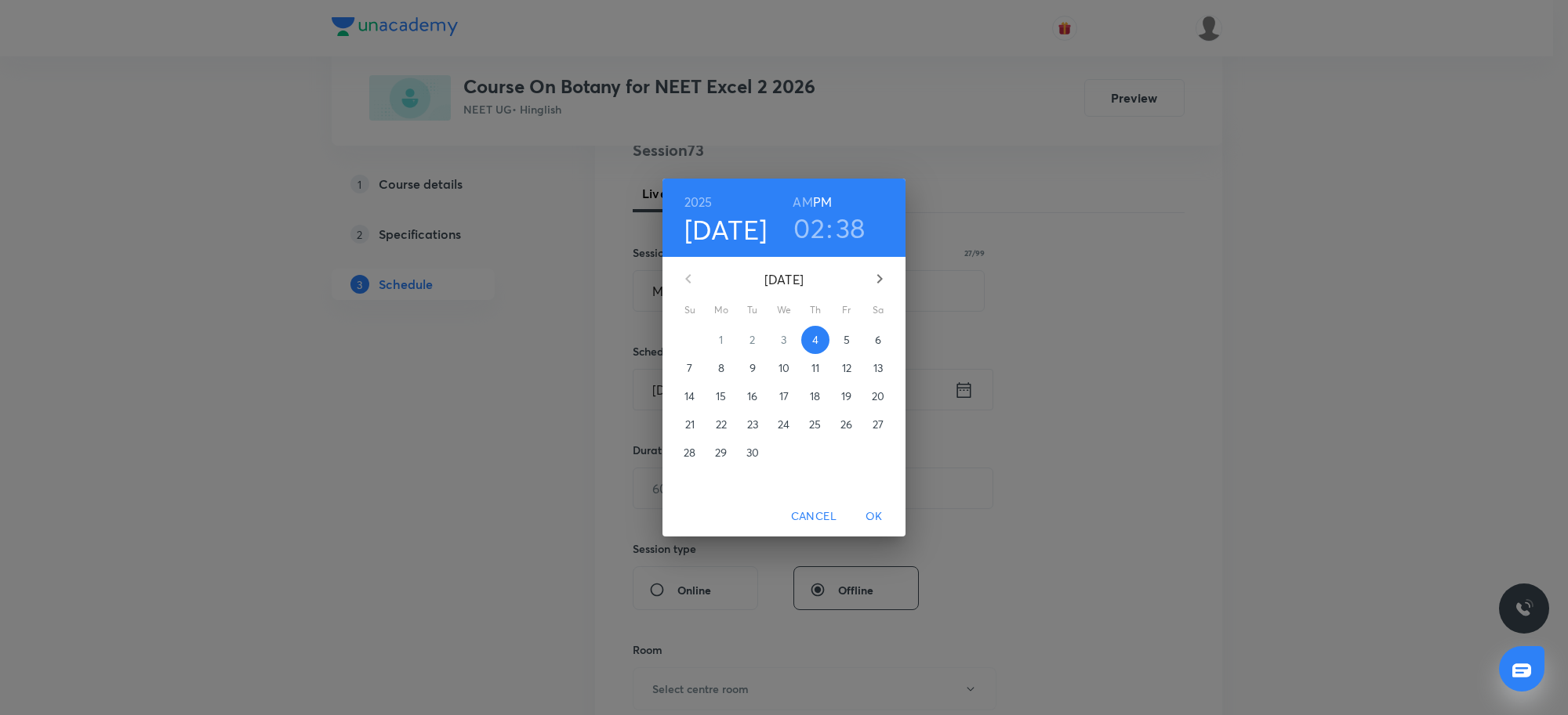
click at [809, 238] on h3 "02" at bounding box center [809, 228] width 31 height 33
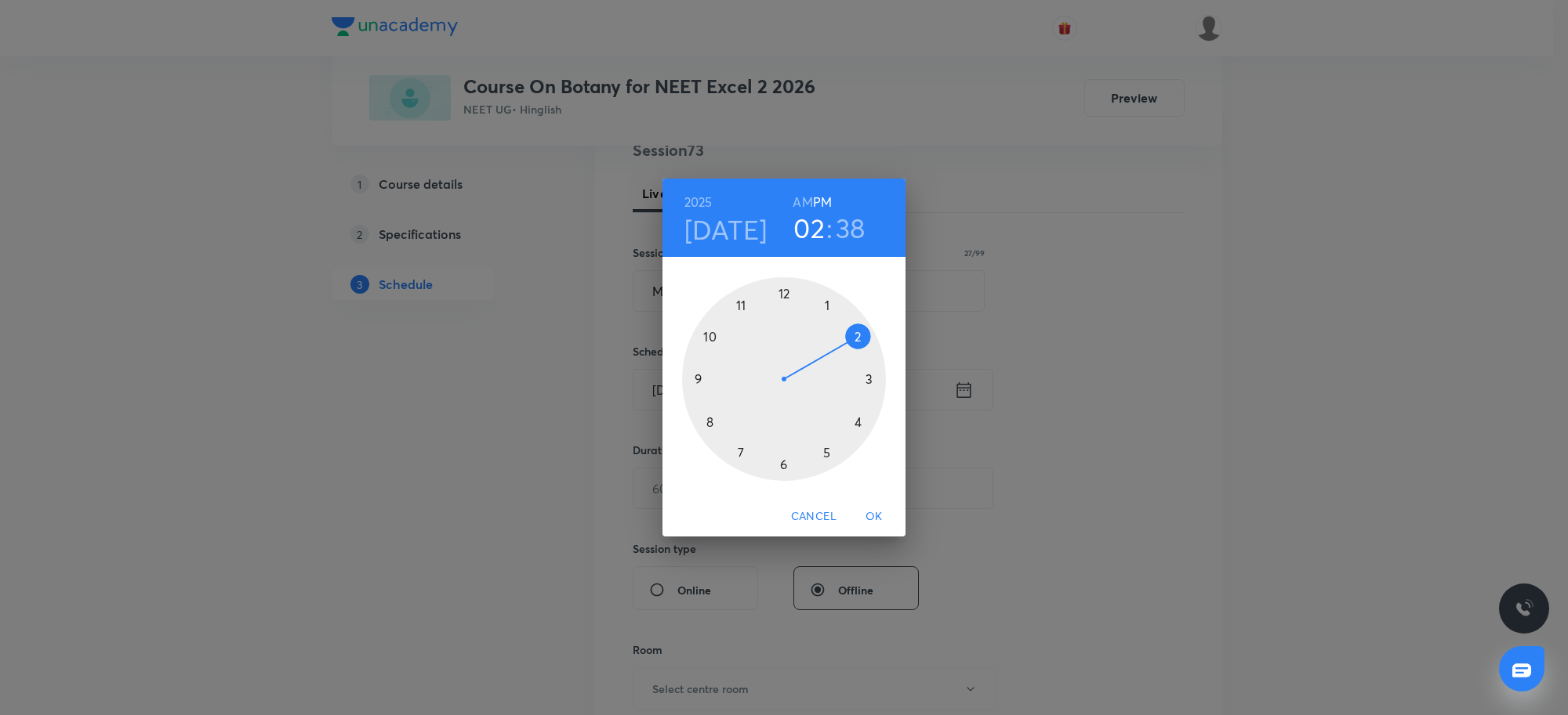
click at [854, 424] on div at bounding box center [783, 379] width 204 height 204
click at [780, 291] on div at bounding box center [783, 379] width 204 height 204
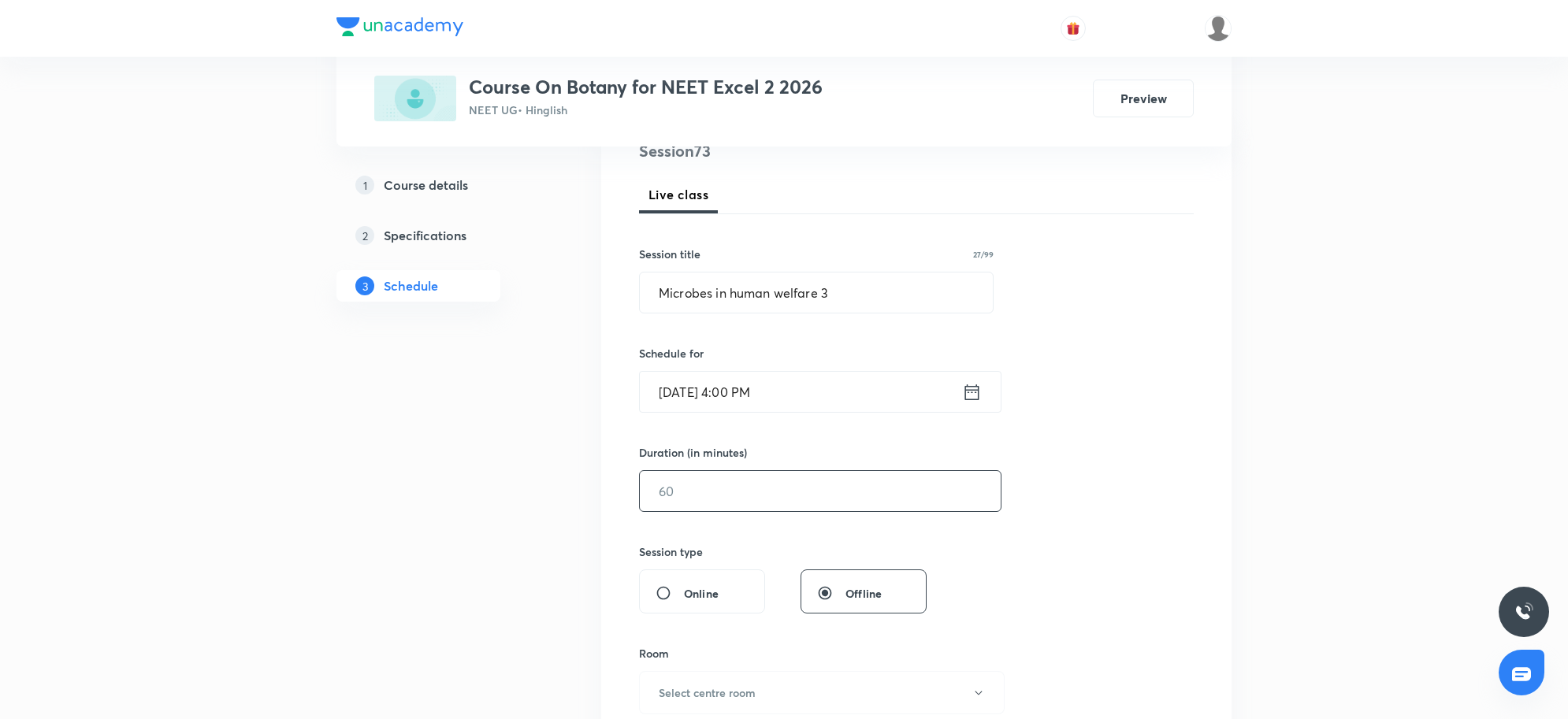
click at [833, 506] on input "text" at bounding box center [820, 491] width 361 height 40
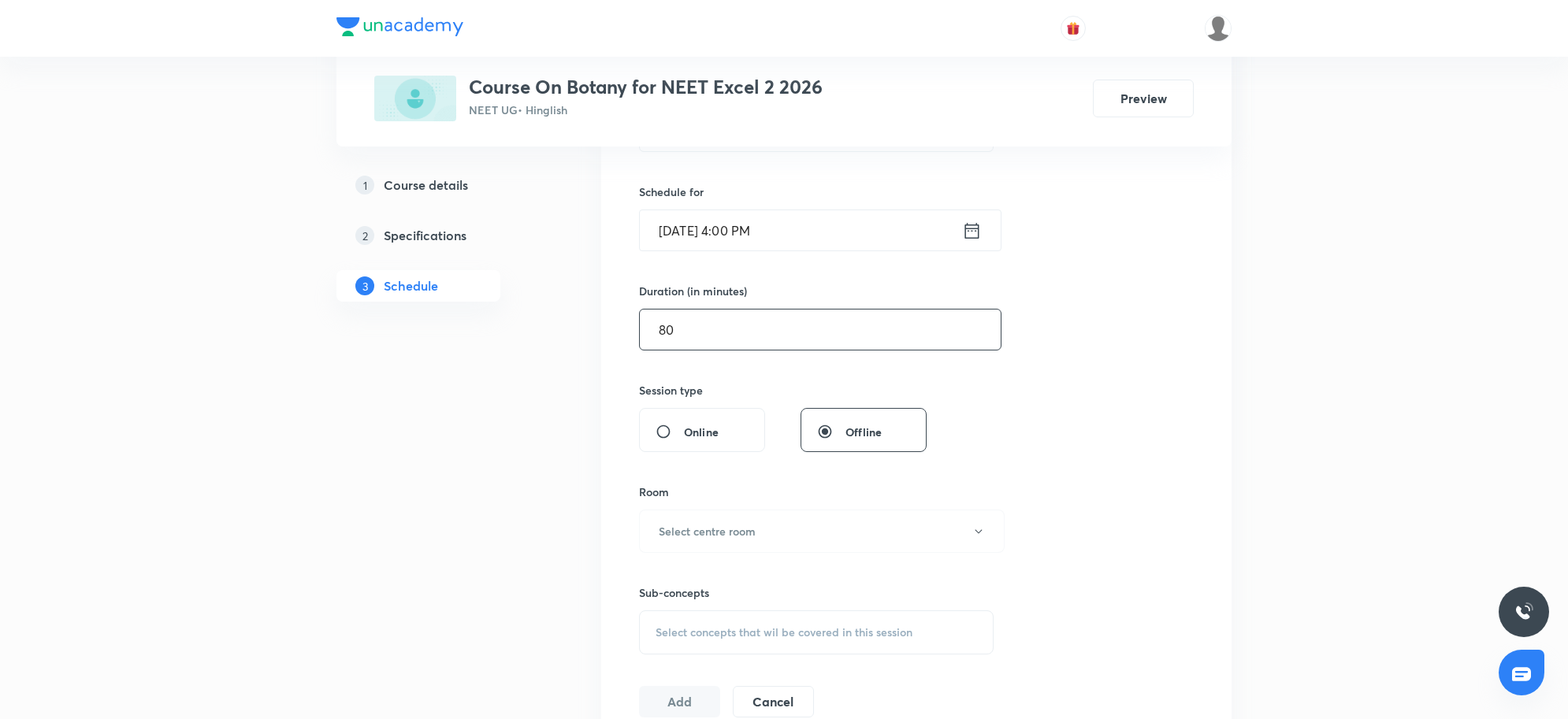
scroll to position [398, 0]
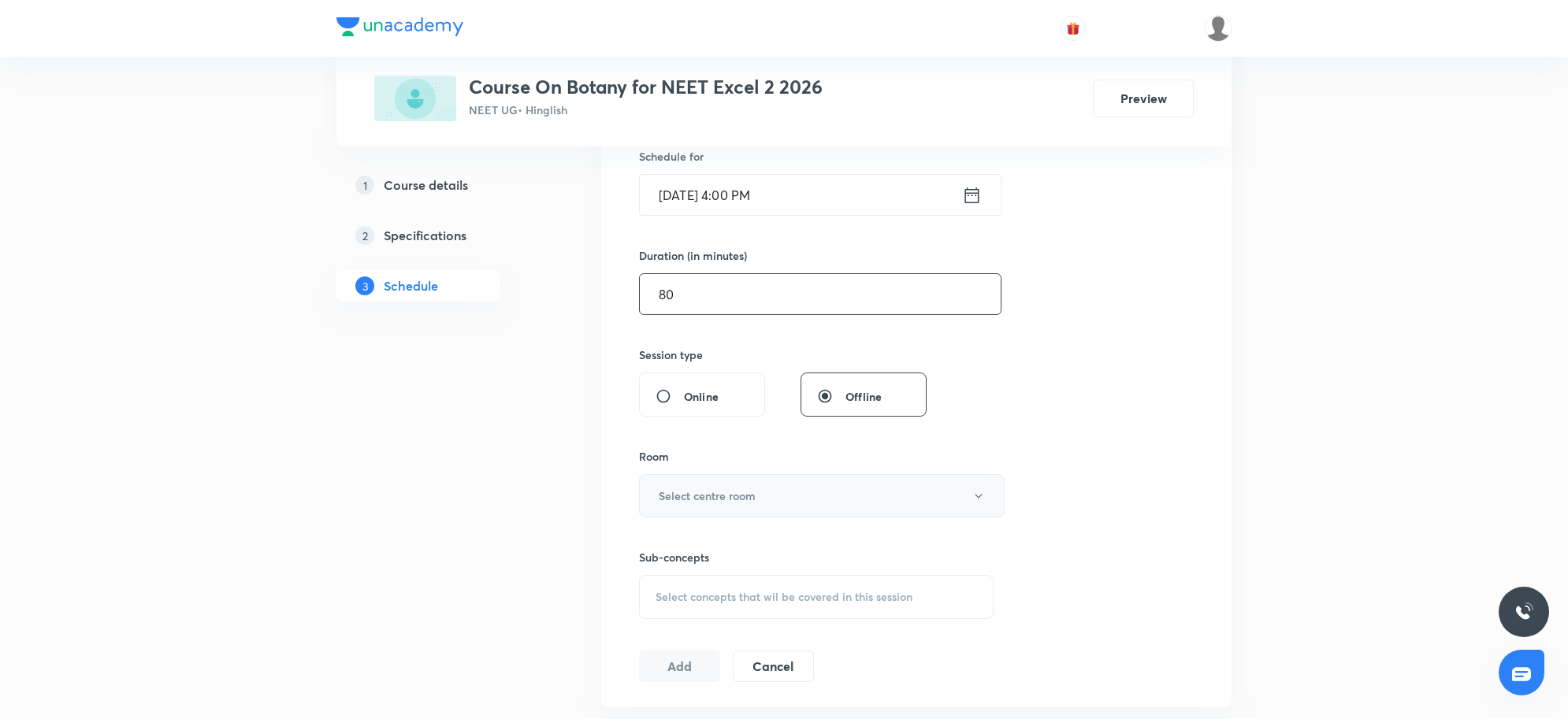
type input "80"
click at [738, 502] on h6 "Select centre room" at bounding box center [706, 496] width 97 height 17
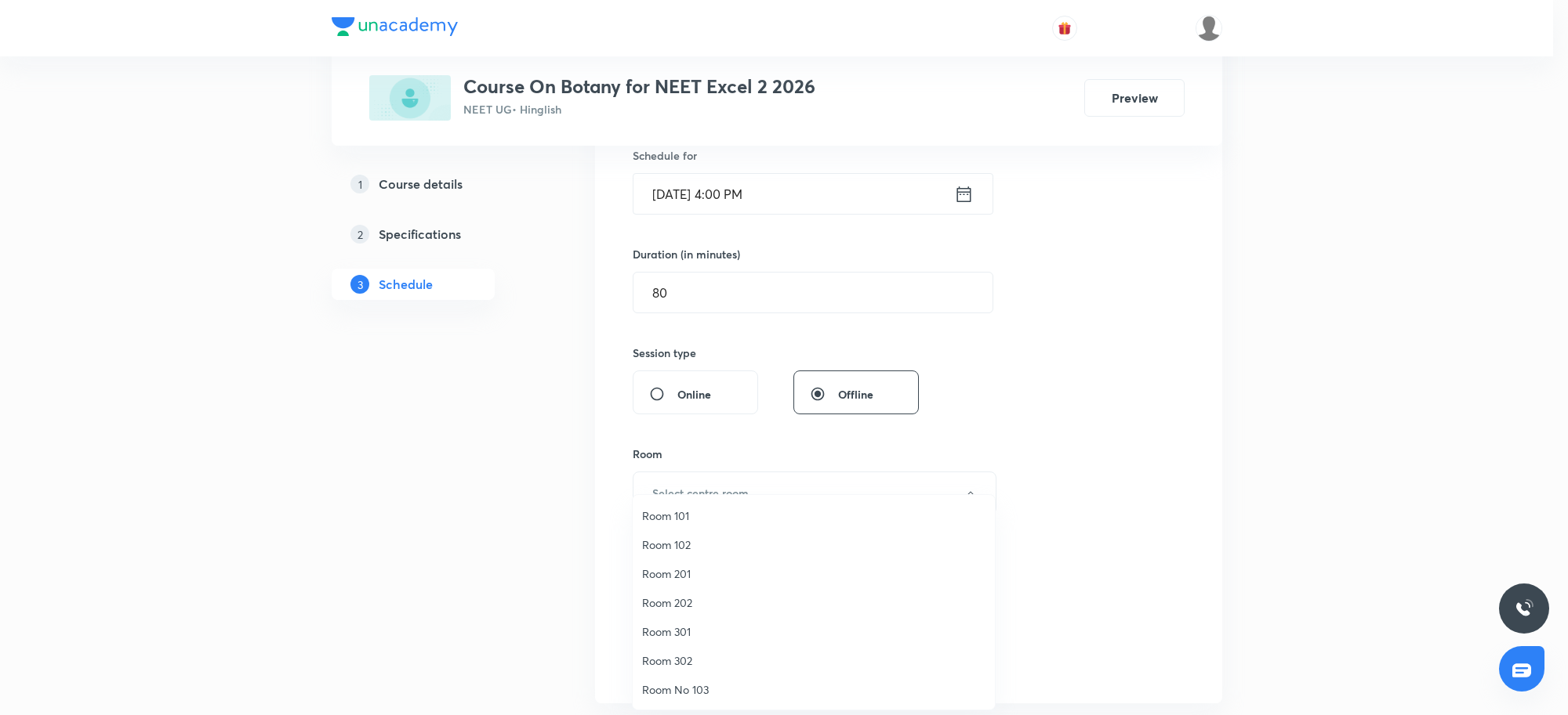
click at [680, 573] on span "Room 201" at bounding box center [813, 574] width 343 height 16
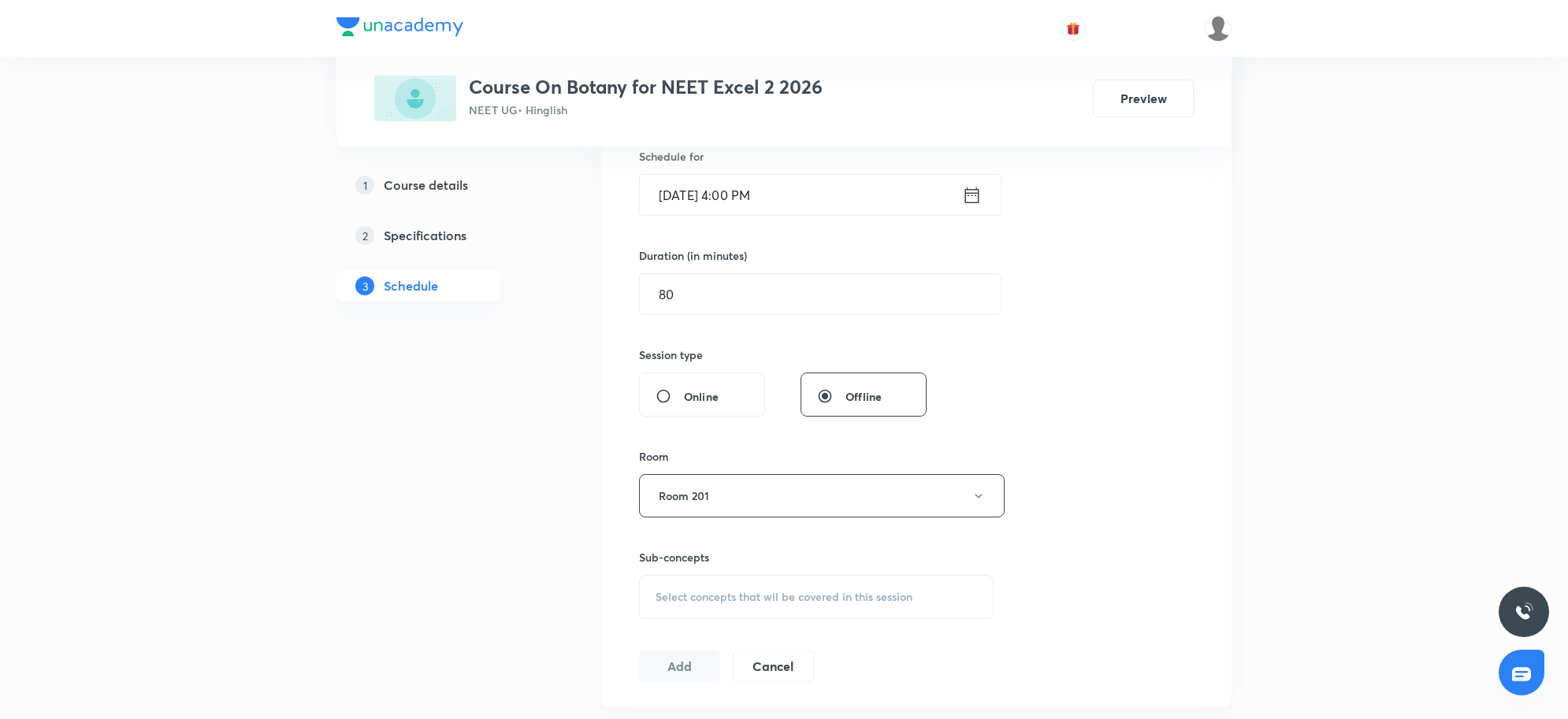
click at [1186, 438] on div "Session 73 Live class Session title 27/99 Microbes in human welfare 3 ​ Schedul…" at bounding box center [916, 312] width 555 height 740
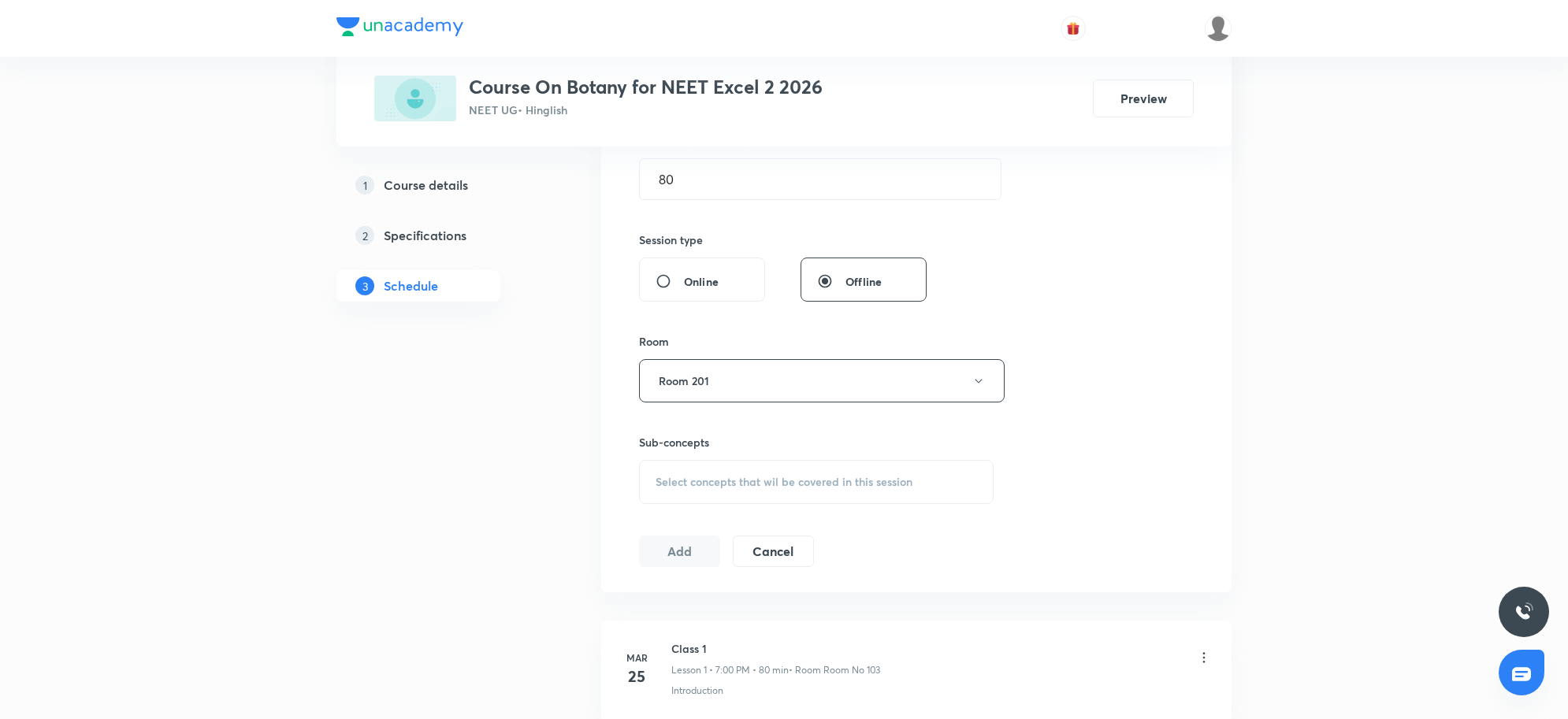
scroll to position [693, 0]
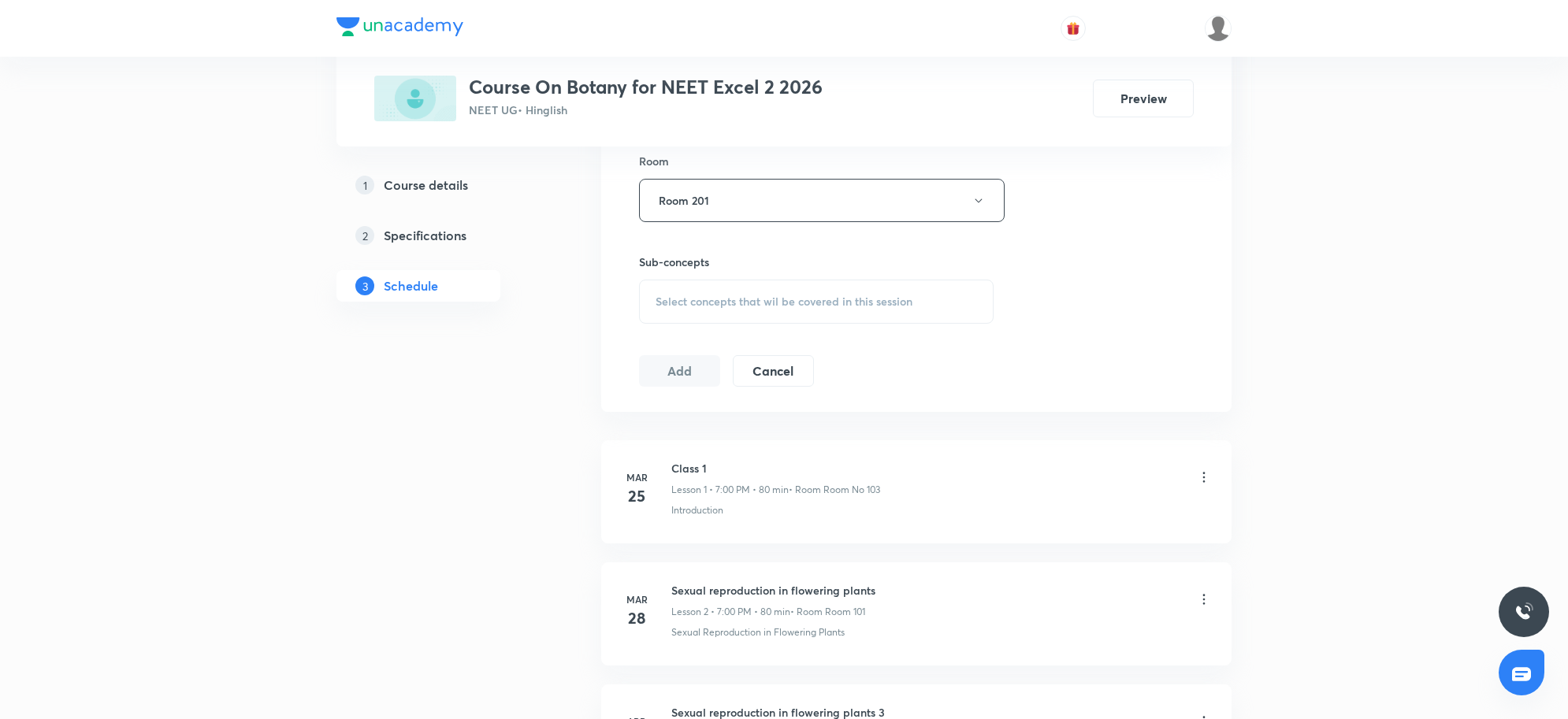
click at [738, 307] on span "Select concepts that wil be covered in this session" at bounding box center [784, 302] width 257 height 13
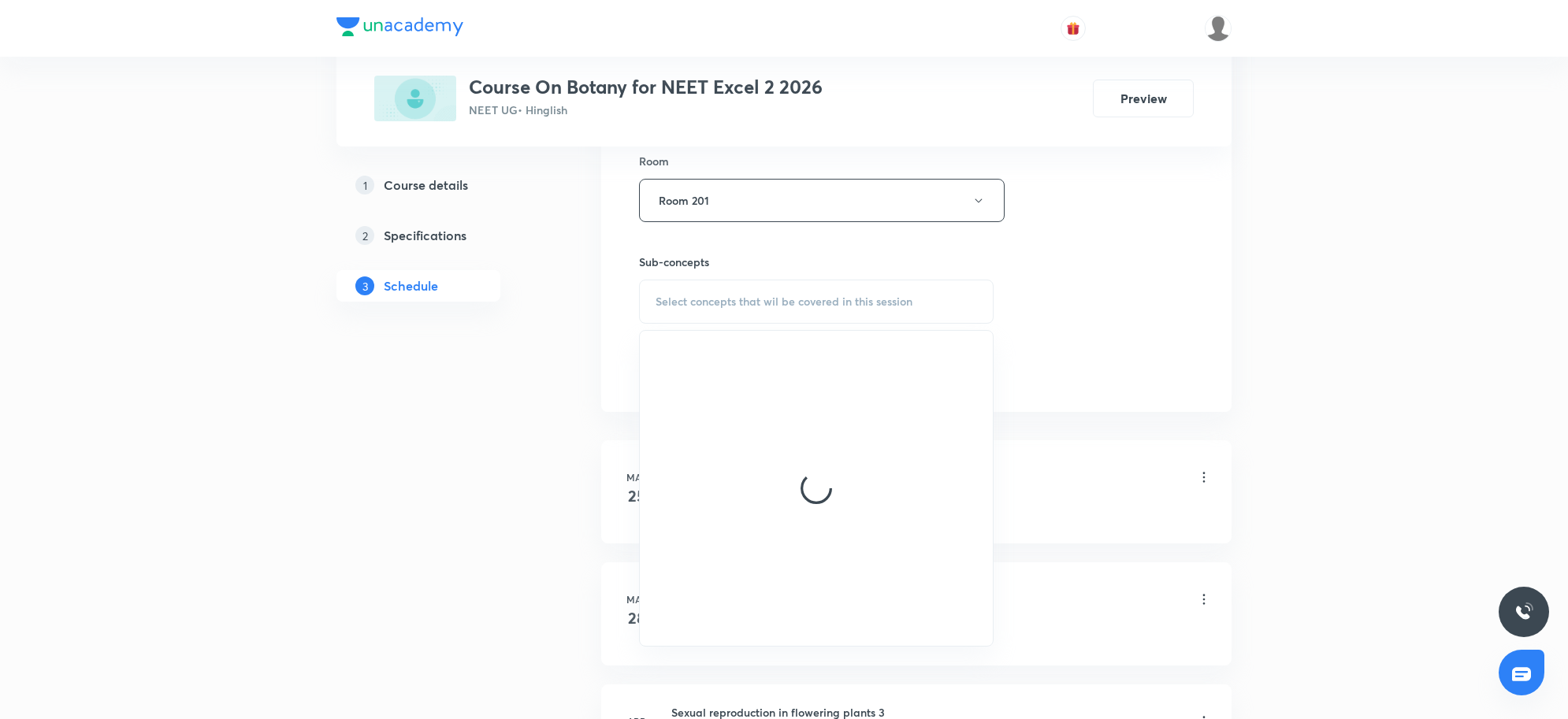
click at [738, 307] on span "Select concepts that wil be covered in this session" at bounding box center [784, 302] width 257 height 13
click at [738, 307] on span "Select concepts that wil be covered in this session" at bounding box center [784, 302] width 257 height 13
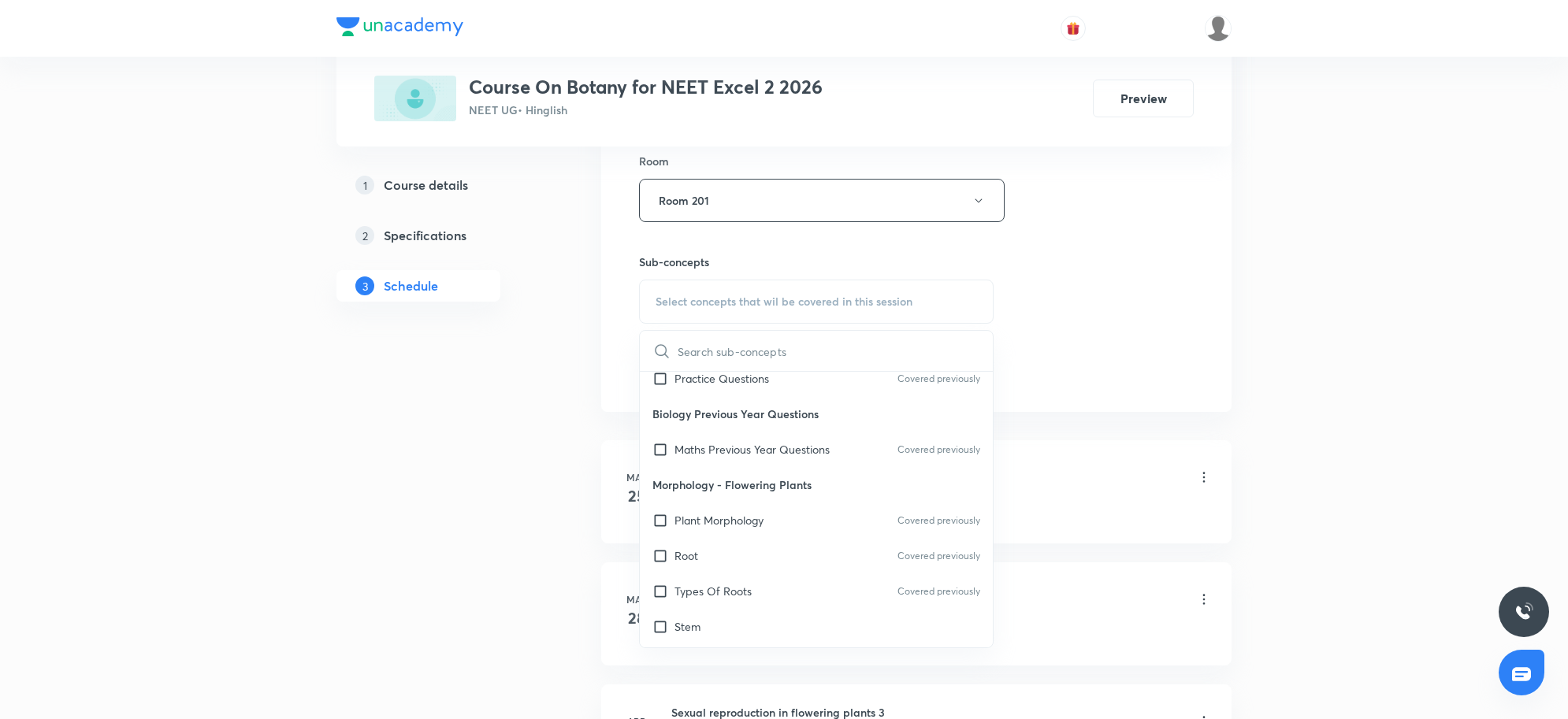
scroll to position [493, 0]
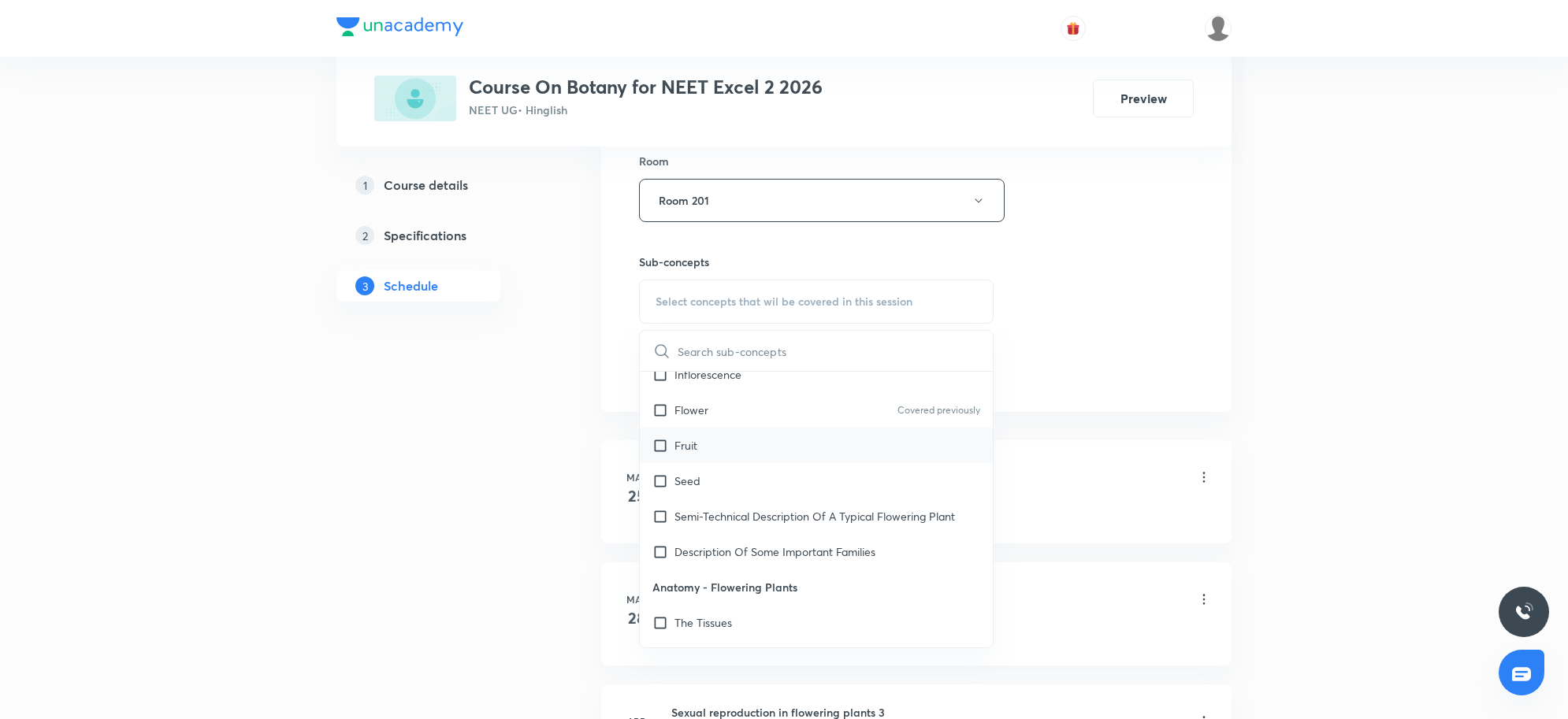
click at [718, 455] on div "Fruit" at bounding box center [817, 445] width 353 height 36
checkbox input "true"
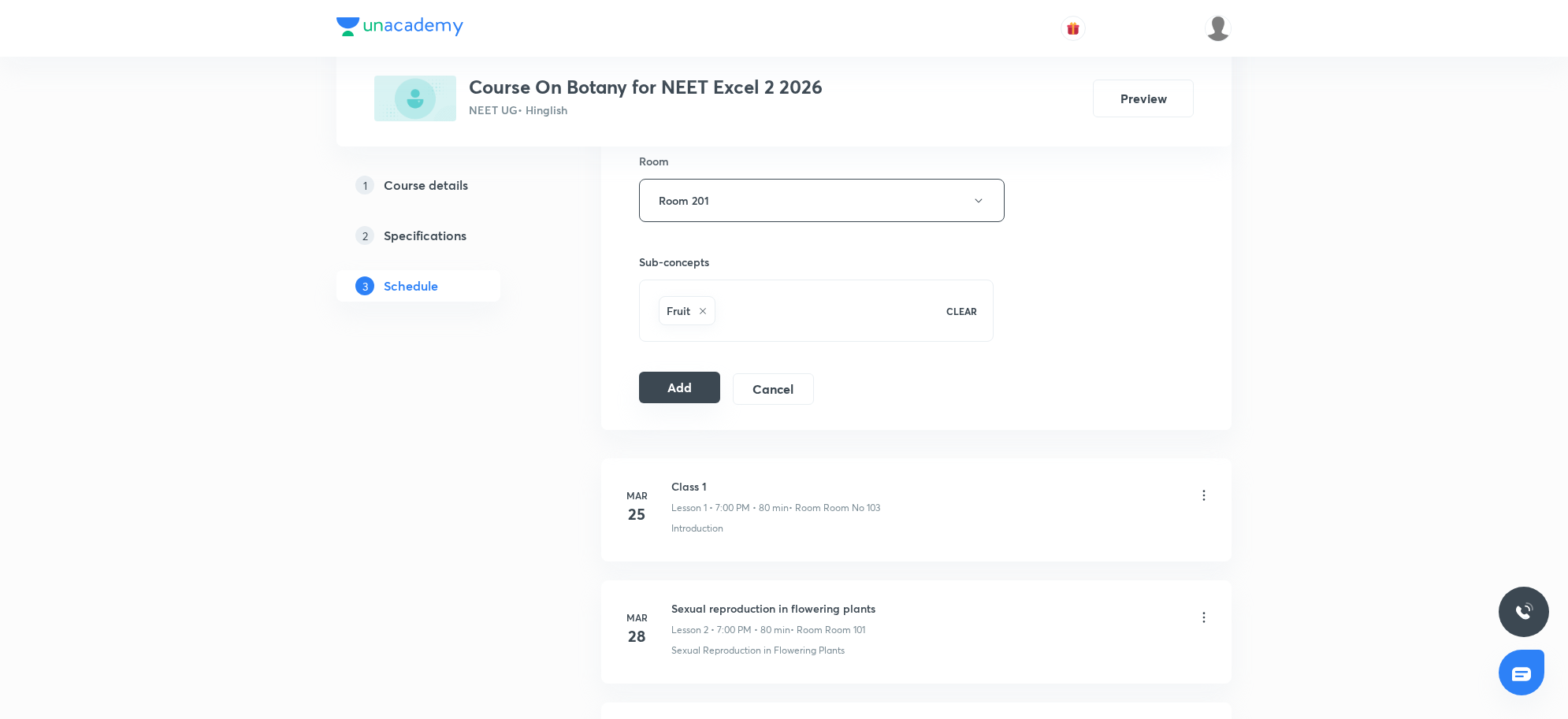
click at [694, 399] on button "Add" at bounding box center [680, 387] width 81 height 31
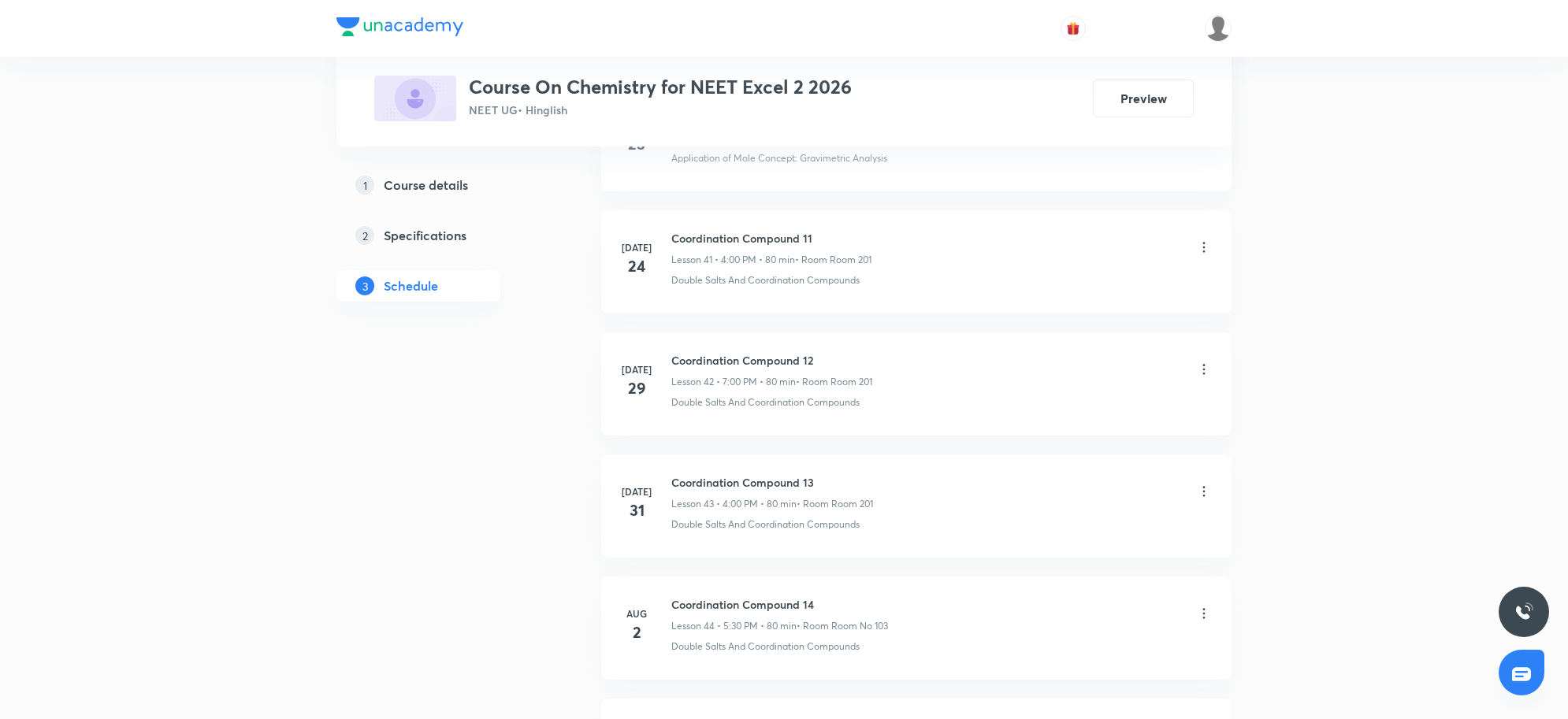
scroll to position [7034, 0]
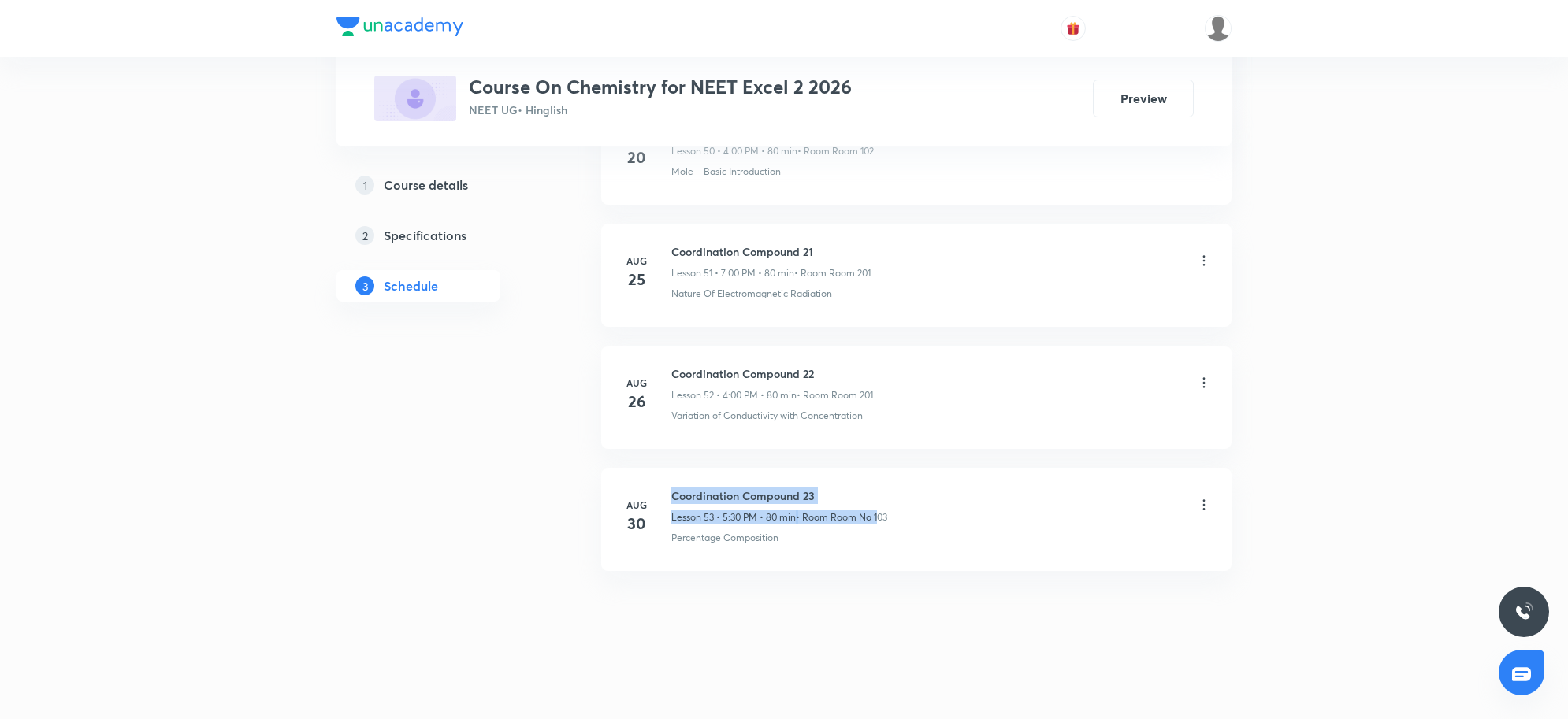
drag, startPoint x: 672, startPoint y: 496, endPoint x: 878, endPoint y: 507, distance: 206.3
click at [878, 507] on div "Coordination Compound 23 Lesson 53 • 5:30 PM • 80 min • Room Room No 103" at bounding box center [779, 506] width 216 height 37
click at [930, 488] on div "Coordination Compound 23 Lesson 53 • 5:30 PM • 80 min • Room Room No 103" at bounding box center [942, 506] width 541 height 37
drag, startPoint x: 671, startPoint y: 493, endPoint x: 897, endPoint y: 498, distance: 226.1
click at [897, 498] on div "Coordination Compound 23 Lesson 53 • 5:30 PM • 80 min • Room Room No 103" at bounding box center [942, 506] width 541 height 37
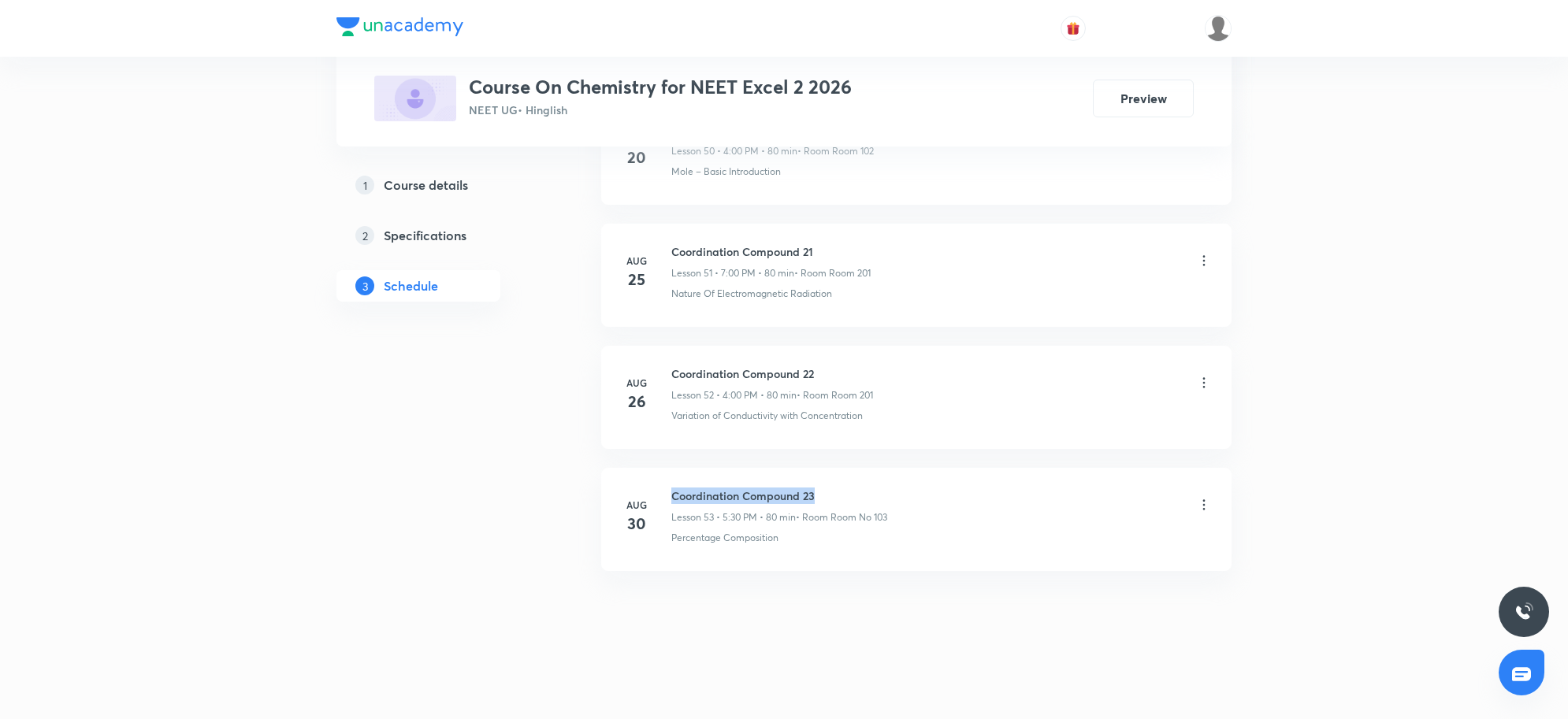
copy h6 "Coordination Compound 23"
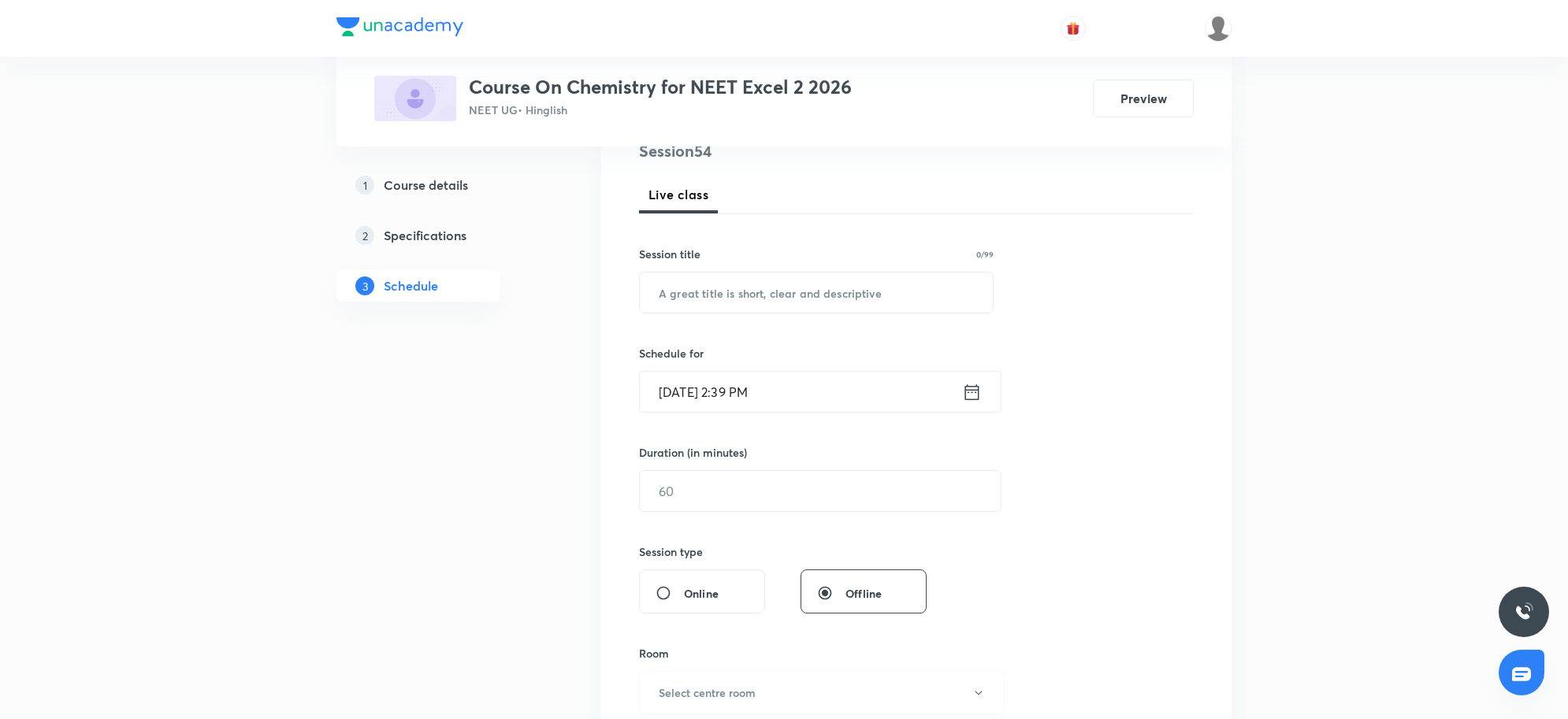
scroll to position [0, 0]
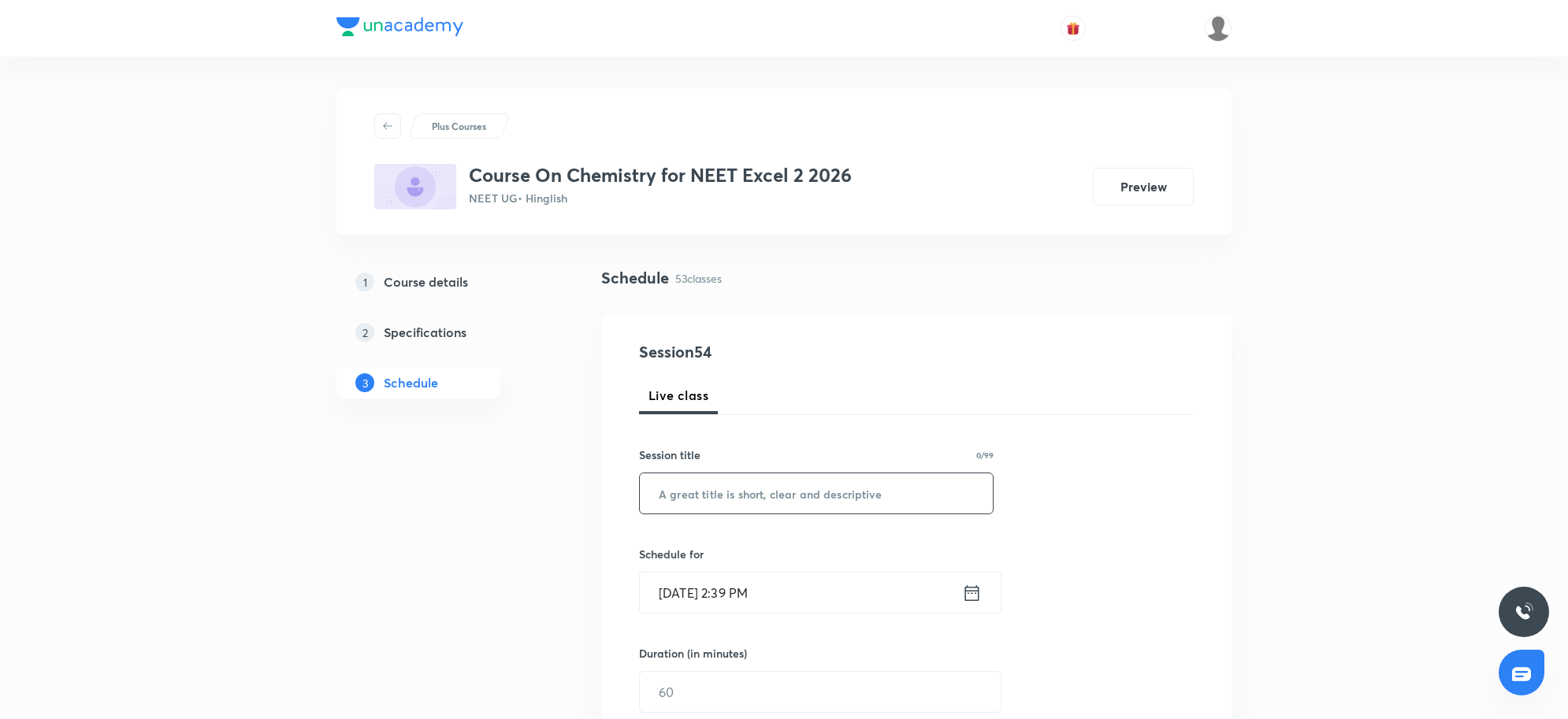
click at [697, 513] on input "text" at bounding box center [817, 494] width 353 height 40
paste input "Coordination Compound 23"
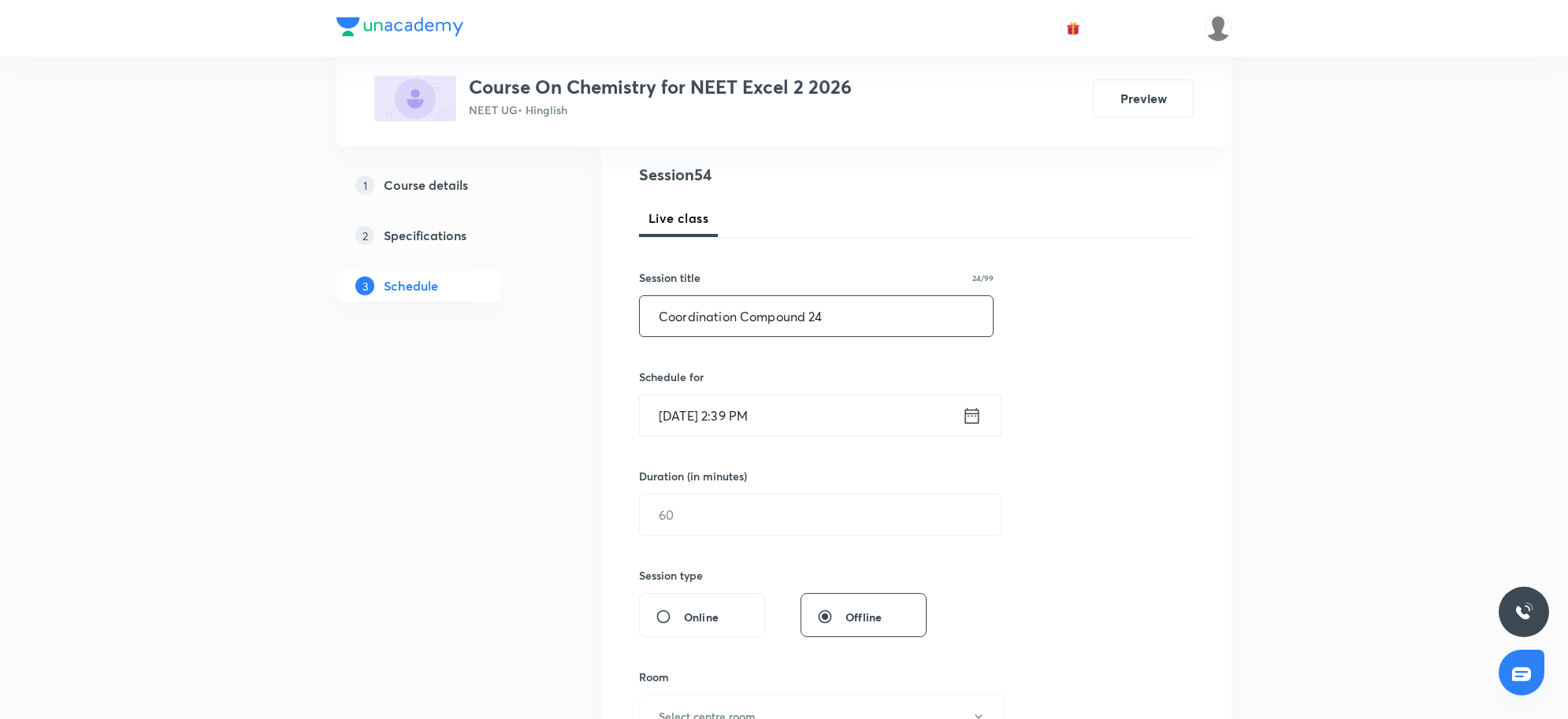
scroll to position [197, 0]
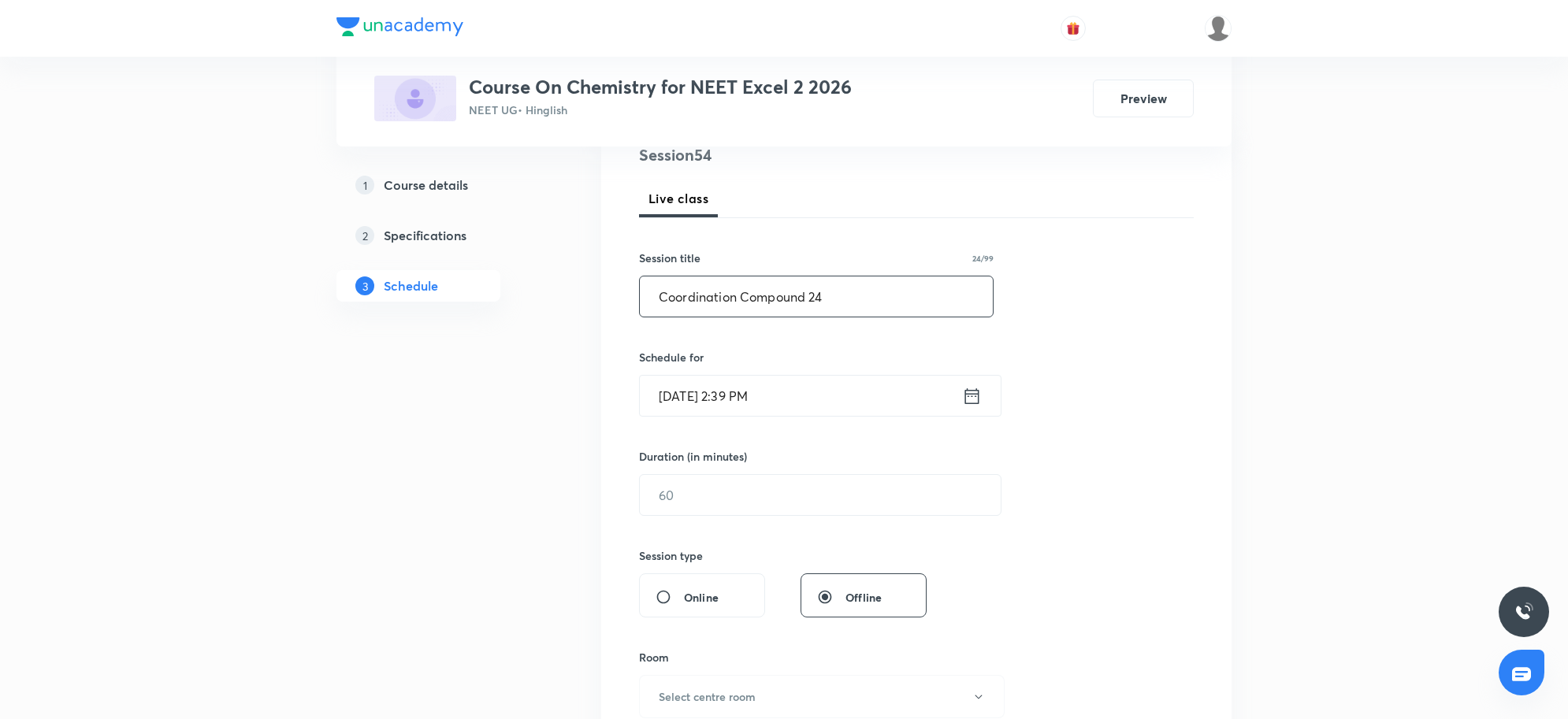
type input "Coordination Compound 24"
click at [848, 388] on input "Sep 4, 2025, 2:39 PM" at bounding box center [801, 396] width 322 height 40
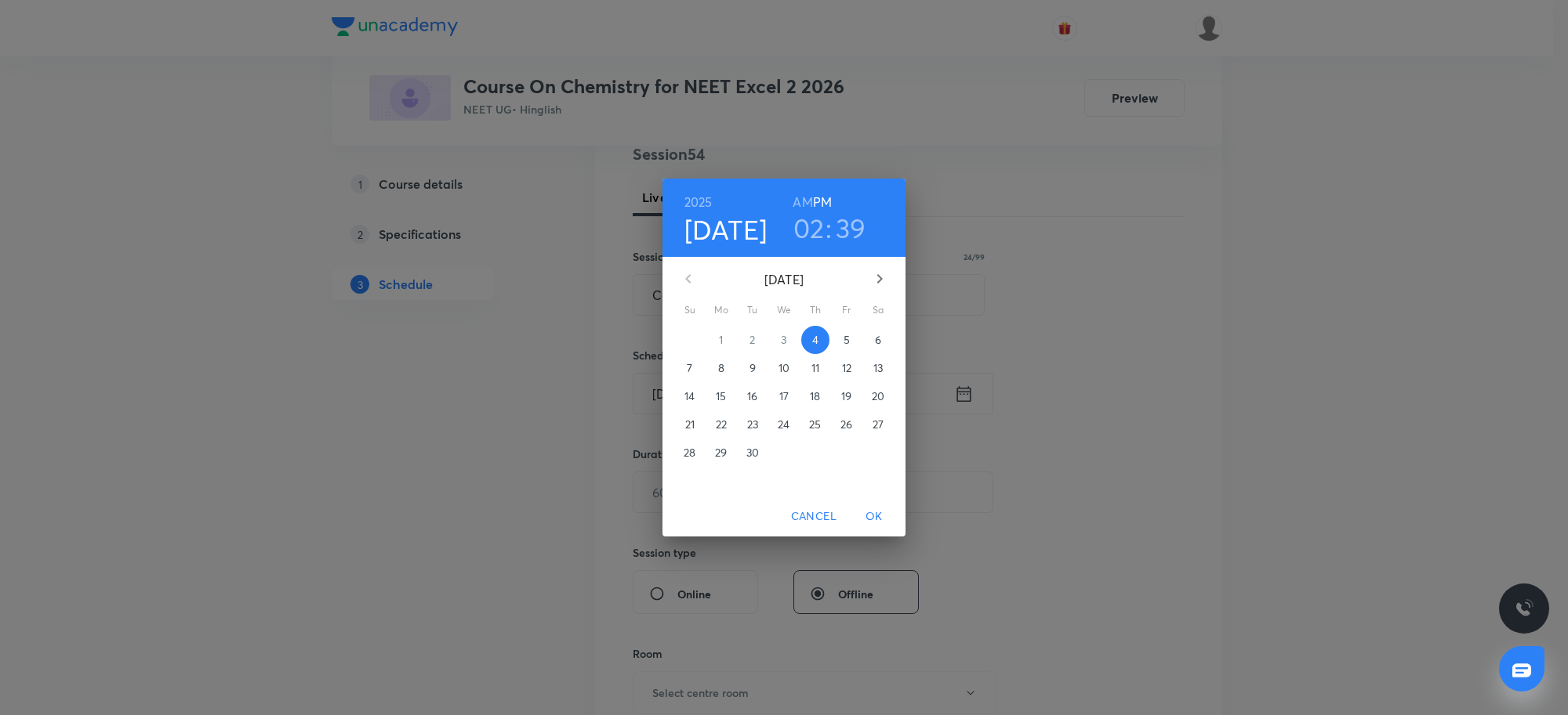
click at [815, 232] on h3 "02" at bounding box center [809, 228] width 31 height 33
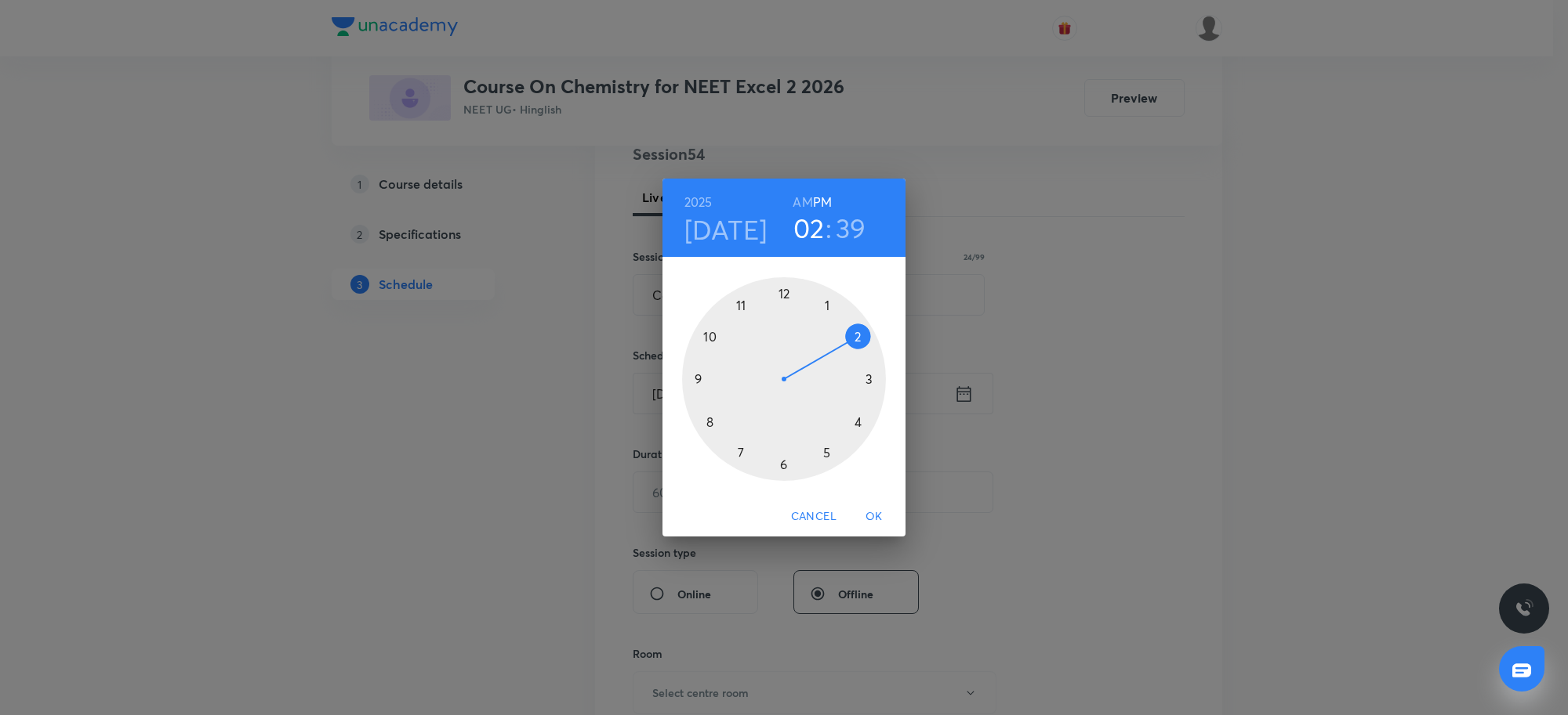
click at [827, 451] on div at bounding box center [783, 379] width 204 height 204
click at [781, 461] on div at bounding box center [783, 379] width 204 height 204
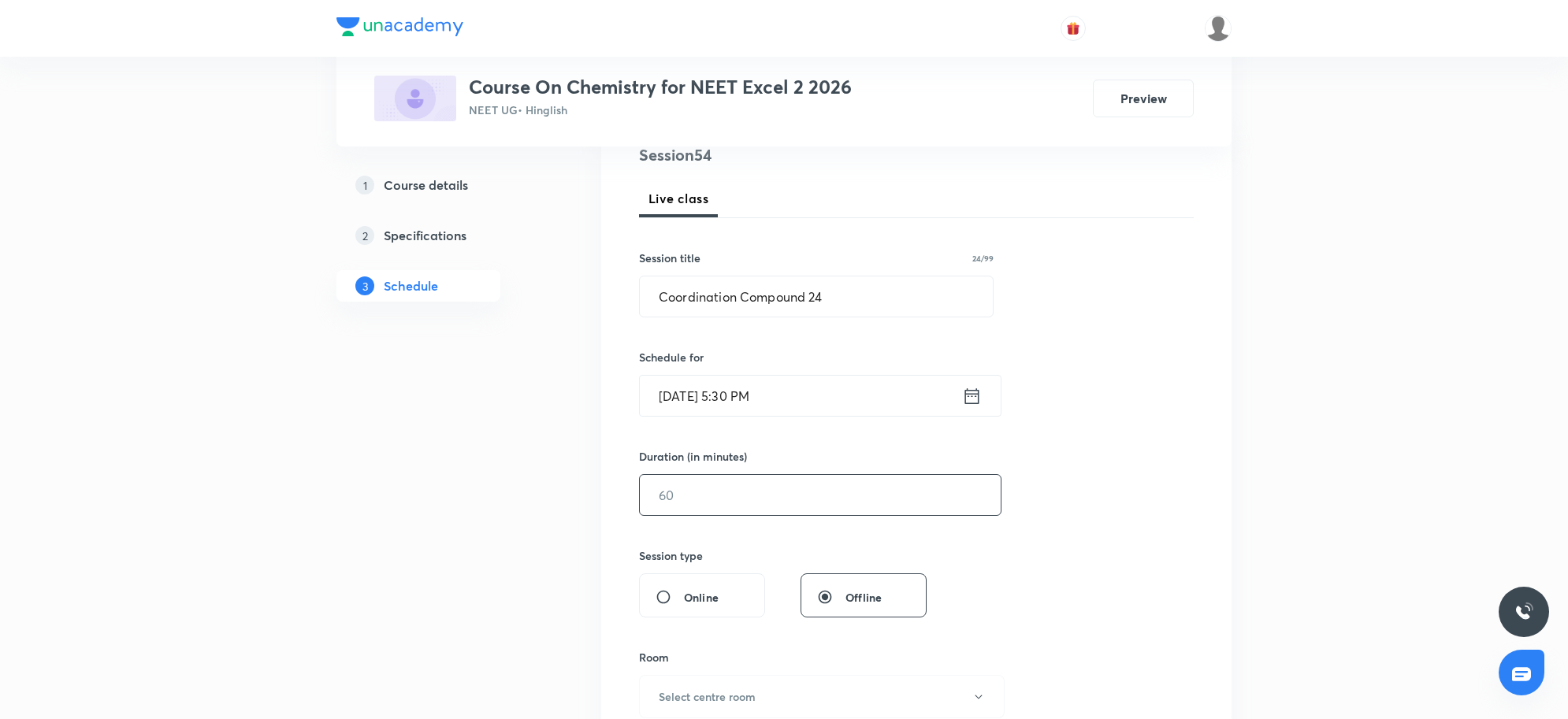
click at [777, 506] on input "text" at bounding box center [820, 496] width 361 height 40
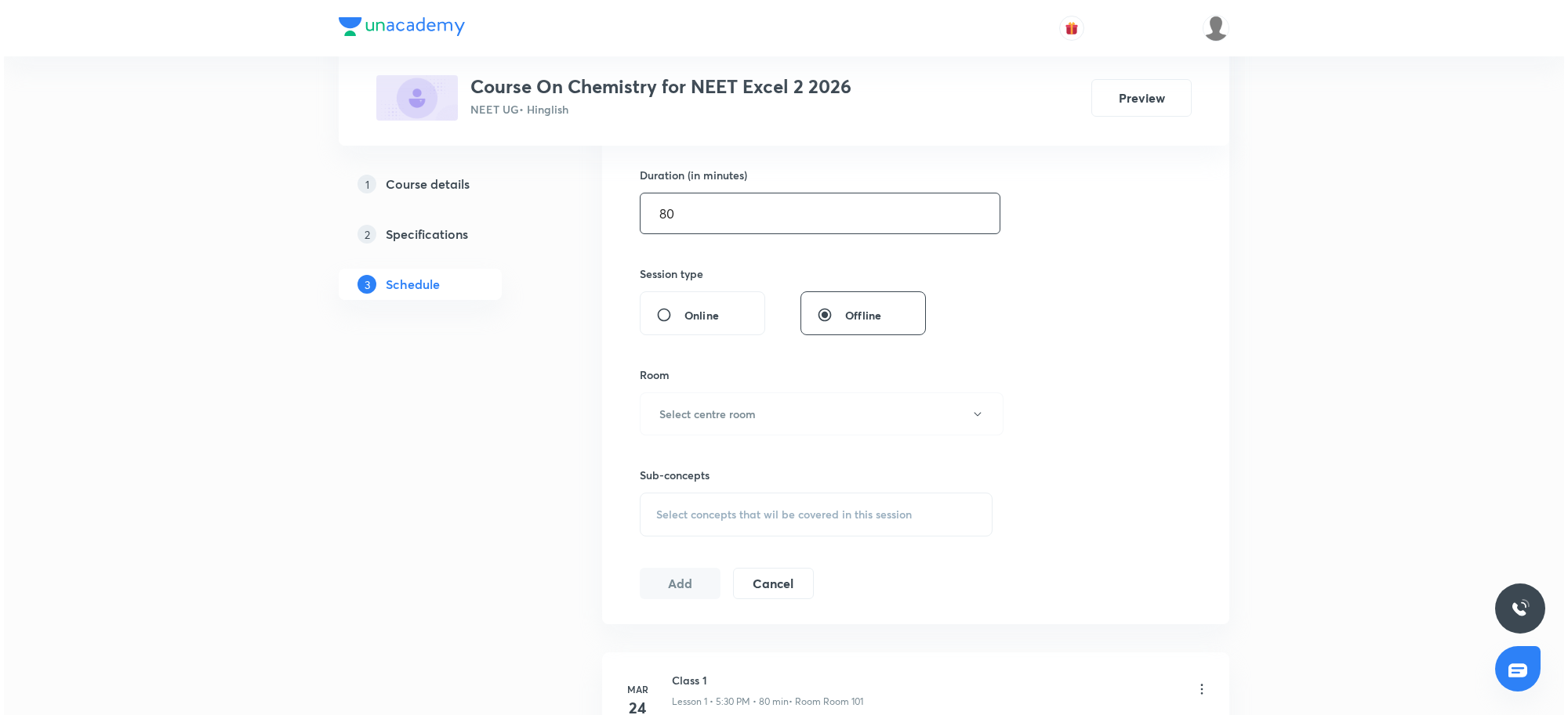
scroll to position [490, 0]
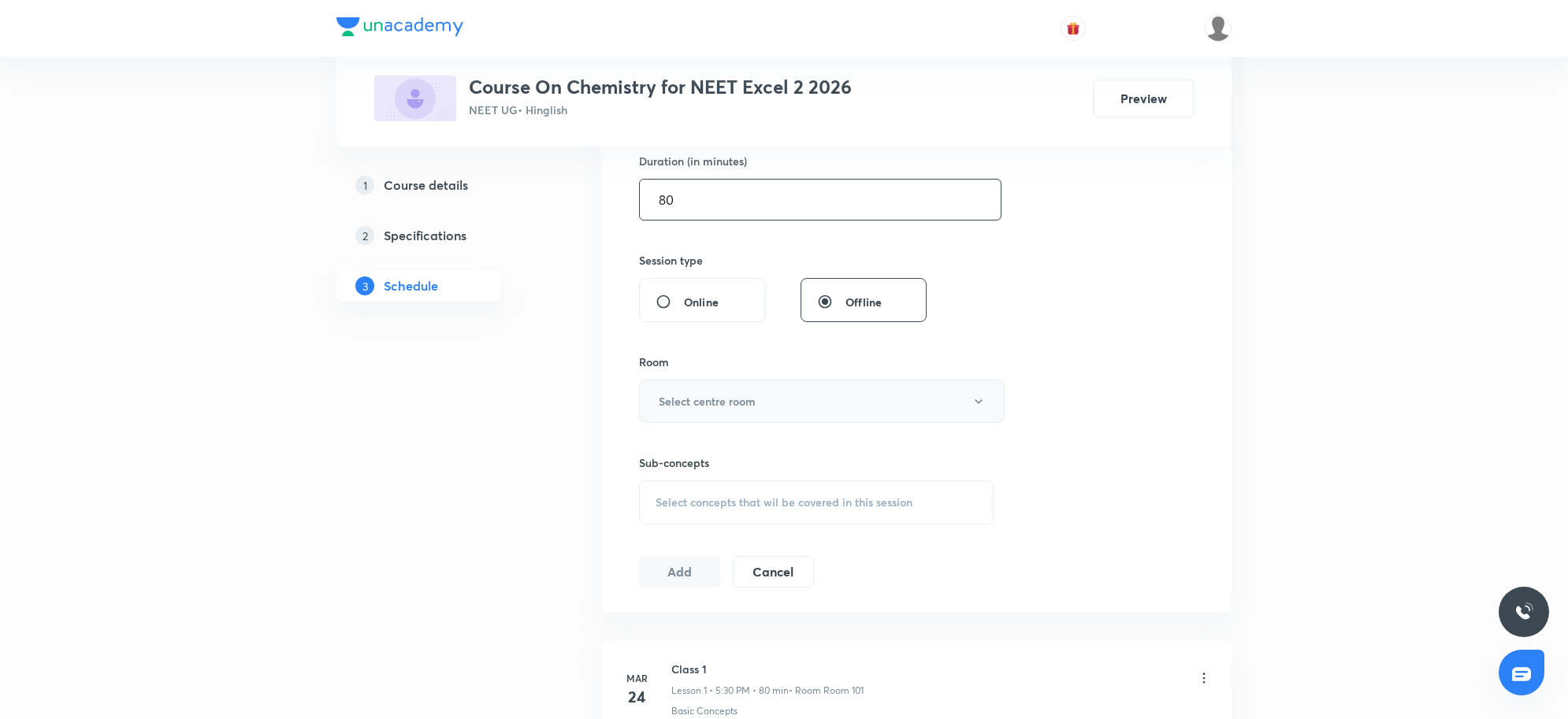
type input "80"
click at [735, 405] on h6 "Select centre room" at bounding box center [706, 402] width 97 height 17
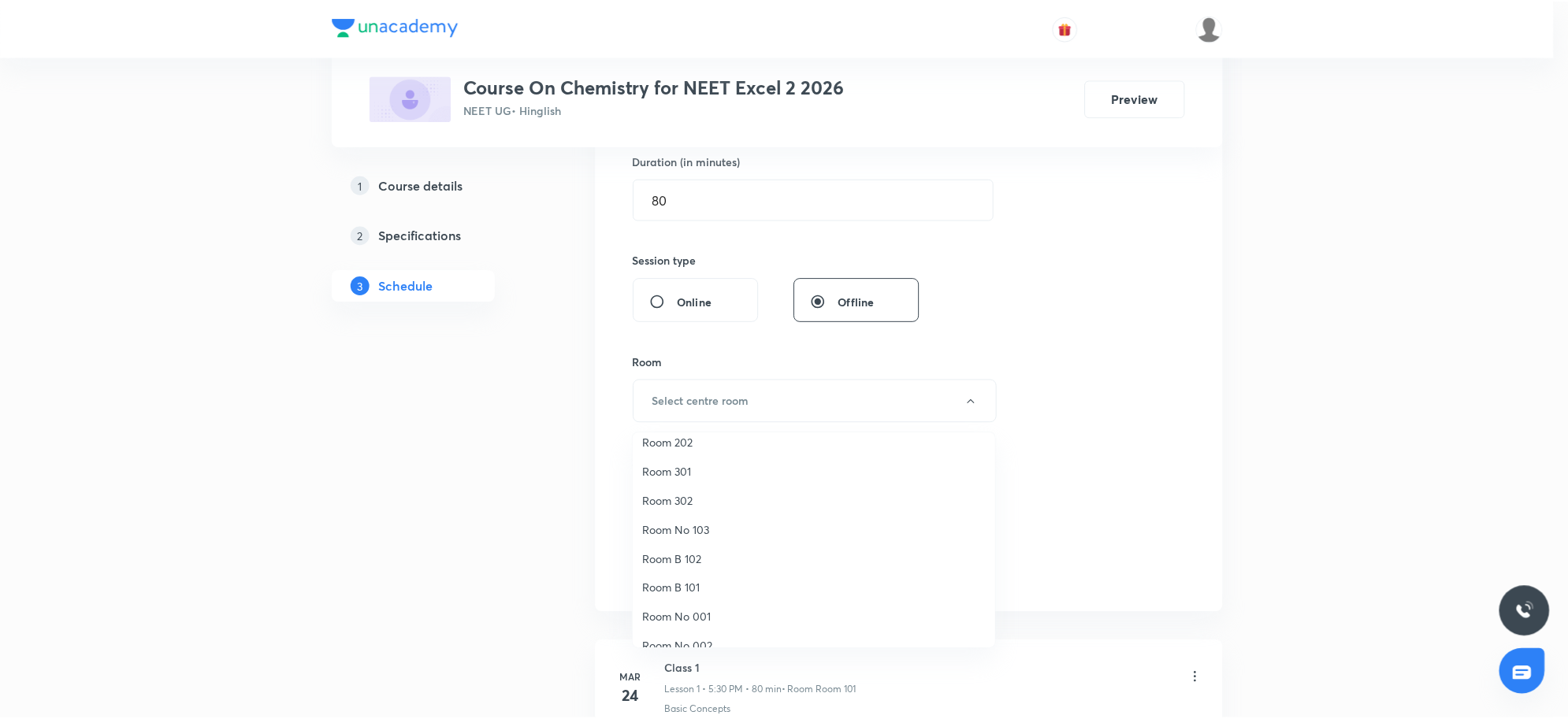
scroll to position [0, 0]
click at [691, 513] on span "Room 201" at bounding box center [818, 512] width 345 height 17
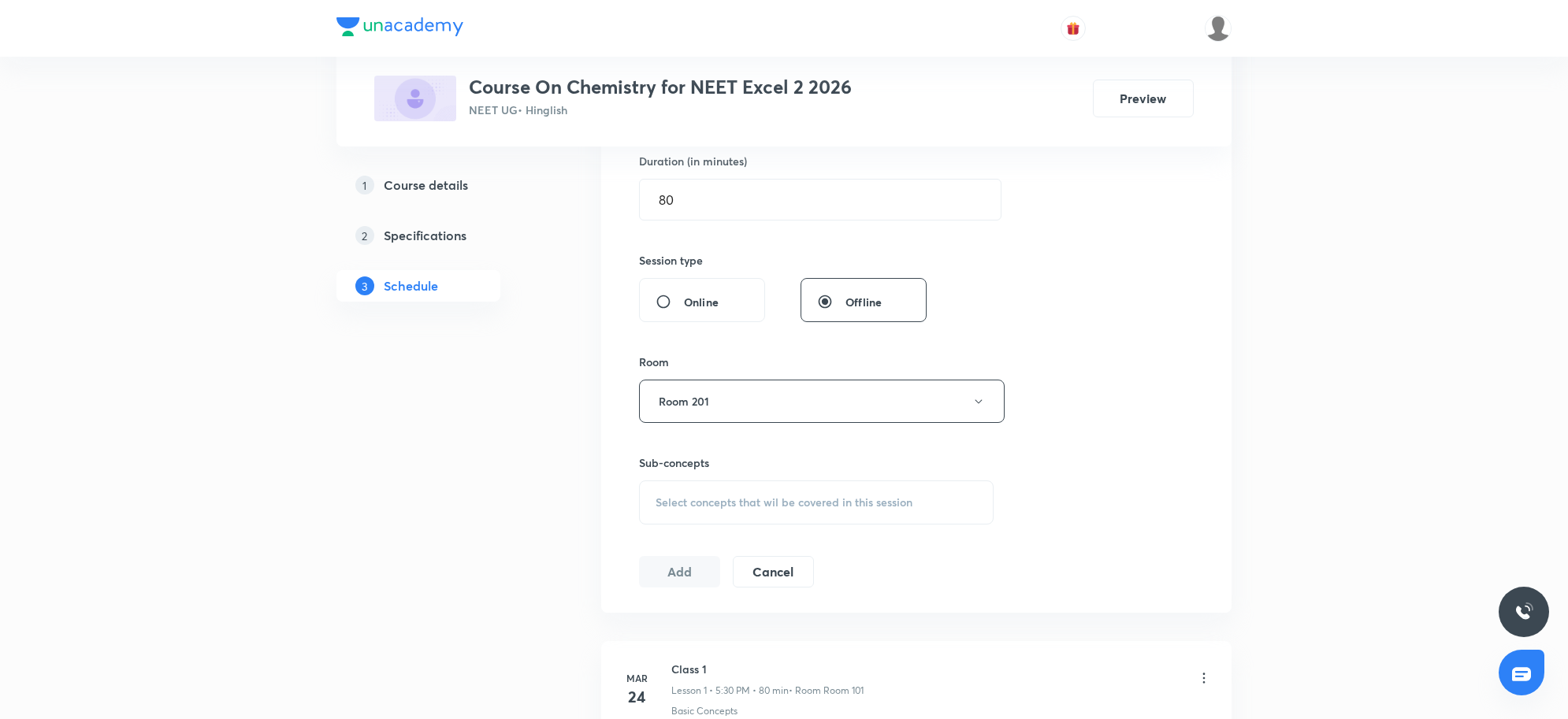
click at [714, 506] on span "Select concepts that wil be covered in this session" at bounding box center [784, 503] width 257 height 13
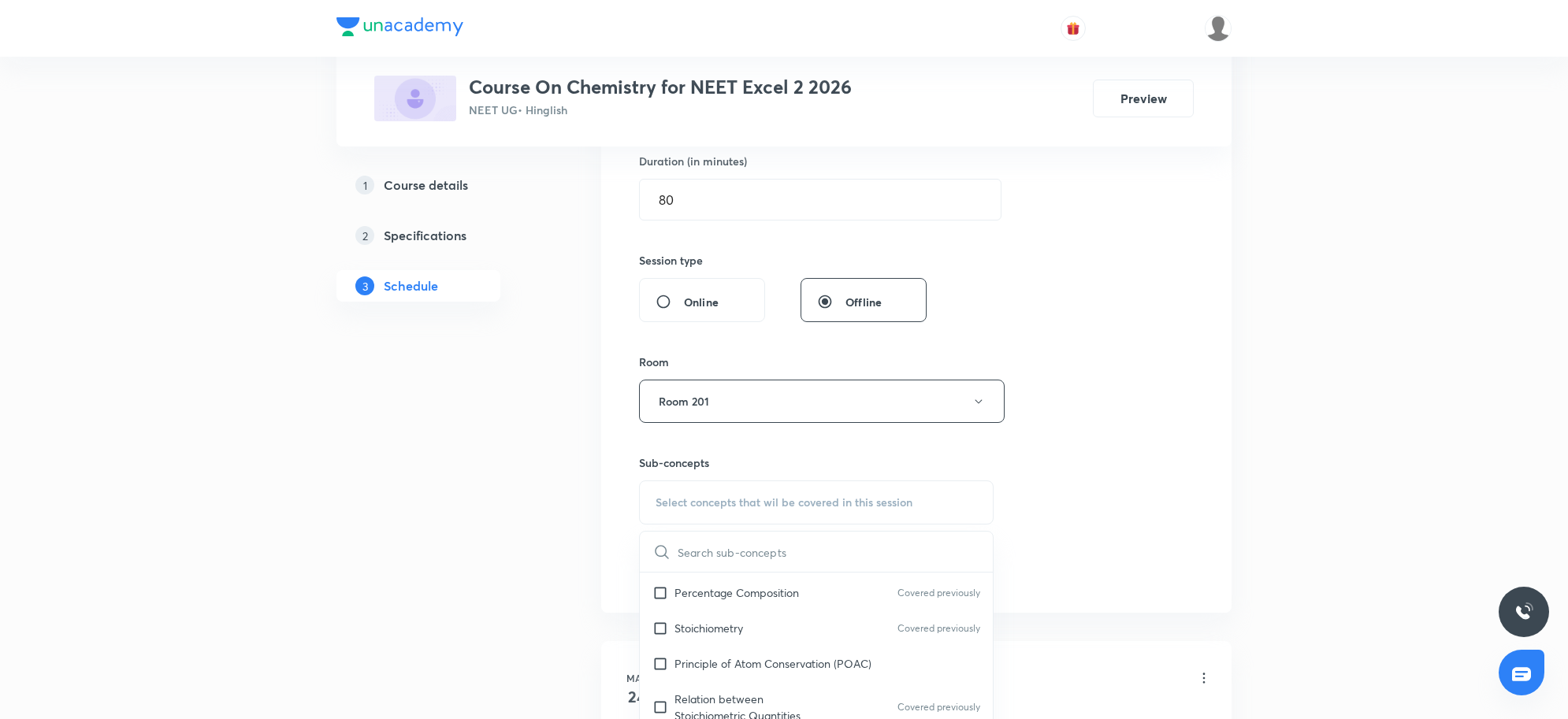
scroll to position [394, 0]
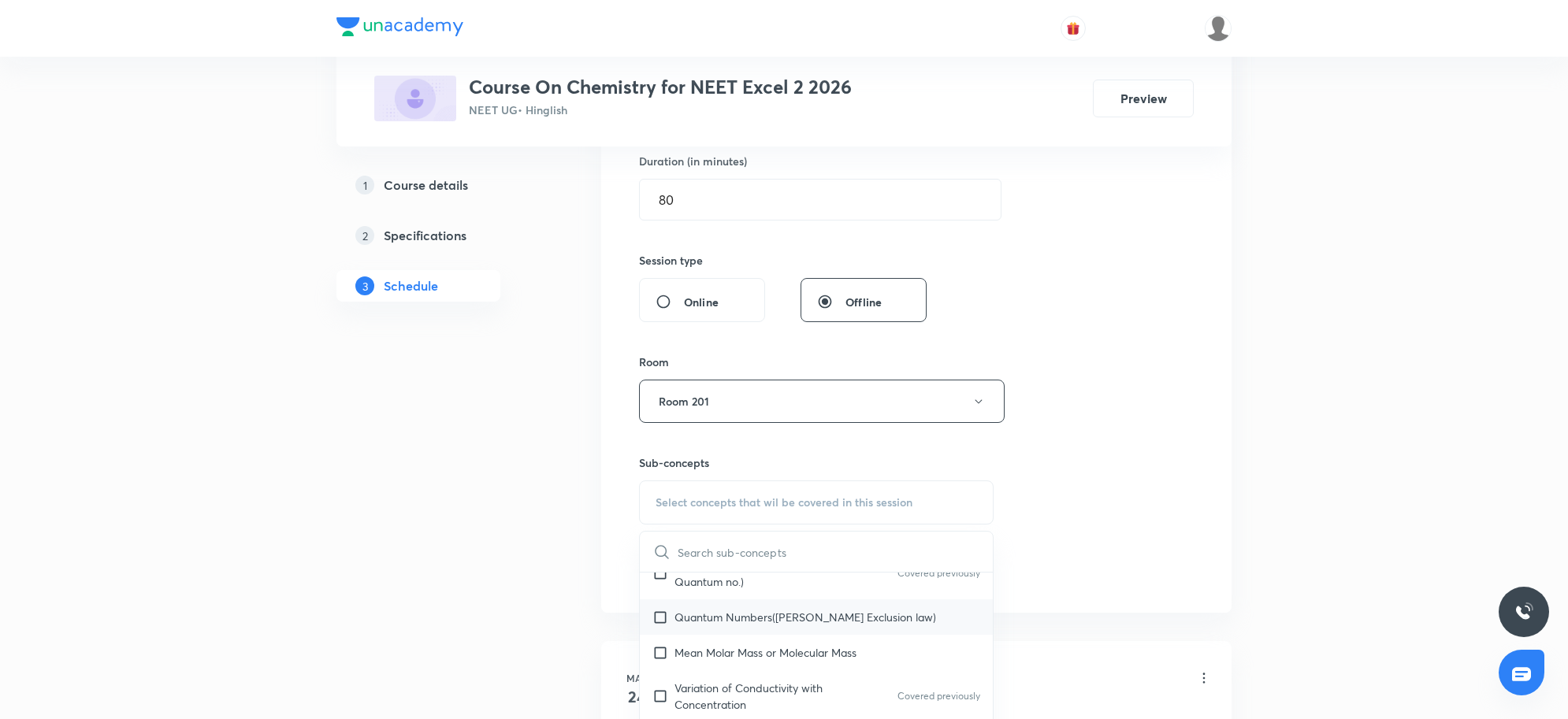
click at [853, 620] on p "Quantum Numbers(Pauli's Exclusion law)" at bounding box center [805, 617] width 261 height 17
checkbox input "true"
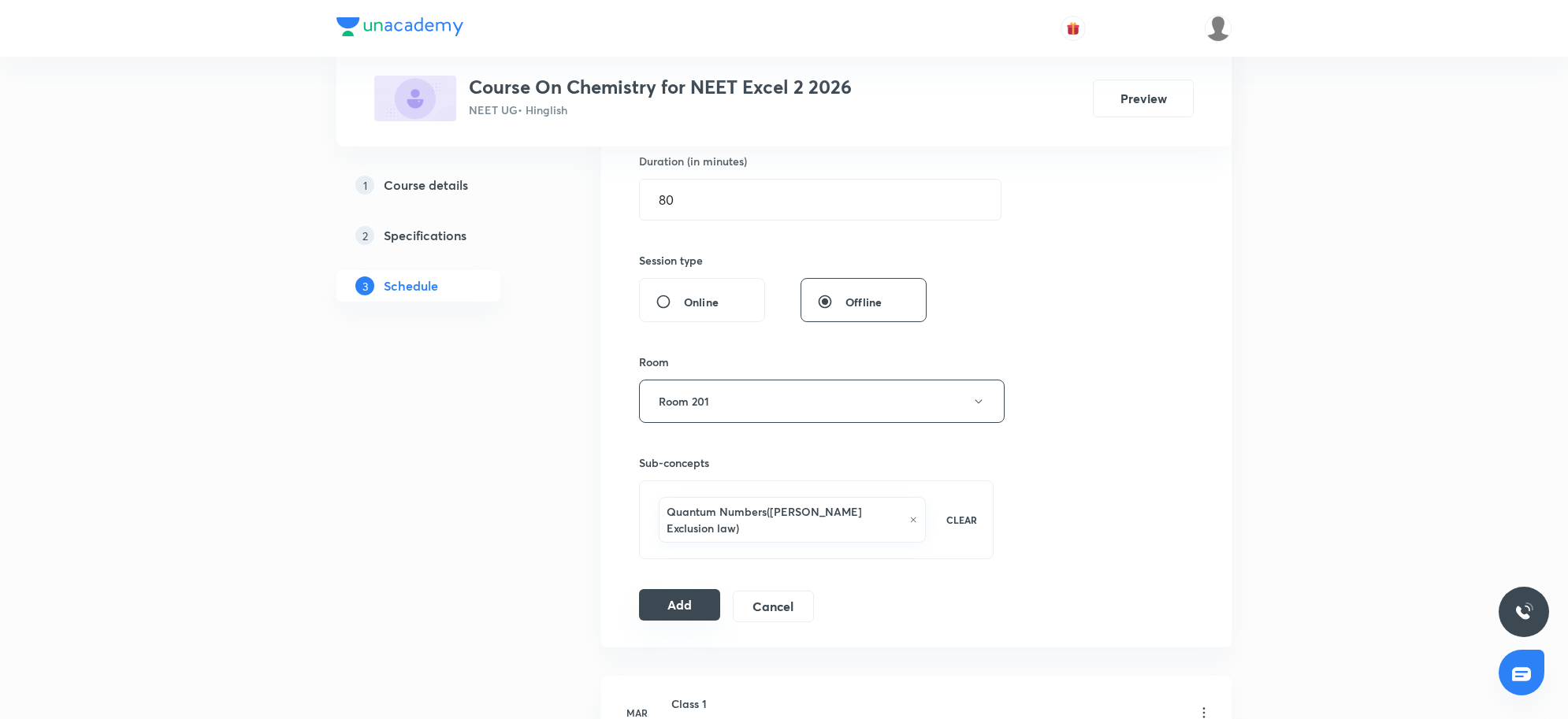
click at [682, 598] on button "Add" at bounding box center [680, 605] width 81 height 31
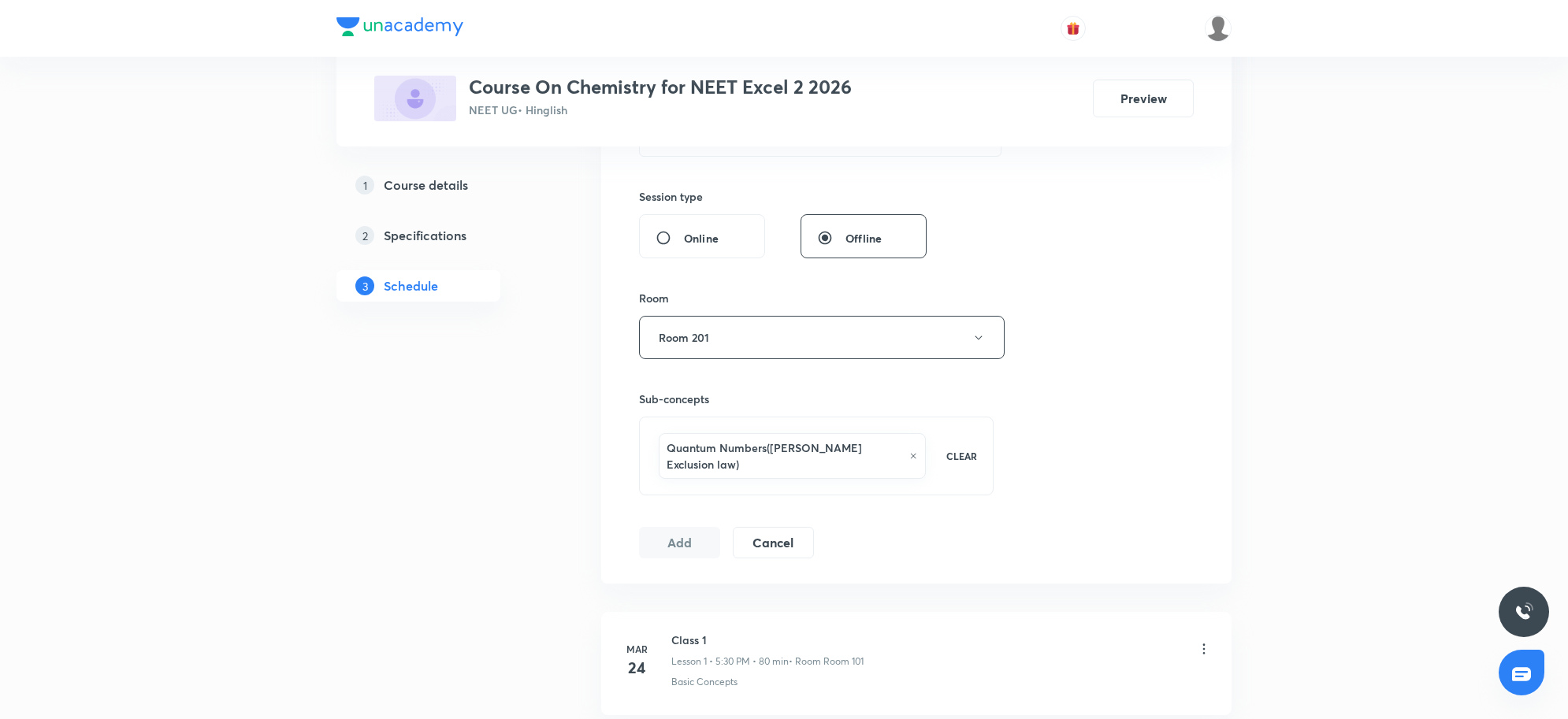
scroll to position [591, 0]
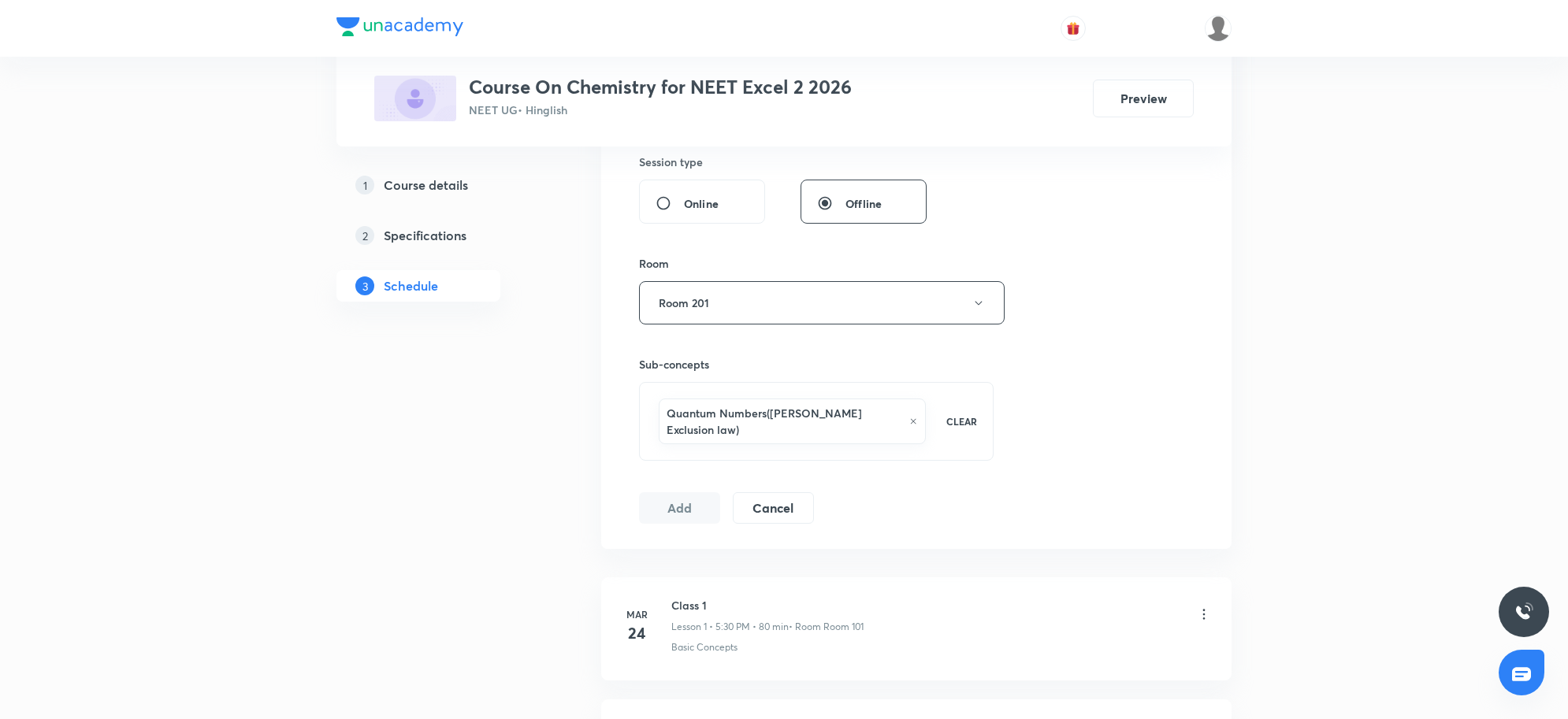
click at [699, 498] on button "Add" at bounding box center [680, 508] width 81 height 31
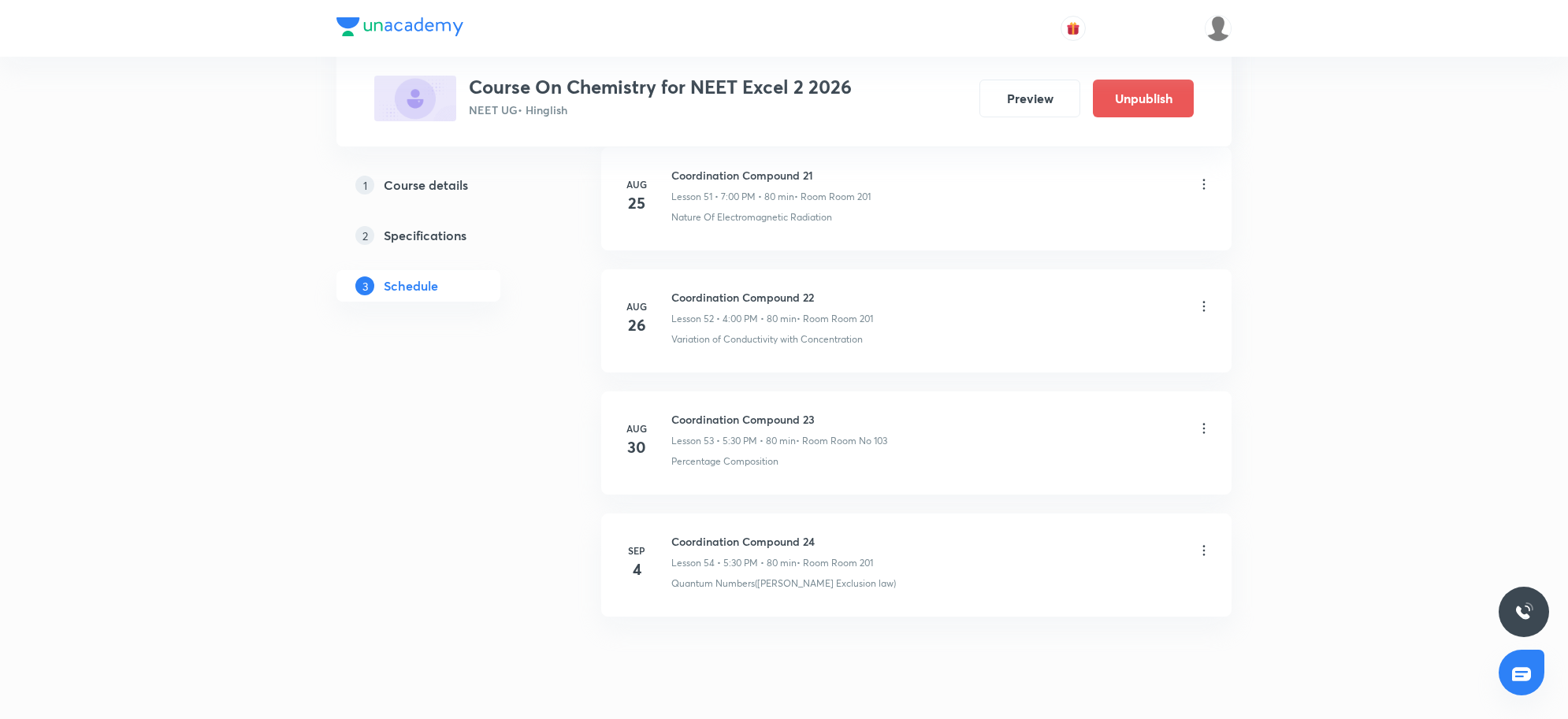
scroll to position [6431, 0]
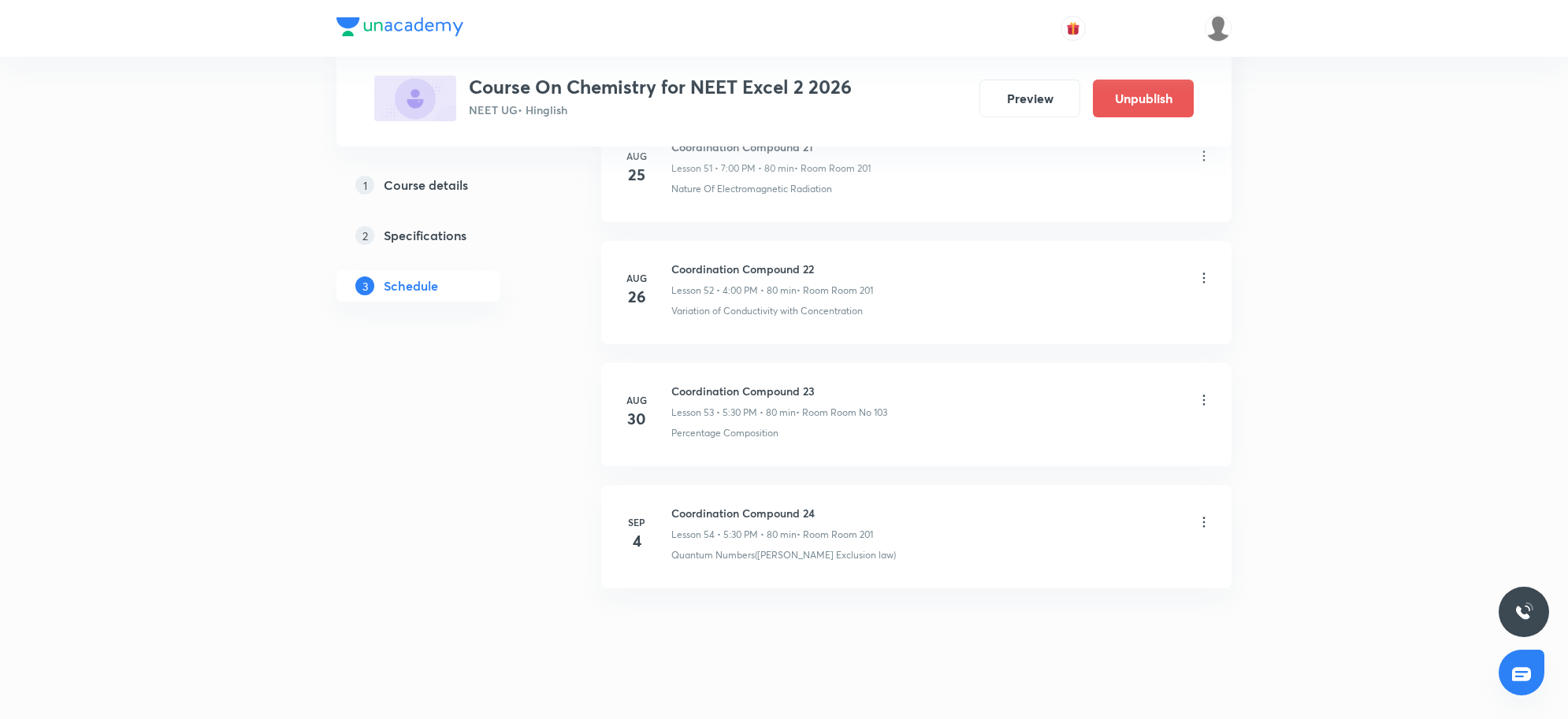
scroll to position [7158, 0]
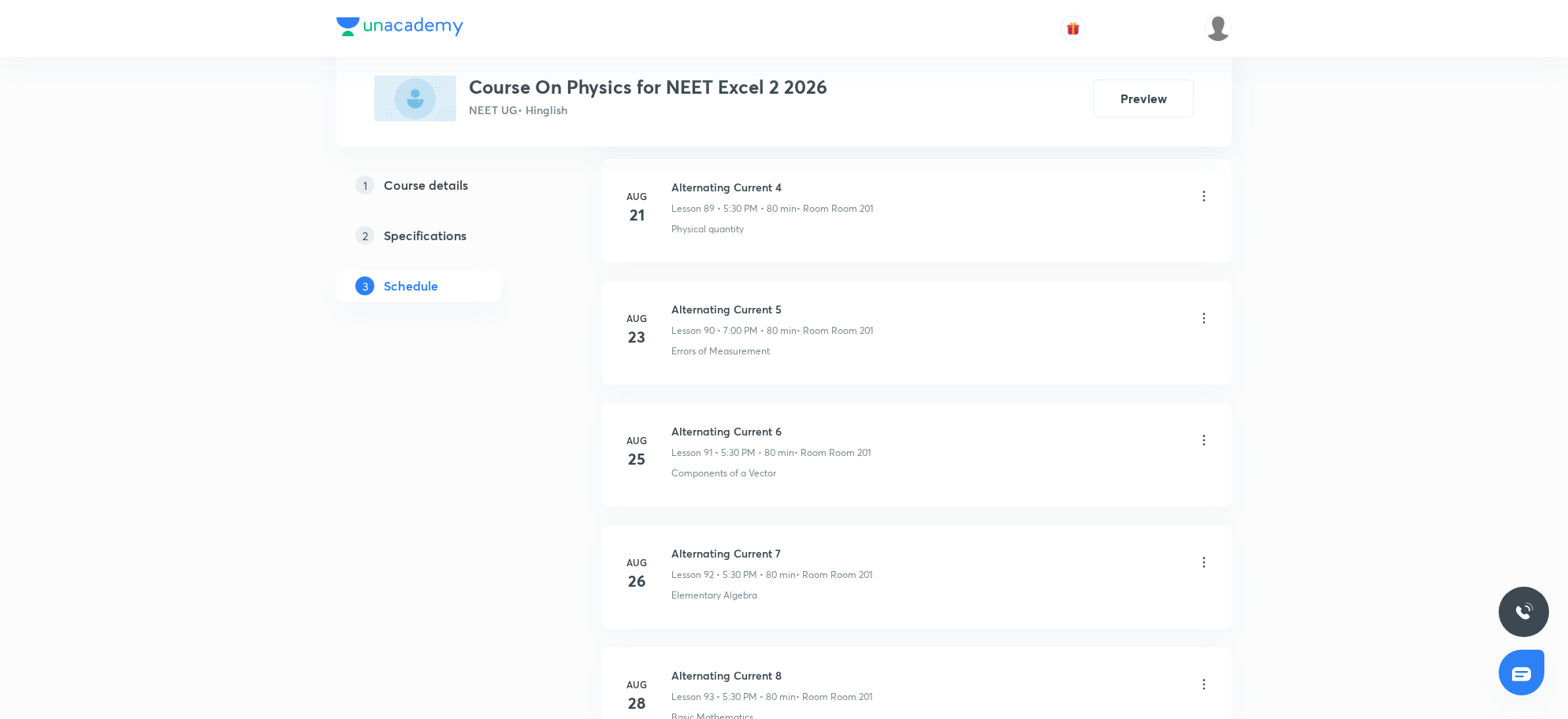
scroll to position [12423, 0]
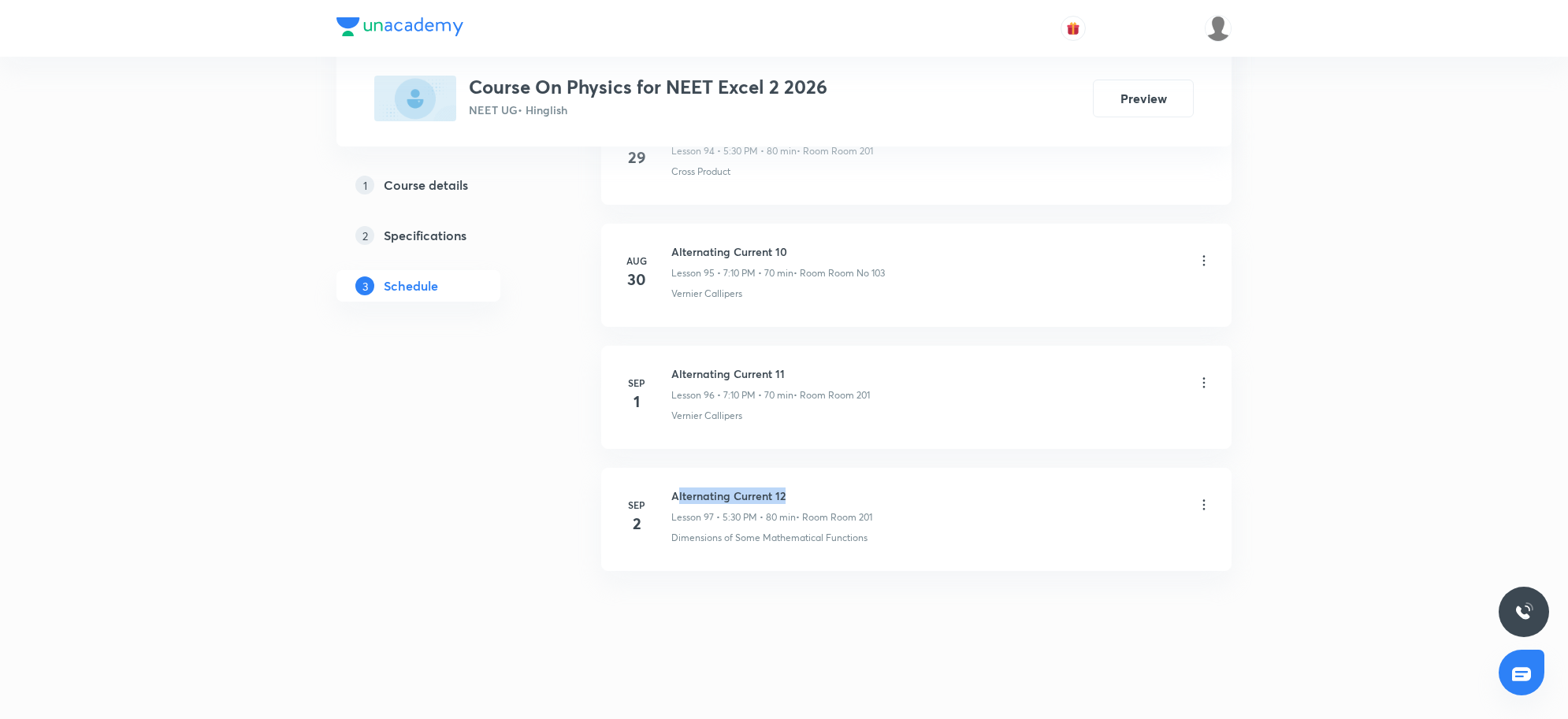
drag, startPoint x: 675, startPoint y: 491, endPoint x: 873, endPoint y: 503, distance: 198.4
click at [873, 503] on h6 "Alternating Current 12" at bounding box center [772, 496] width 201 height 17
click at [1022, 561] on li "[DATE] Alternating Current 12 Lesson 97 • 5:30 PM • 80 min • Room Room 201 Dime…" at bounding box center [917, 519] width 631 height 103
drag, startPoint x: 668, startPoint y: 490, endPoint x: 817, endPoint y: 496, distance: 149.1
click at [817, 496] on div "[DATE] Alternating Current 12 Lesson 97 • 5:30 PM • 80 min • Room Room 201 Dime…" at bounding box center [916, 516] width 591 height 58
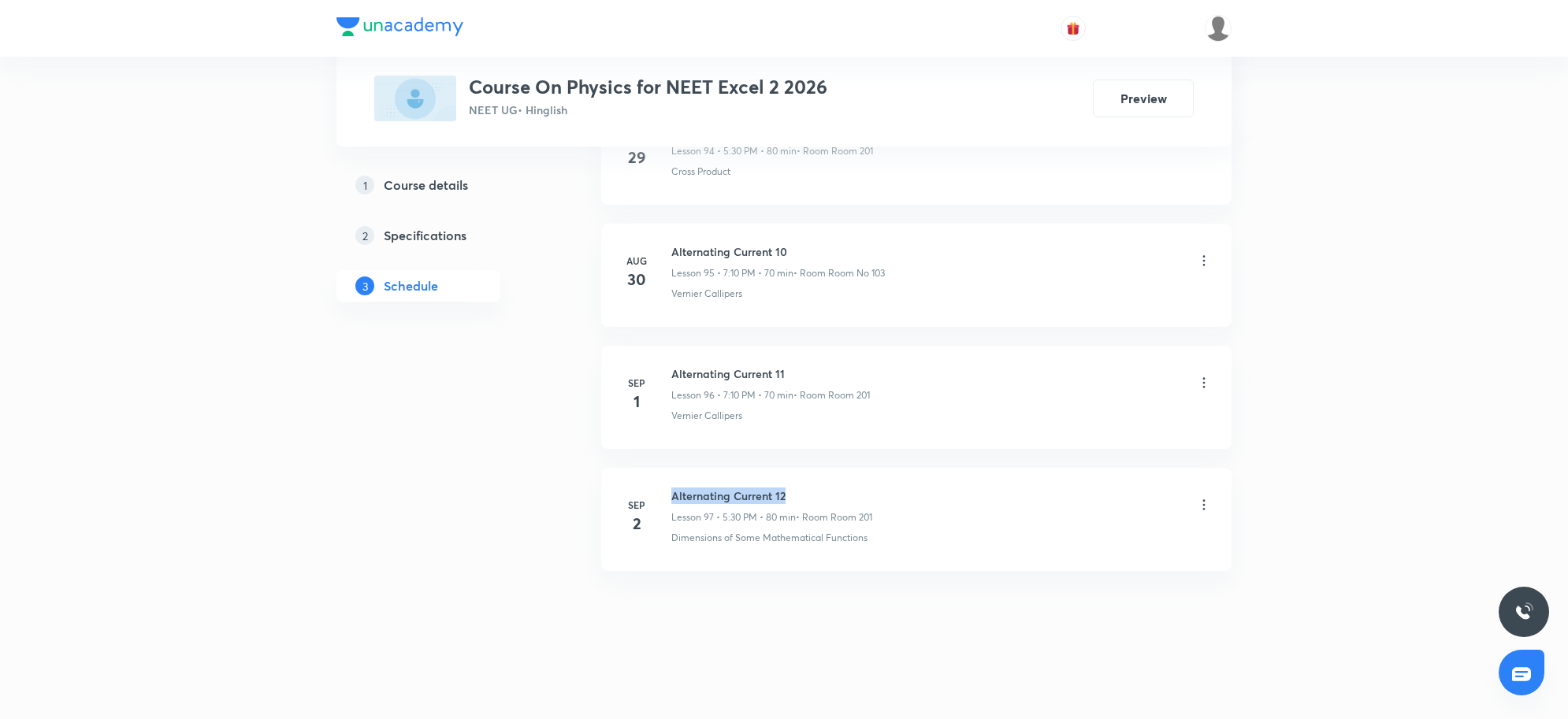
copy h6 "Alternating Current 12"
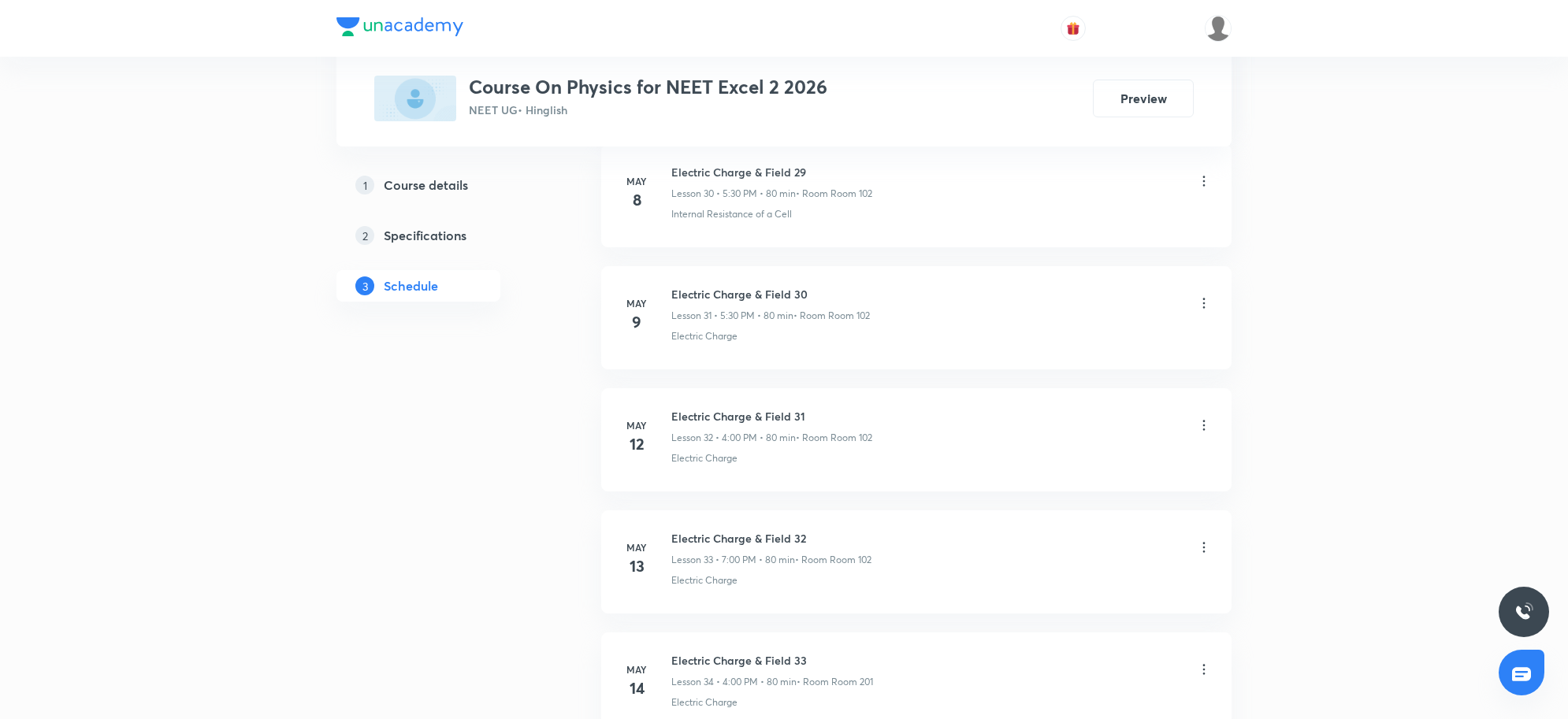
scroll to position [0, 0]
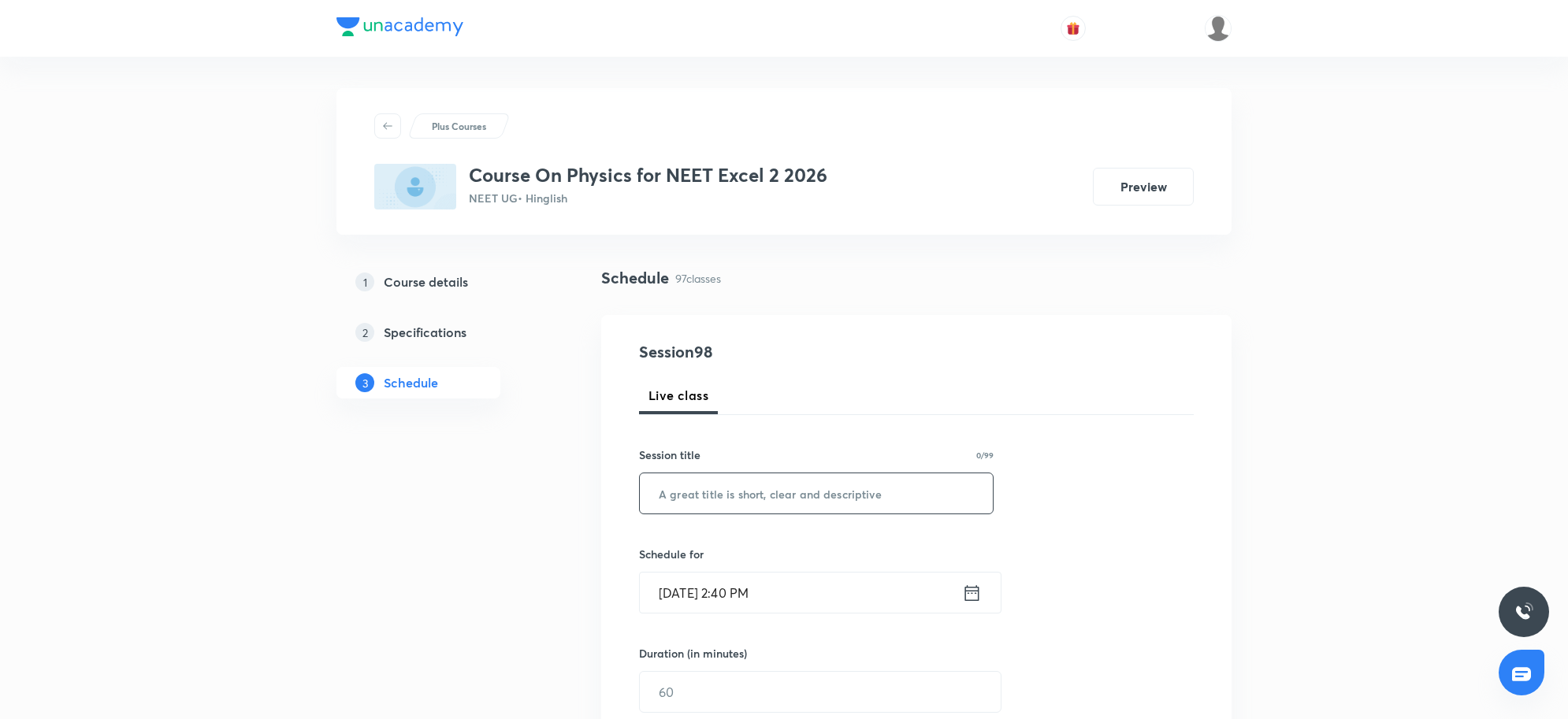
click at [723, 501] on input "text" at bounding box center [817, 494] width 353 height 40
paste input "Alternating Current 12"
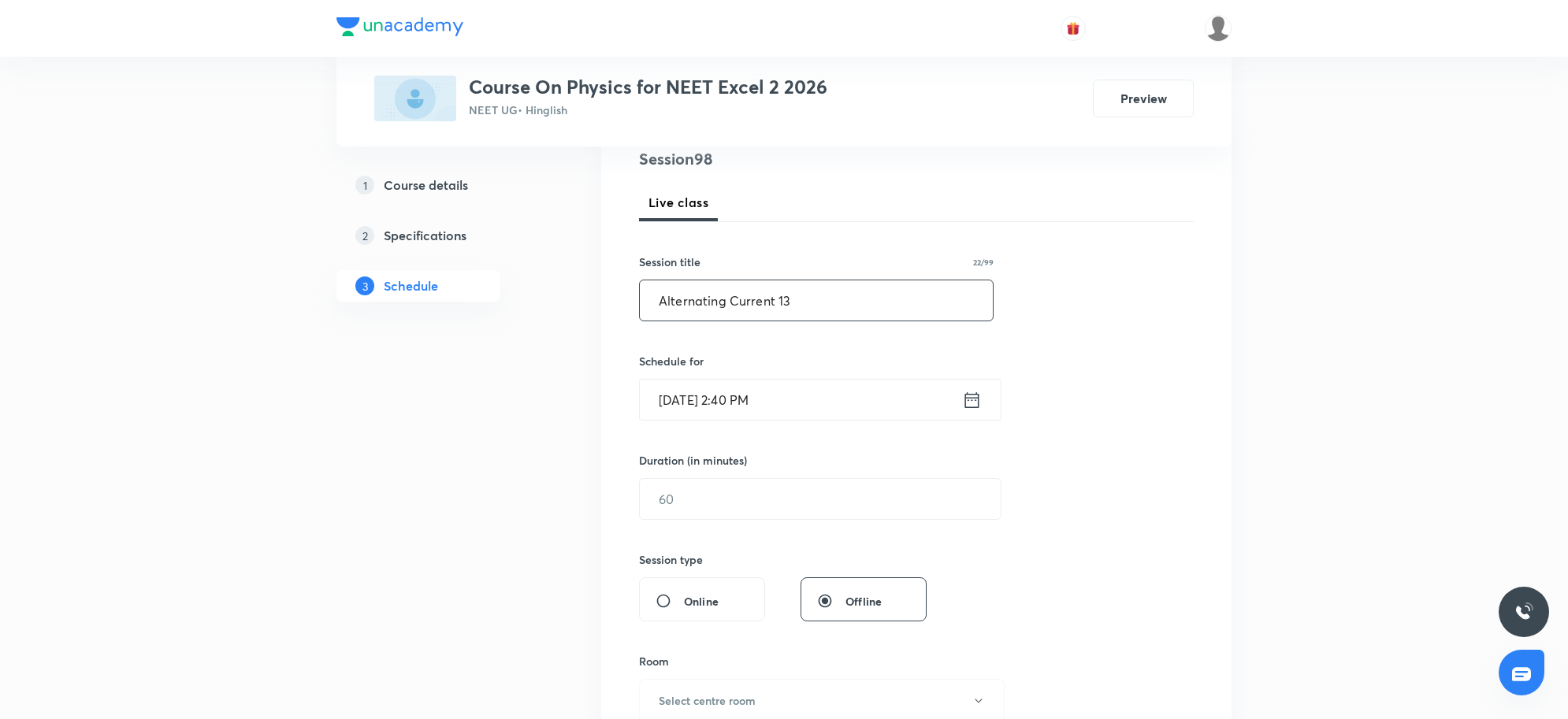
scroll to position [197, 0]
type input "Alternating Current 13"
click at [824, 394] on input "[DATE] 2:40 PM" at bounding box center [801, 396] width 322 height 40
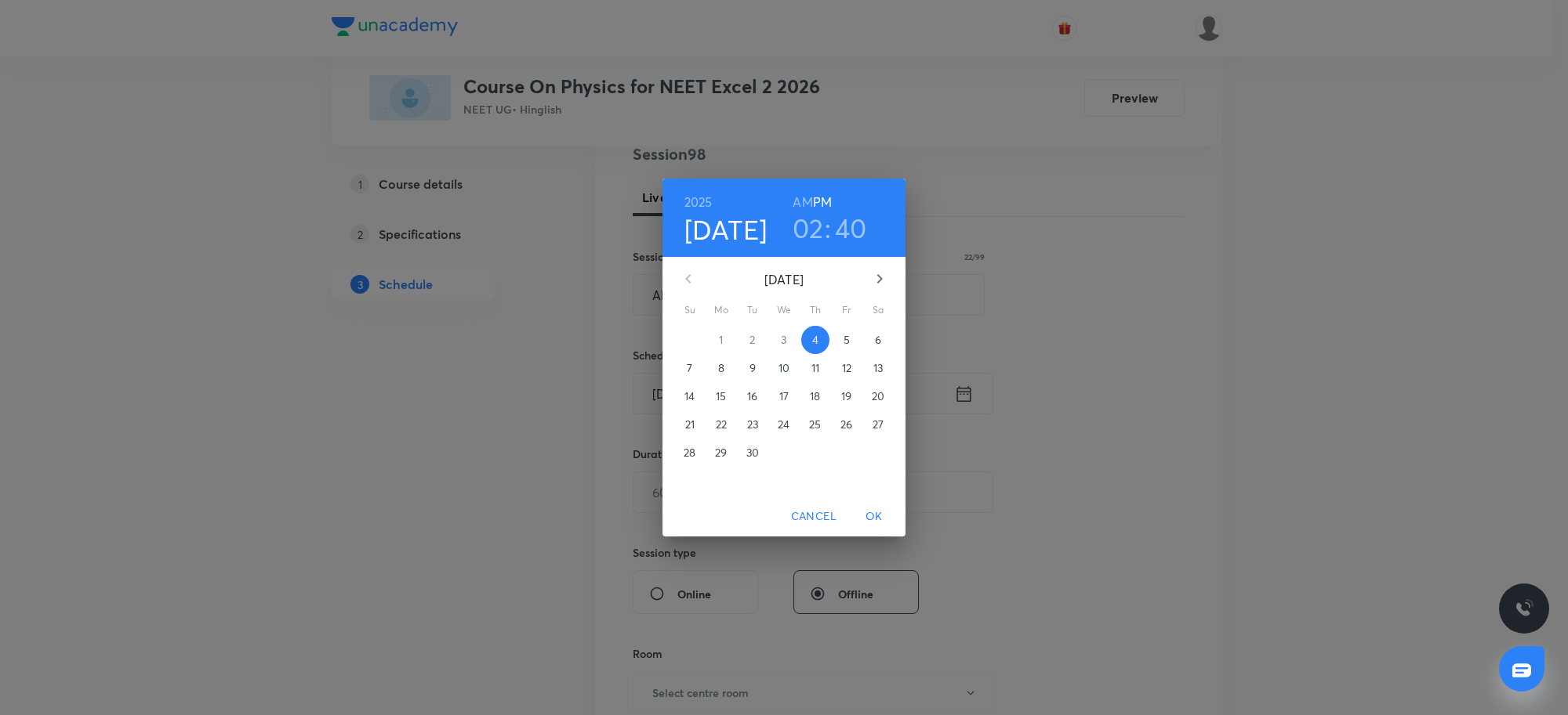
click at [813, 236] on h3 "02" at bounding box center [808, 228] width 31 height 33
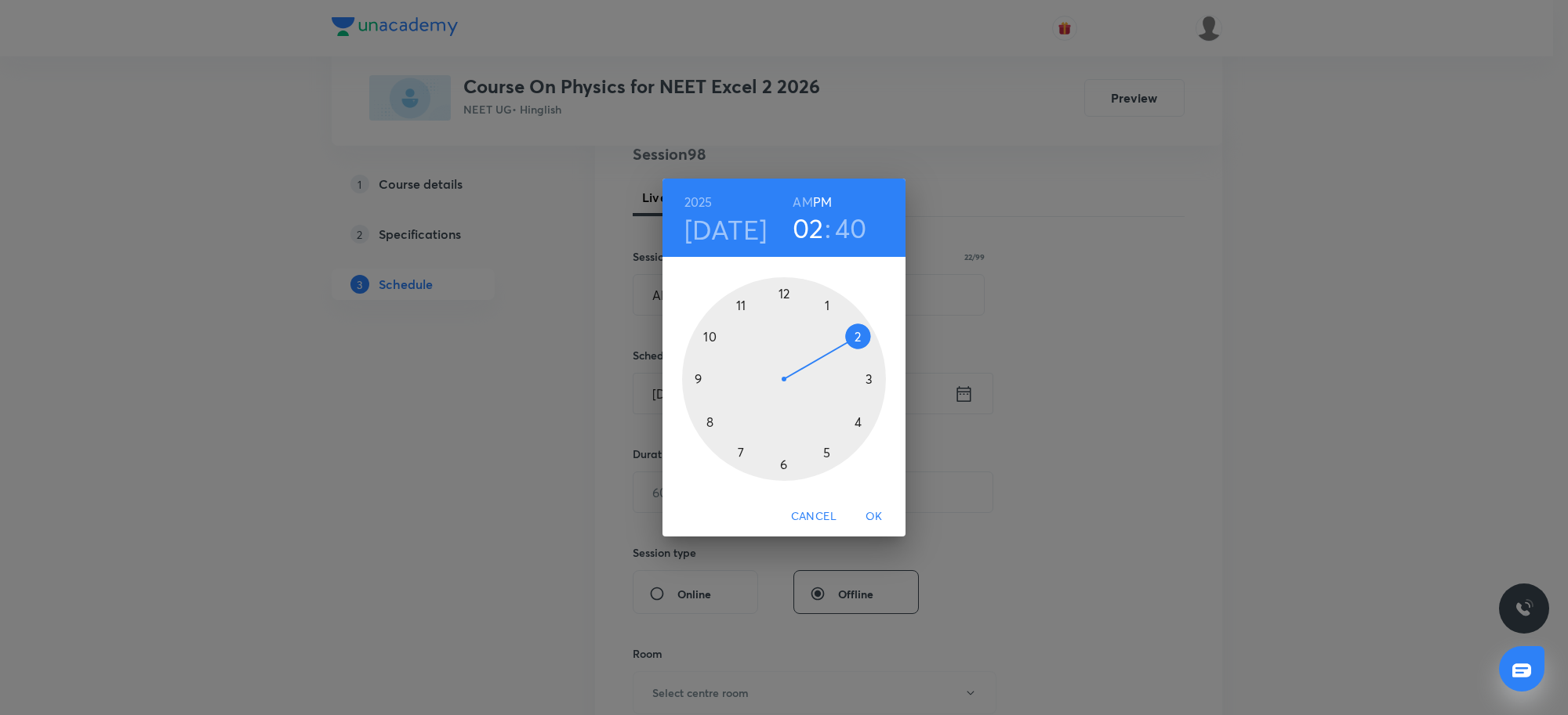
click at [868, 380] on div at bounding box center [783, 379] width 204 height 204
click at [808, 221] on h3 "03" at bounding box center [808, 228] width 31 height 33
click at [736, 454] on div at bounding box center [783, 379] width 204 height 204
click at [786, 293] on div at bounding box center [783, 379] width 204 height 204
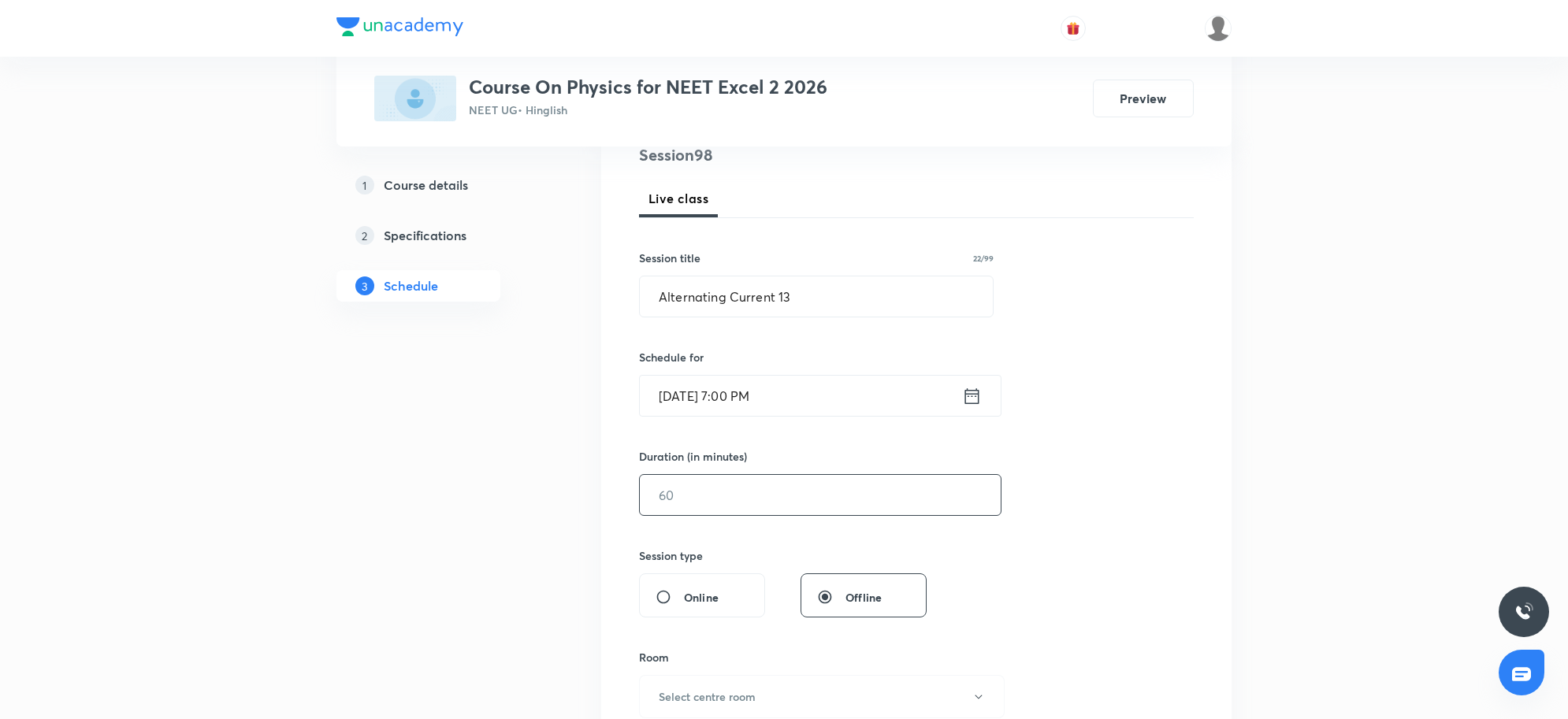
click at [753, 498] on input "text" at bounding box center [820, 496] width 361 height 40
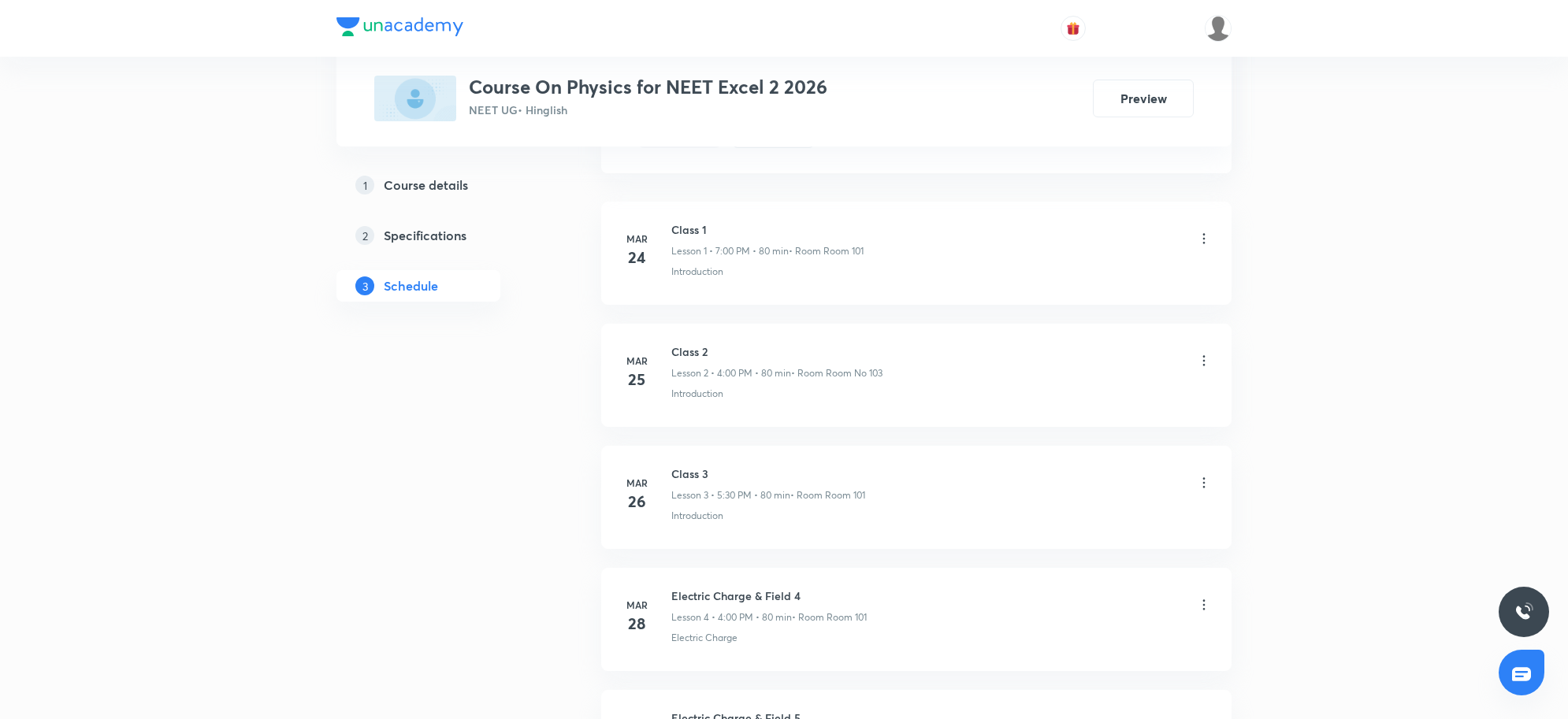
scroll to position [439, 0]
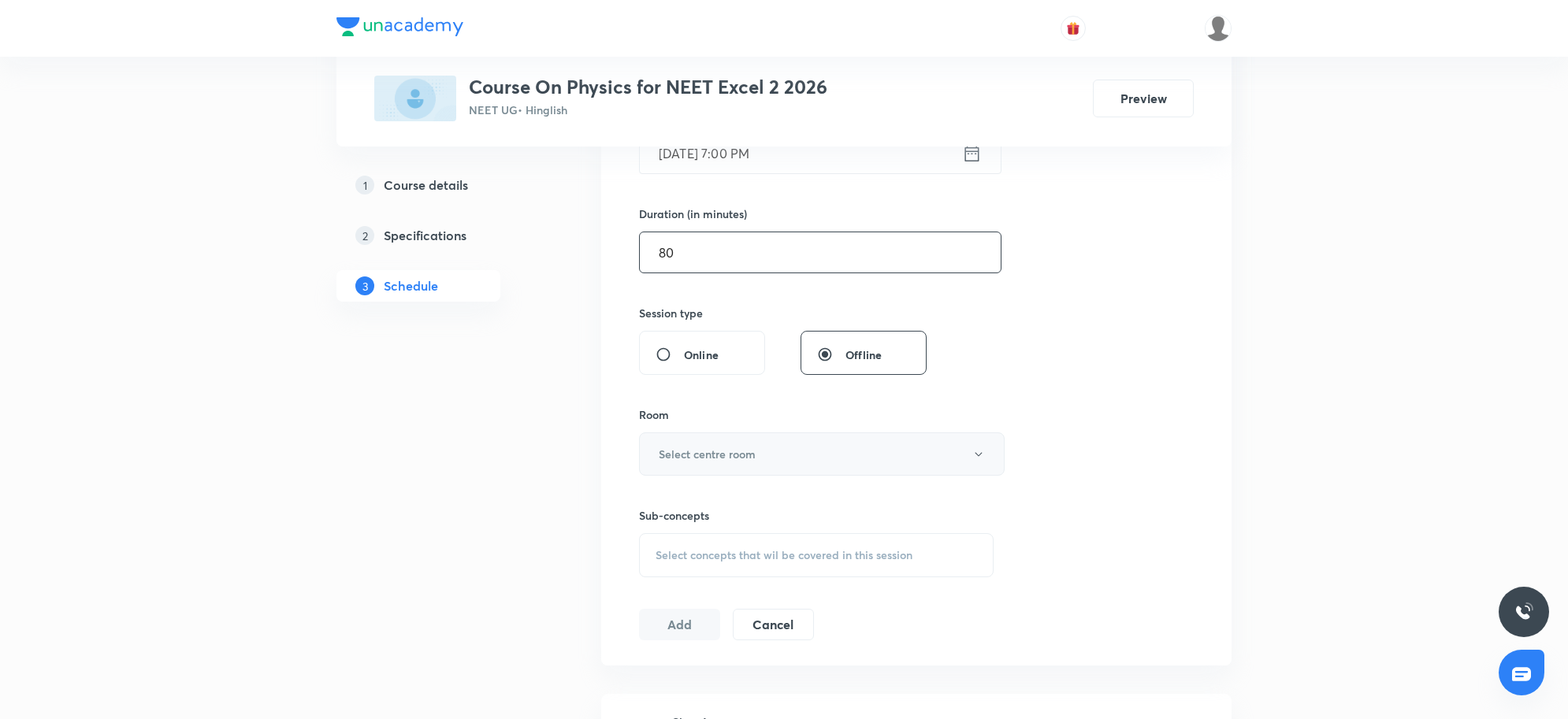
type input "80"
click at [743, 446] on h6 "Select centre room" at bounding box center [706, 454] width 97 height 17
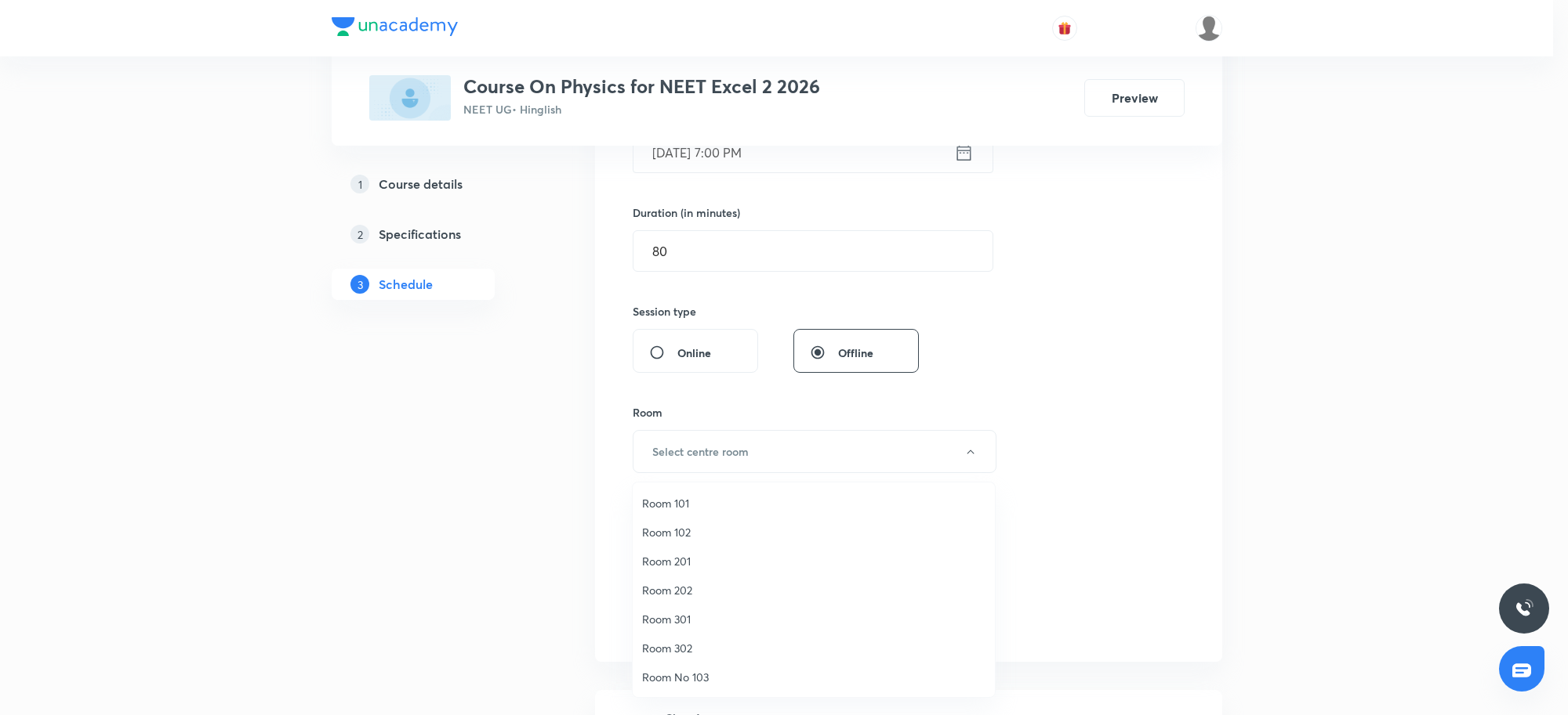
click at [680, 562] on span "Room 201" at bounding box center [813, 561] width 343 height 16
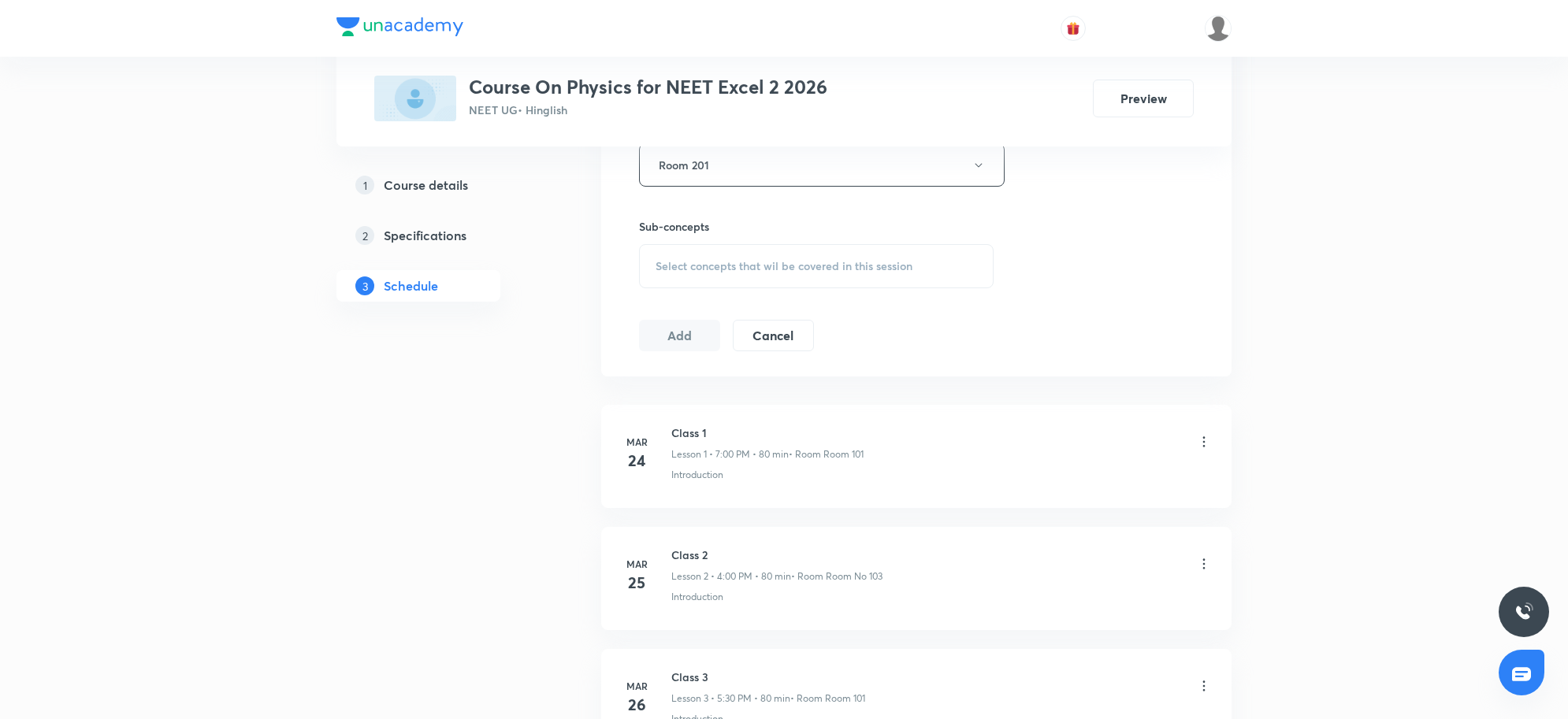
scroll to position [735, 0]
click at [864, 276] on div "Select concepts that wil be covered in this session" at bounding box center [817, 260] width 355 height 44
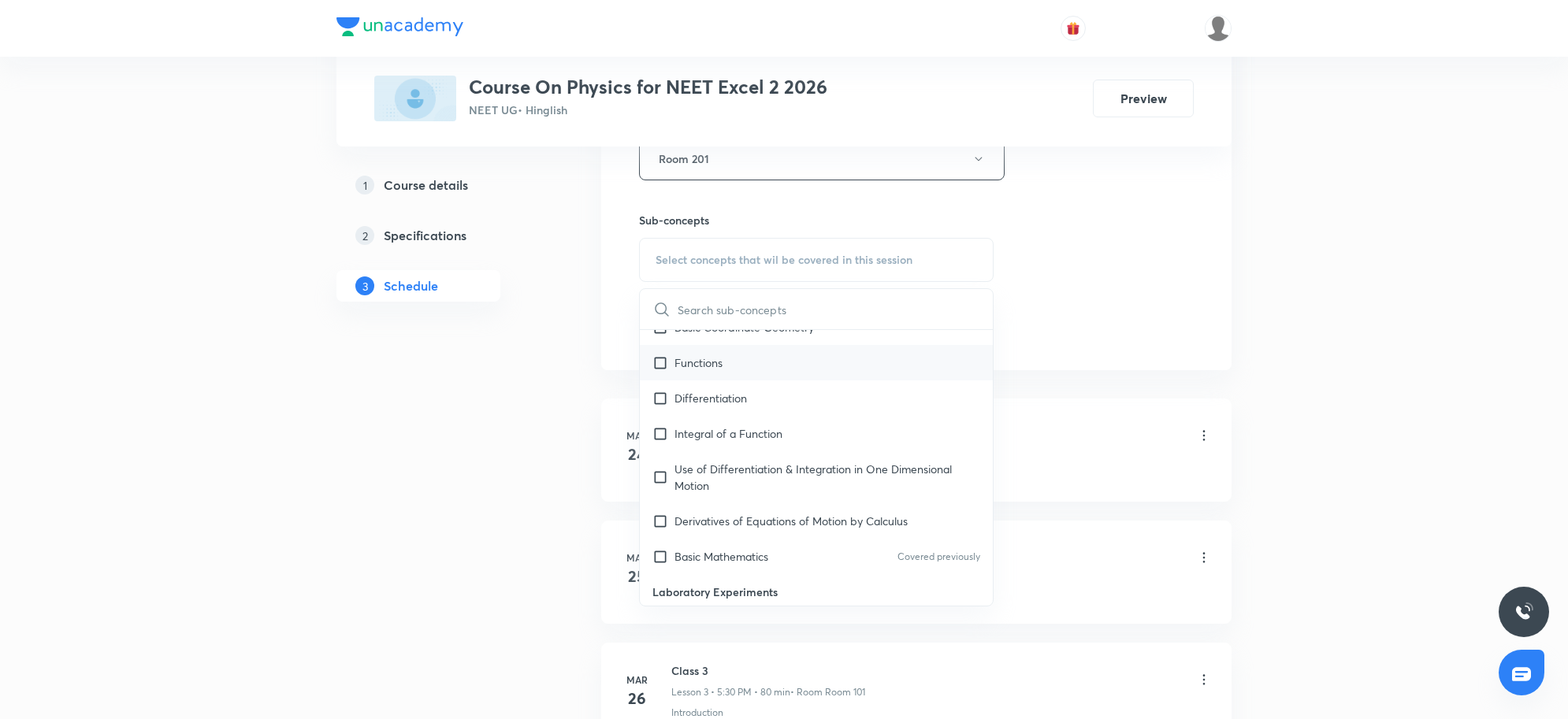
scroll to position [886, 0]
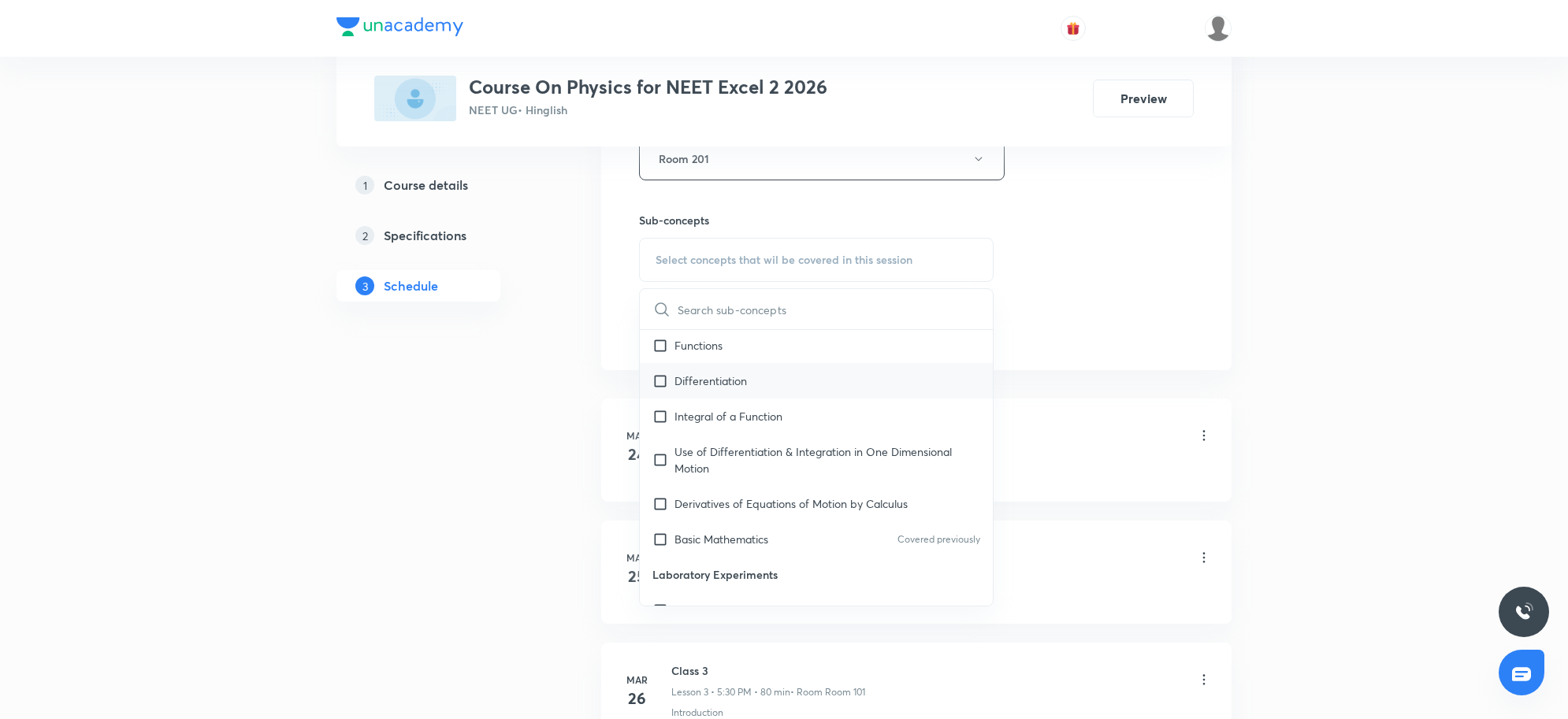
click at [707, 388] on p "Differentiation" at bounding box center [710, 381] width 73 height 17
checkbox input "true"
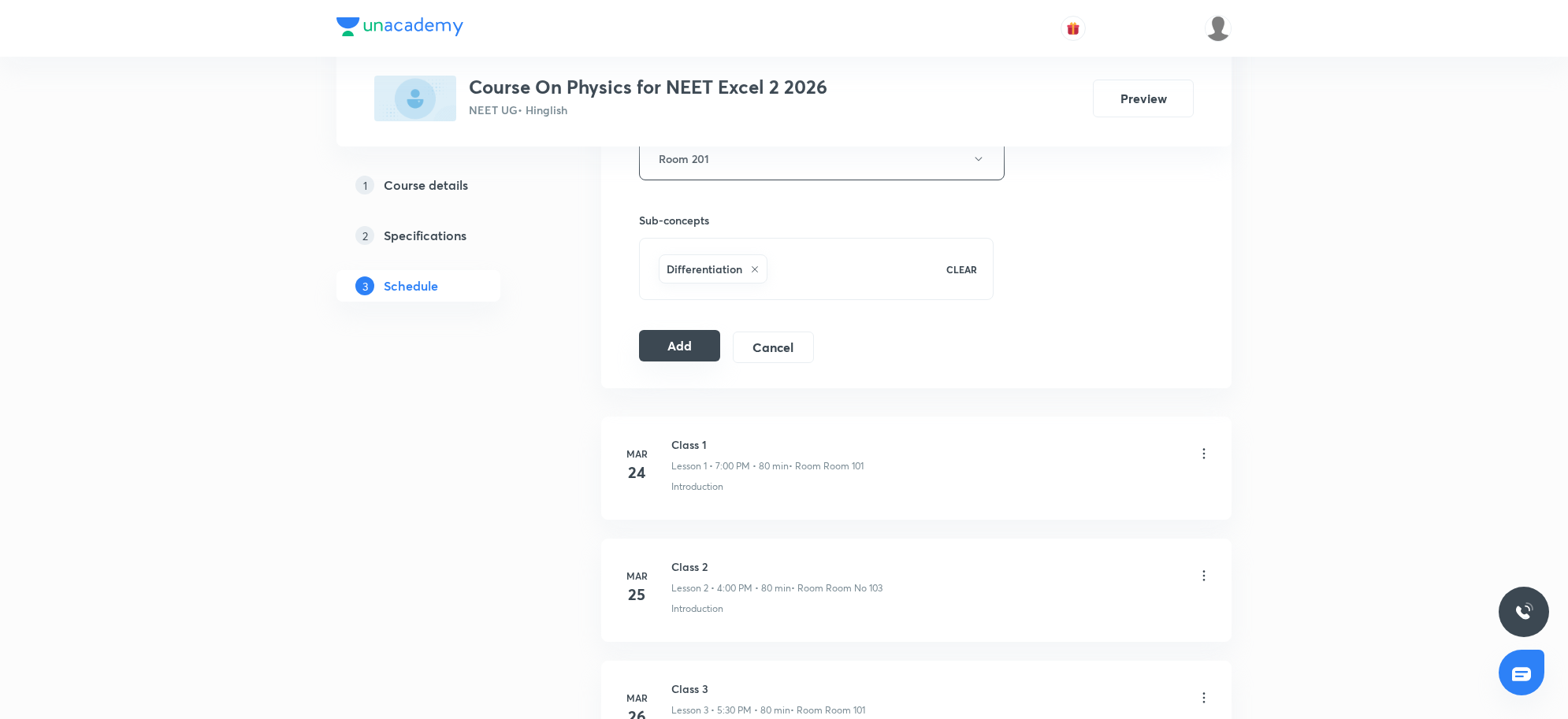
click at [705, 345] on button "Add" at bounding box center [680, 346] width 81 height 31
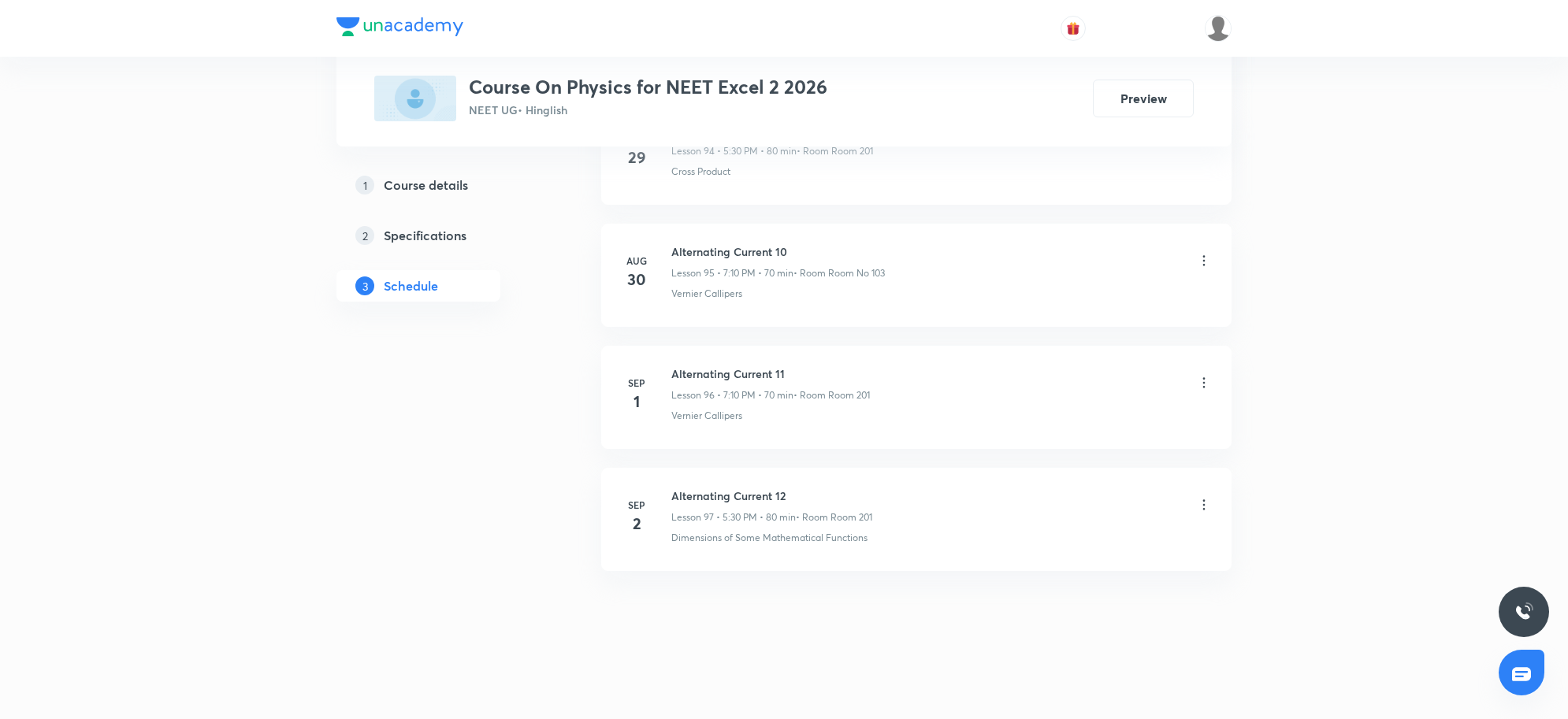
scroll to position [11696, 0]
click at [670, 483] on li "Sep 2 Alternating Current 12 Lesson 97 • 5:30 PM • 80 min • Room Room 201 Dimen…" at bounding box center [917, 519] width 631 height 103
drag, startPoint x: 678, startPoint y: 486, endPoint x: 964, endPoint y: 509, distance: 286.9
click at [795, 500] on li "Sep 2 Alternating Current 12 Lesson 97 • 5:30 PM • 80 min • Room Room 201 Dimen…" at bounding box center [917, 519] width 631 height 103
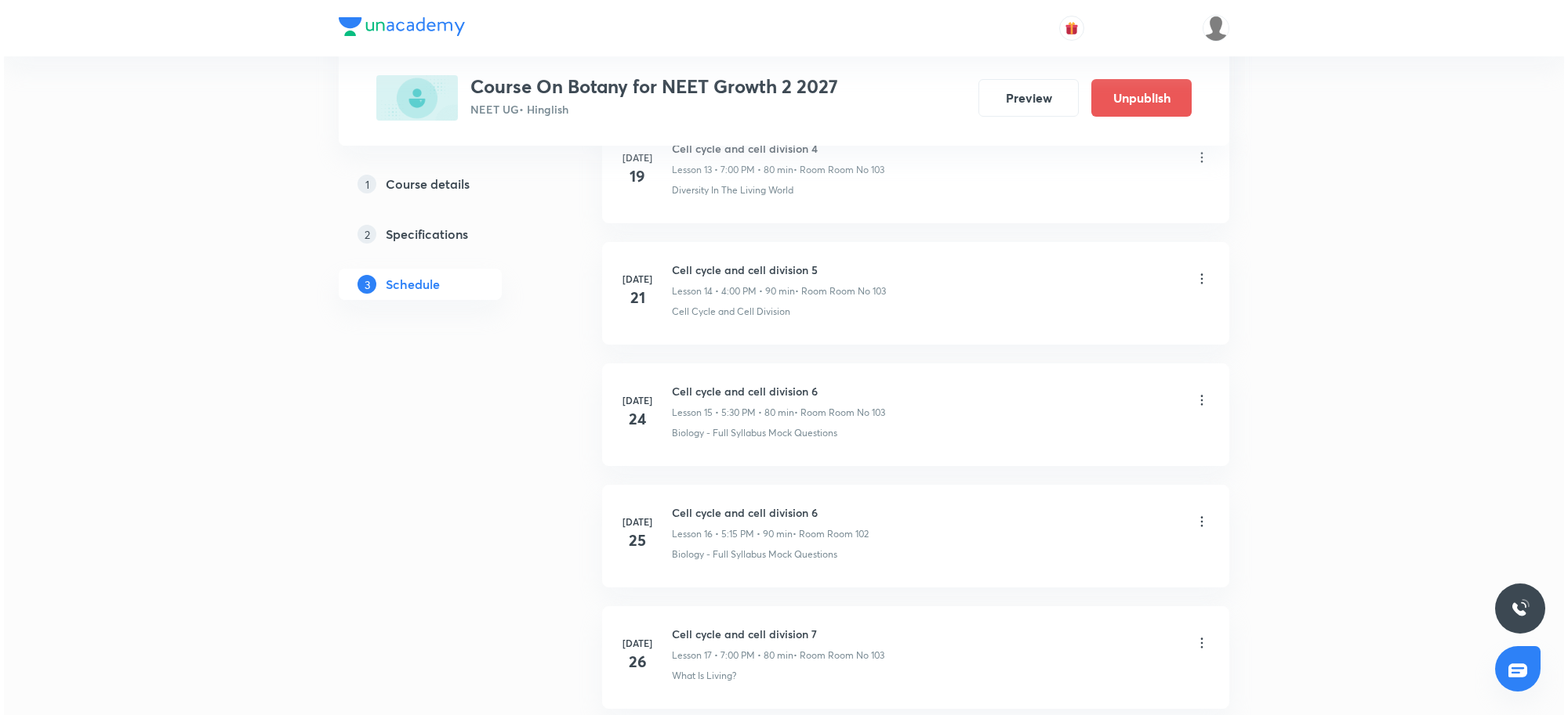
scroll to position [5169, 0]
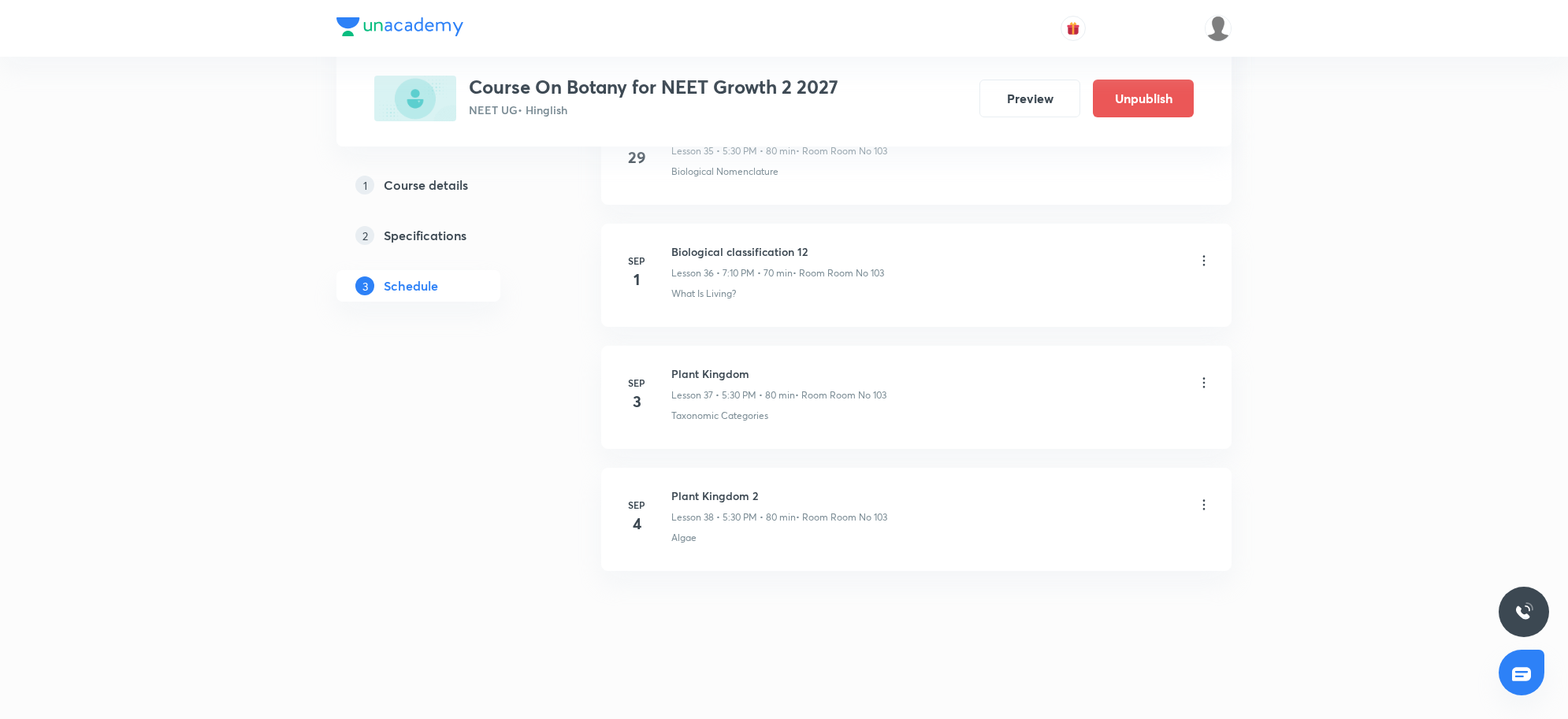
click at [1210, 506] on icon at bounding box center [1204, 505] width 16 height 16
click at [1050, 544] on p "Edit" at bounding box center [1057, 545] width 19 height 17
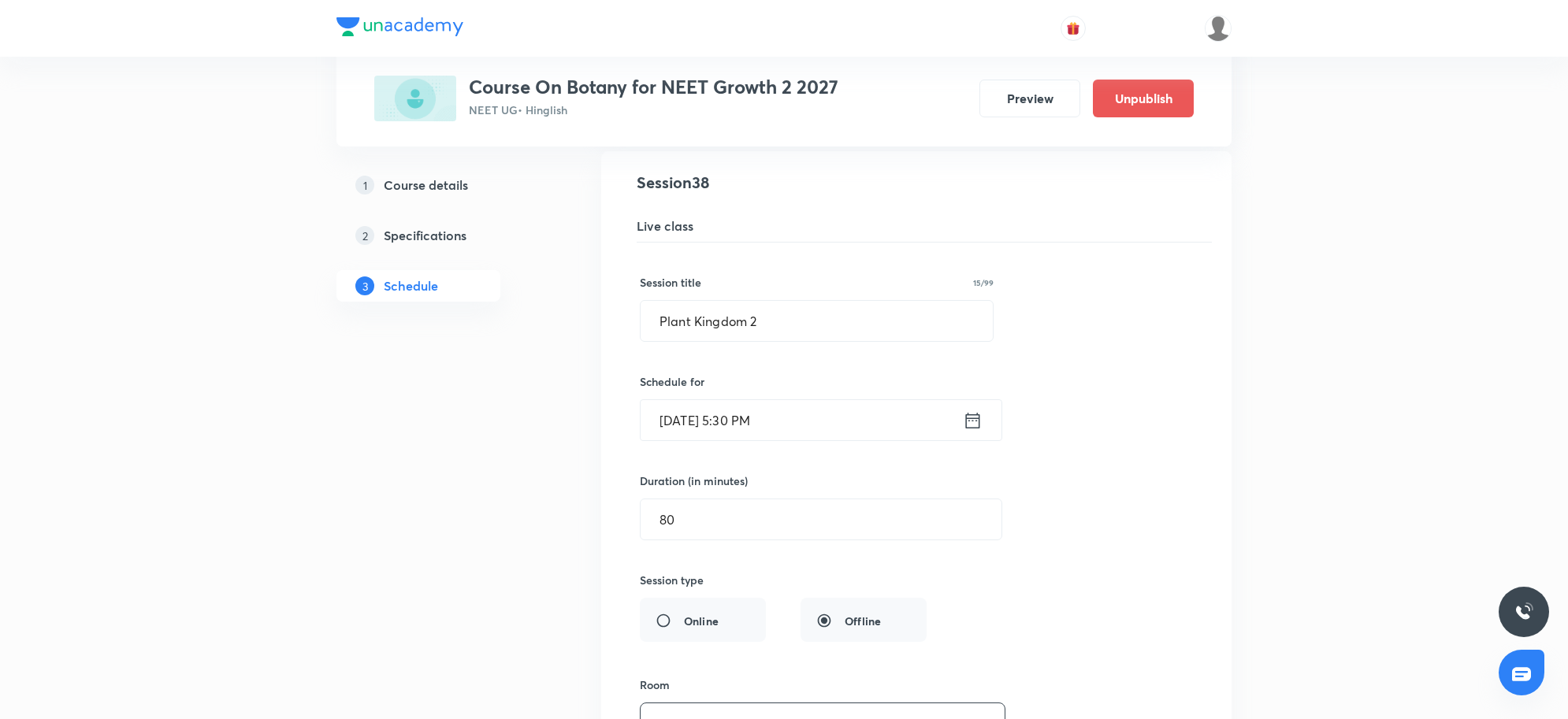
scroll to position [4686, 0]
drag, startPoint x: 848, startPoint y: 344, endPoint x: 461, endPoint y: 355, distance: 387.2
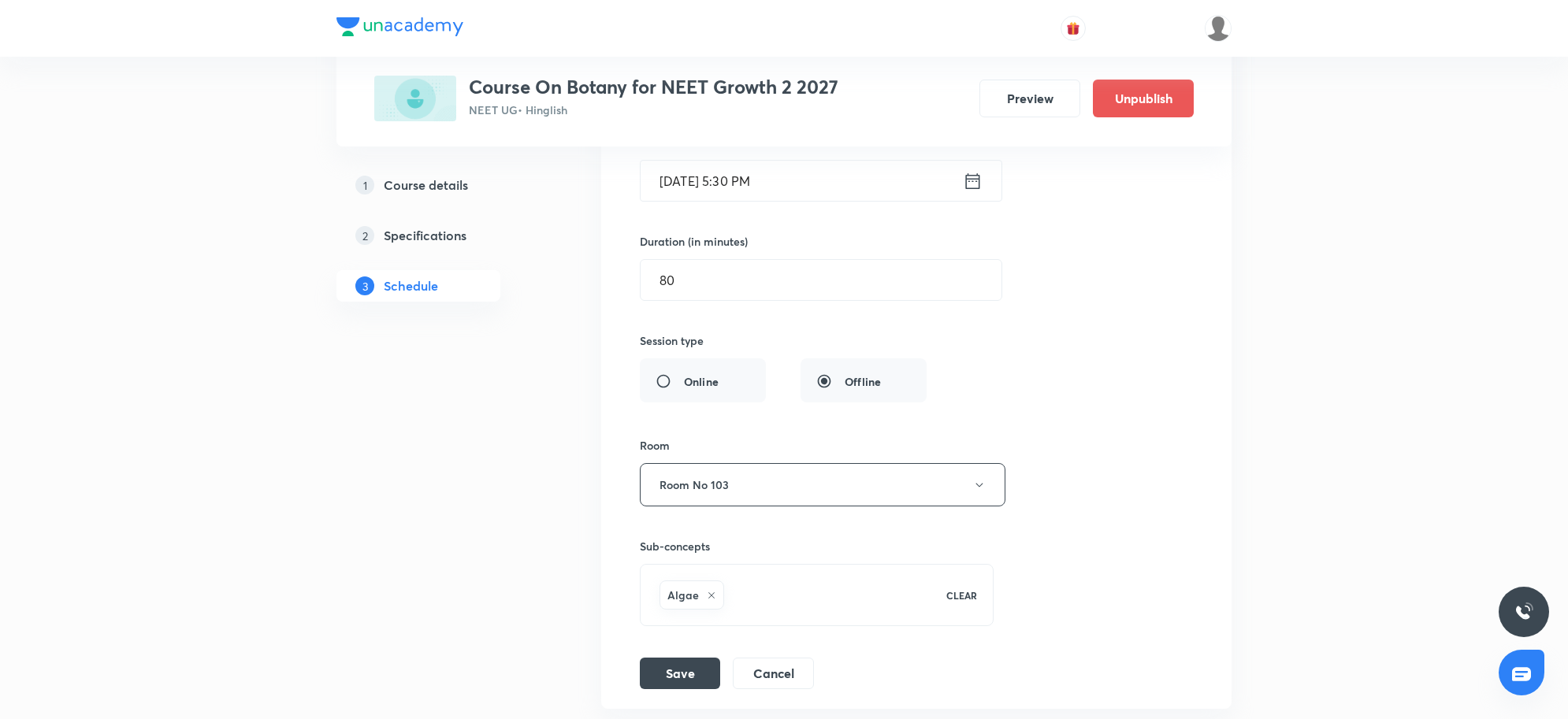
scroll to position [5080, 0]
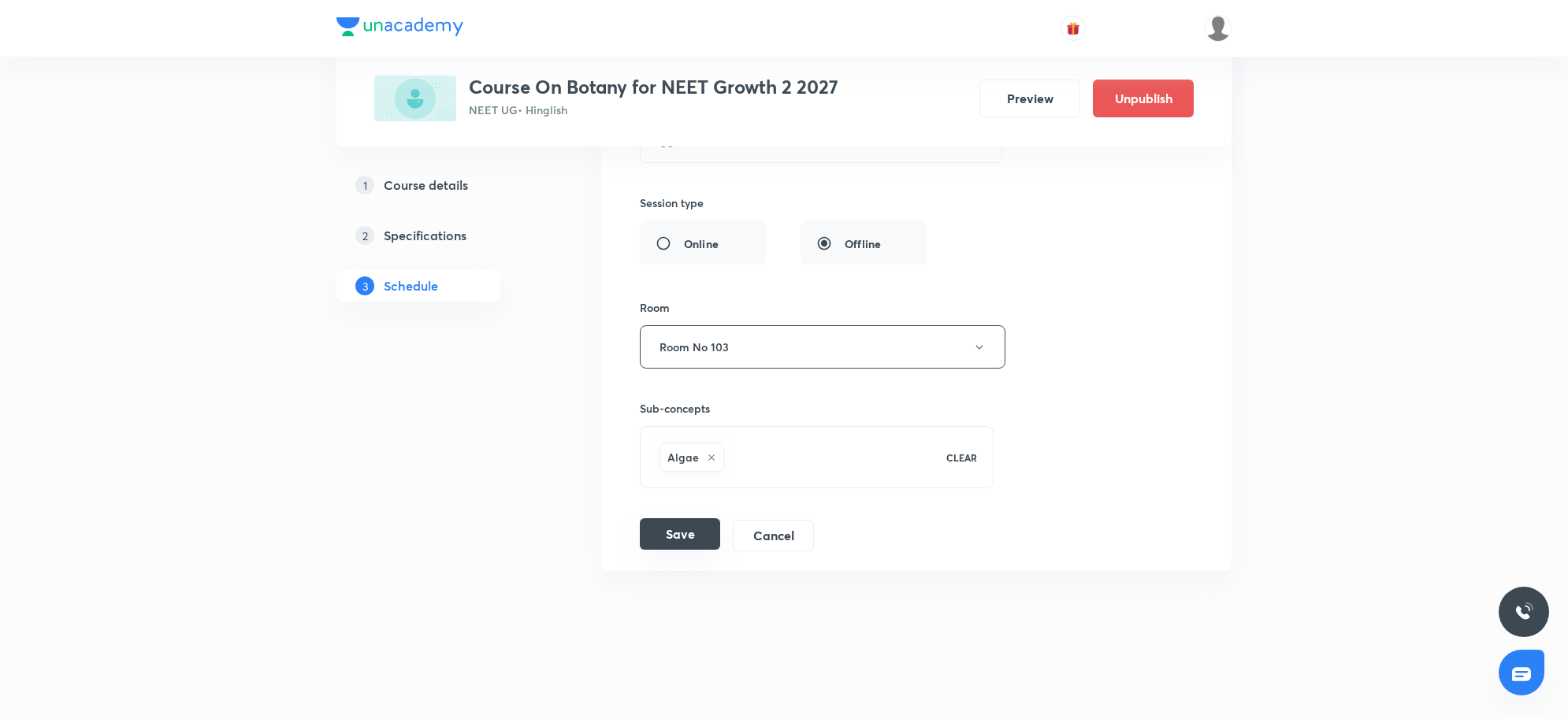
type input "Question Discussion"
click at [702, 541] on button "Save" at bounding box center [680, 534] width 80 height 31
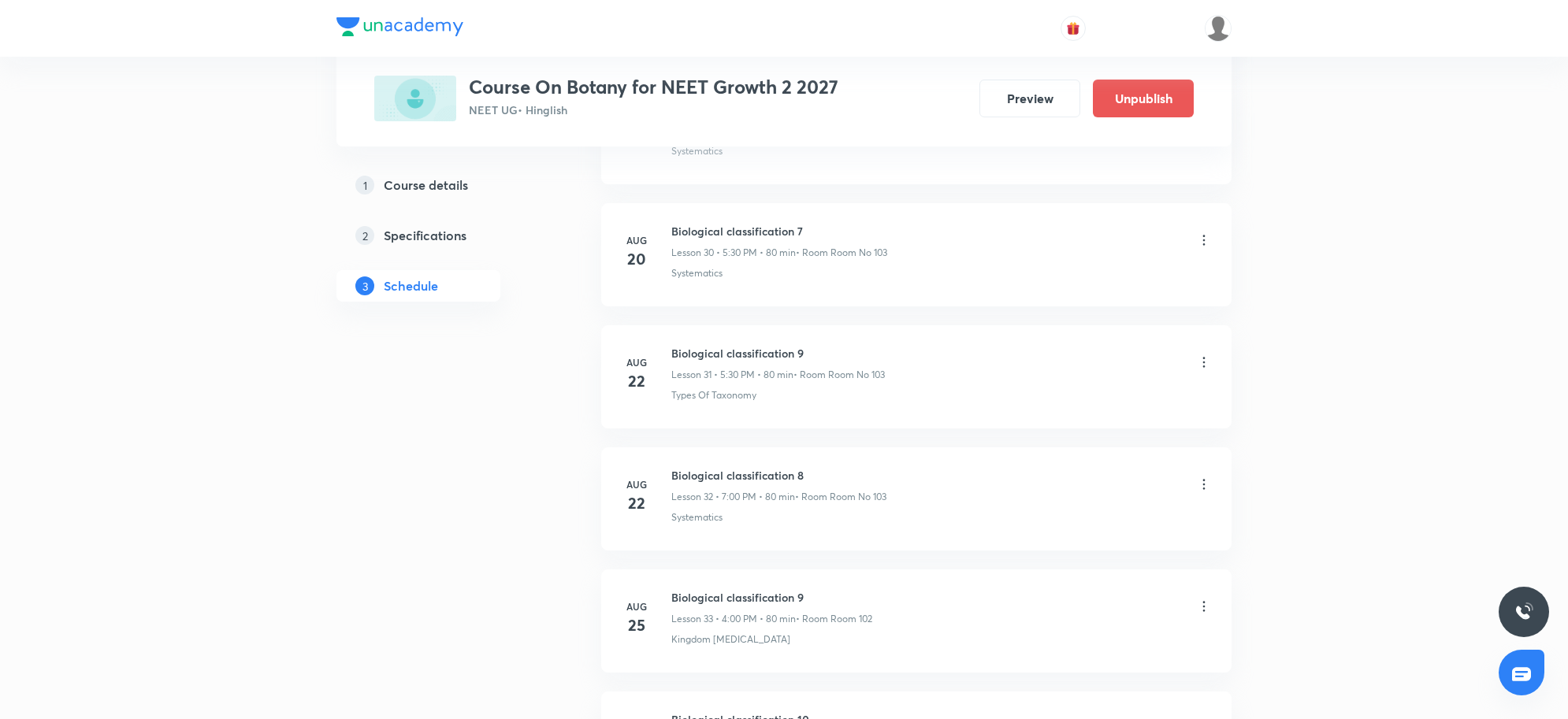
scroll to position [5198, 0]
